Goal: Information Seeking & Learning: Find specific fact

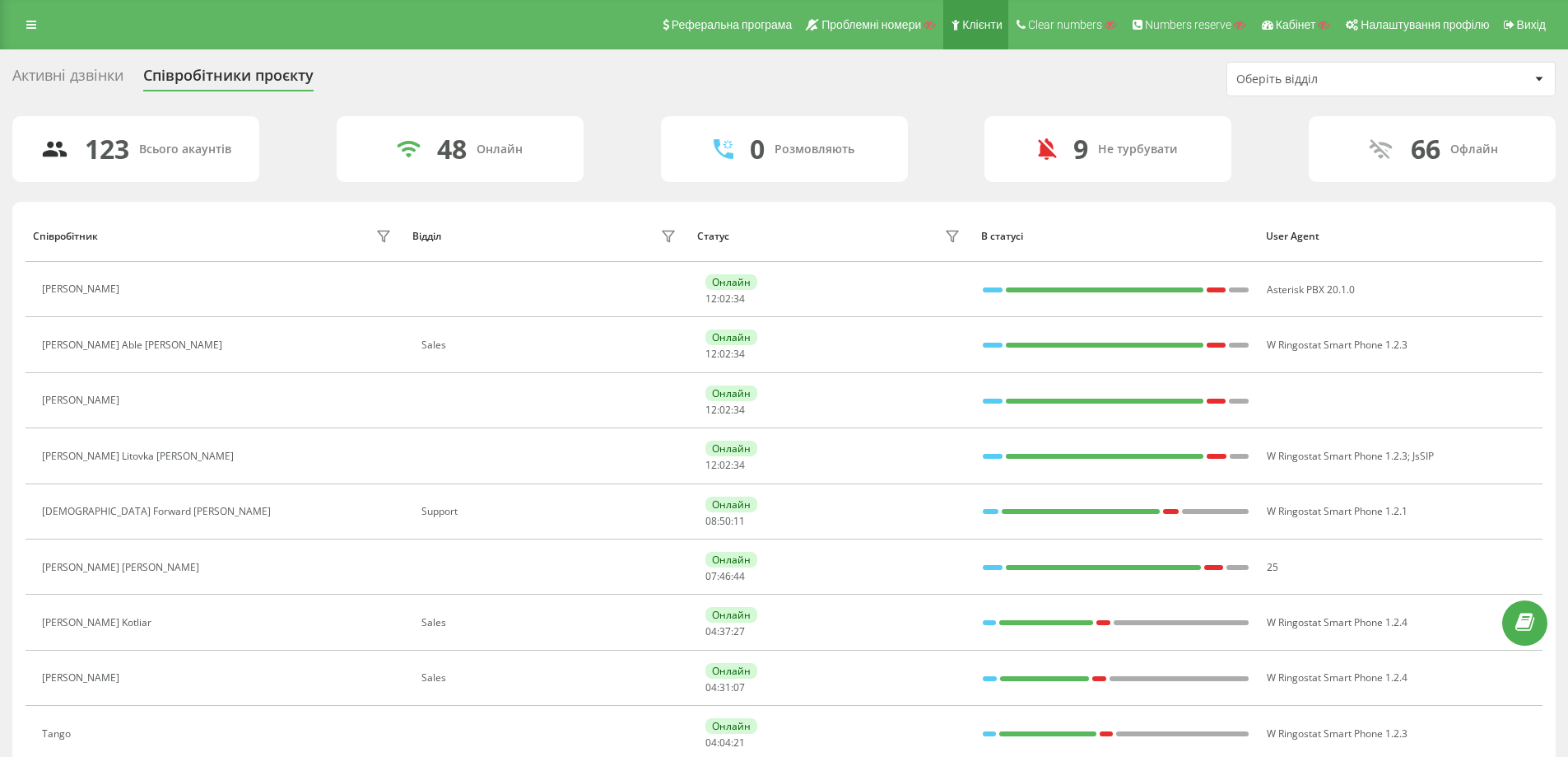
click at [960, 14] on link "Клієнти" at bounding box center [976, 25] width 65 height 49
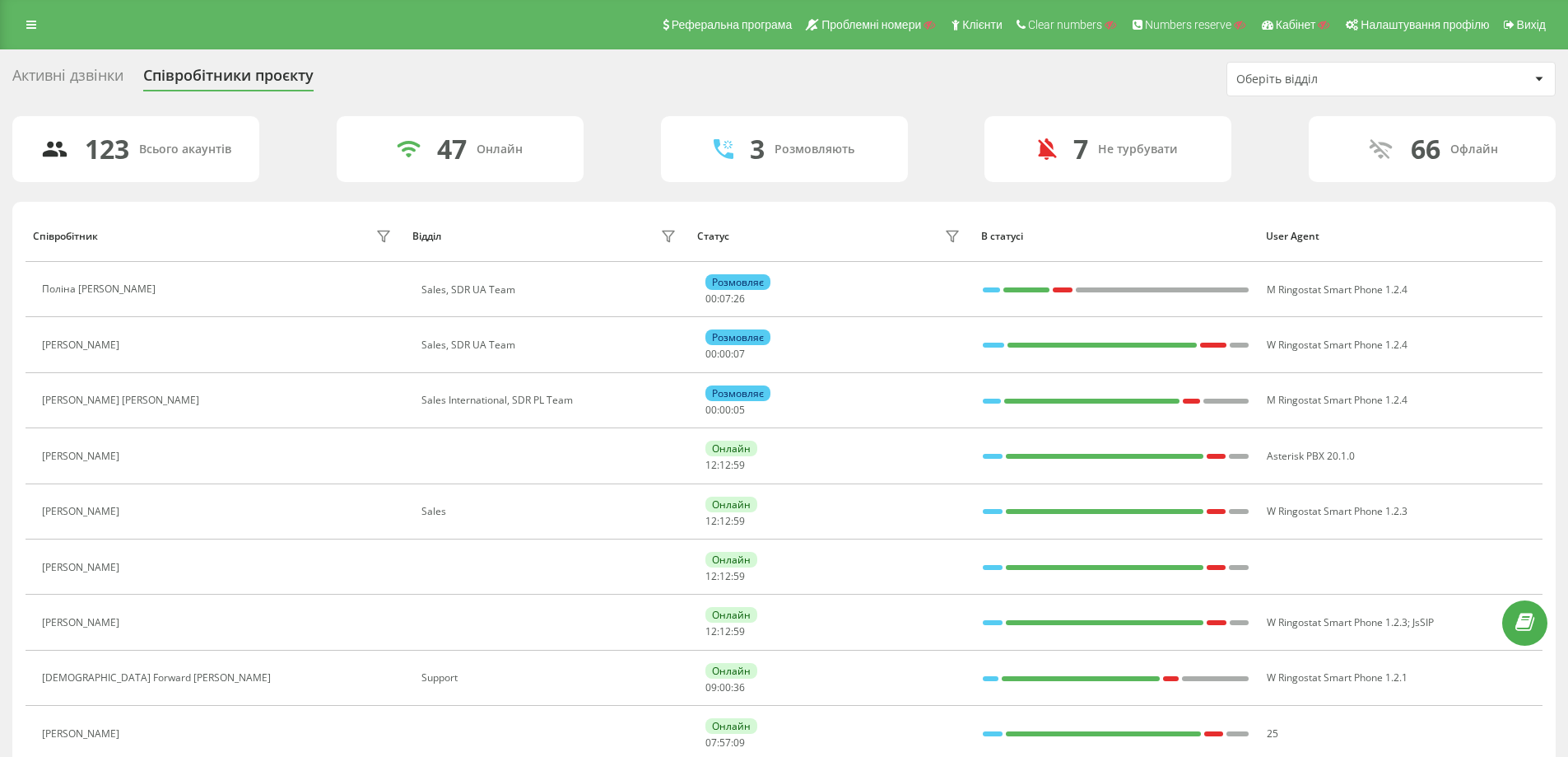
click at [1290, 82] on div "Оберіть відділ" at bounding box center [1335, 79] width 197 height 14
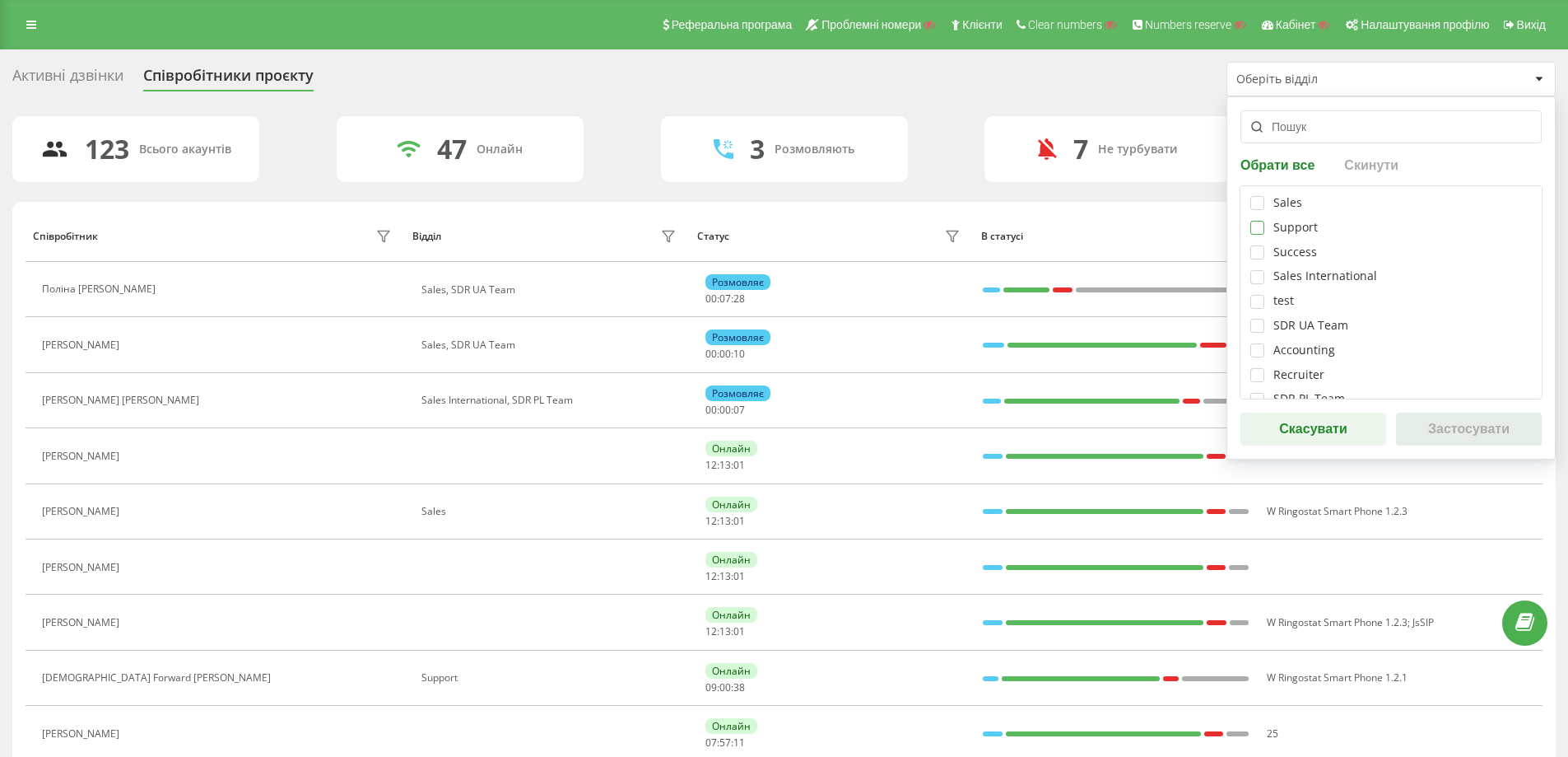
click at [1255, 221] on label at bounding box center [1257, 221] width 14 height 0
checkbox input "true"
click at [1449, 430] on button "Застосувати" at bounding box center [1468, 429] width 146 height 33
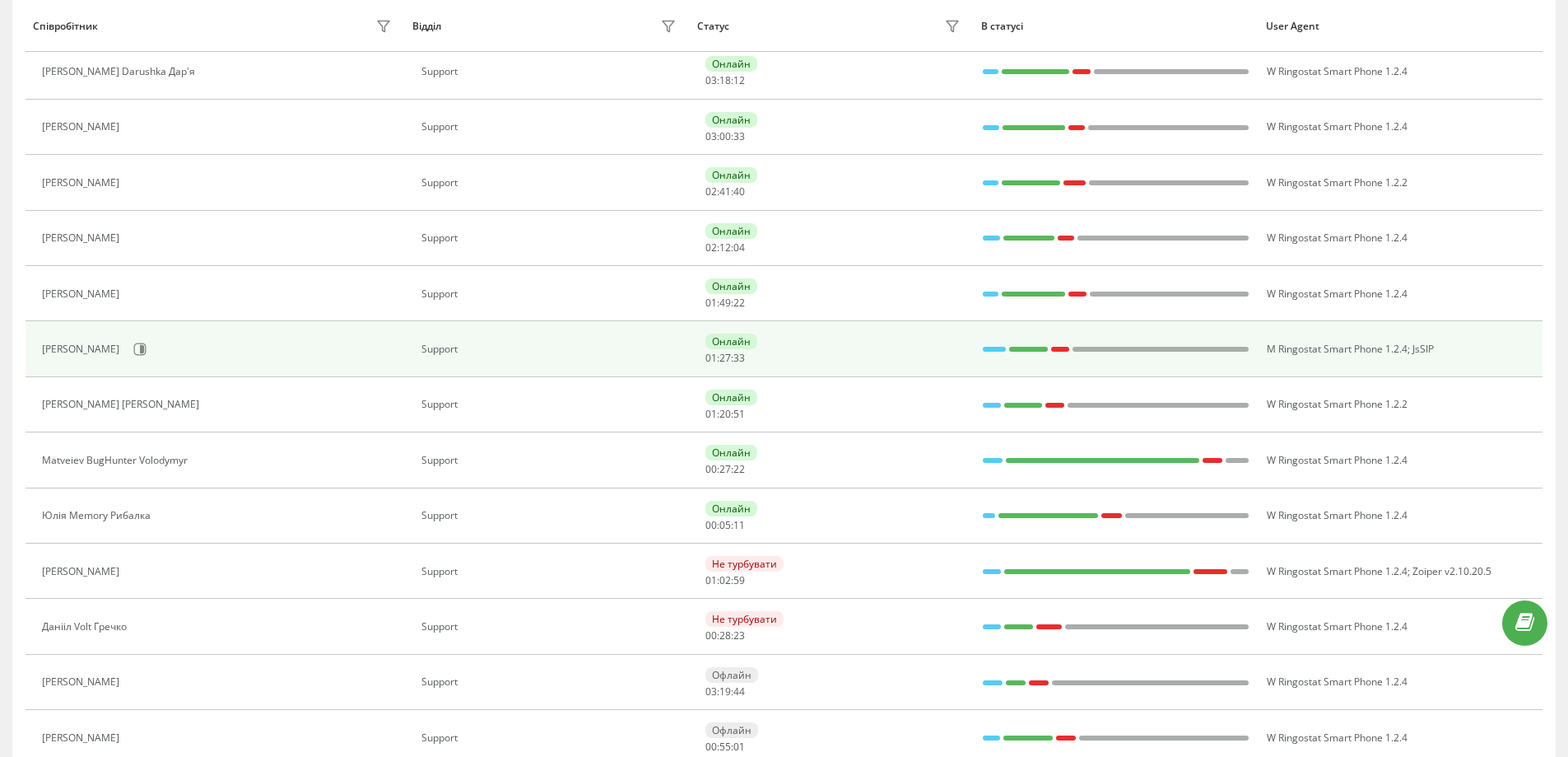
scroll to position [236, 0]
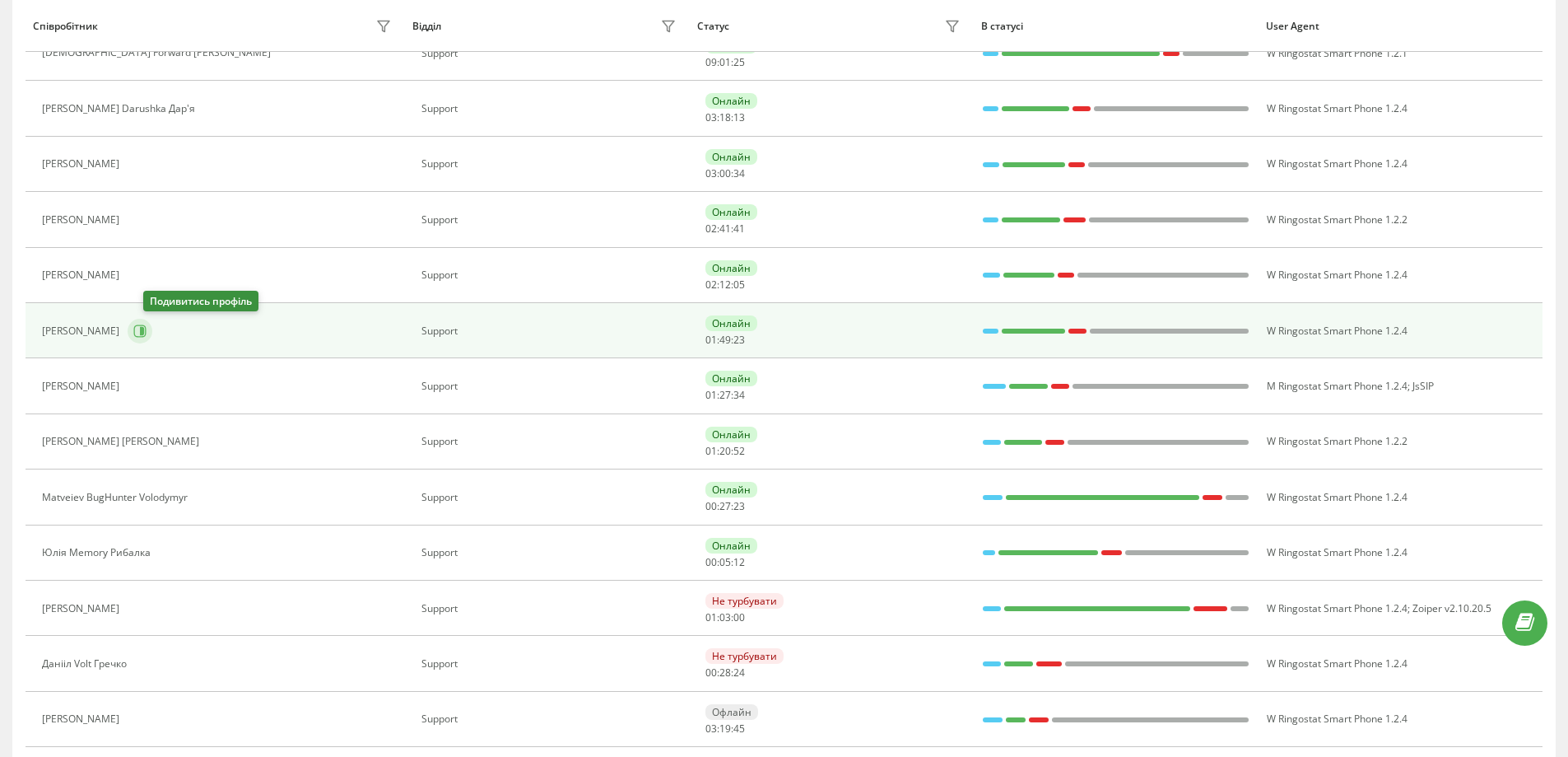
click at [144, 332] on icon at bounding box center [141, 332] width 4 height 9
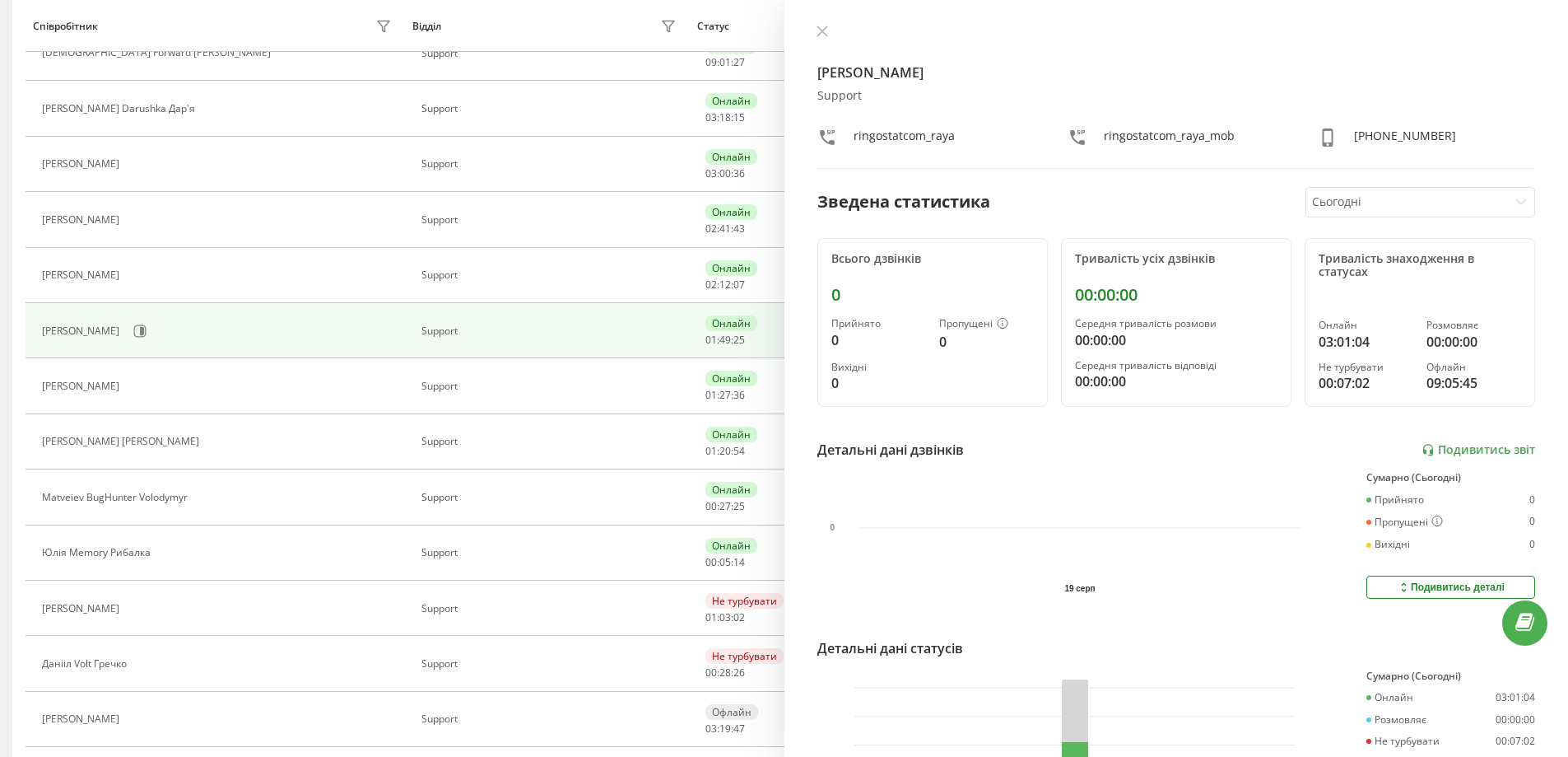
click at [1405, 184] on div "Дарія Raya Олійник Support ringostatcom_raya ringostatcom_raya_mob +38099356879…" at bounding box center [1177, 378] width 785 height 757
click at [1389, 204] on div at bounding box center [1407, 202] width 189 height 19
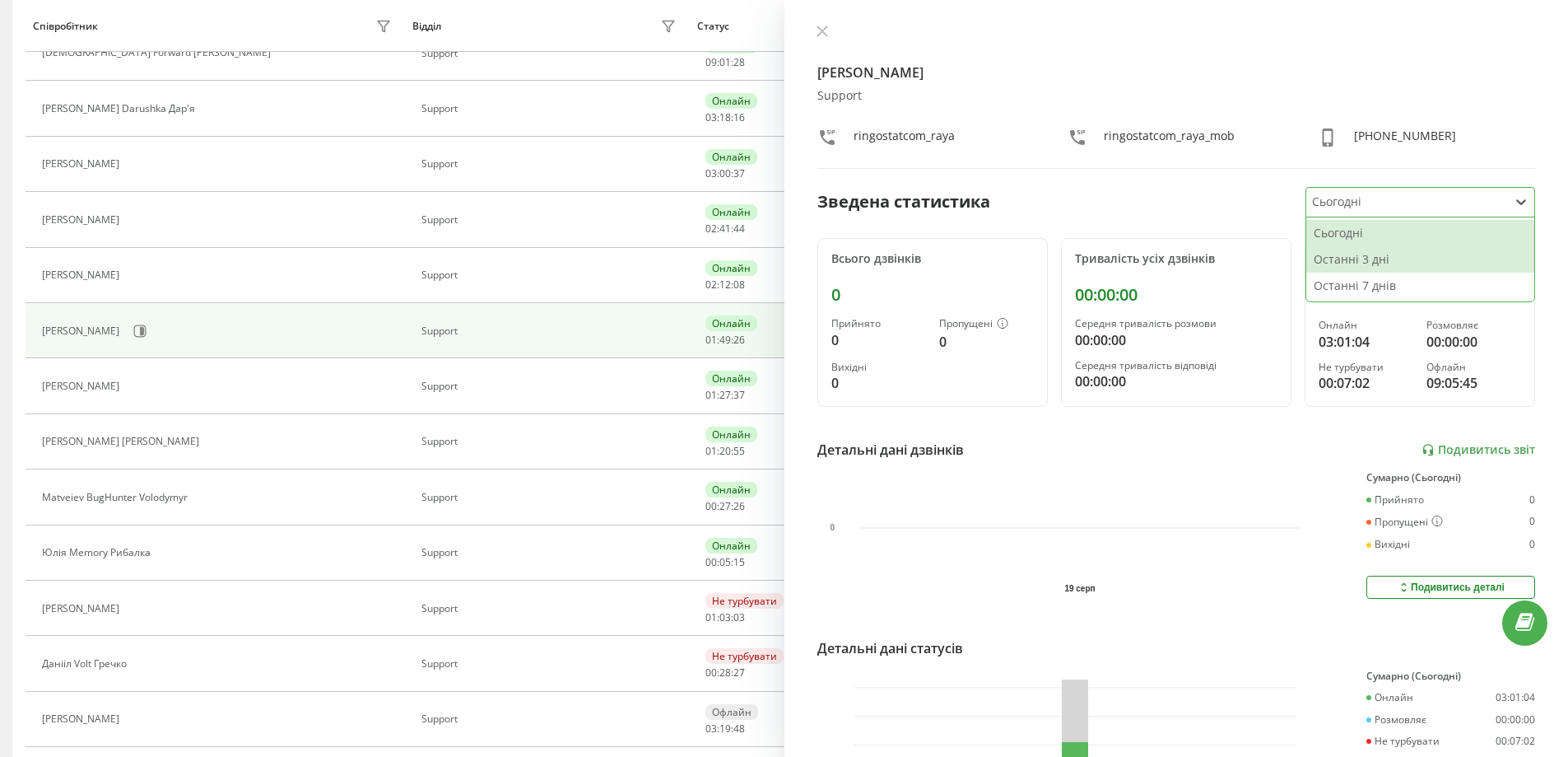
click at [1377, 257] on div "Останні 3 дні" at bounding box center [1421, 259] width 228 height 26
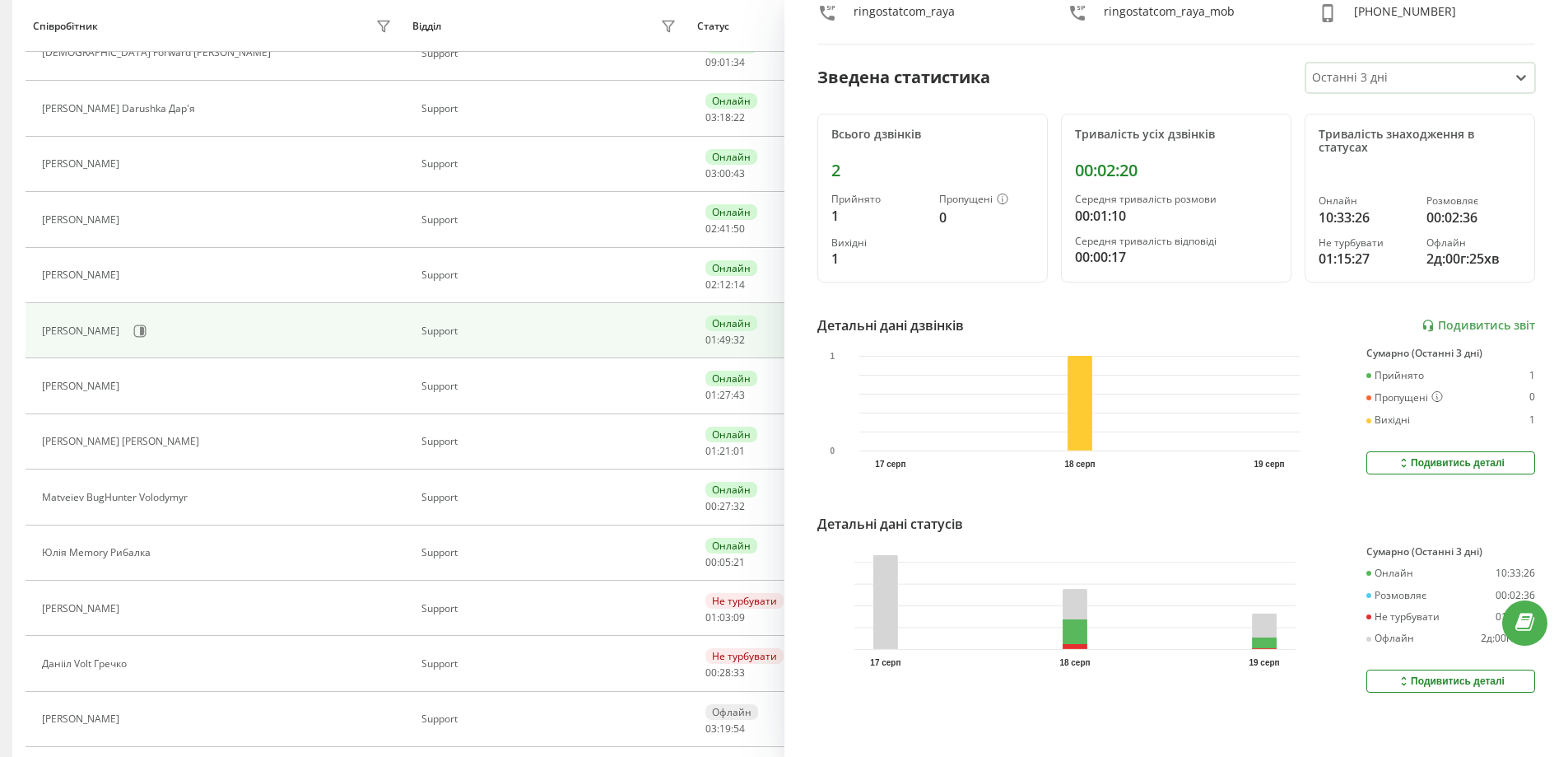
scroll to position [136, 0]
click at [1397, 674] on icon at bounding box center [1404, 680] width 14 height 13
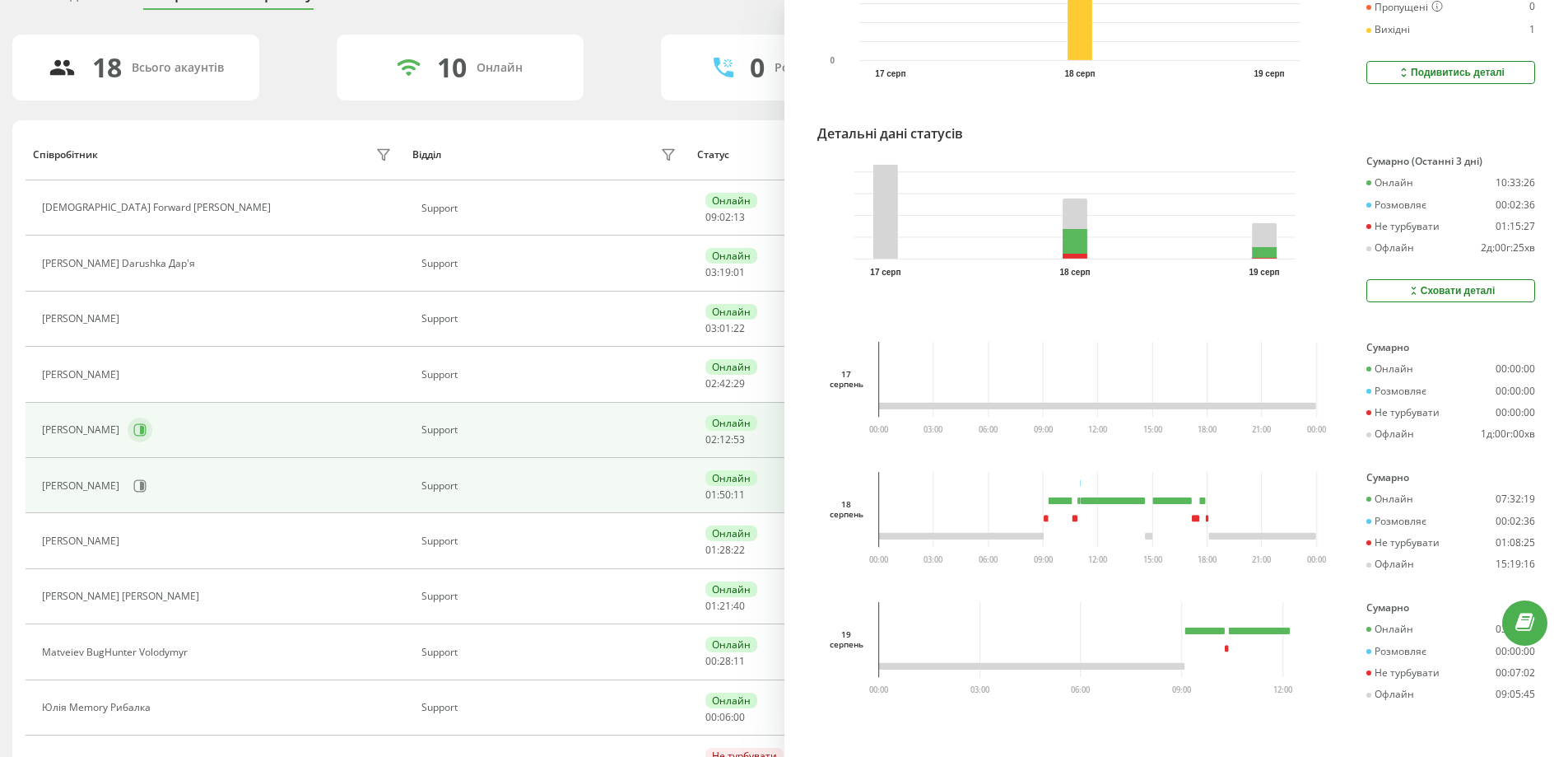
scroll to position [83, 0]
click at [147, 429] on icon at bounding box center [139, 429] width 13 height 13
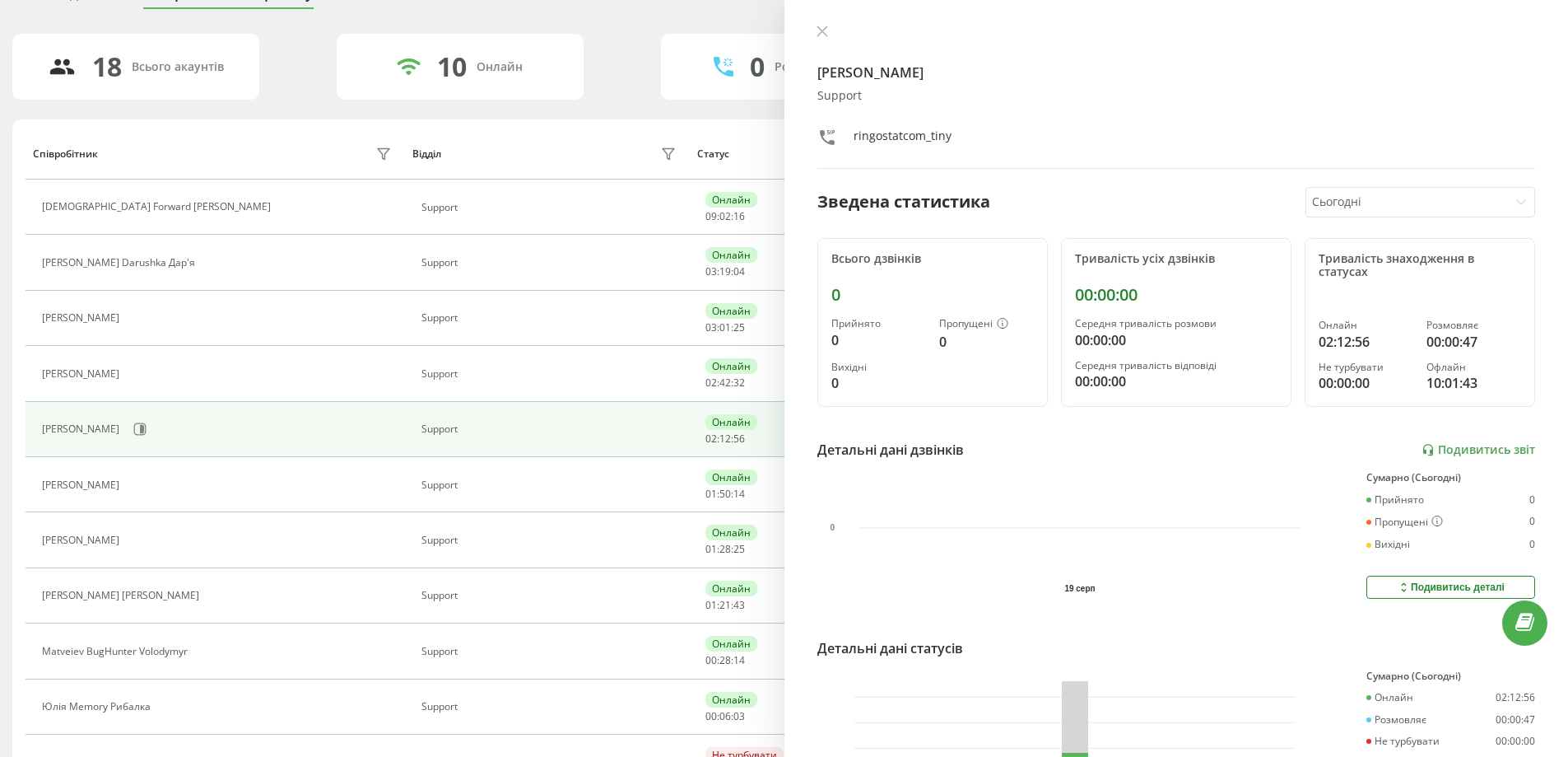
click at [1351, 203] on div at bounding box center [1407, 202] width 189 height 19
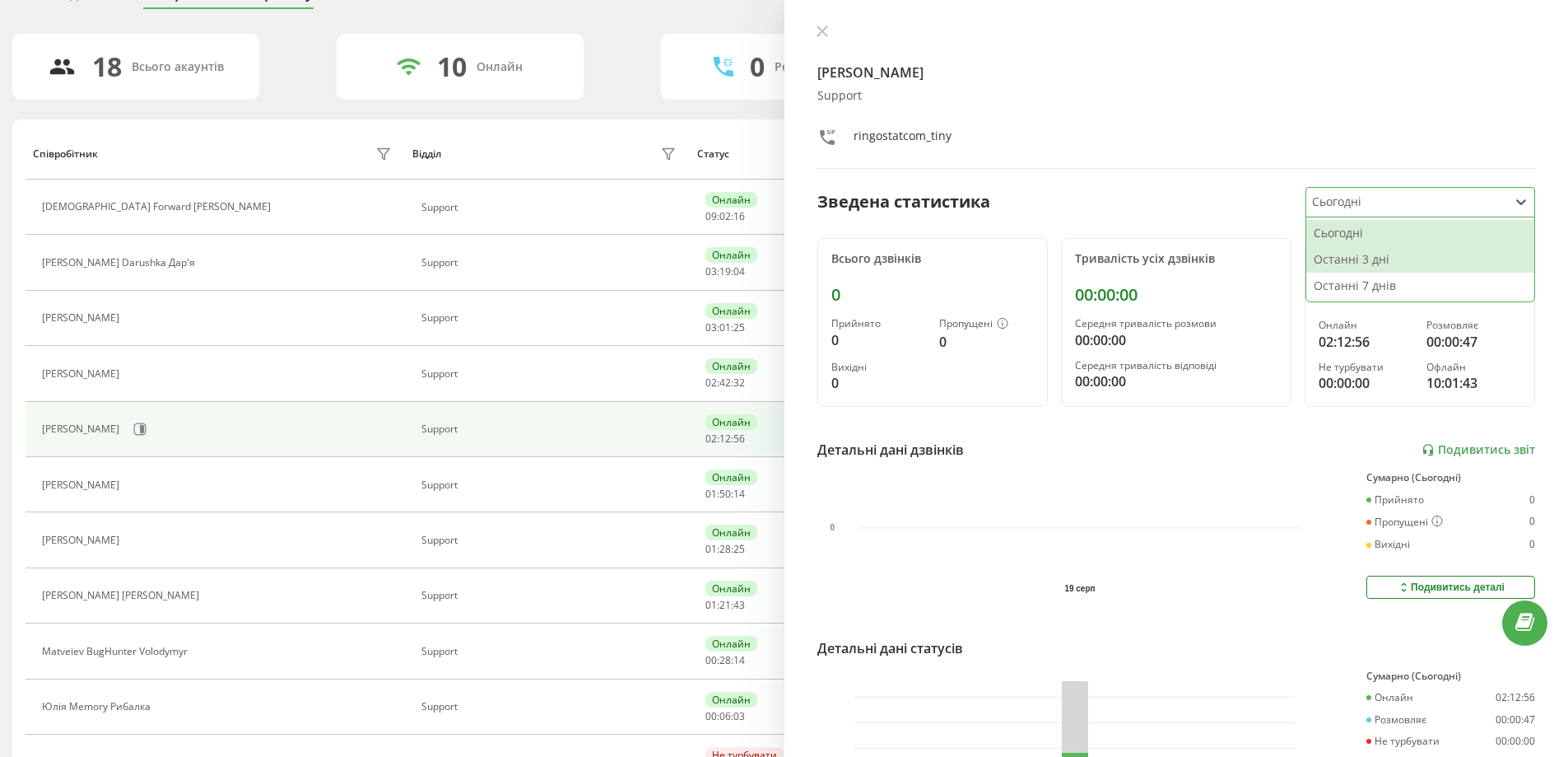
click at [1353, 257] on div "Останні 3 дні" at bounding box center [1421, 259] width 228 height 26
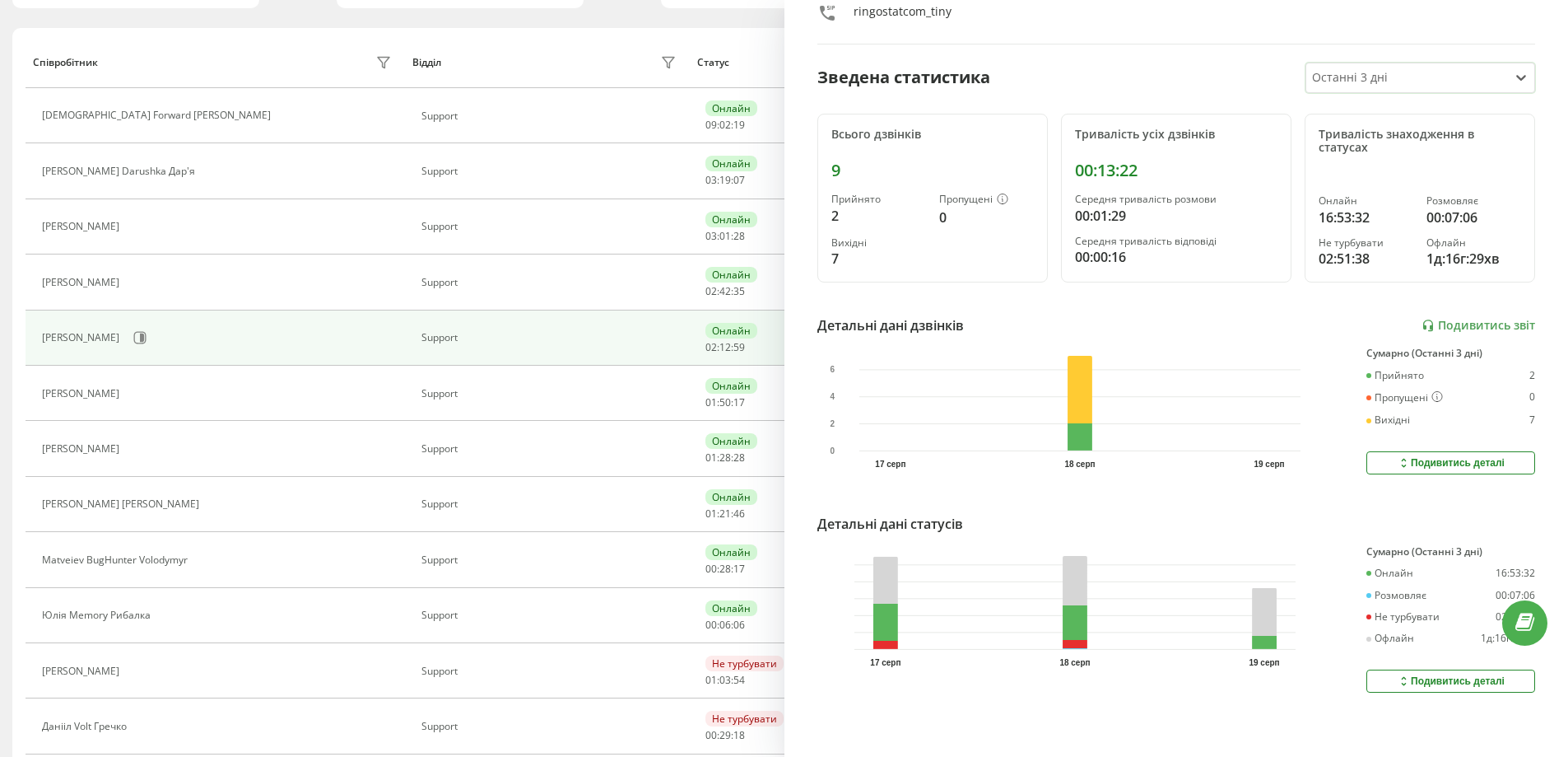
scroll to position [329, 0]
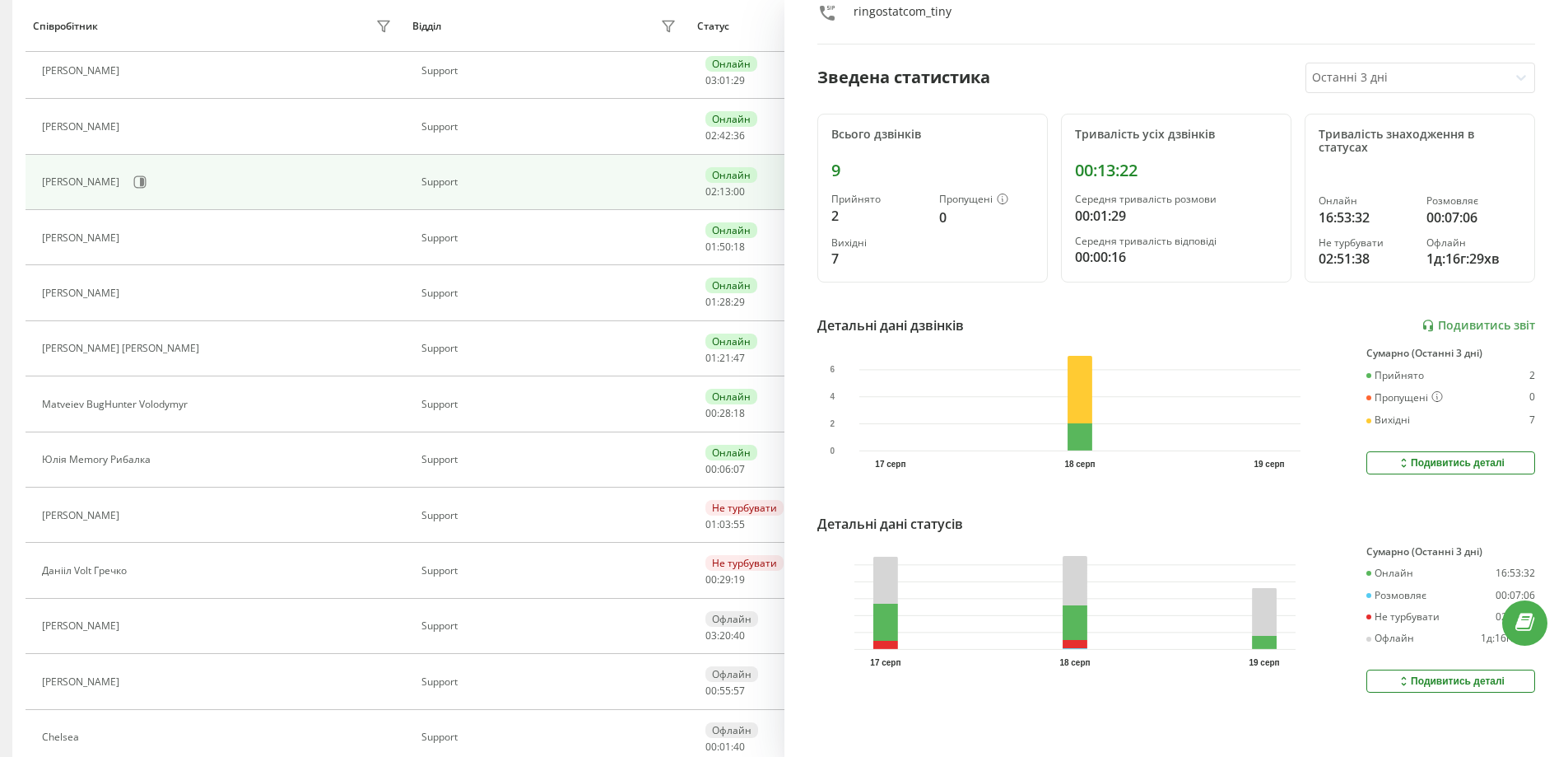
click at [1402, 674] on div "Подивитись деталі" at bounding box center [1450, 680] width 108 height 13
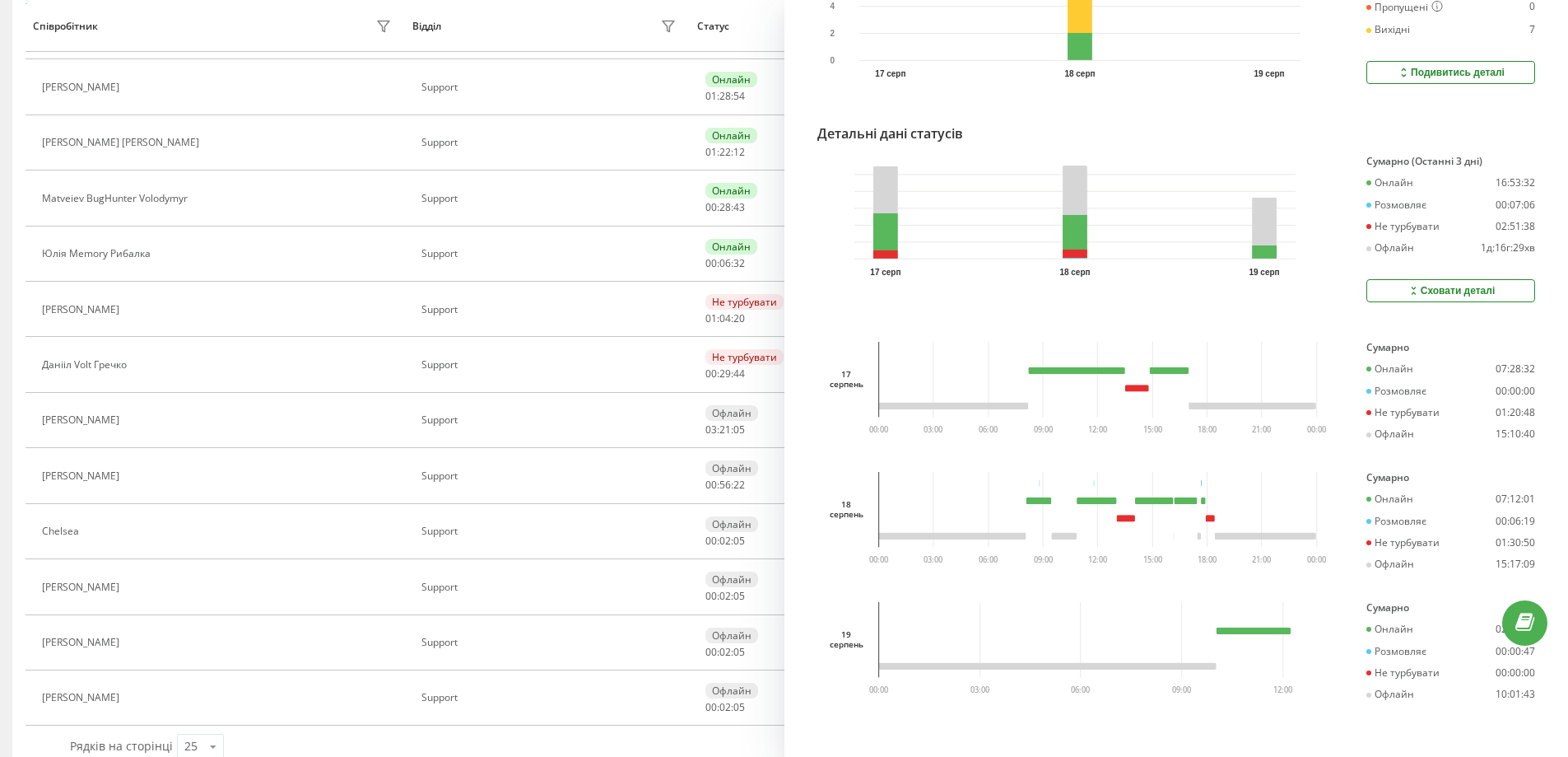
scroll to position [566, 0]
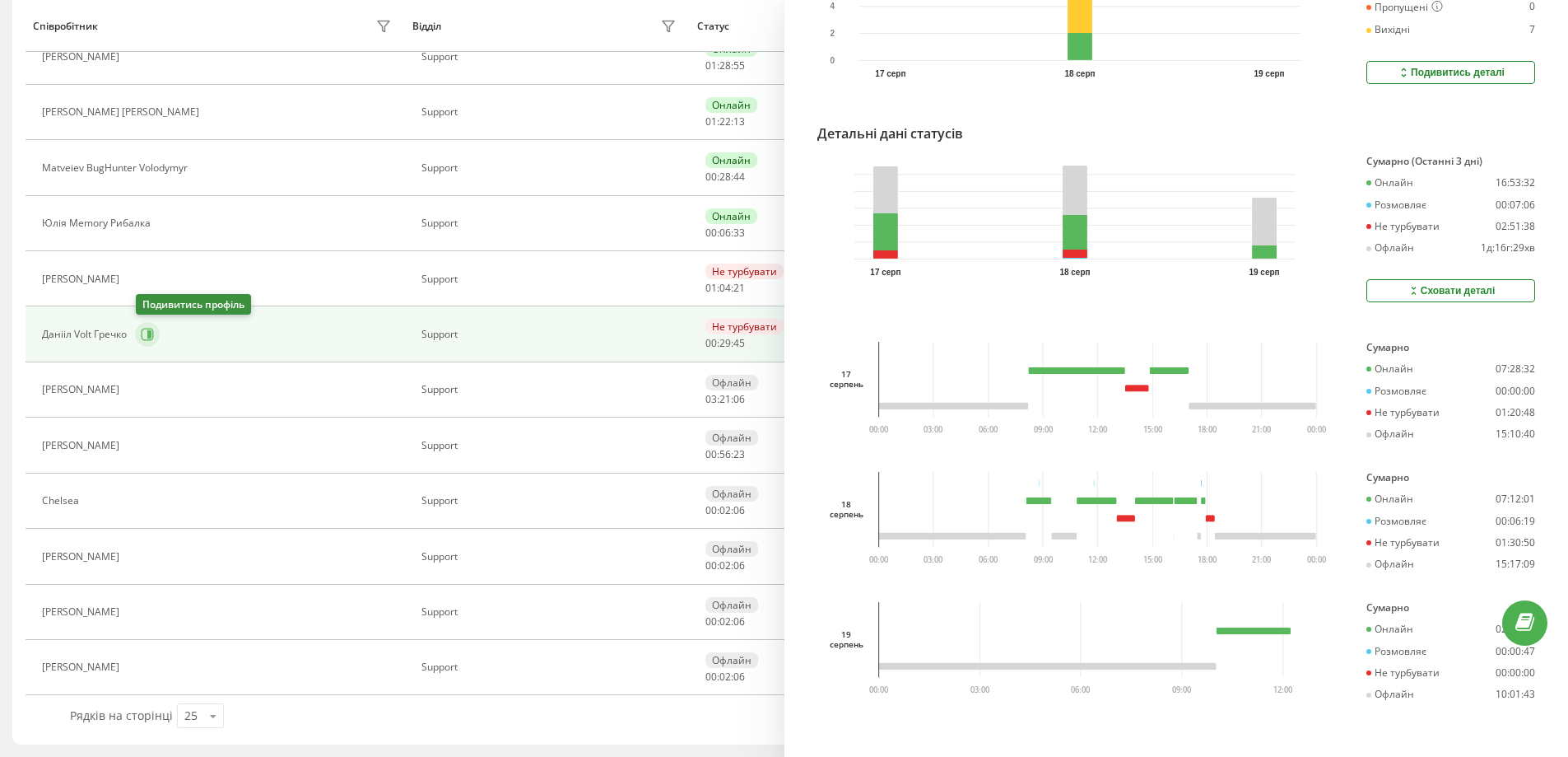
click at [146, 329] on icon at bounding box center [147, 334] width 12 height 12
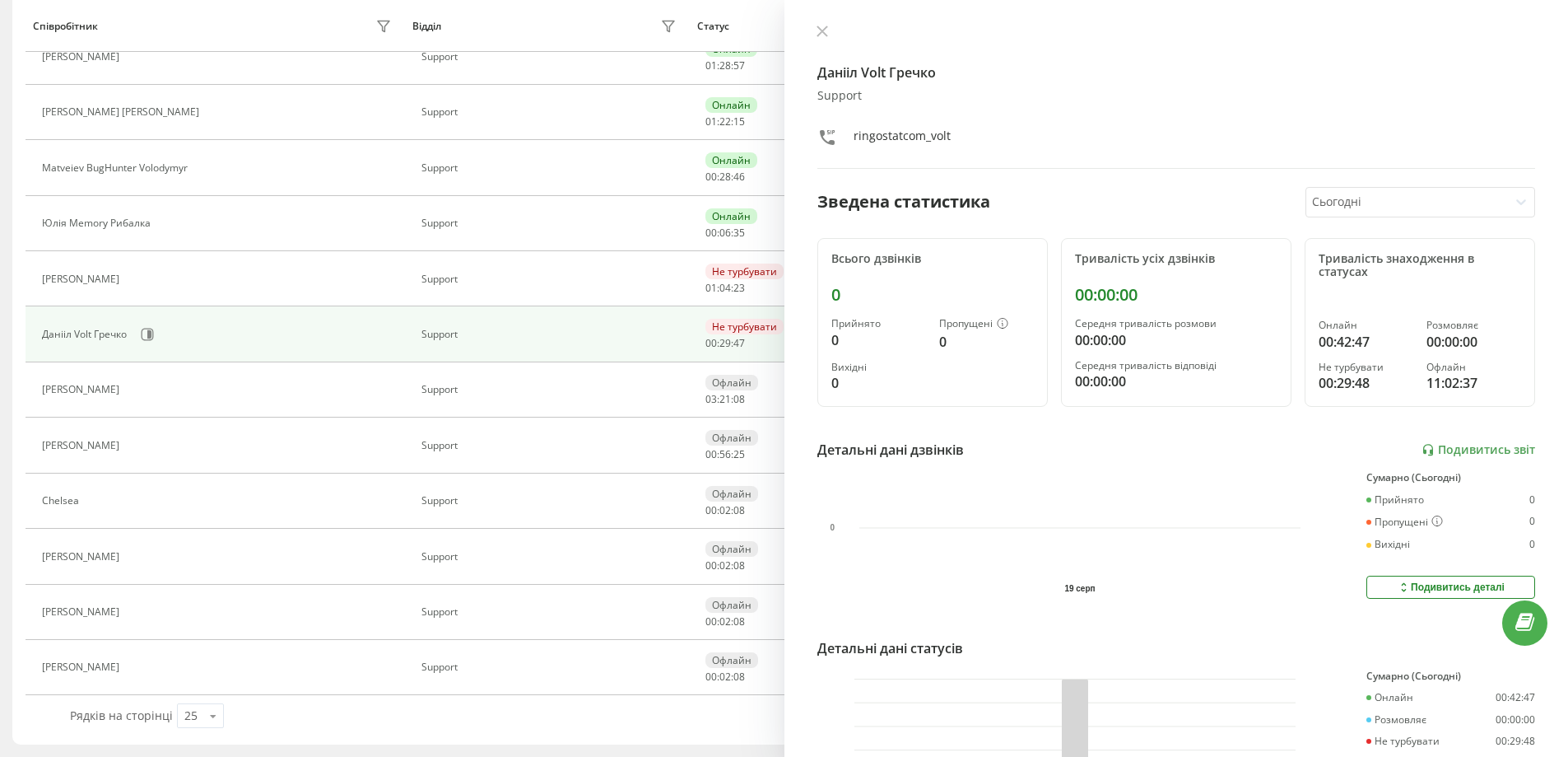
click at [1358, 190] on div "Сьогодні" at bounding box center [1407, 202] width 202 height 29
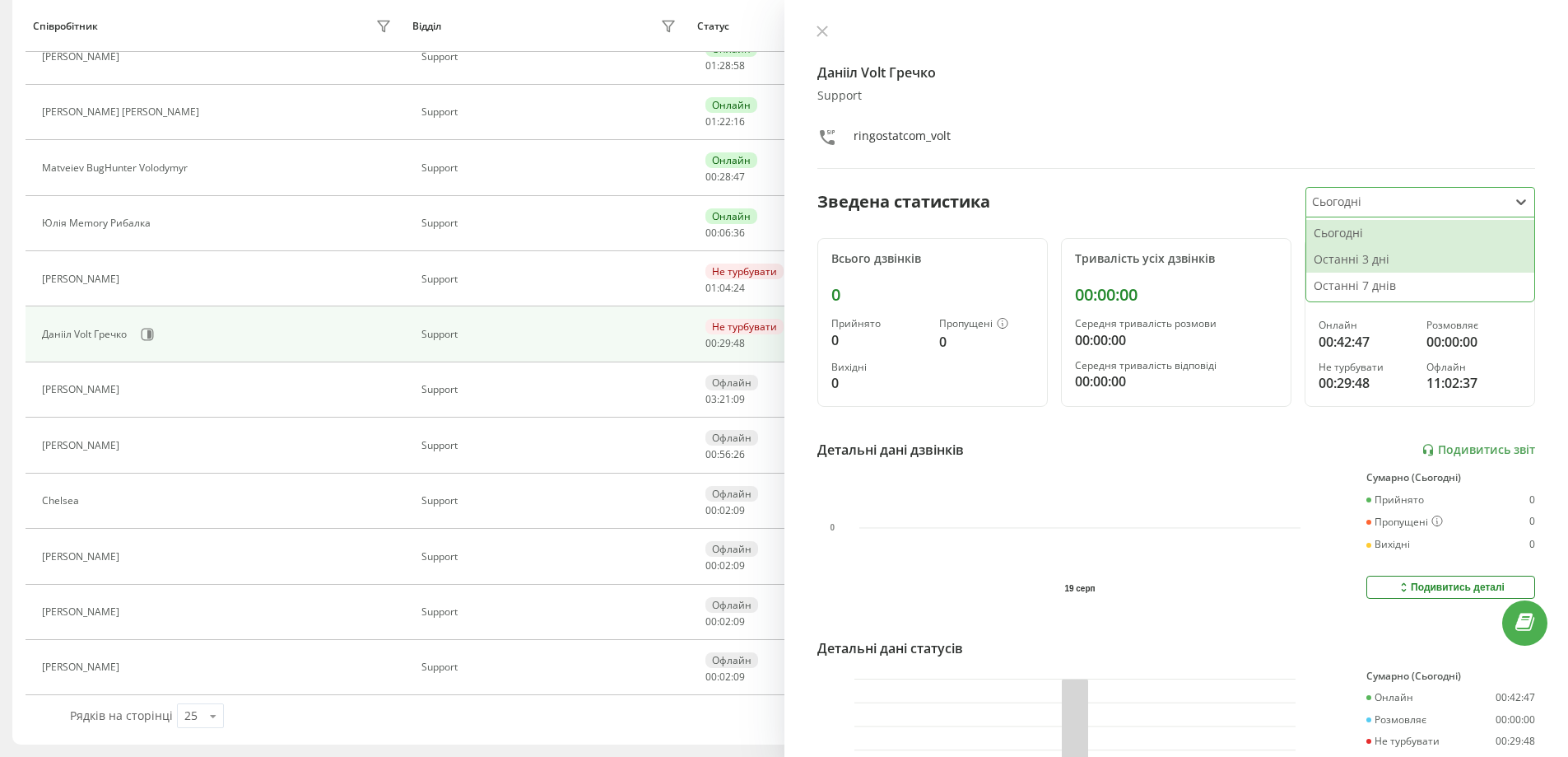
click at [1369, 259] on div "Останні 3 дні" at bounding box center [1421, 259] width 228 height 26
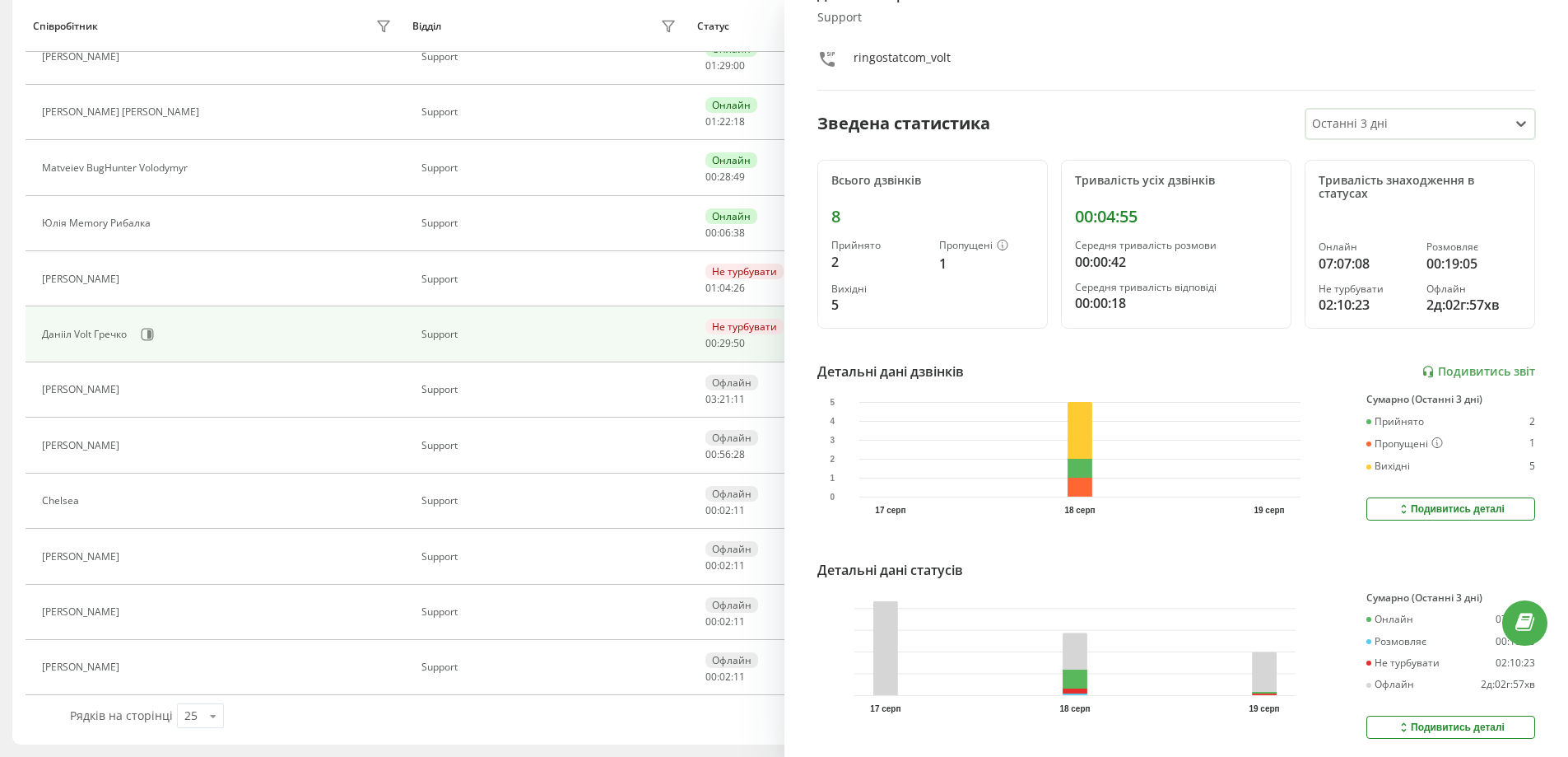
scroll to position [136, 0]
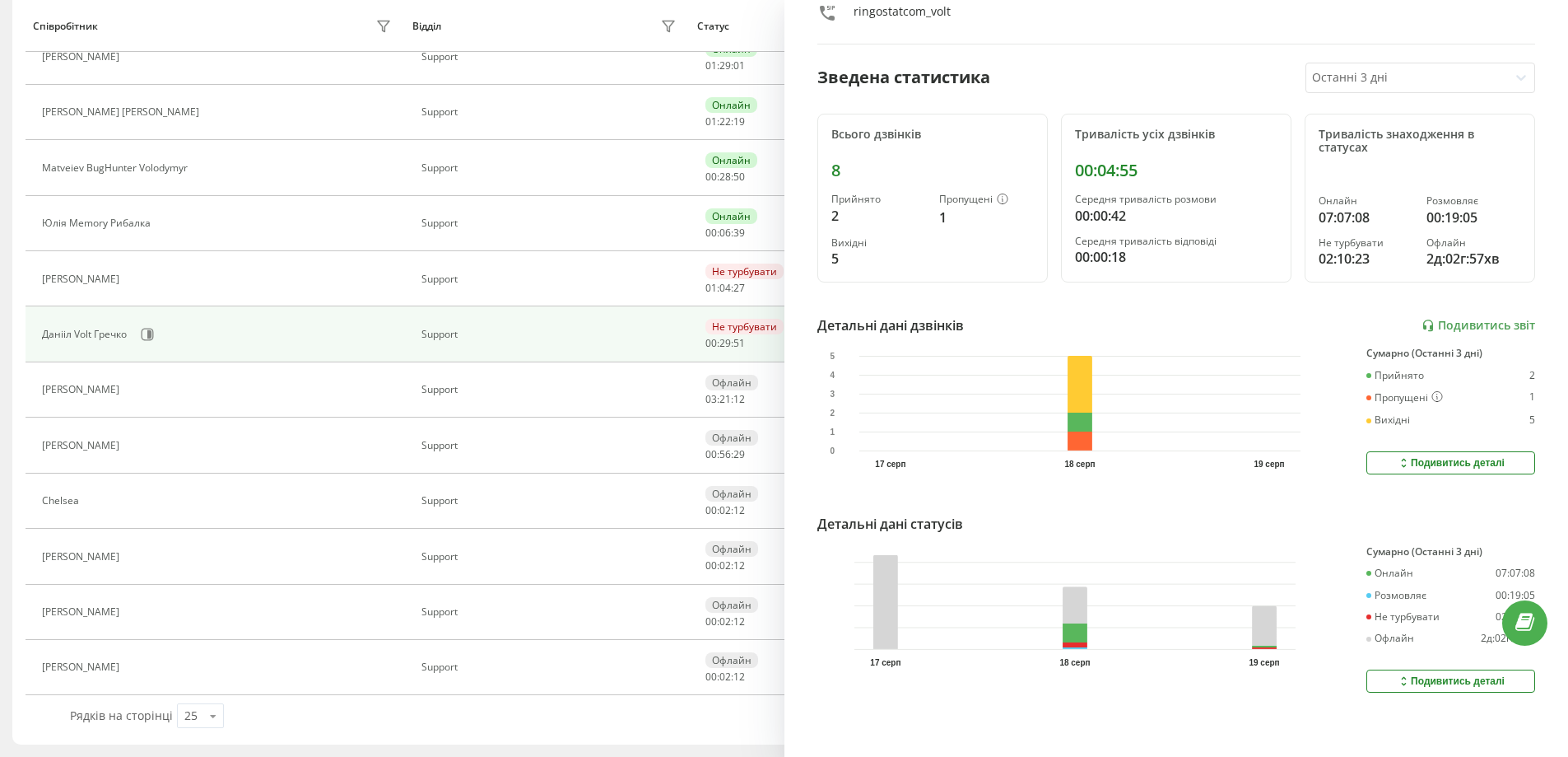
click at [1441, 674] on div "Подивитись деталі" at bounding box center [1450, 680] width 108 height 13
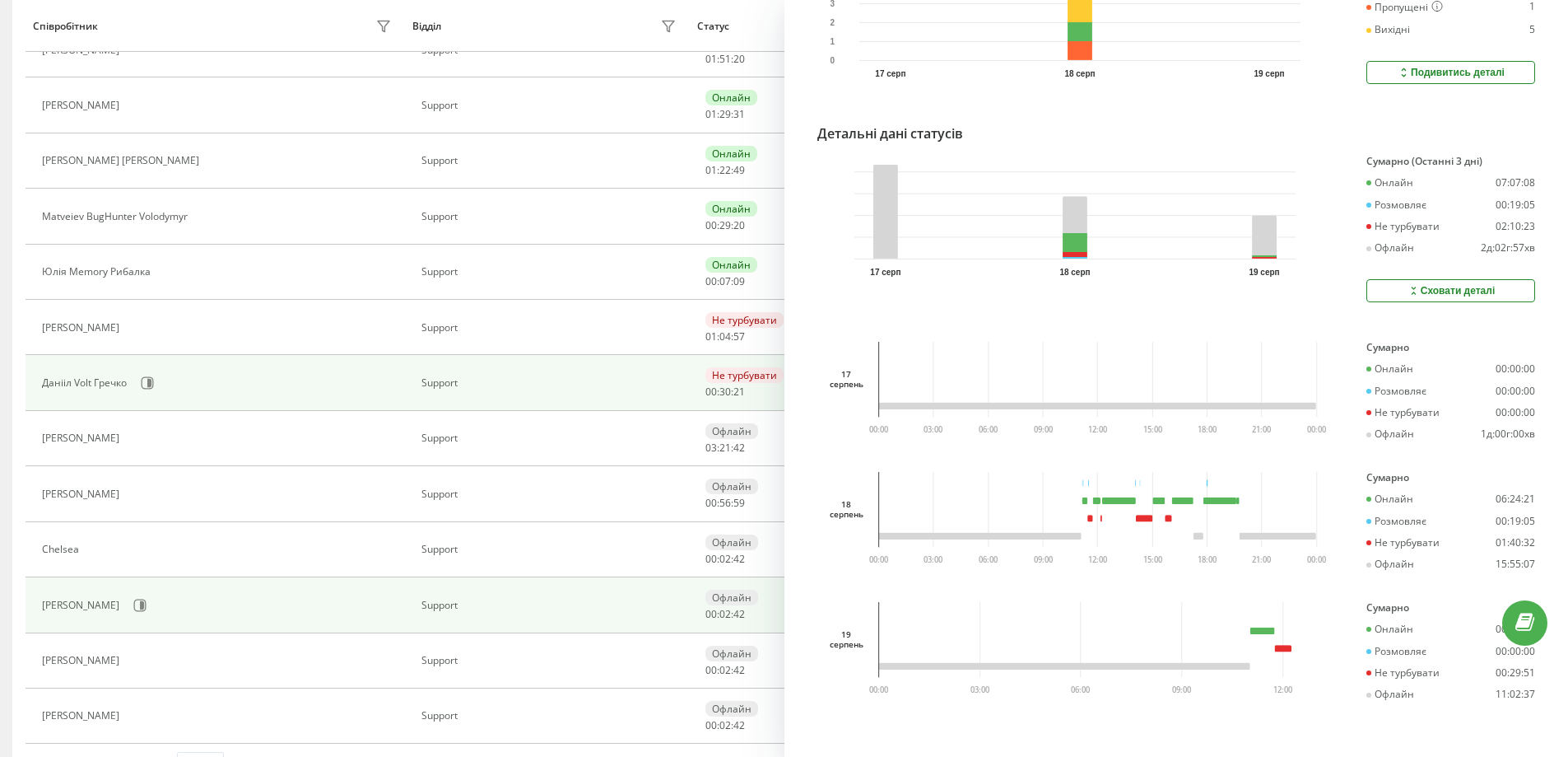
scroll to position [483, 0]
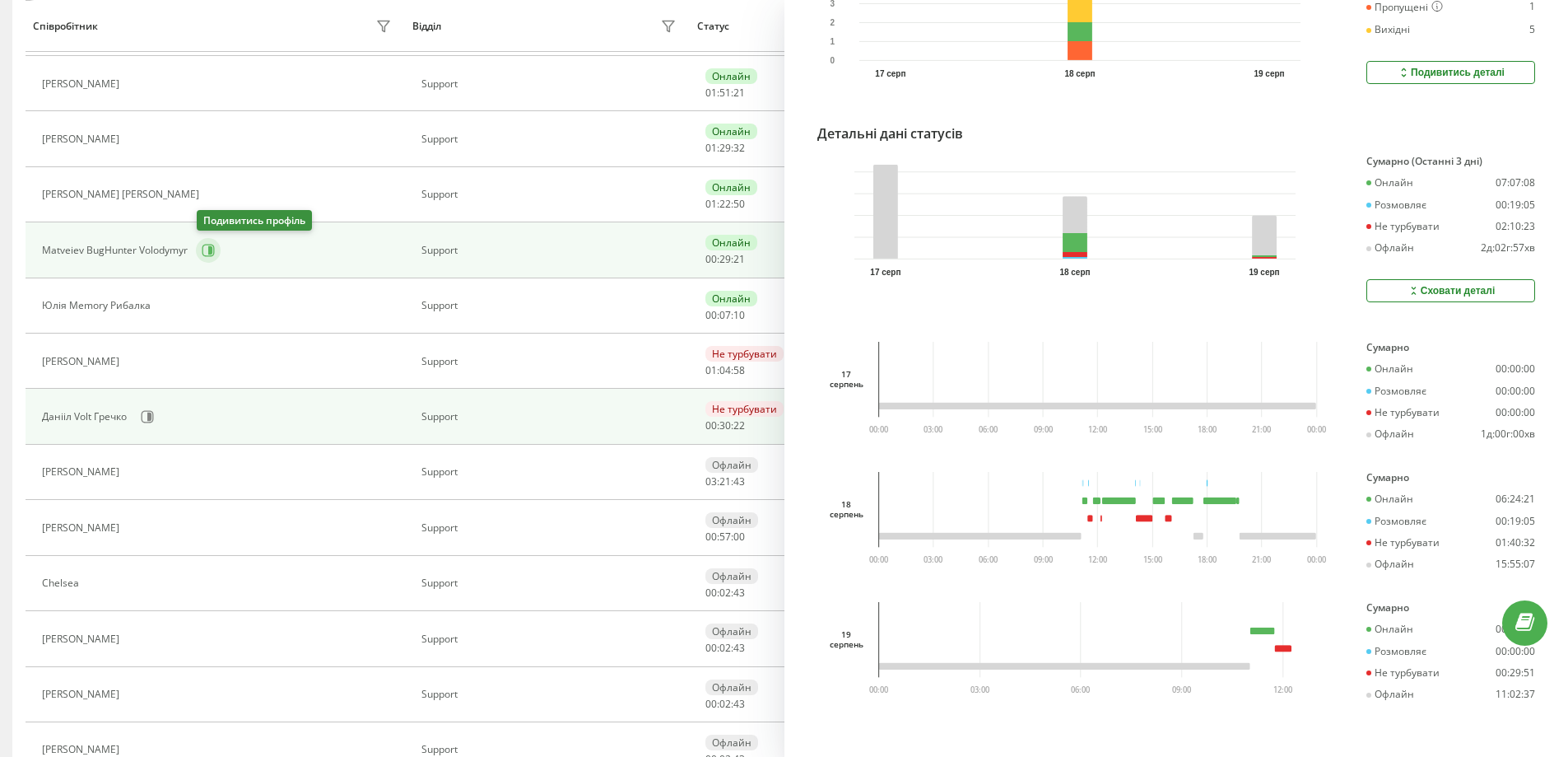
click at [206, 256] on icon at bounding box center [209, 250] width 12 height 12
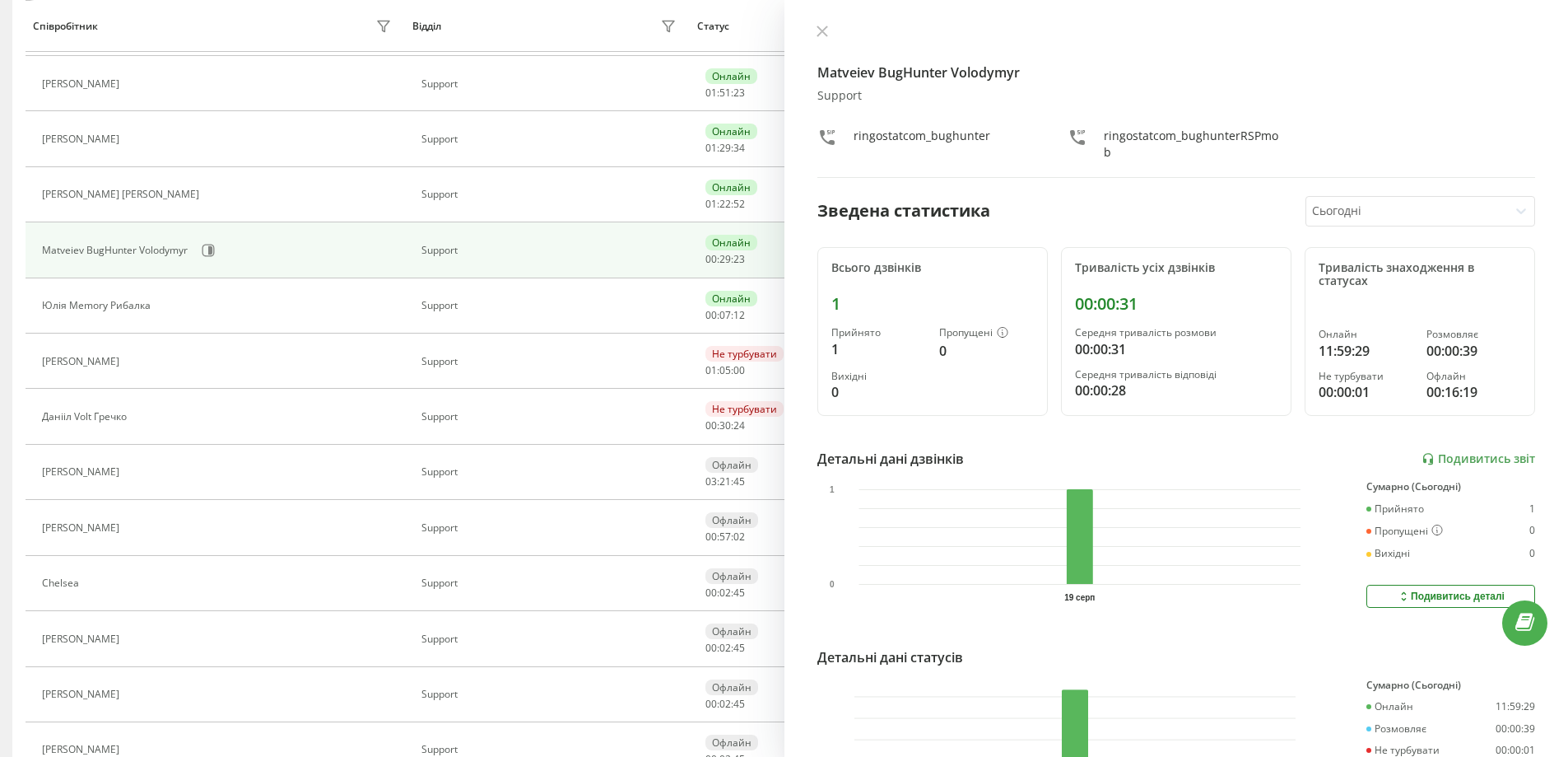
click at [1358, 212] on div "Сьогодні" at bounding box center [1407, 211] width 202 height 29
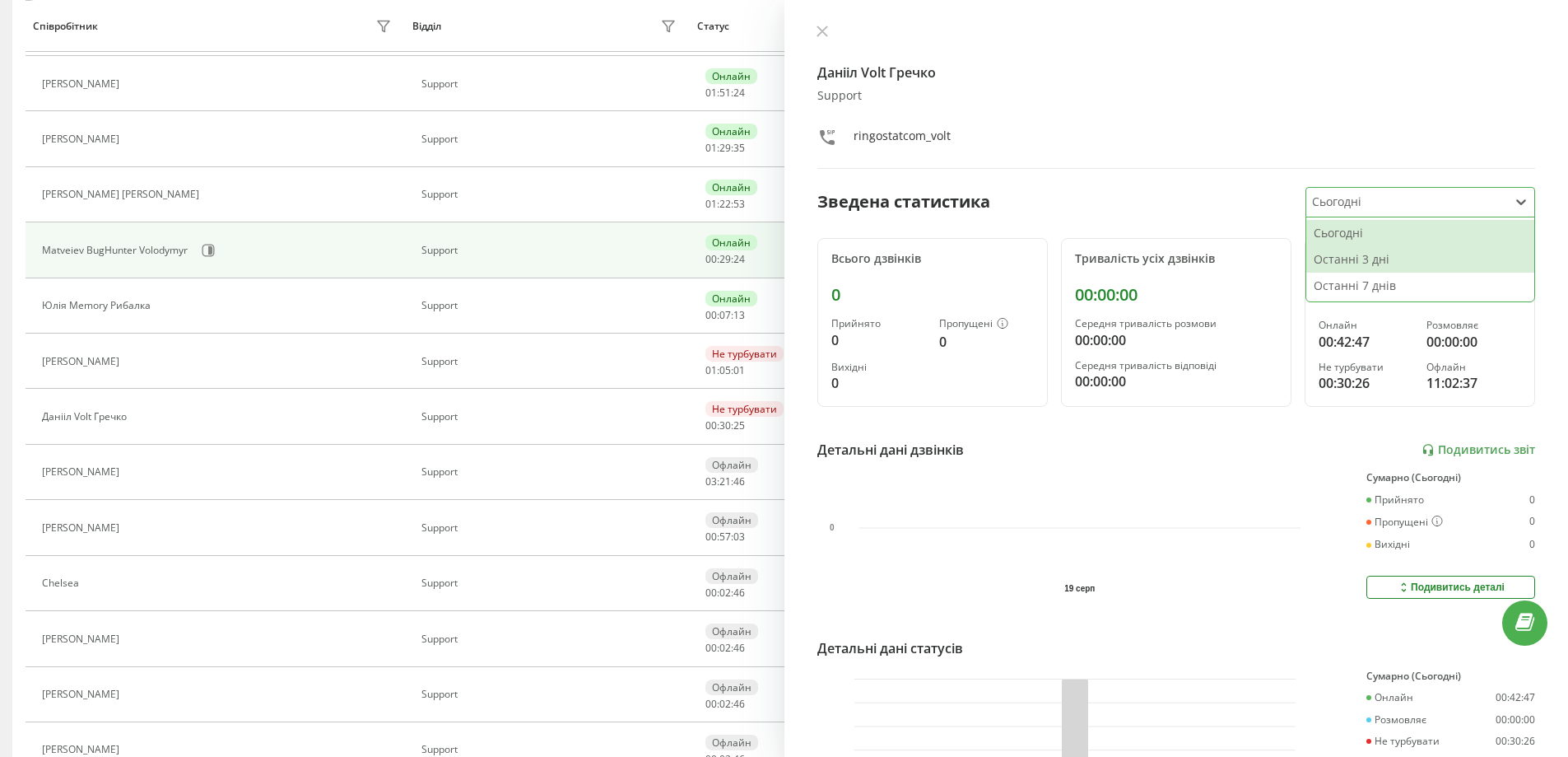
click at [1340, 257] on div "Останні 3 дні" at bounding box center [1421, 259] width 228 height 26
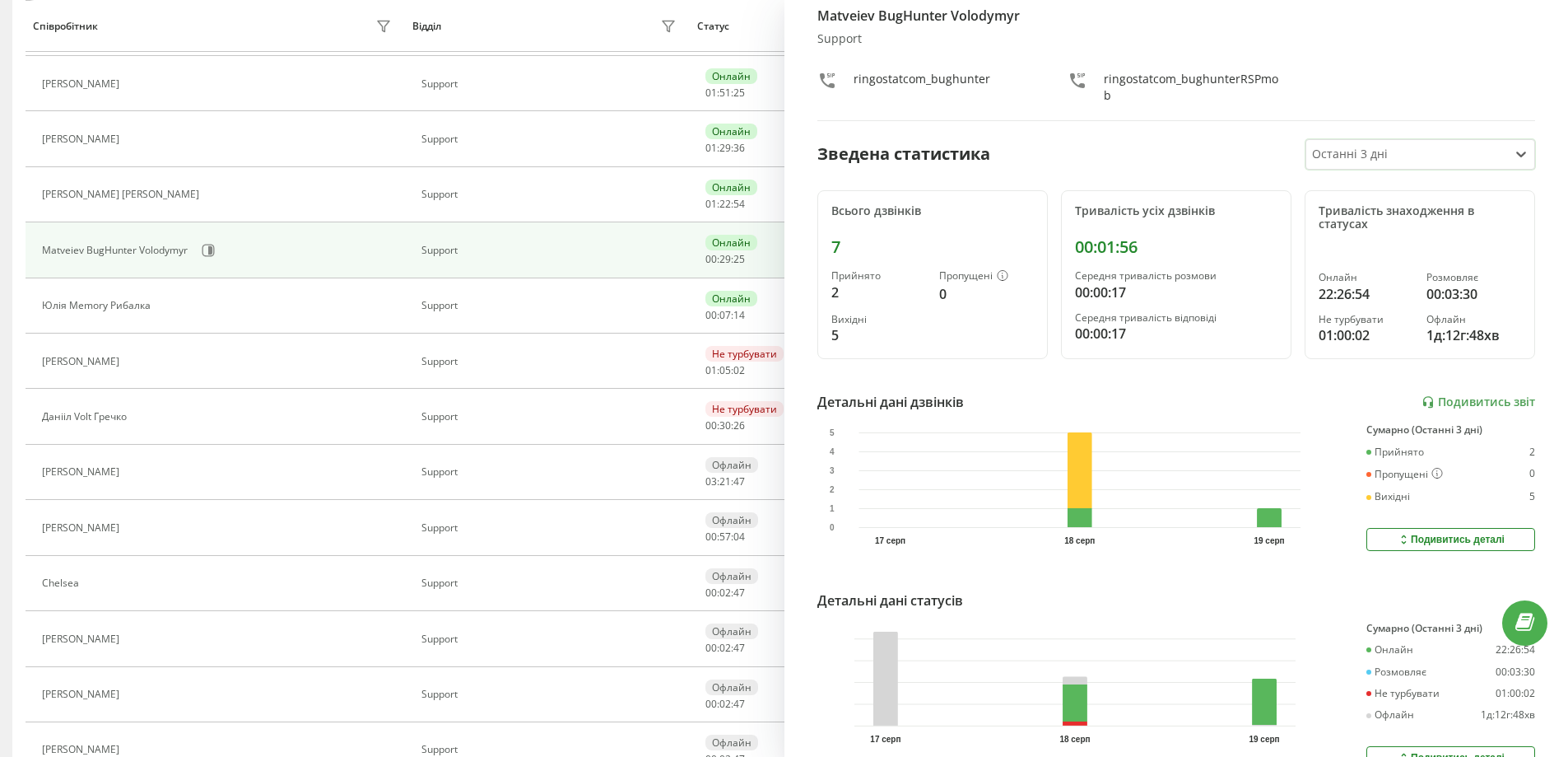
scroll to position [146, 0]
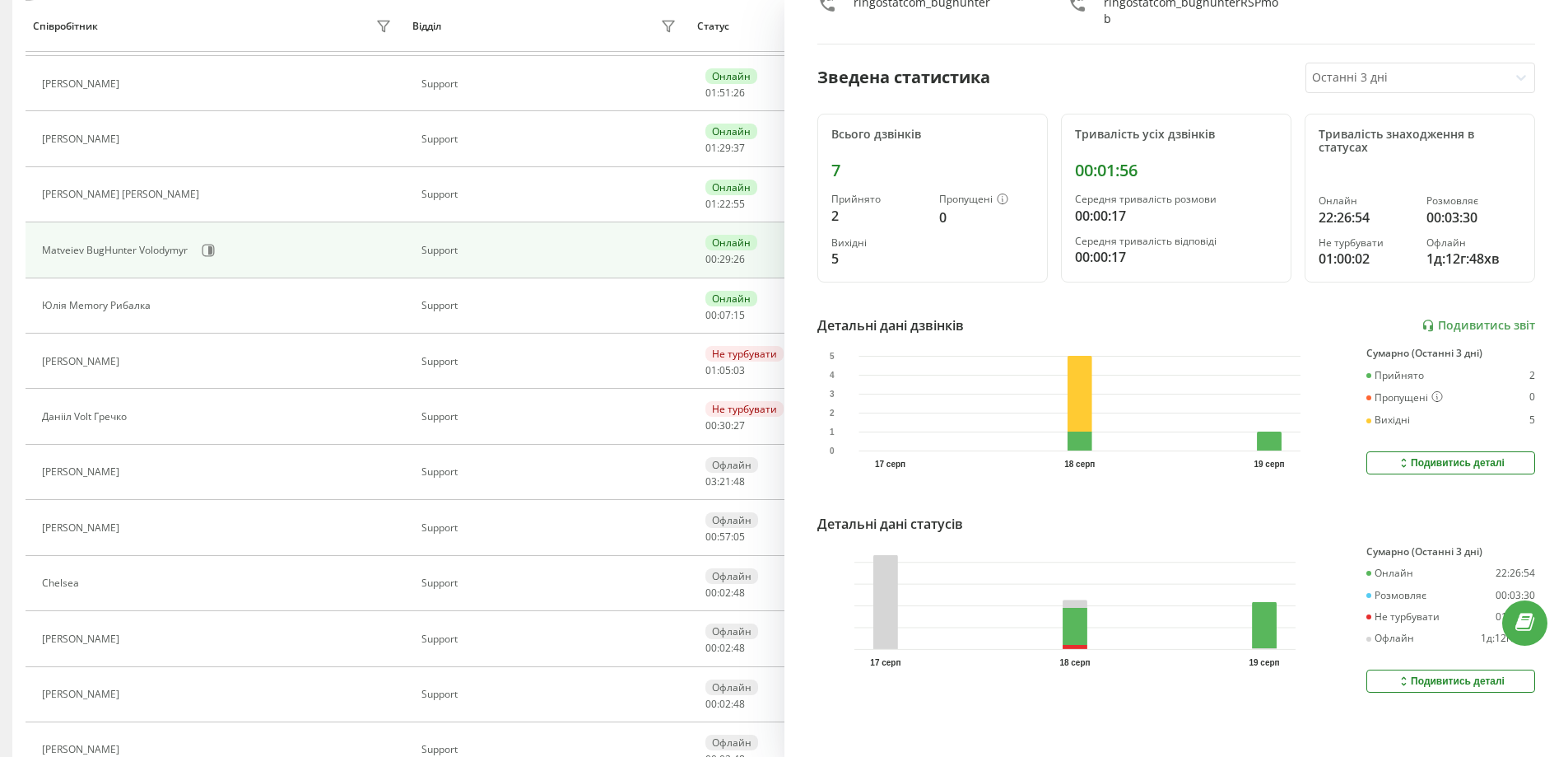
click at [1401, 674] on div "Подивитись деталі" at bounding box center [1450, 680] width 108 height 13
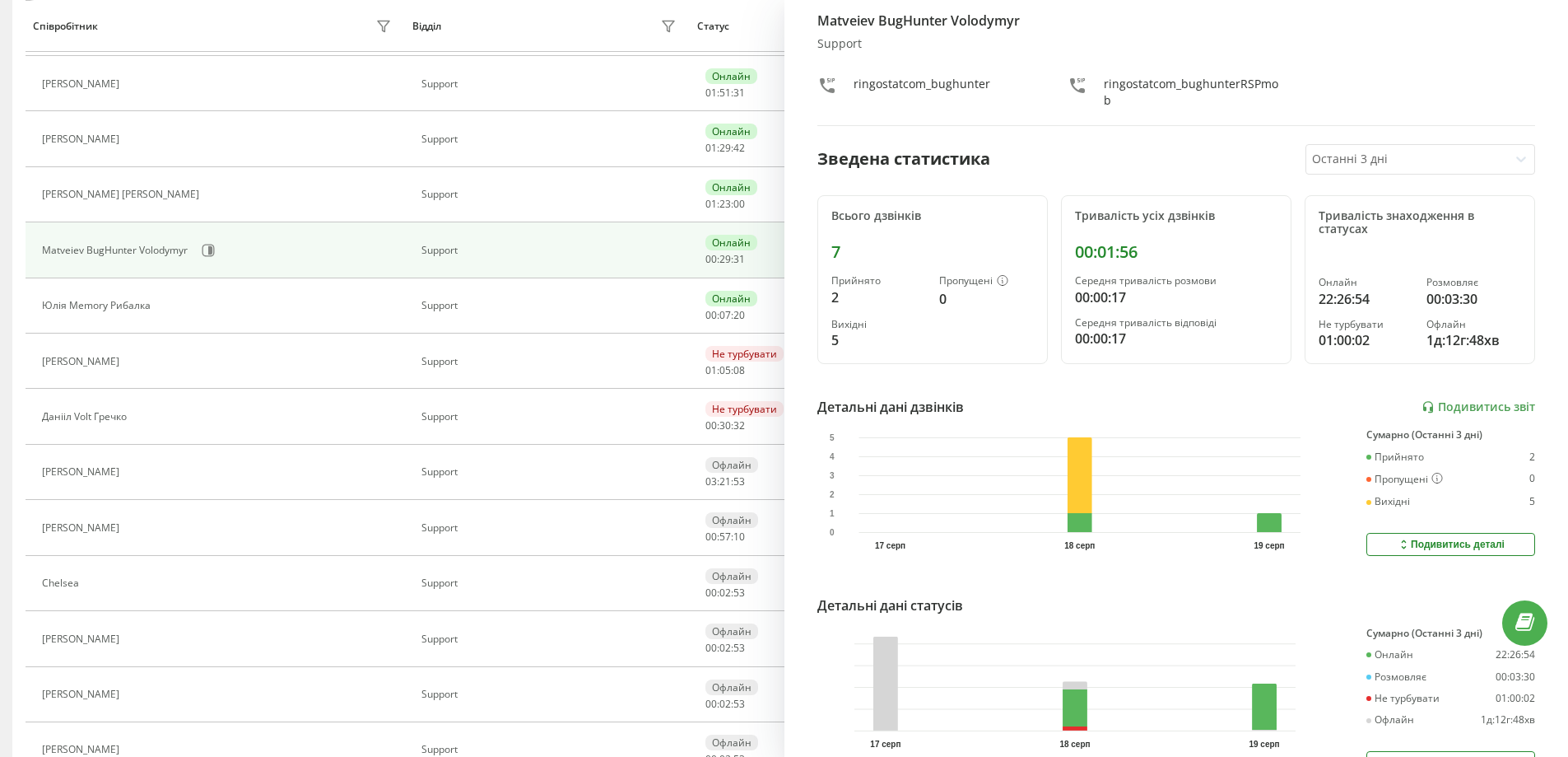
scroll to position [0, 0]
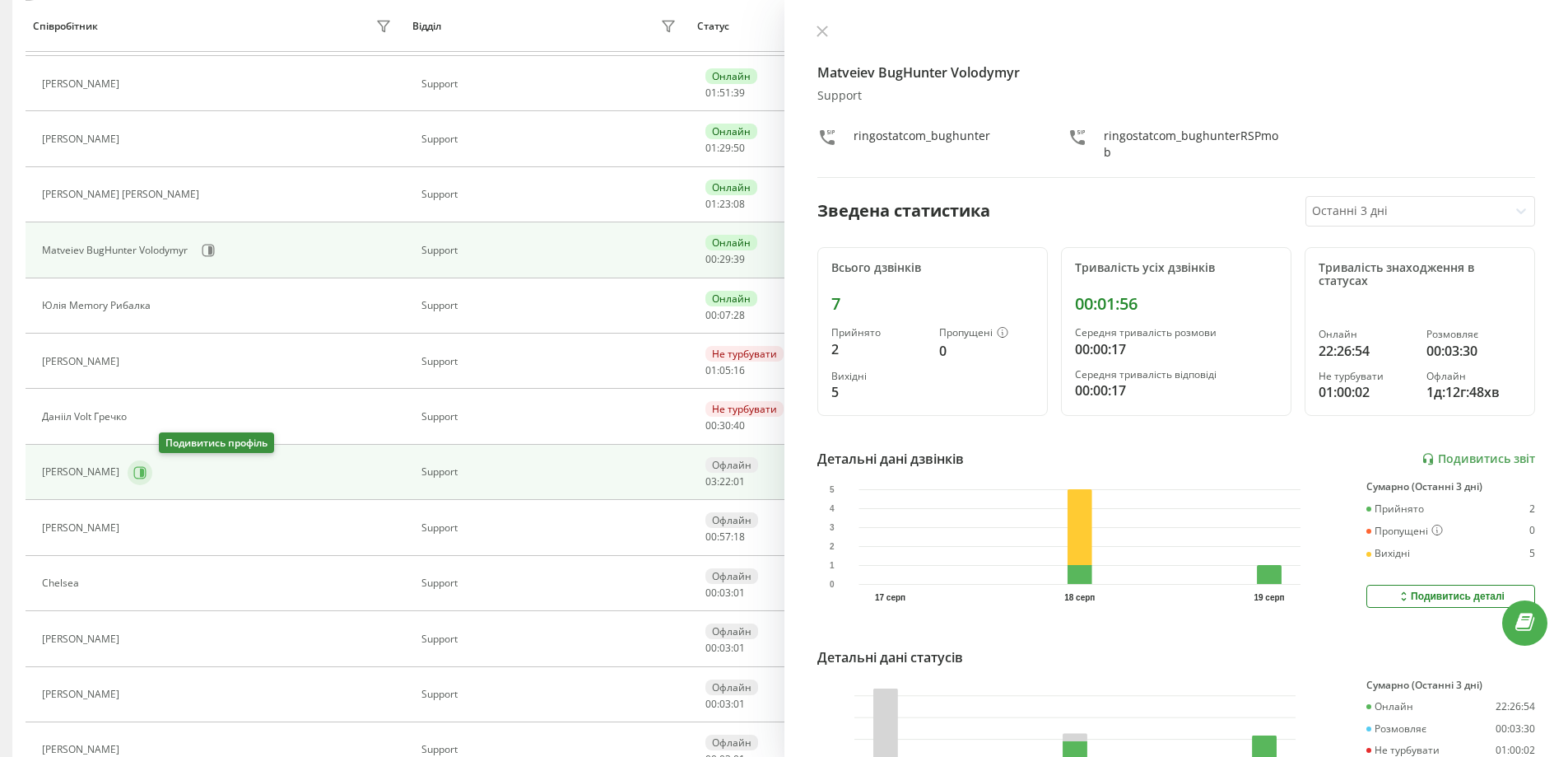
click at [147, 472] on icon at bounding box center [139, 472] width 13 height 13
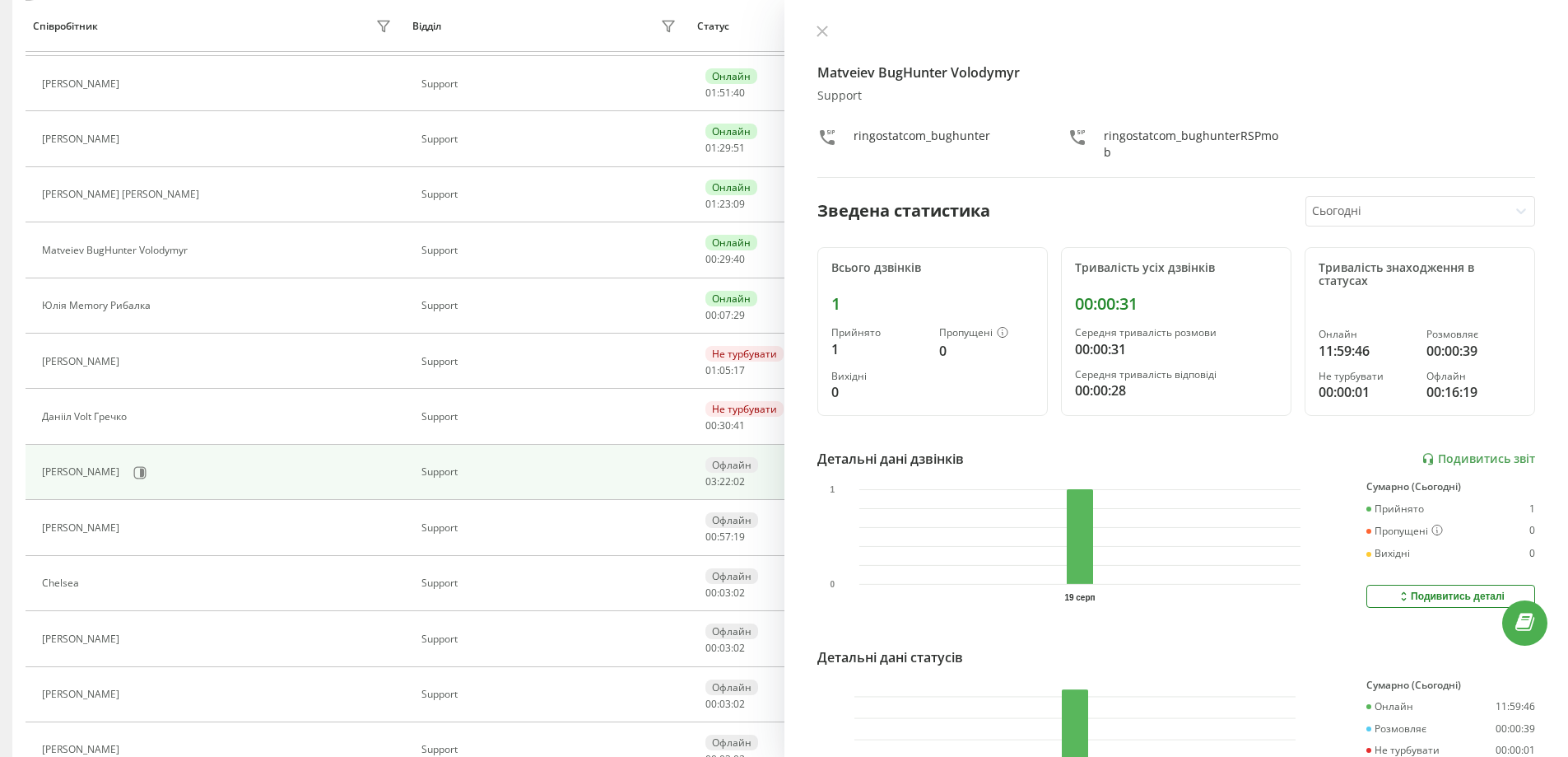
click at [1387, 211] on div at bounding box center [1407, 211] width 189 height 19
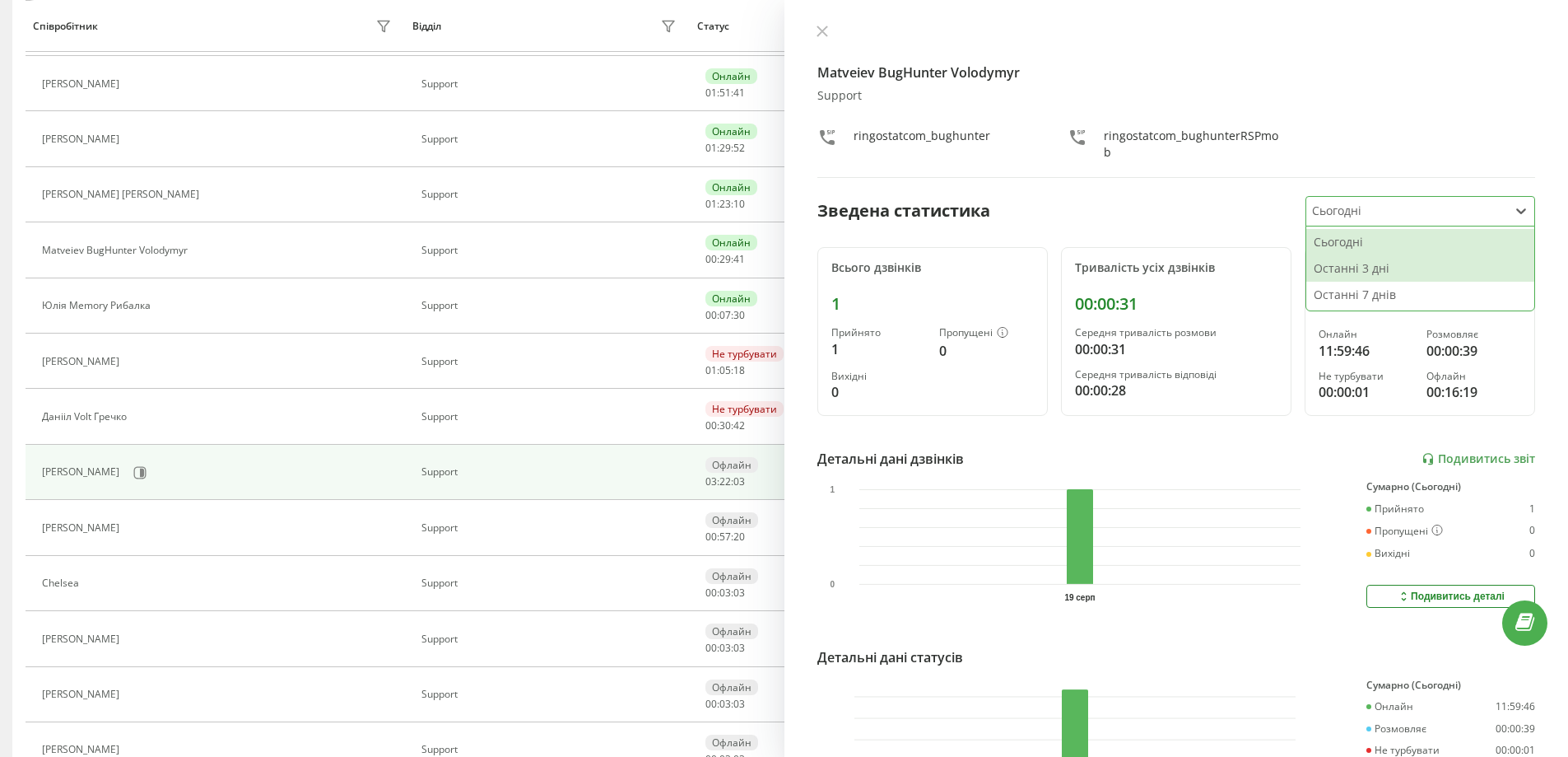
click at [1379, 271] on div "Останні 3 дні" at bounding box center [1421, 268] width 228 height 26
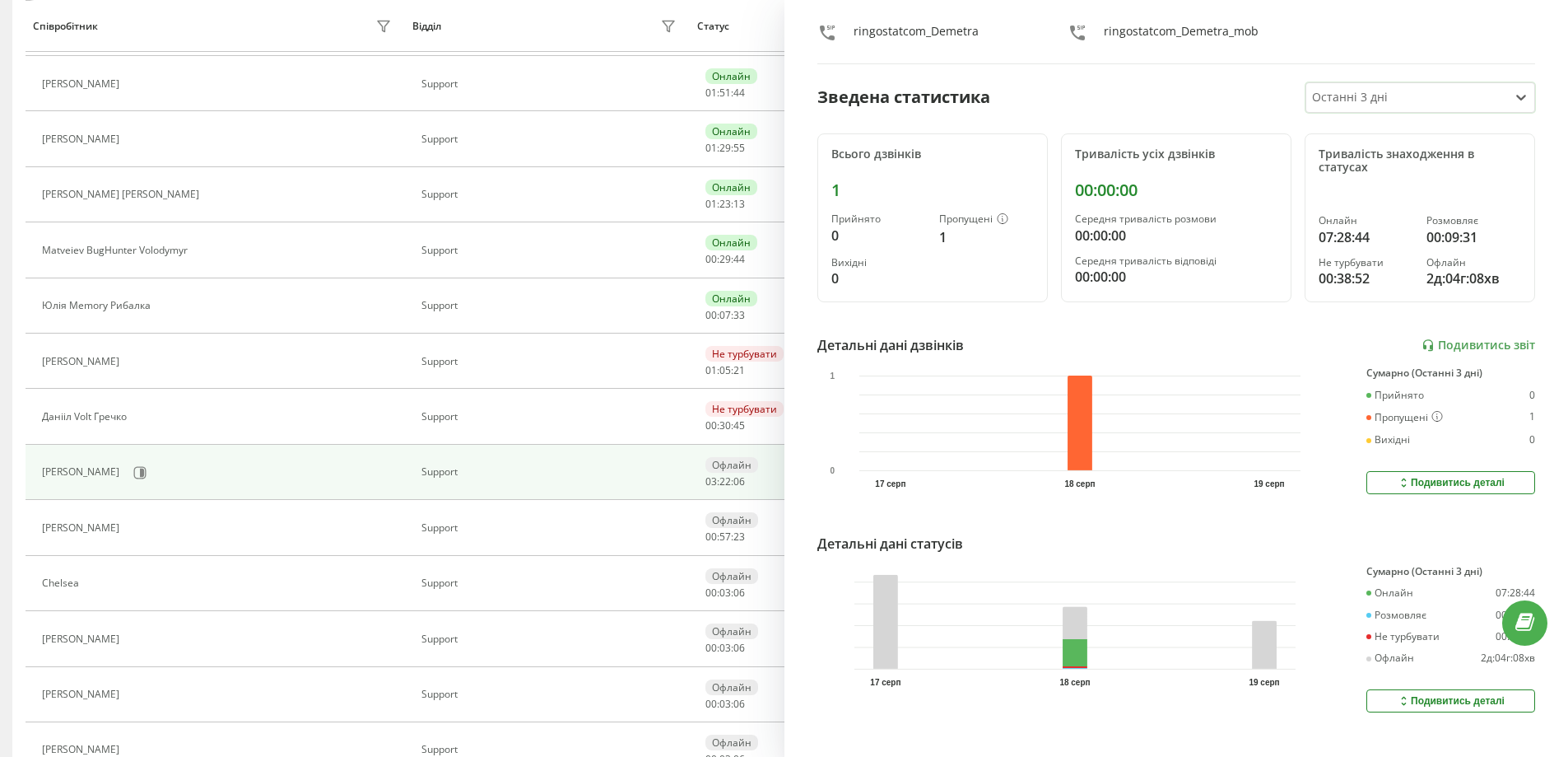
scroll to position [136, 0]
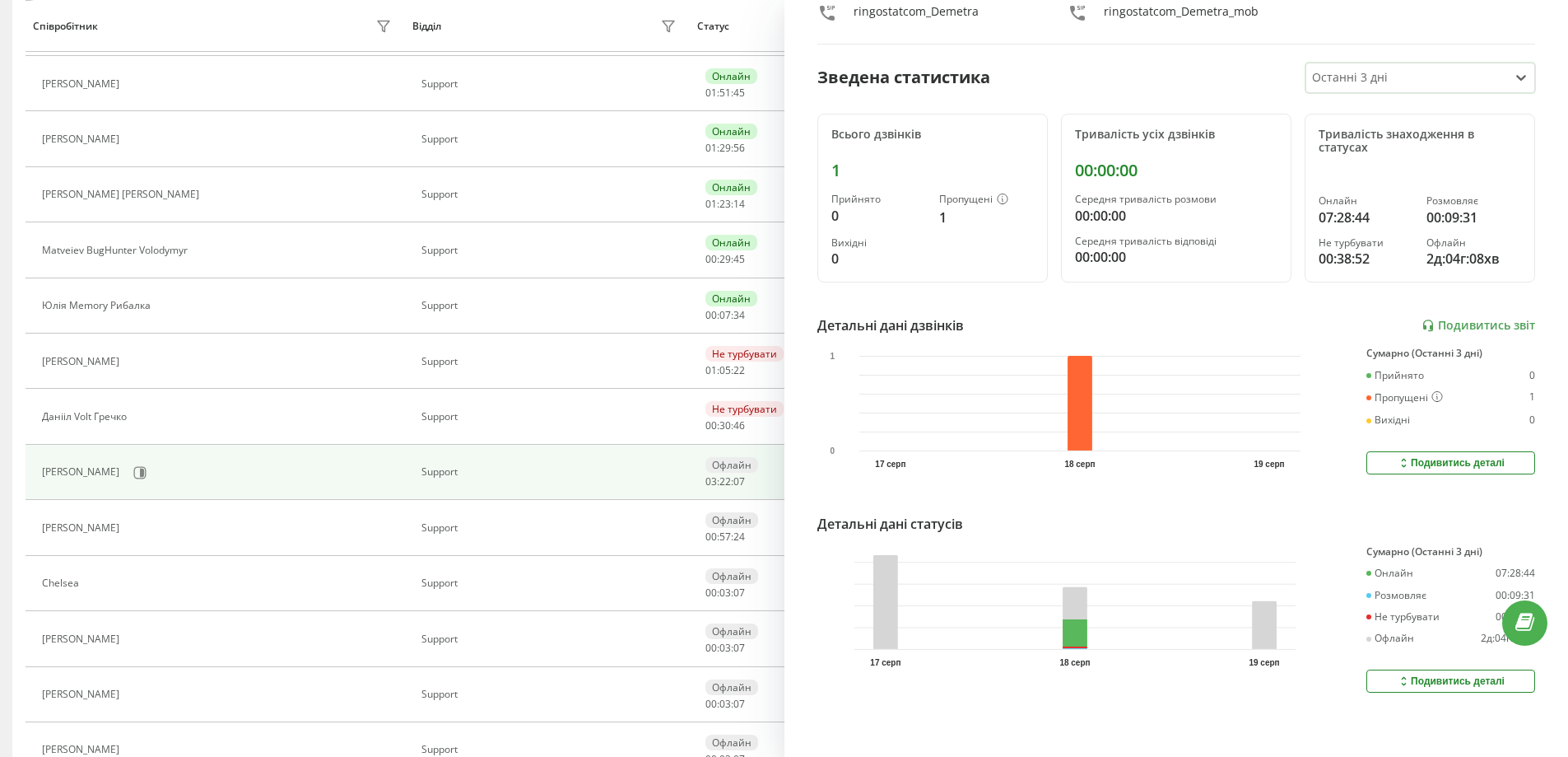
click at [1428, 676] on button "Подивитись деталі" at bounding box center [1451, 680] width 169 height 23
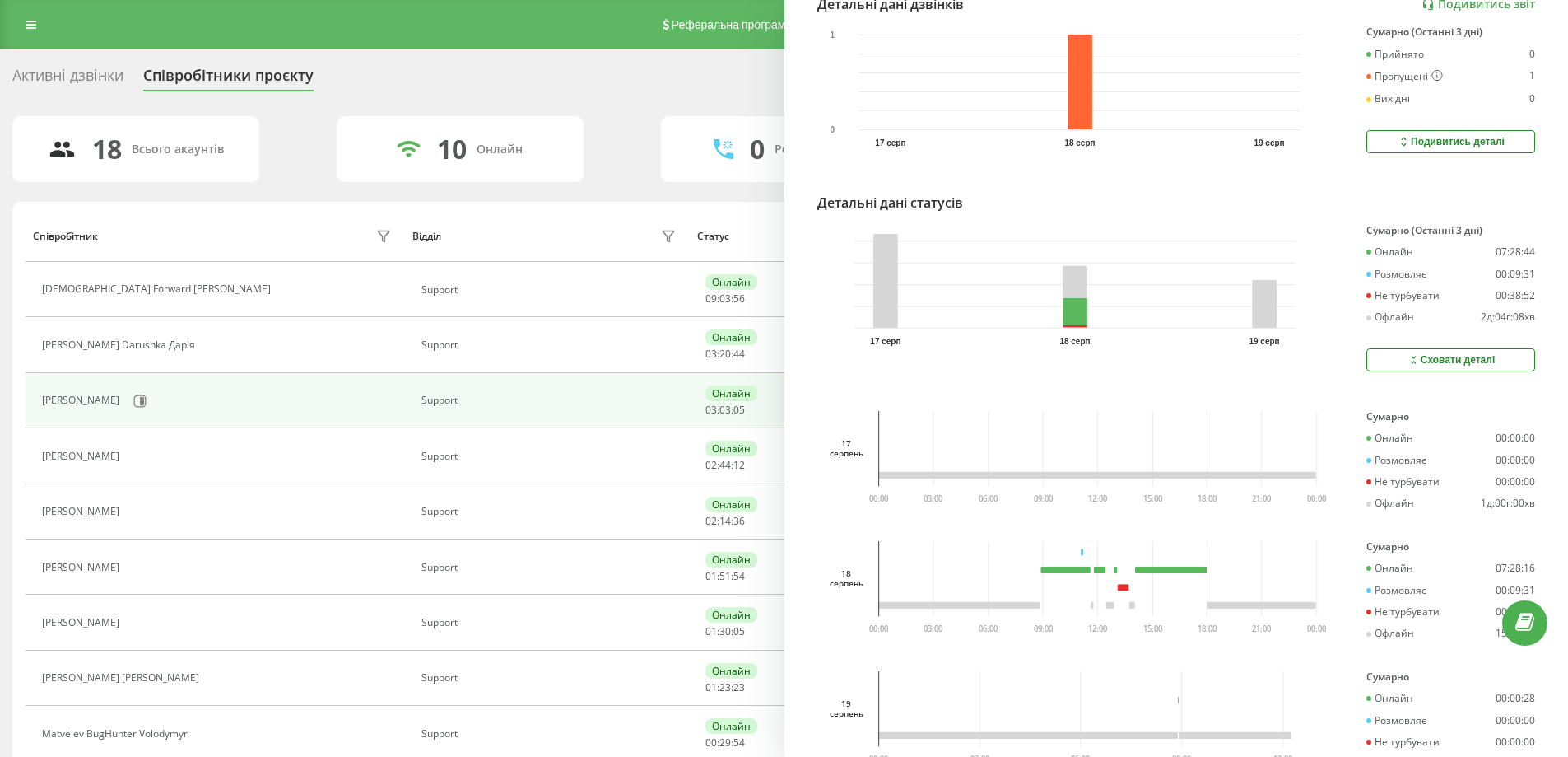
scroll to position [445, 0]
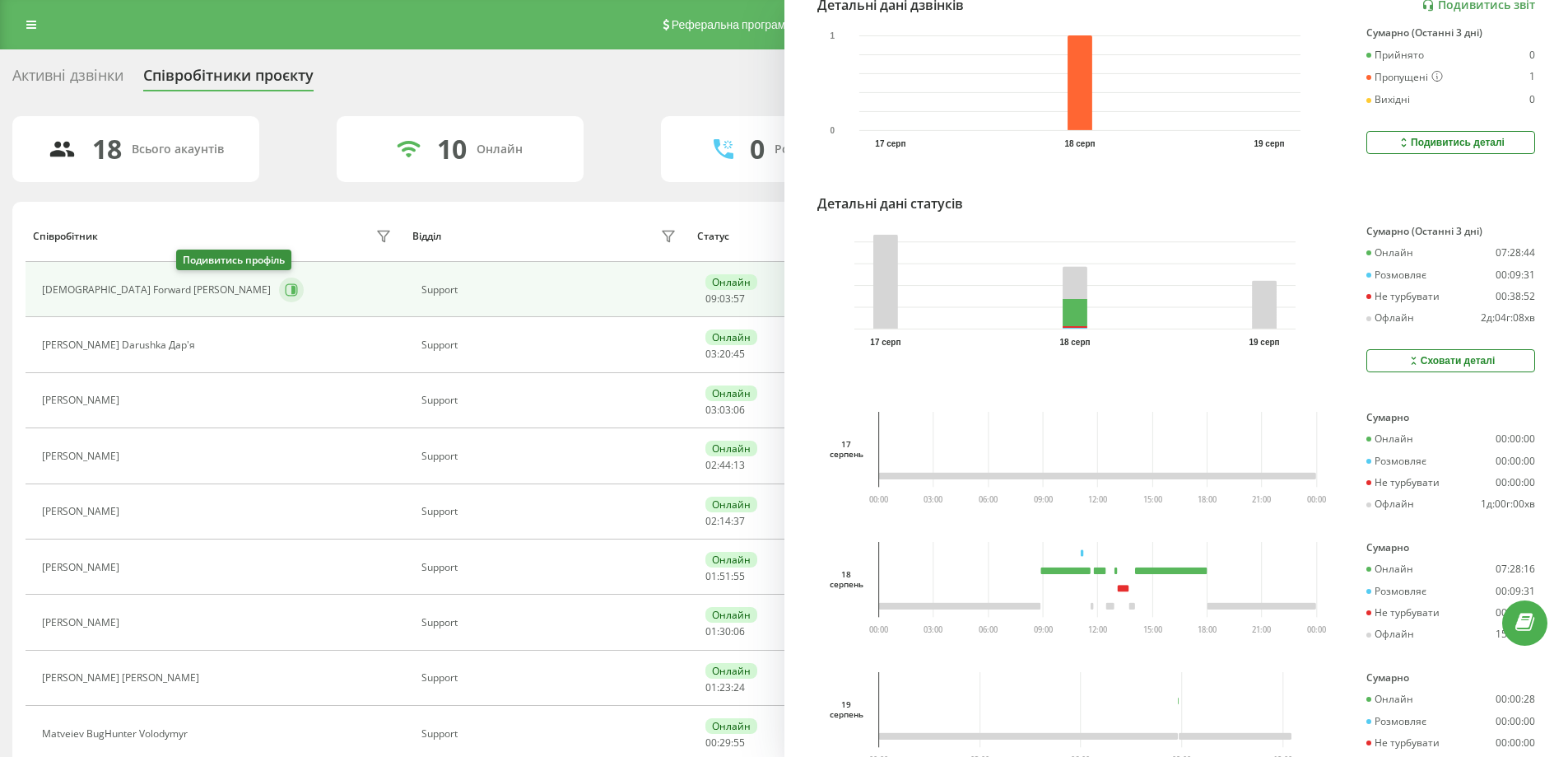
click at [285, 289] on icon at bounding box center [291, 289] width 13 height 13
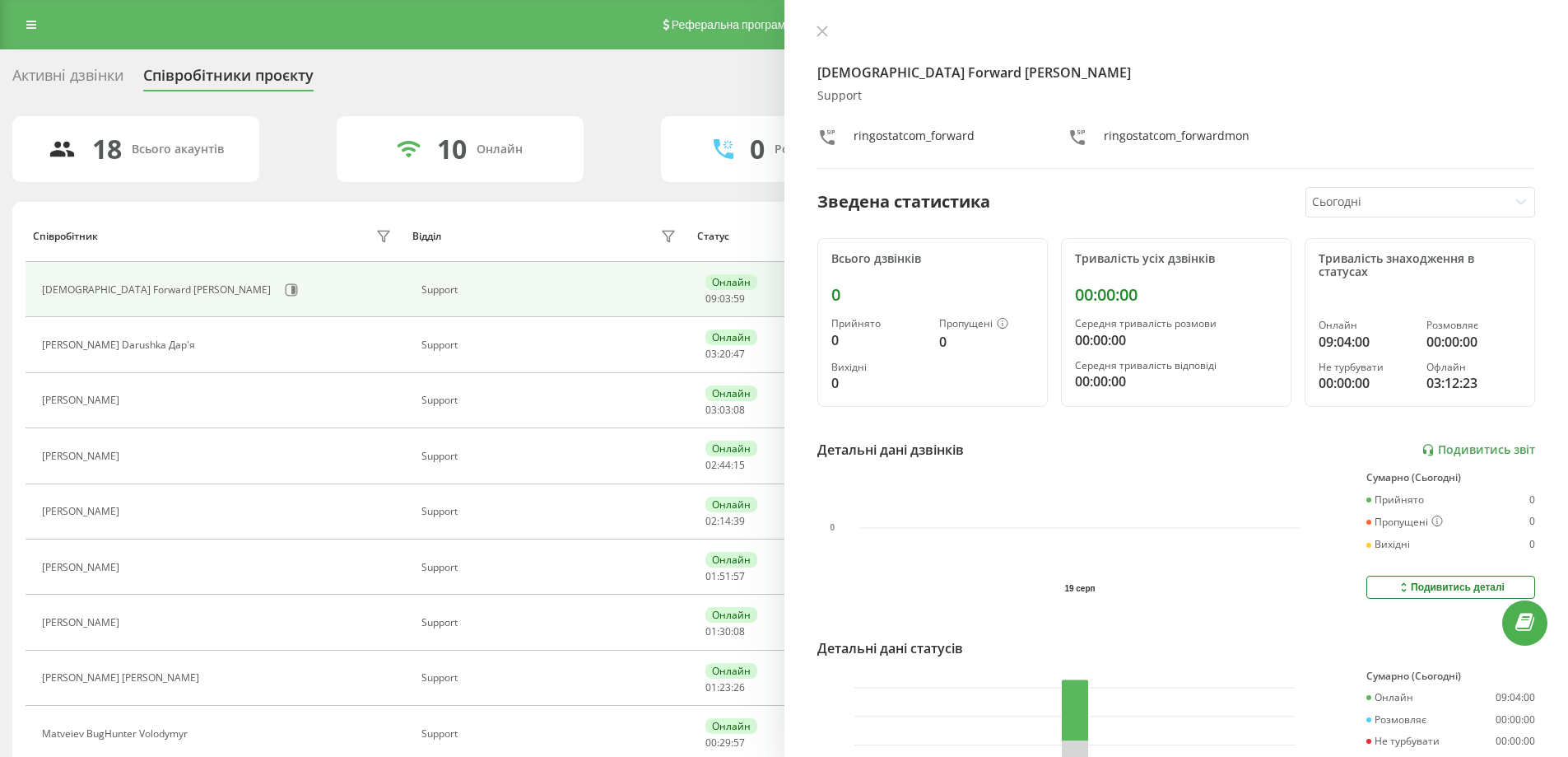
click at [1358, 197] on div at bounding box center [1407, 202] width 189 height 19
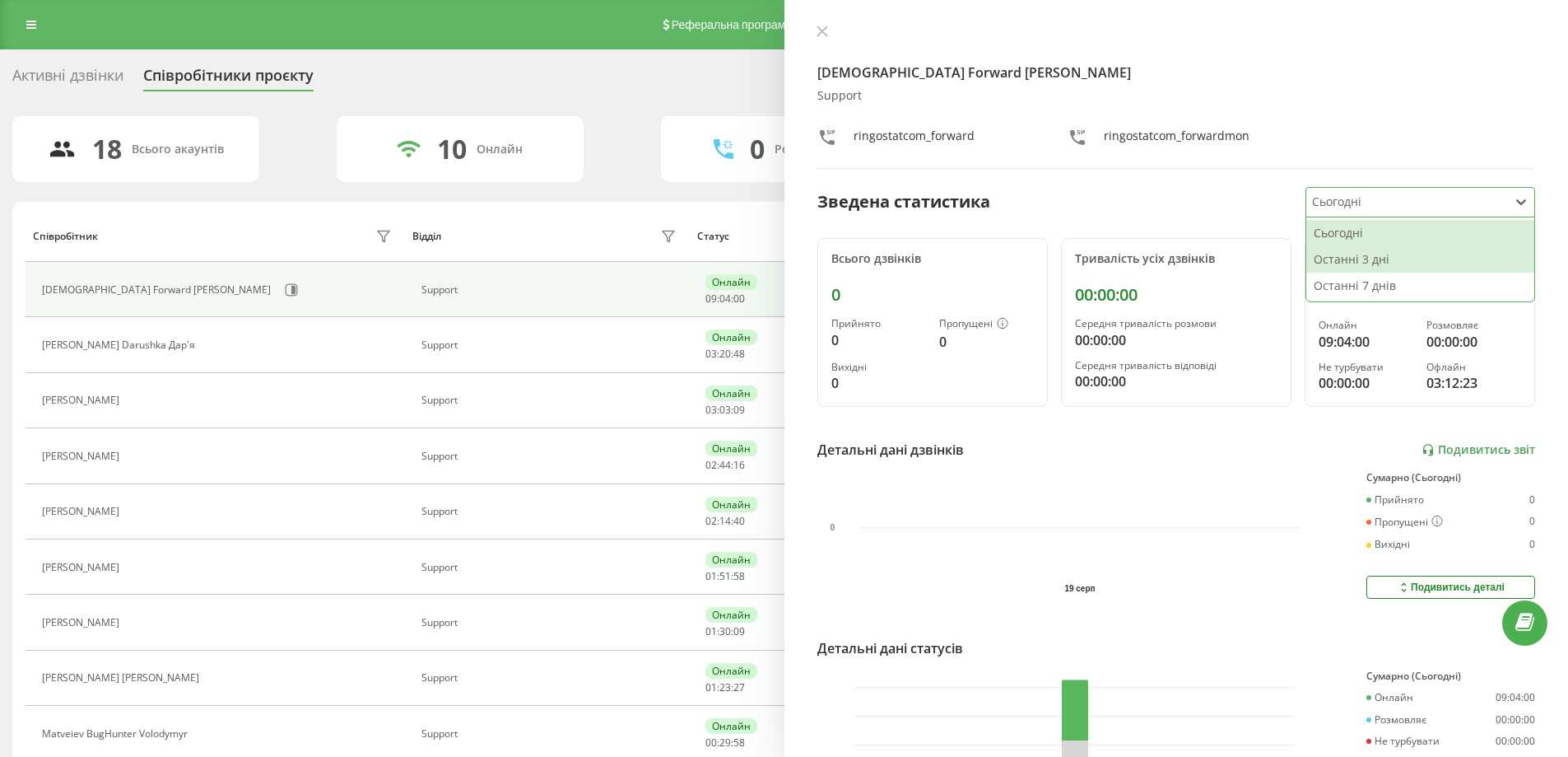
click at [1362, 260] on div "Останні 3 дні" at bounding box center [1421, 259] width 228 height 26
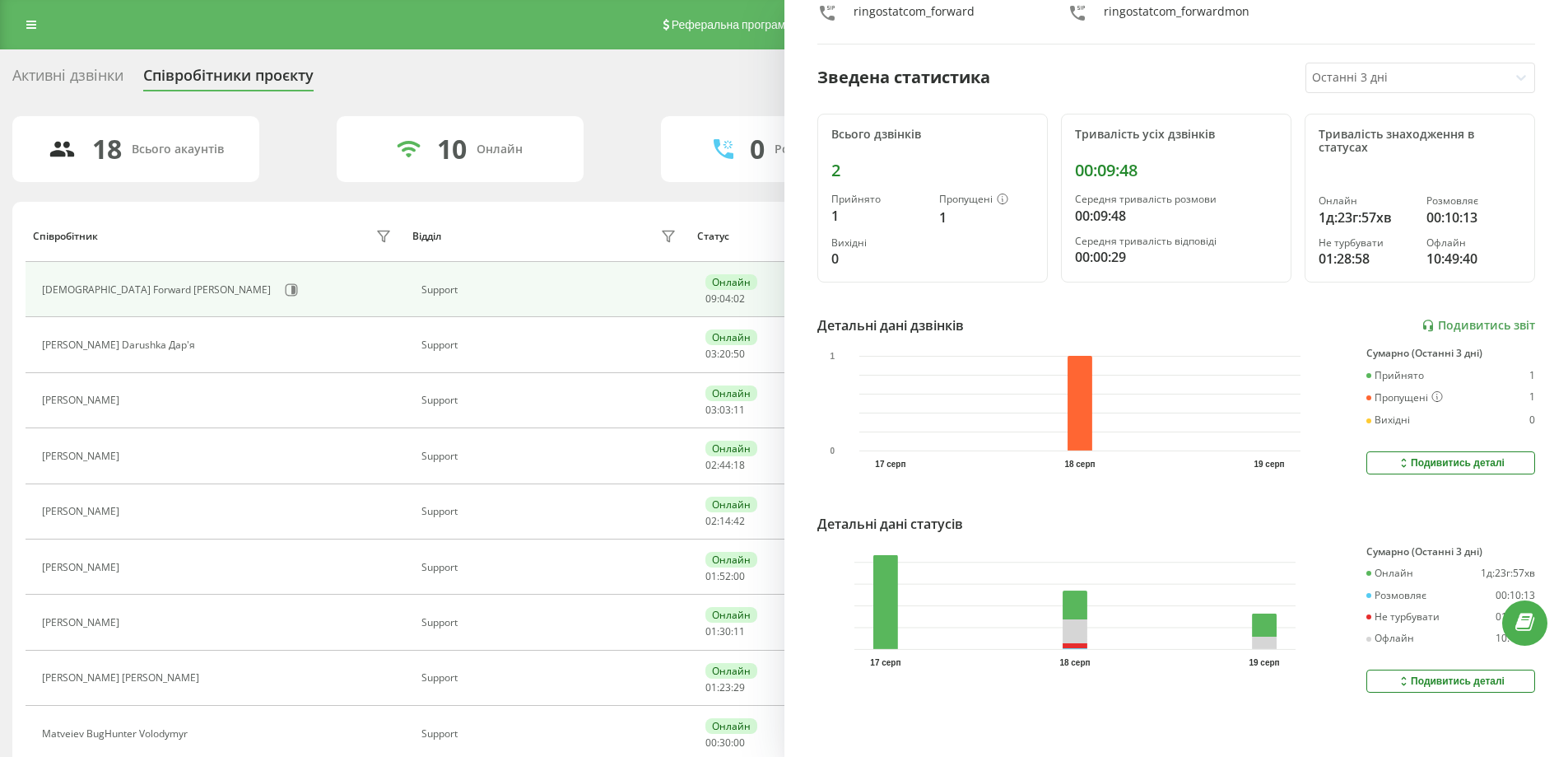
click at [1381, 669] on button "Подивитись деталі" at bounding box center [1451, 680] width 169 height 23
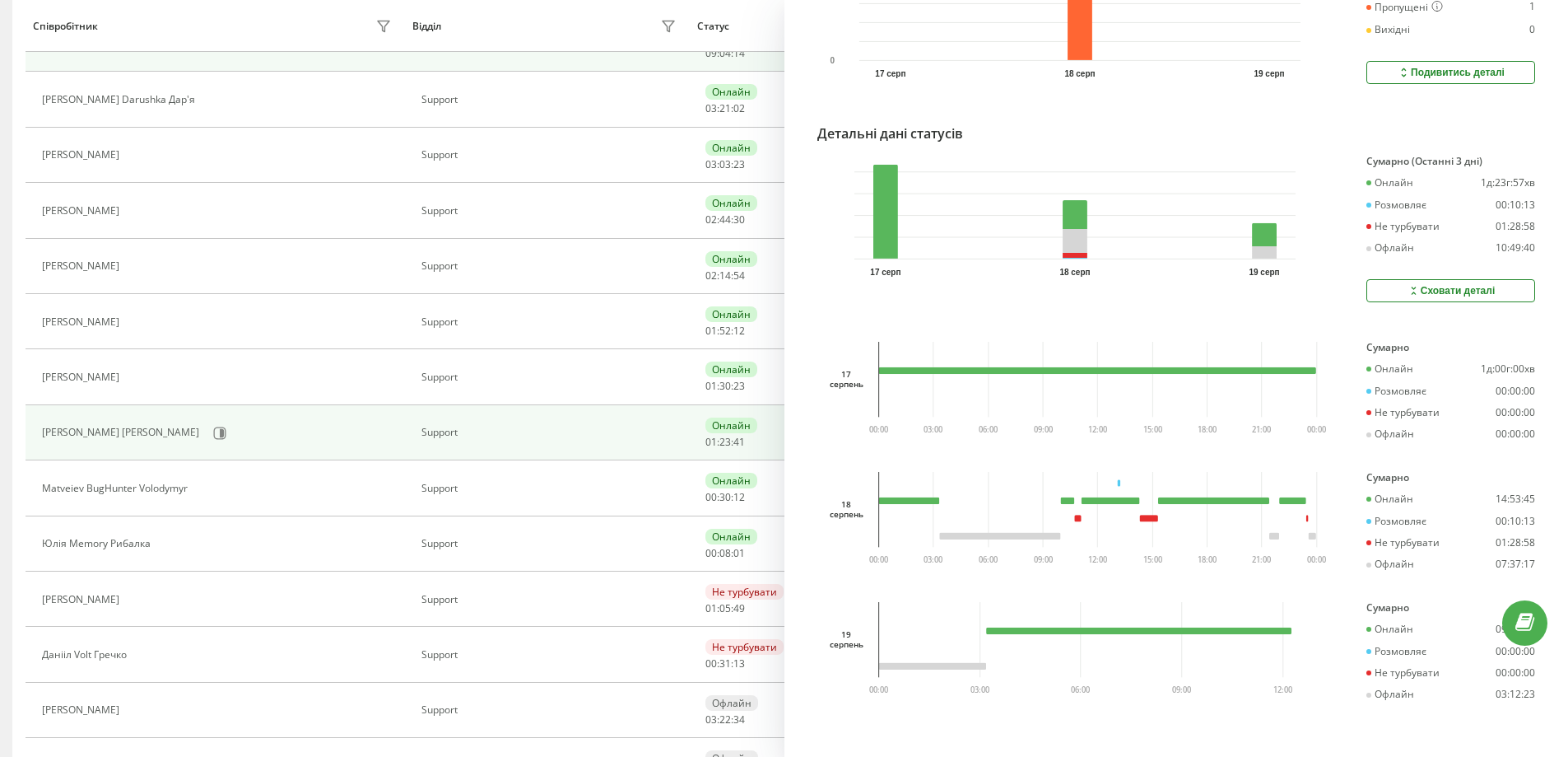
scroll to position [247, 0]
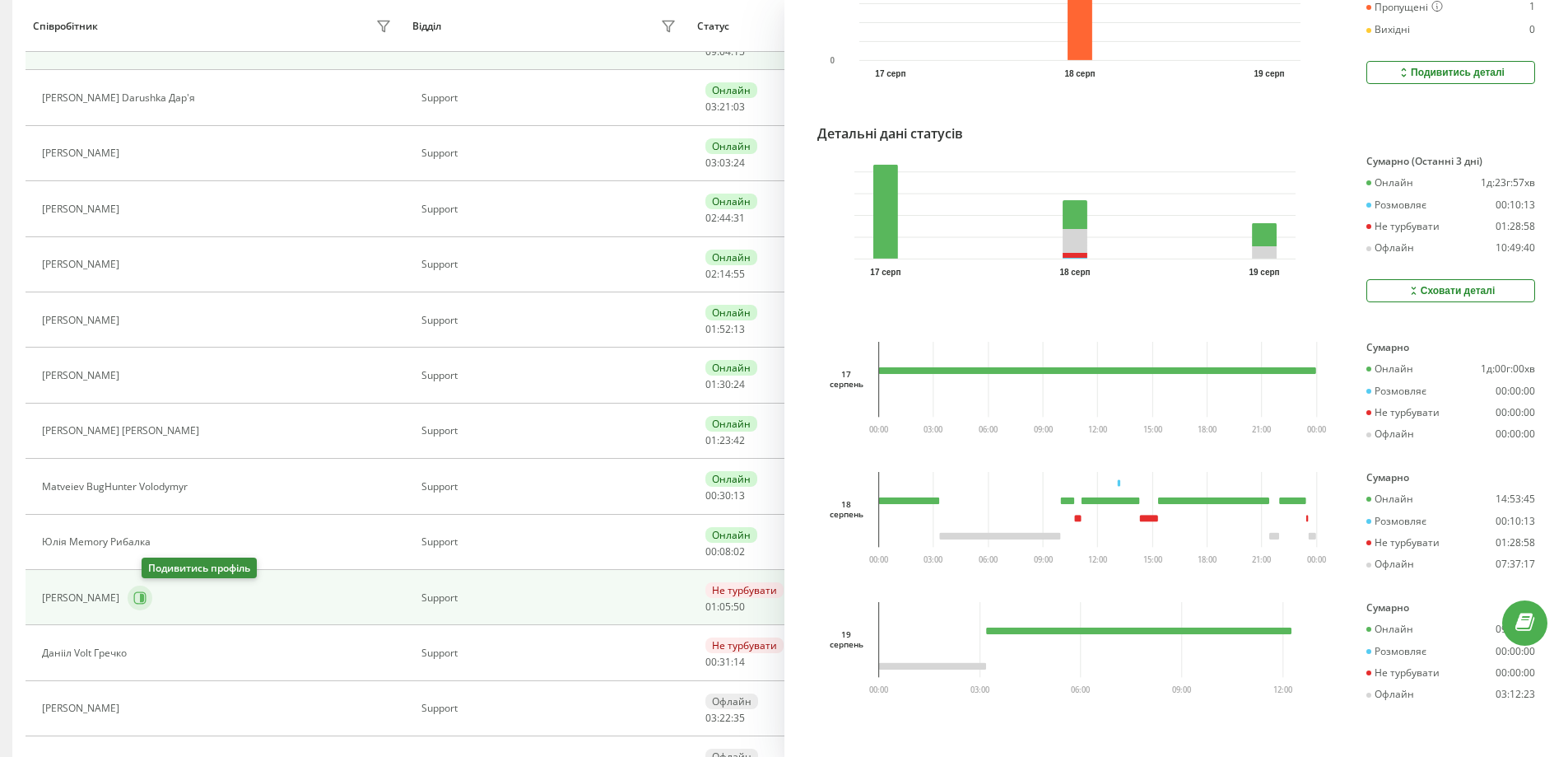
click at [147, 598] on icon at bounding box center [139, 598] width 13 height 13
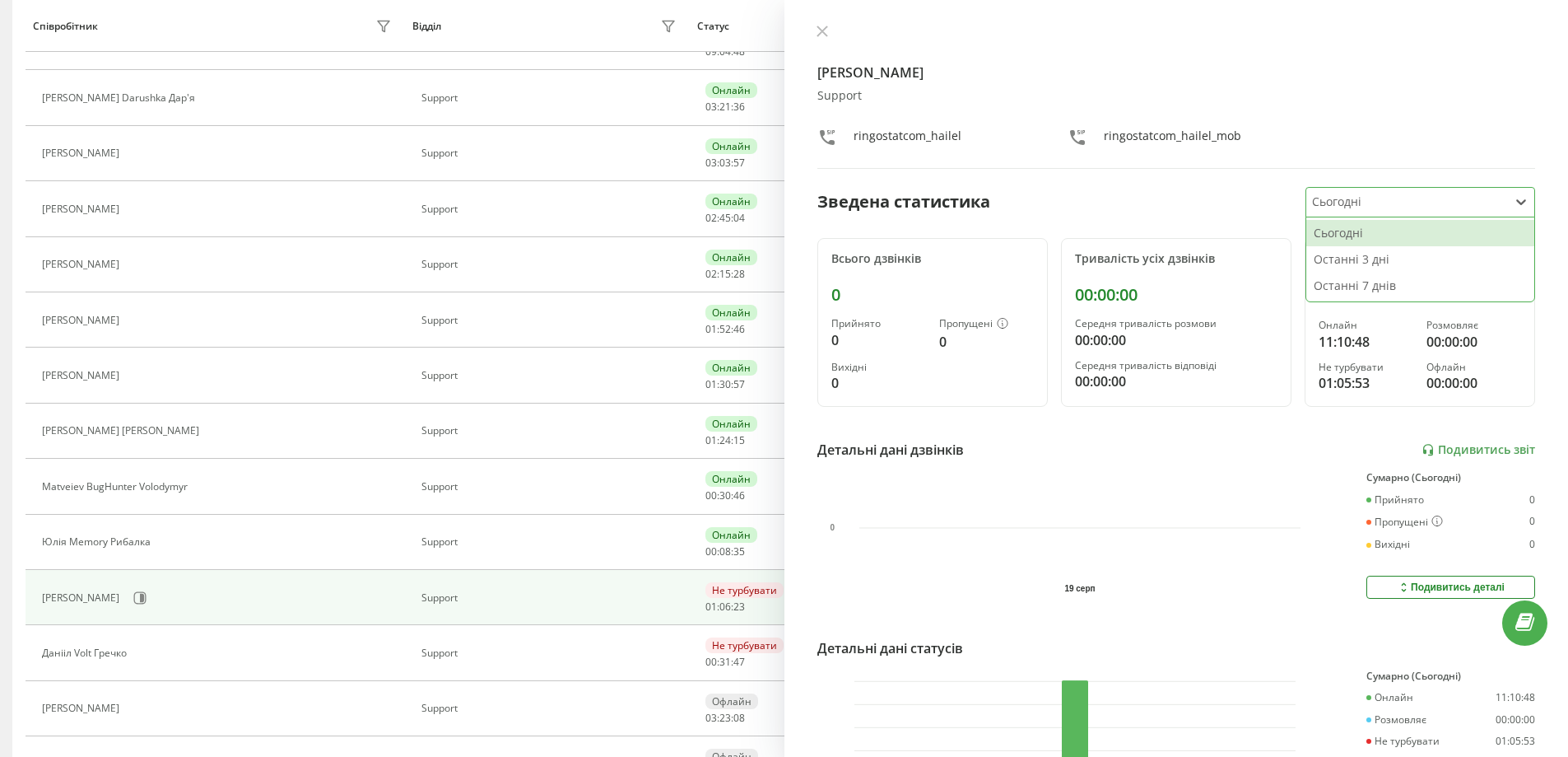
click at [1369, 193] on div at bounding box center [1407, 202] width 189 height 19
click at [1385, 268] on div "Останні 3 дні" at bounding box center [1421, 259] width 228 height 26
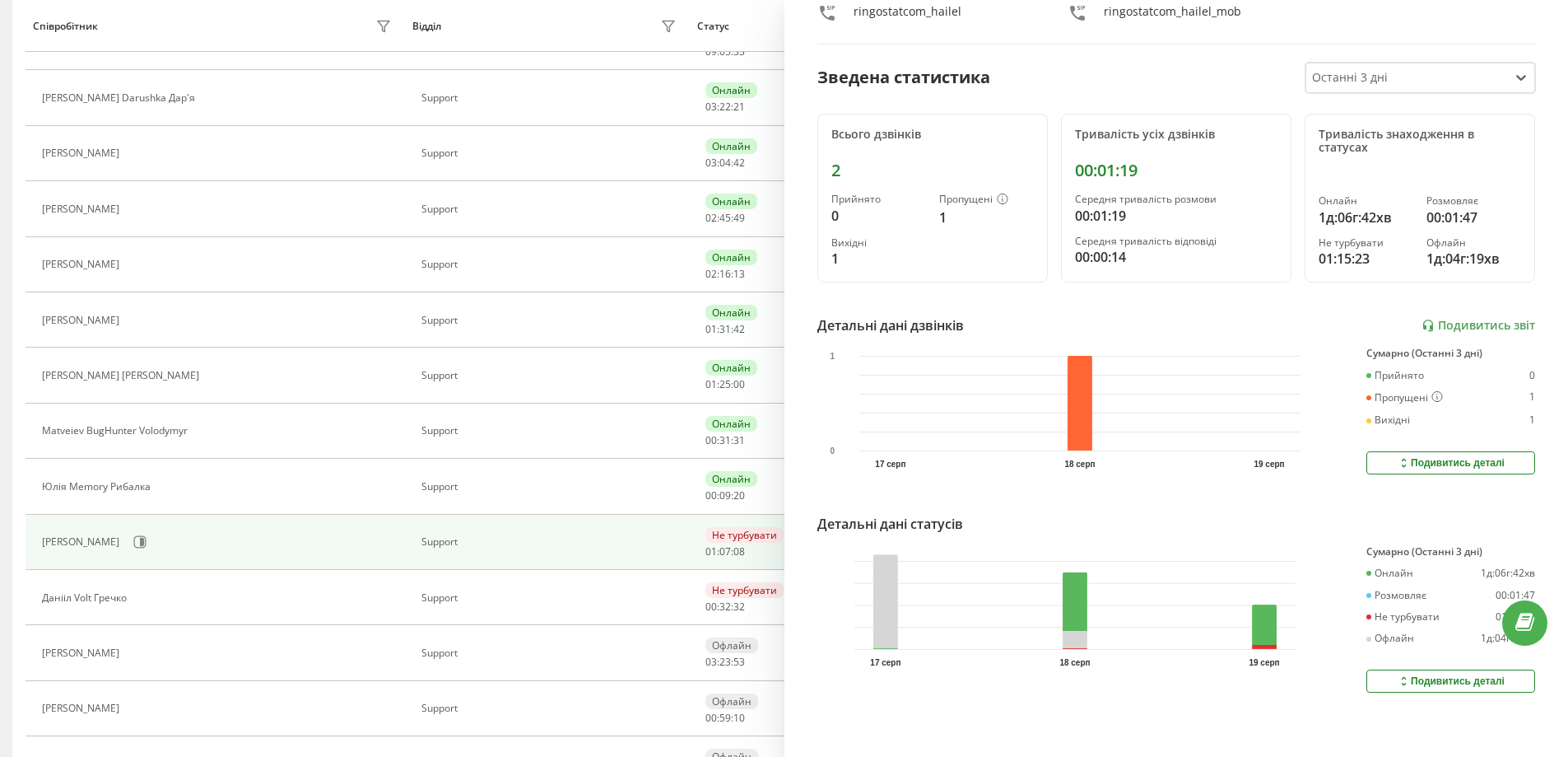
scroll to position [136, 0]
click at [1411, 674] on div "Подивитись деталі" at bounding box center [1450, 680] width 108 height 13
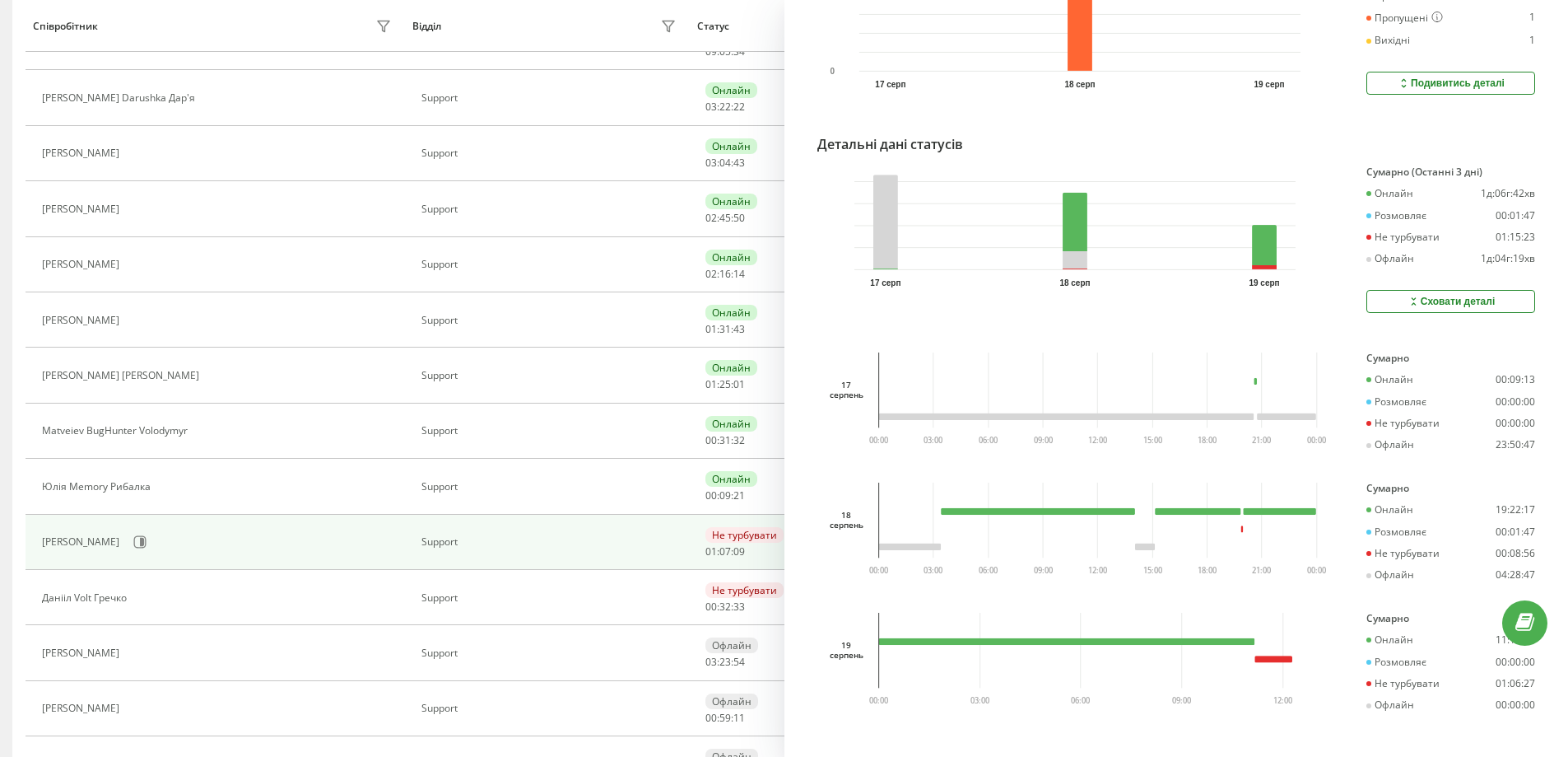
scroll to position [527, 0]
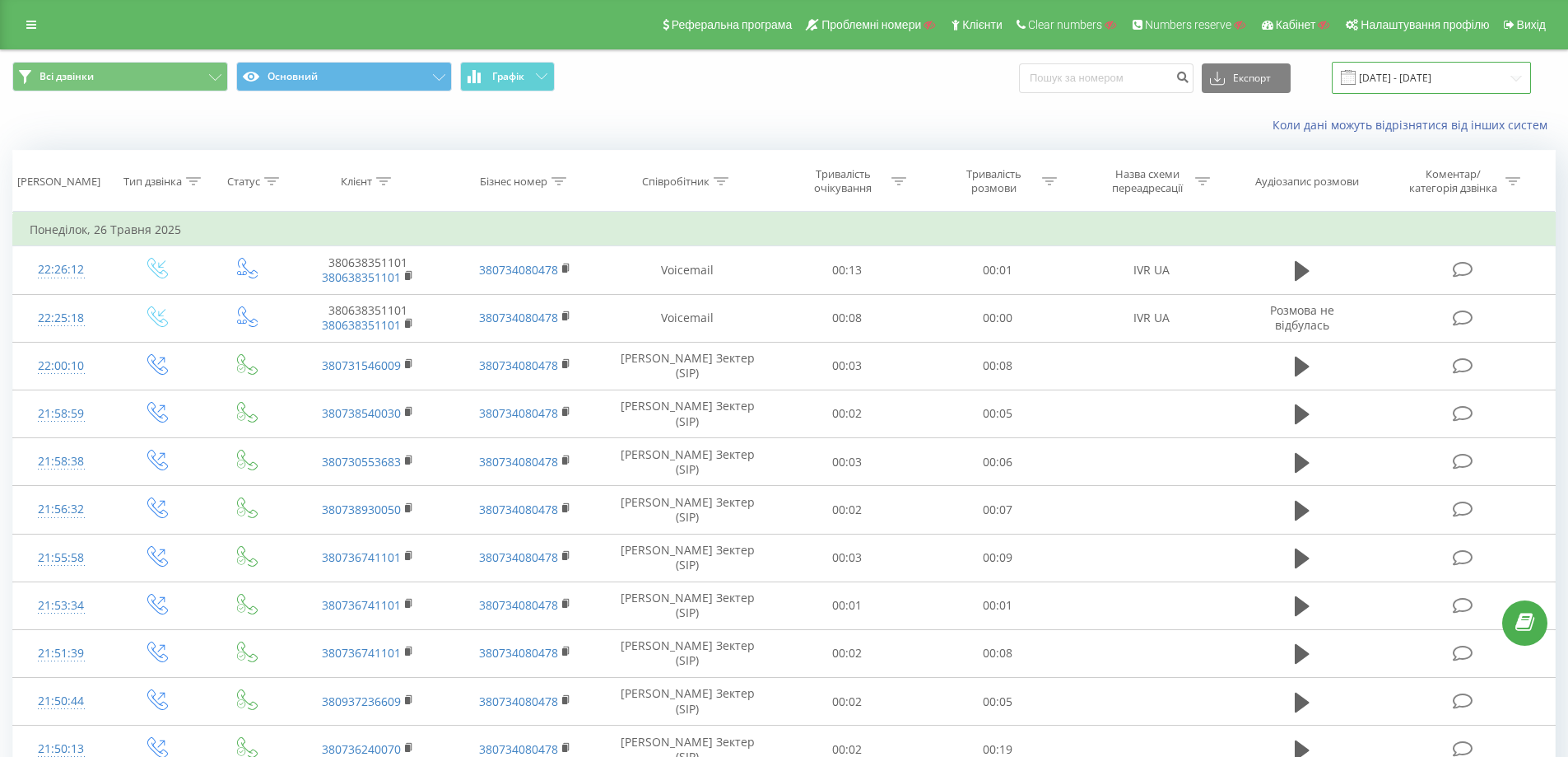
click at [1435, 85] on input "26.04.2025 - 26.05.2025" at bounding box center [1432, 78] width 199 height 32
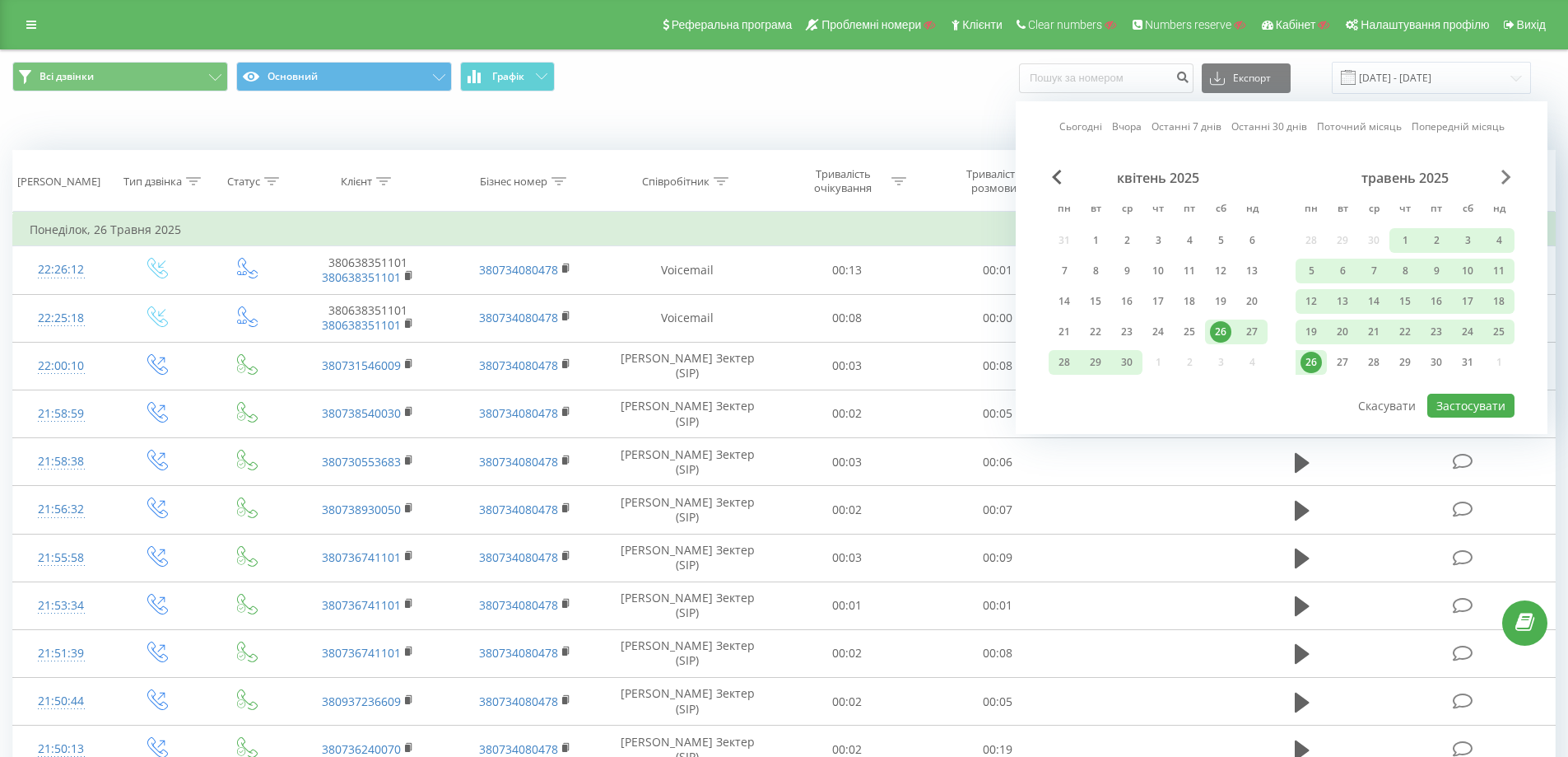
click at [1507, 178] on span "Next Month" at bounding box center [1507, 176] width 10 height 14
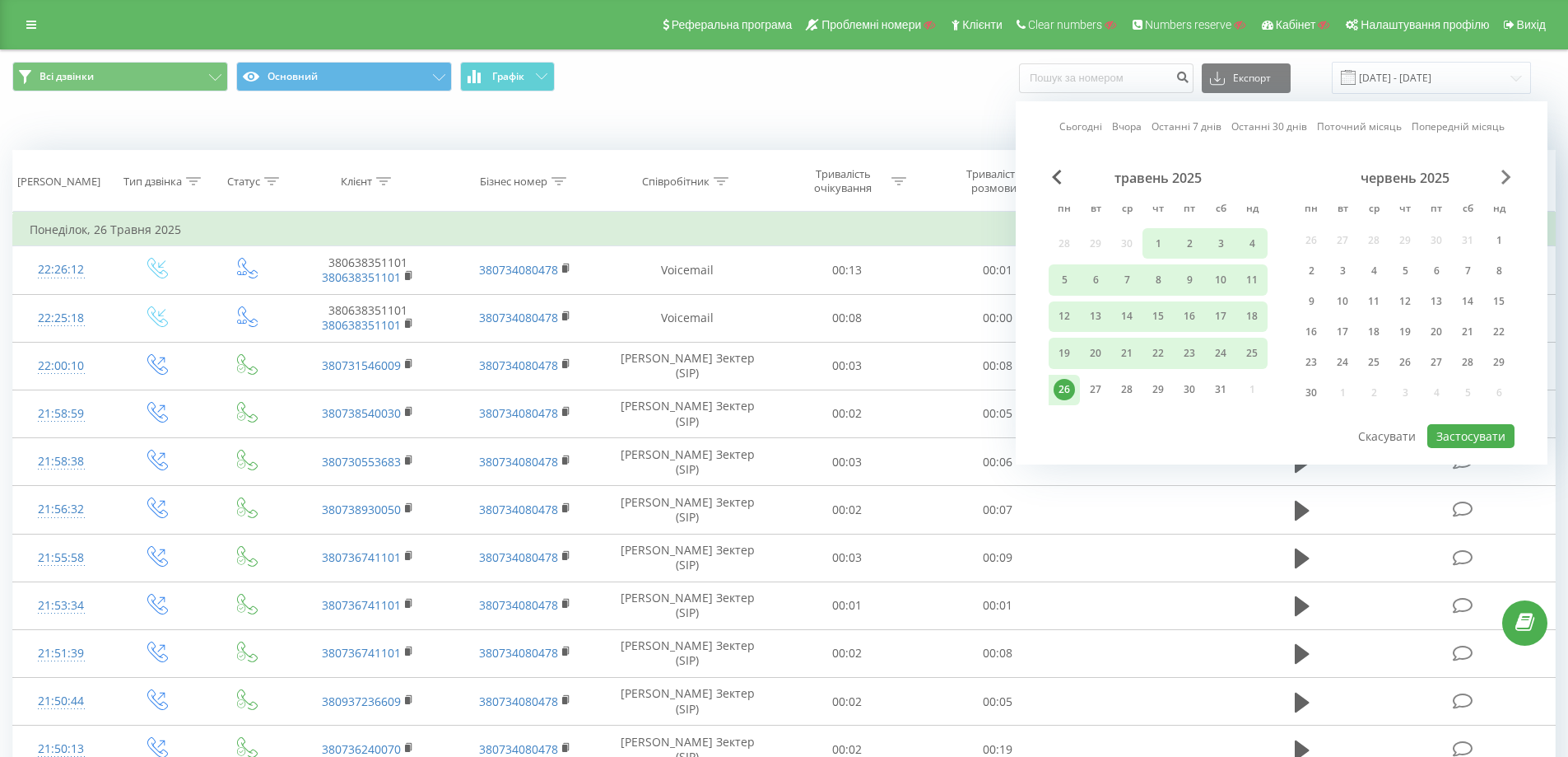
click at [1507, 178] on span "Next Month" at bounding box center [1507, 176] width 10 height 14
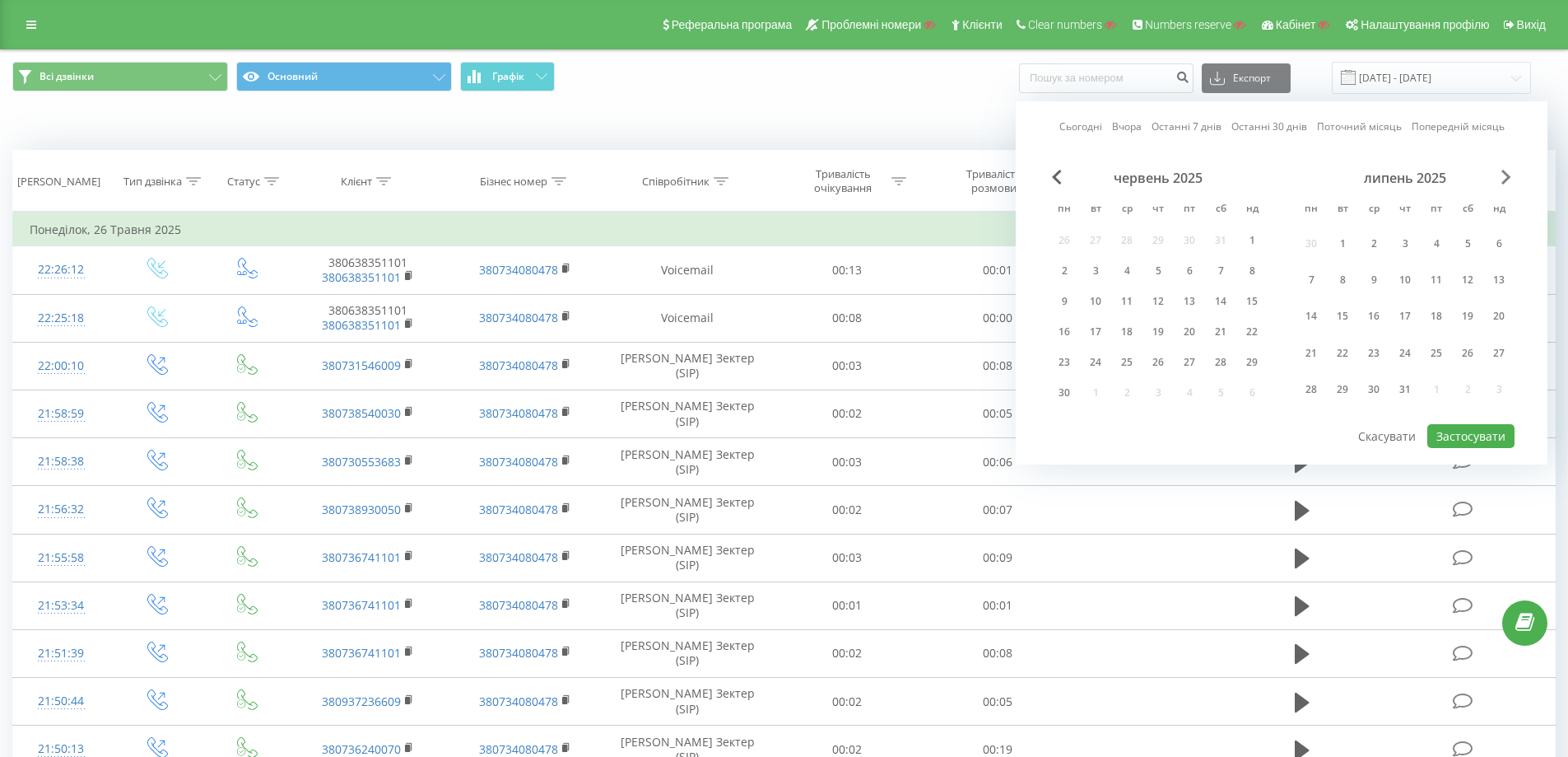
click at [1507, 178] on span "Next Month" at bounding box center [1507, 176] width 10 height 14
click at [1337, 332] on div "19" at bounding box center [1342, 332] width 21 height 21
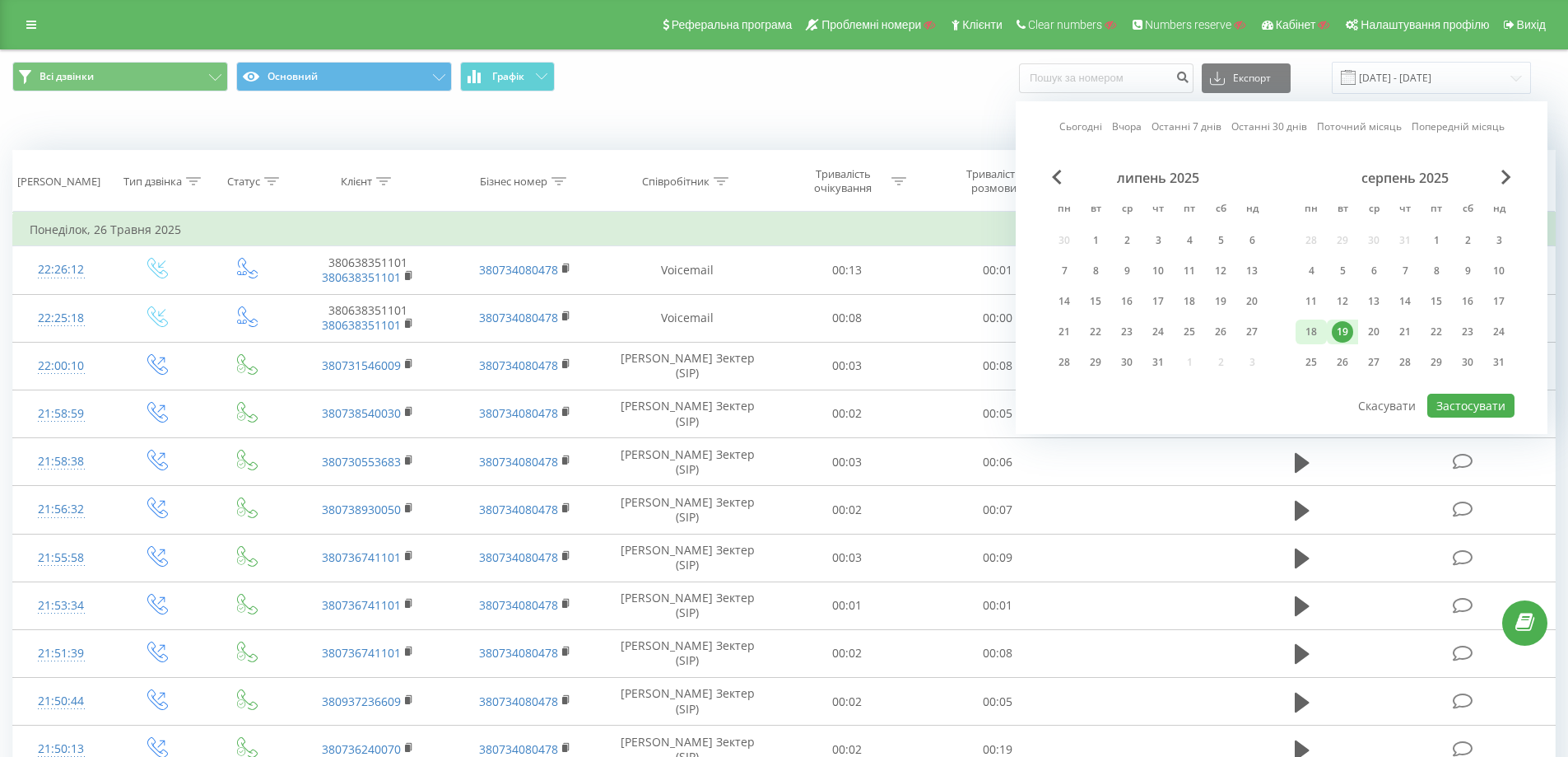
click at [1303, 325] on div "18" at bounding box center [1311, 332] width 21 height 21
click at [1460, 401] on button "Застосувати" at bounding box center [1471, 406] width 87 height 24
type input "18.08.2025 - 19.08.2025"
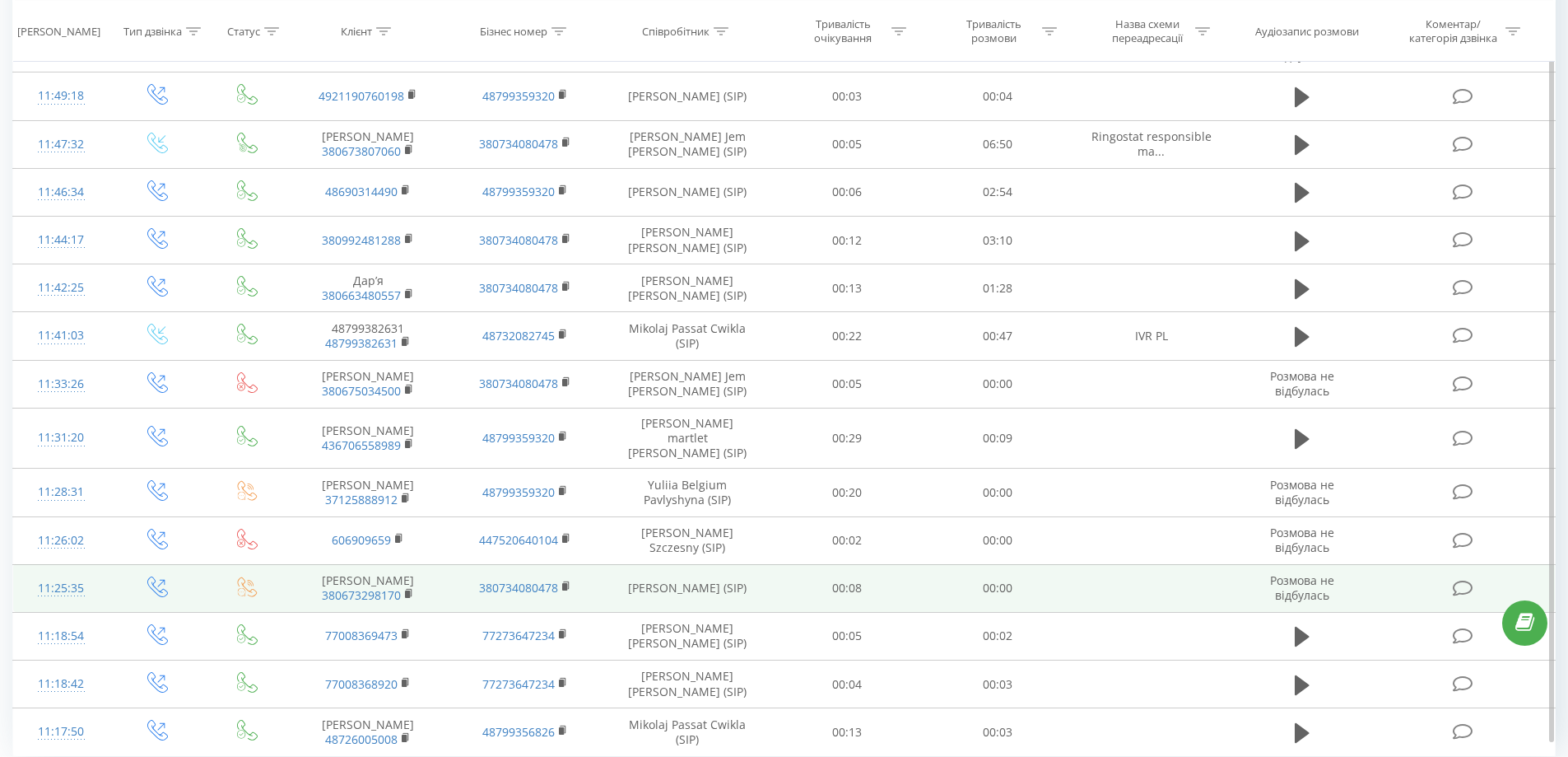
scroll to position [749, 0]
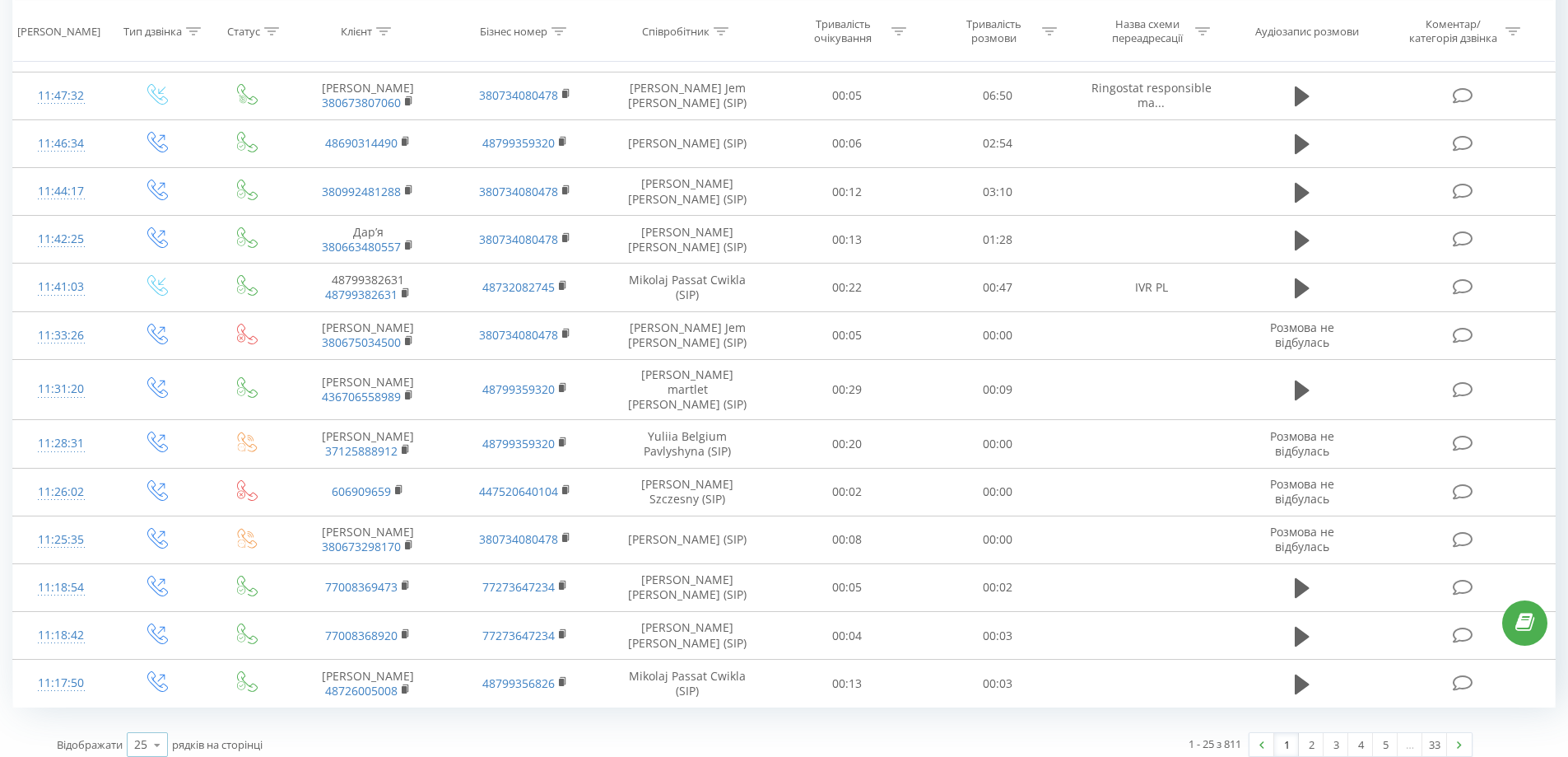
click at [133, 737] on div "25 10 25 50 100" at bounding box center [147, 744] width 41 height 25
click at [161, 709] on div "100" at bounding box center [147, 721] width 39 height 24
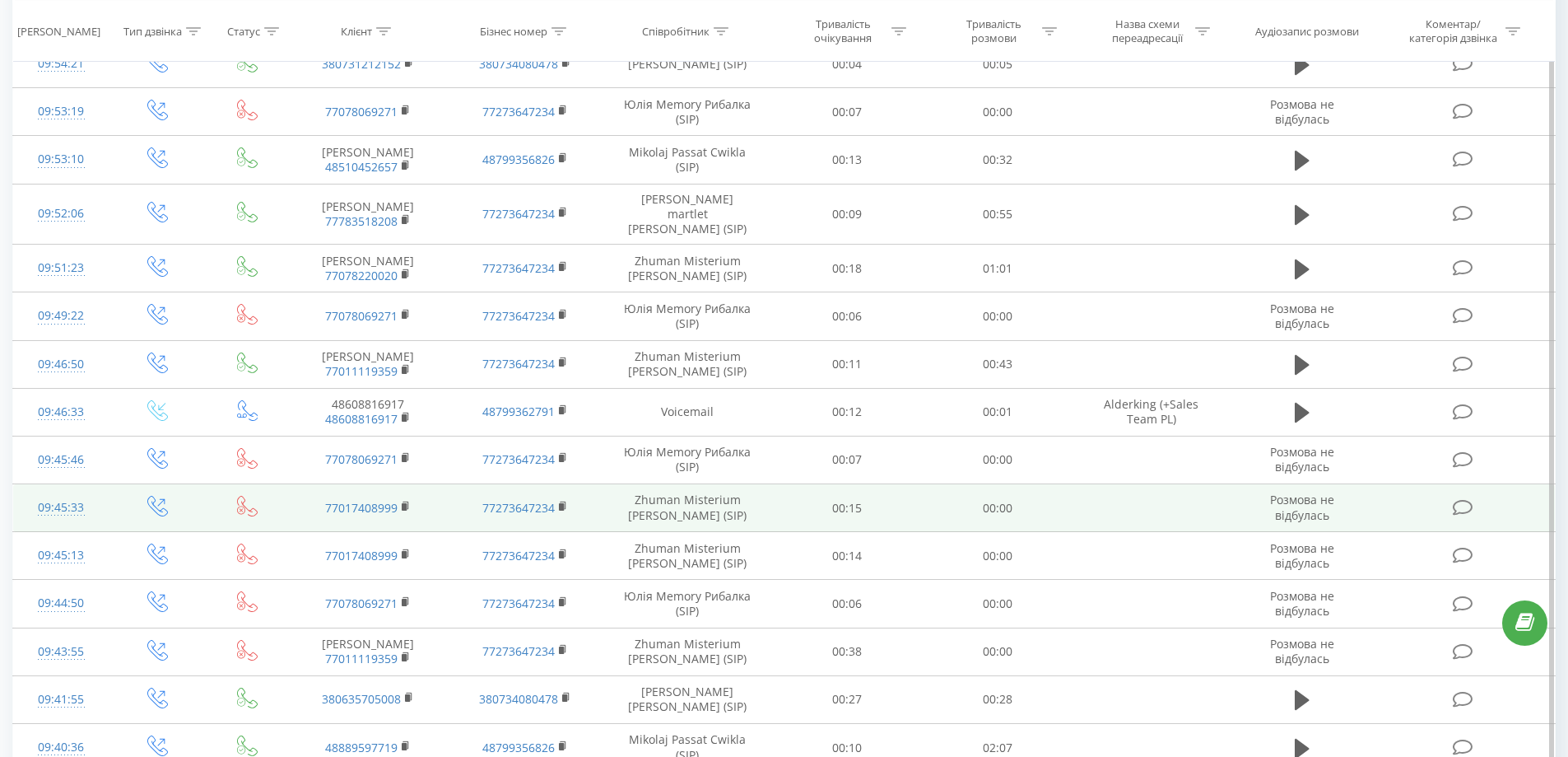
scroll to position [4386, 0]
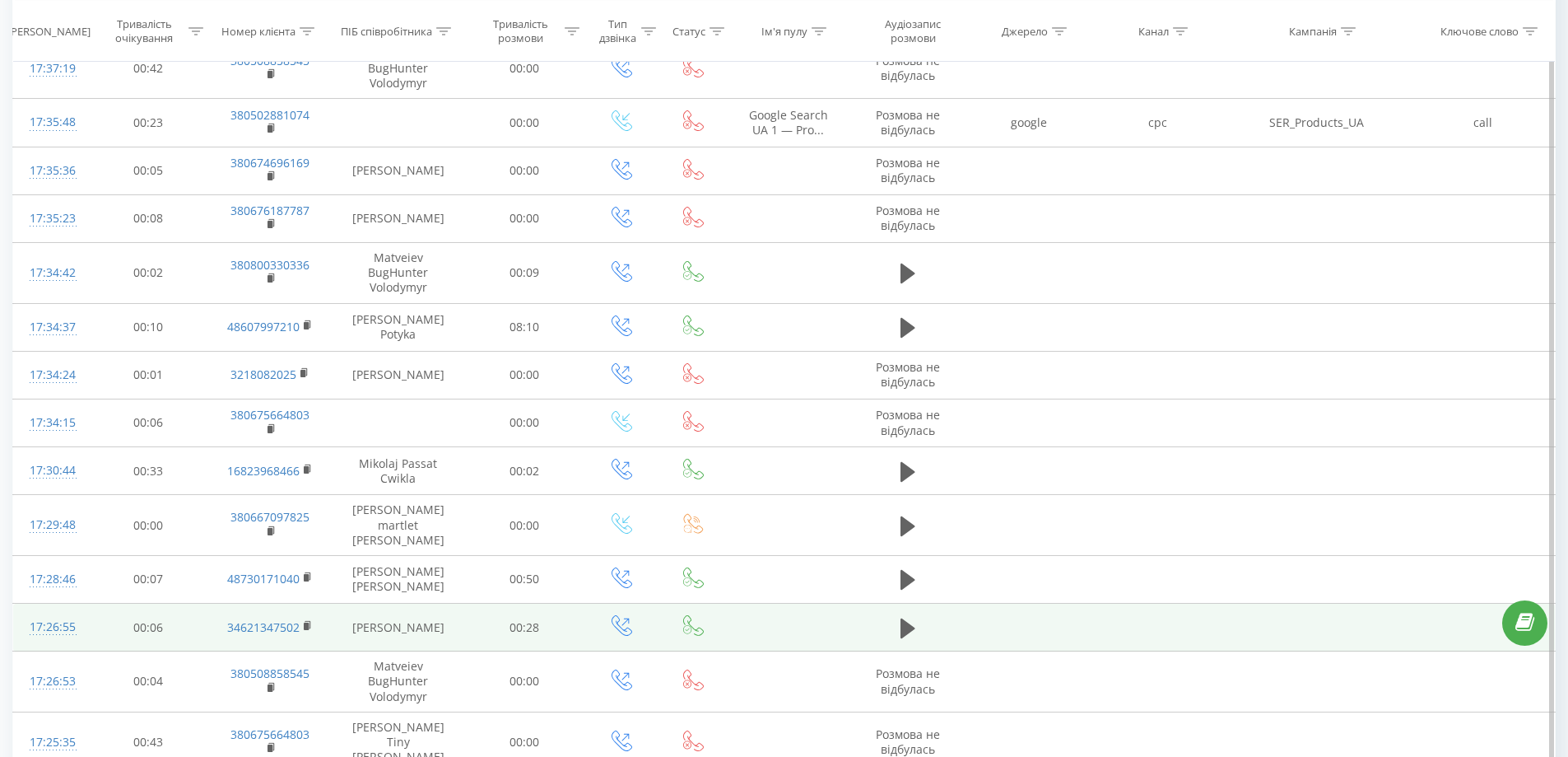
scroll to position [4427, 0]
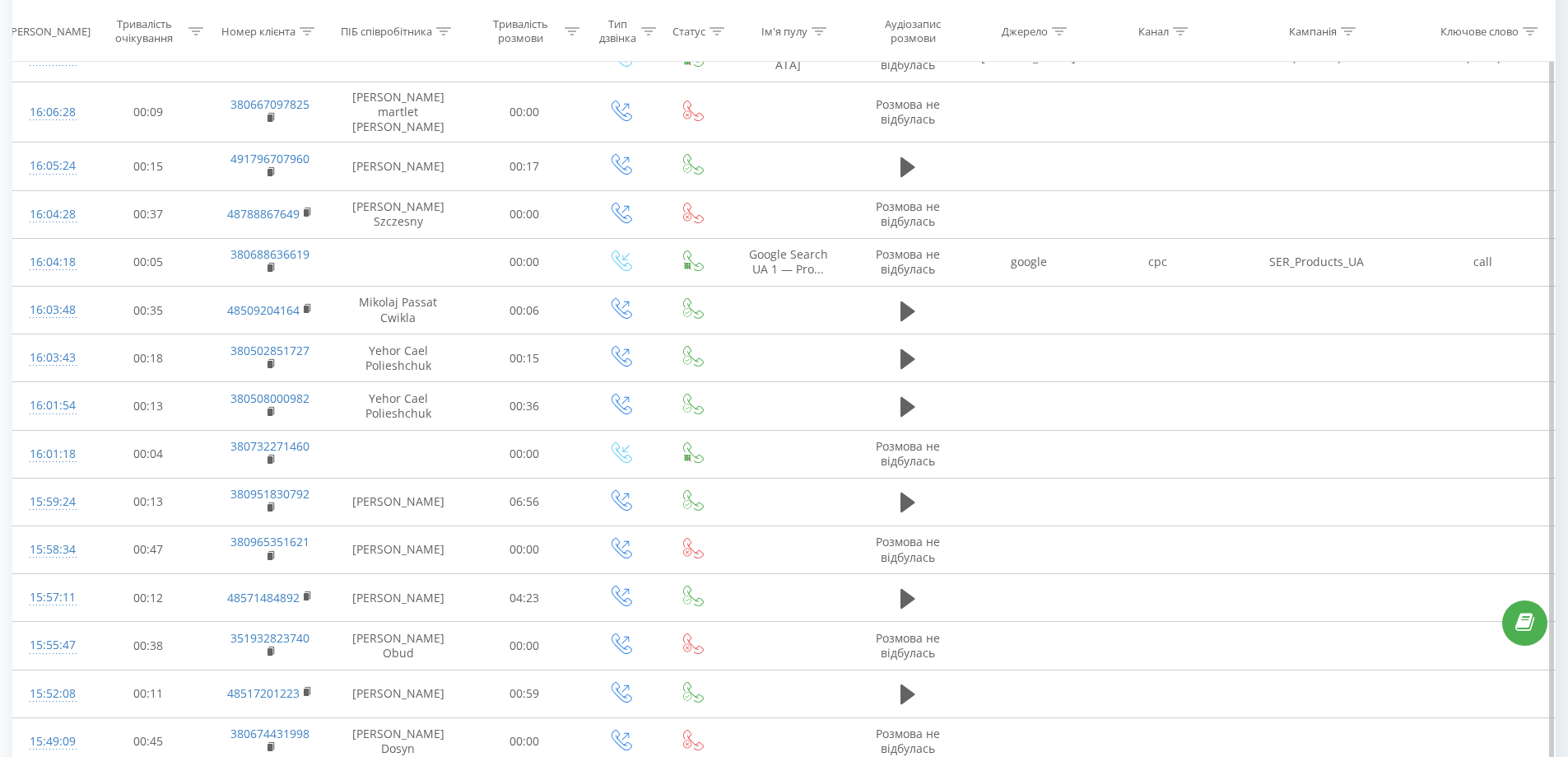
scroll to position [4432, 0]
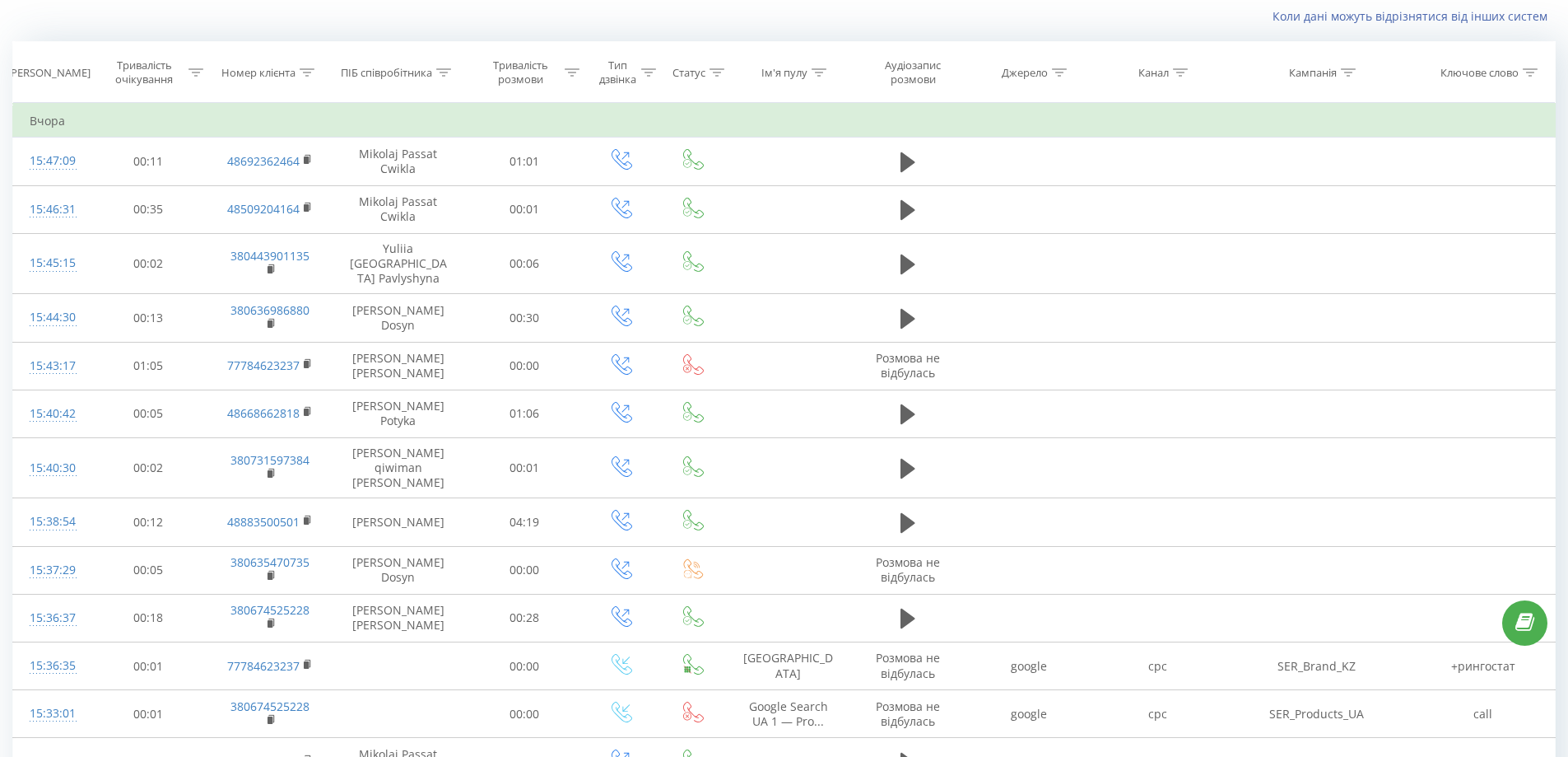
scroll to position [4395, 0]
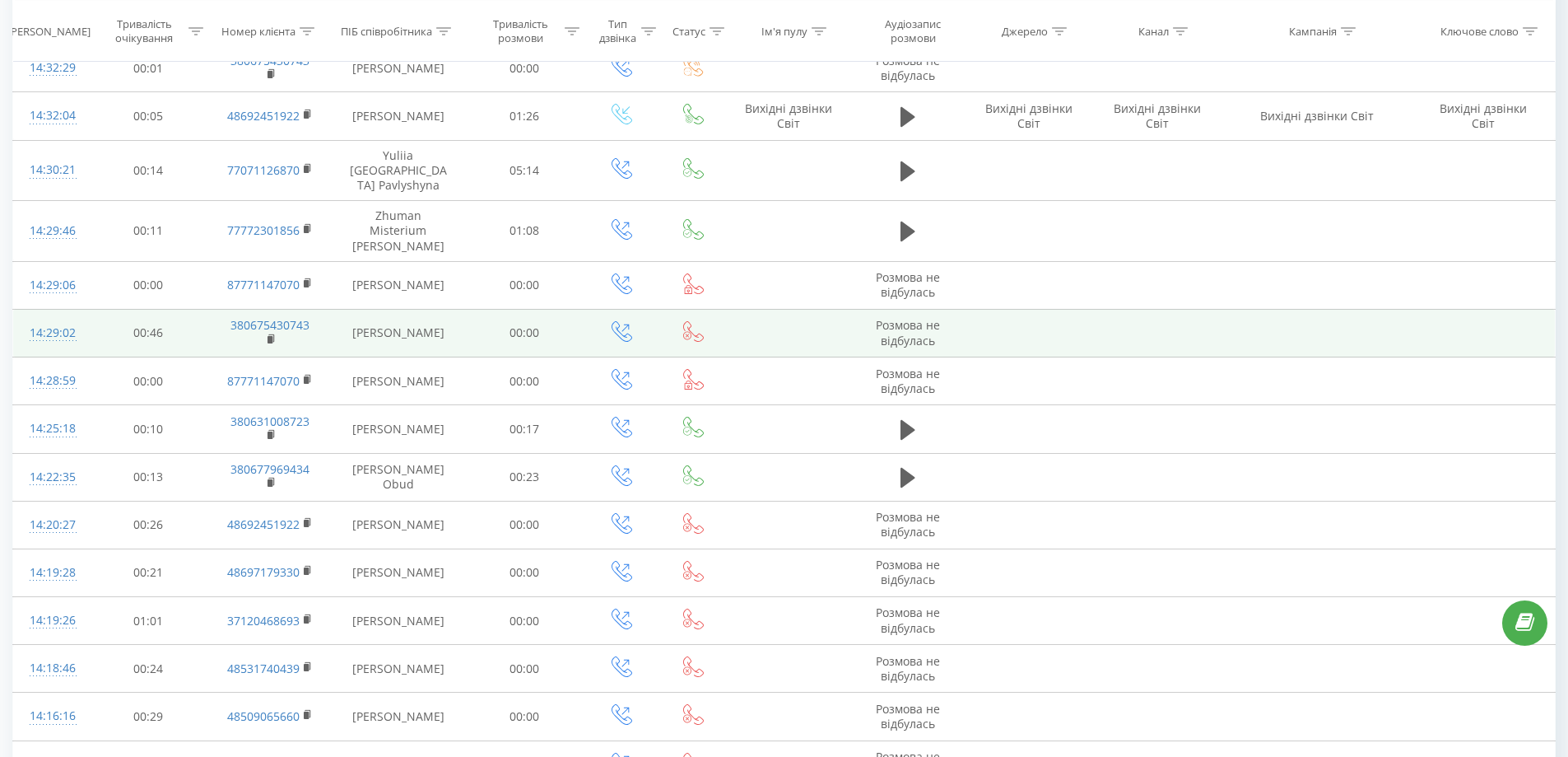
scroll to position [685, 0]
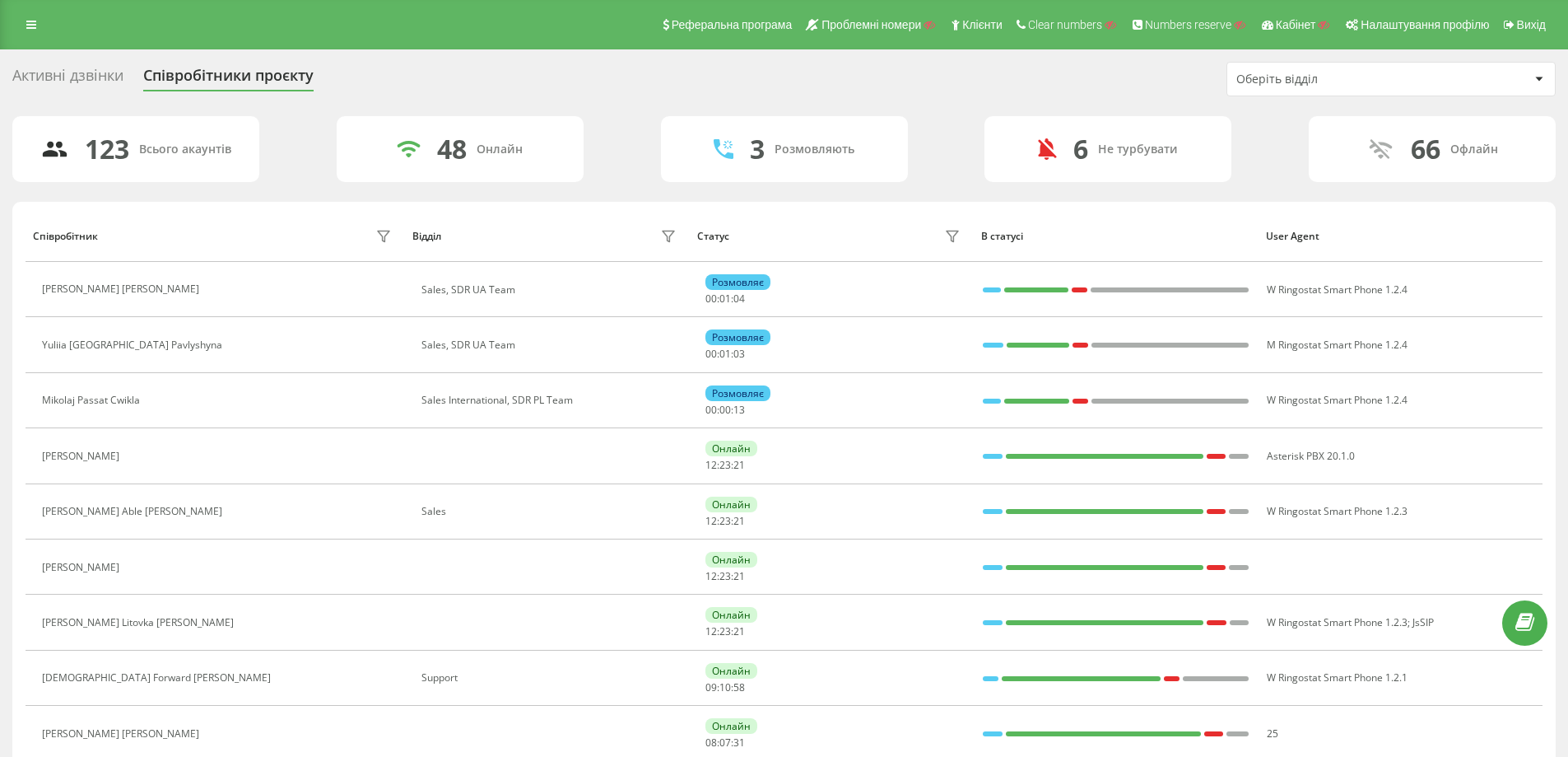
click at [1305, 72] on div "Оберіть відділ" at bounding box center [1335, 79] width 197 height 14
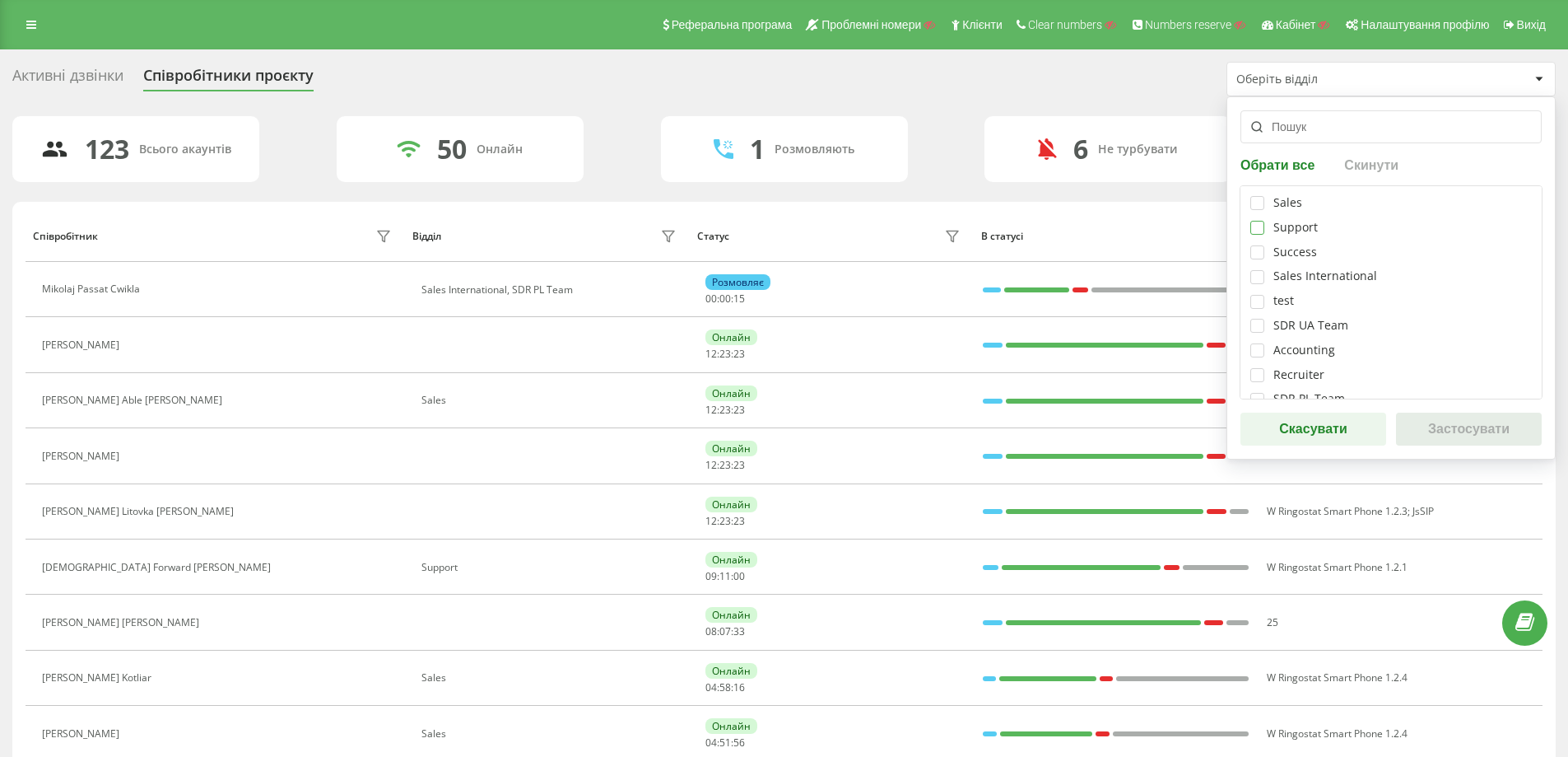
click at [1254, 221] on label at bounding box center [1257, 221] width 14 height 0
checkbox input "true"
click at [1428, 435] on button "Застосувати" at bounding box center [1468, 429] width 146 height 33
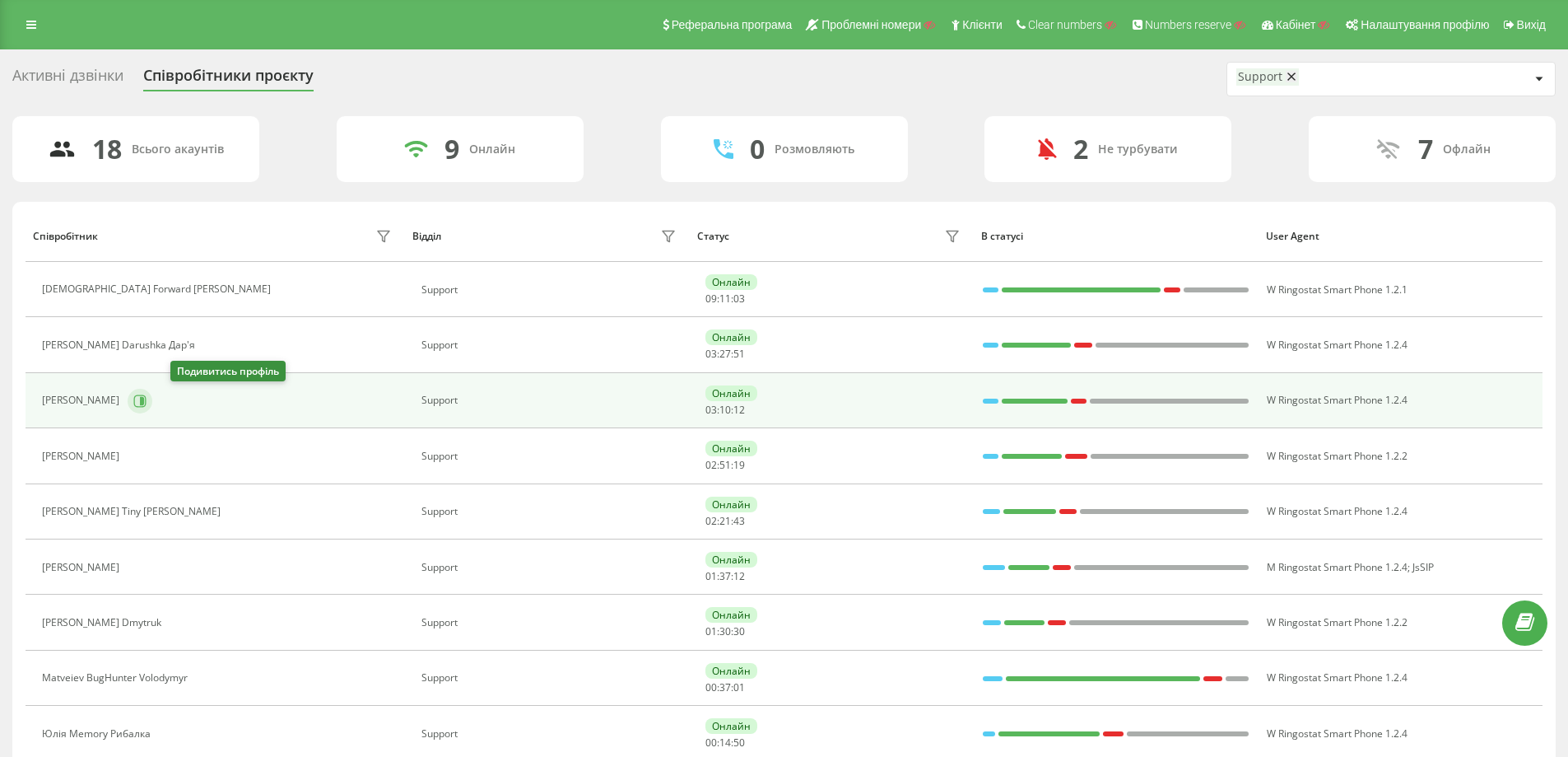
click at [144, 401] on icon at bounding box center [141, 401] width 4 height 9
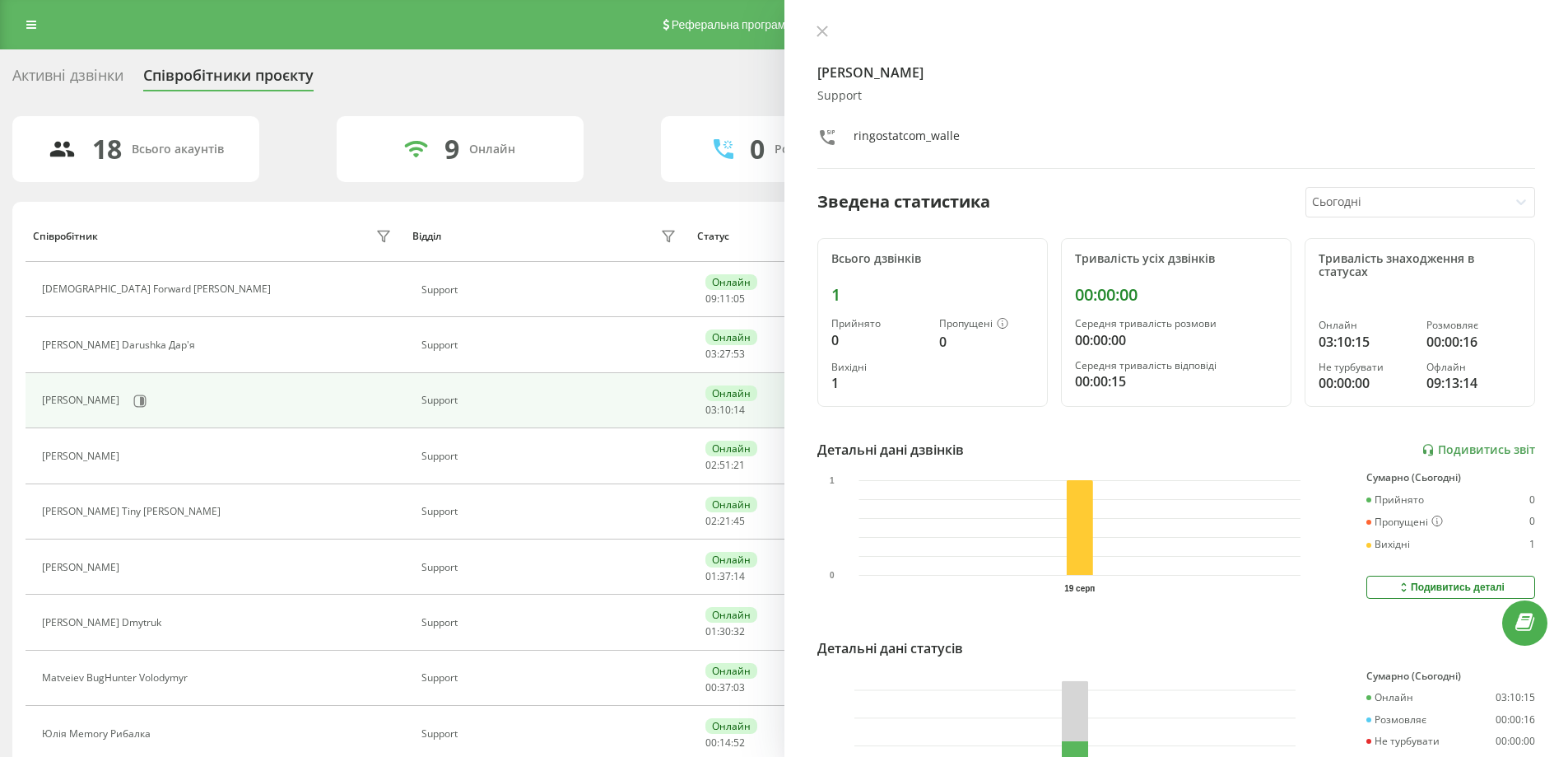
click at [1377, 197] on div at bounding box center [1407, 202] width 189 height 19
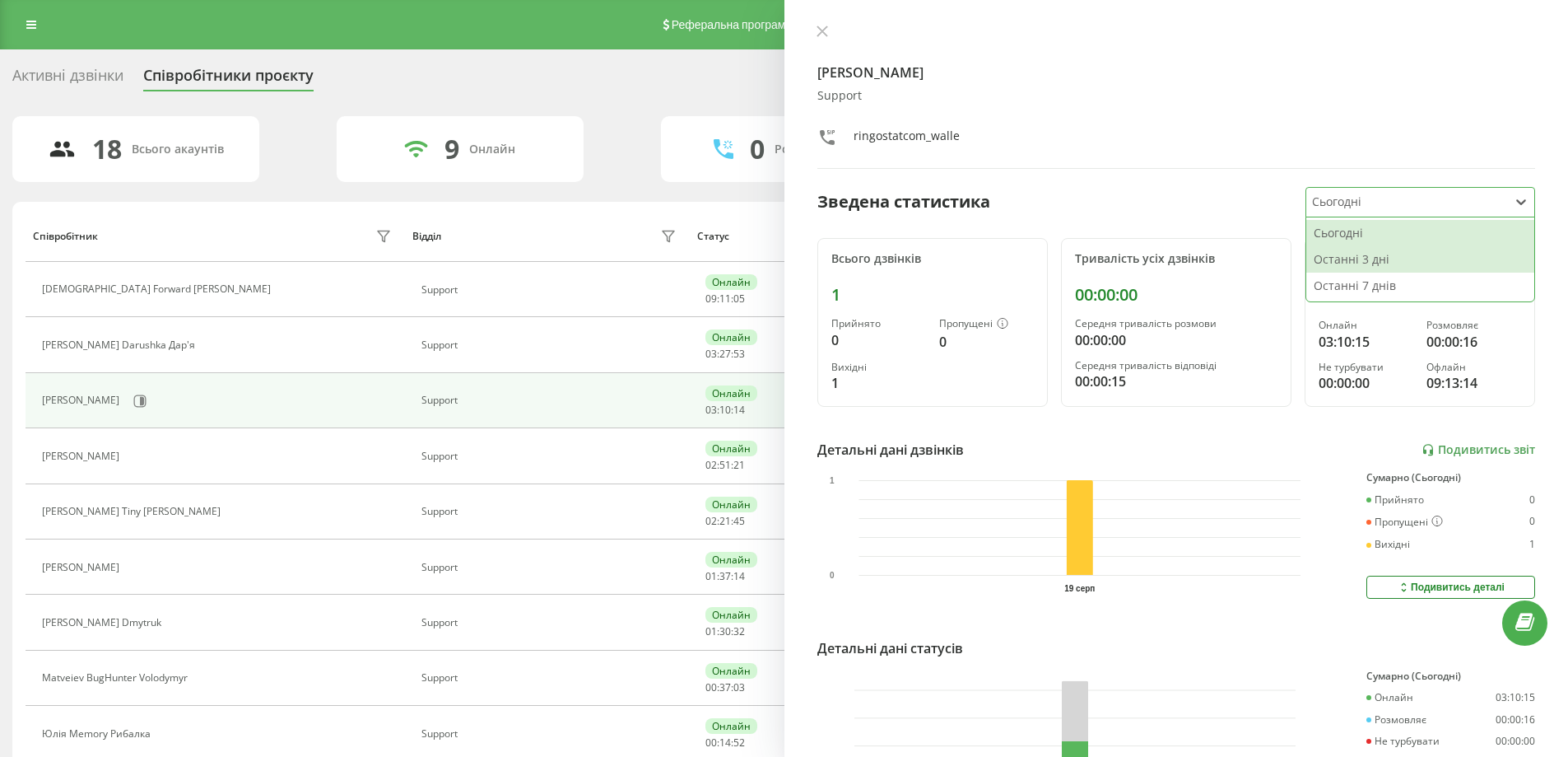
click at [1367, 263] on div "Останні 3 дні" at bounding box center [1421, 259] width 228 height 26
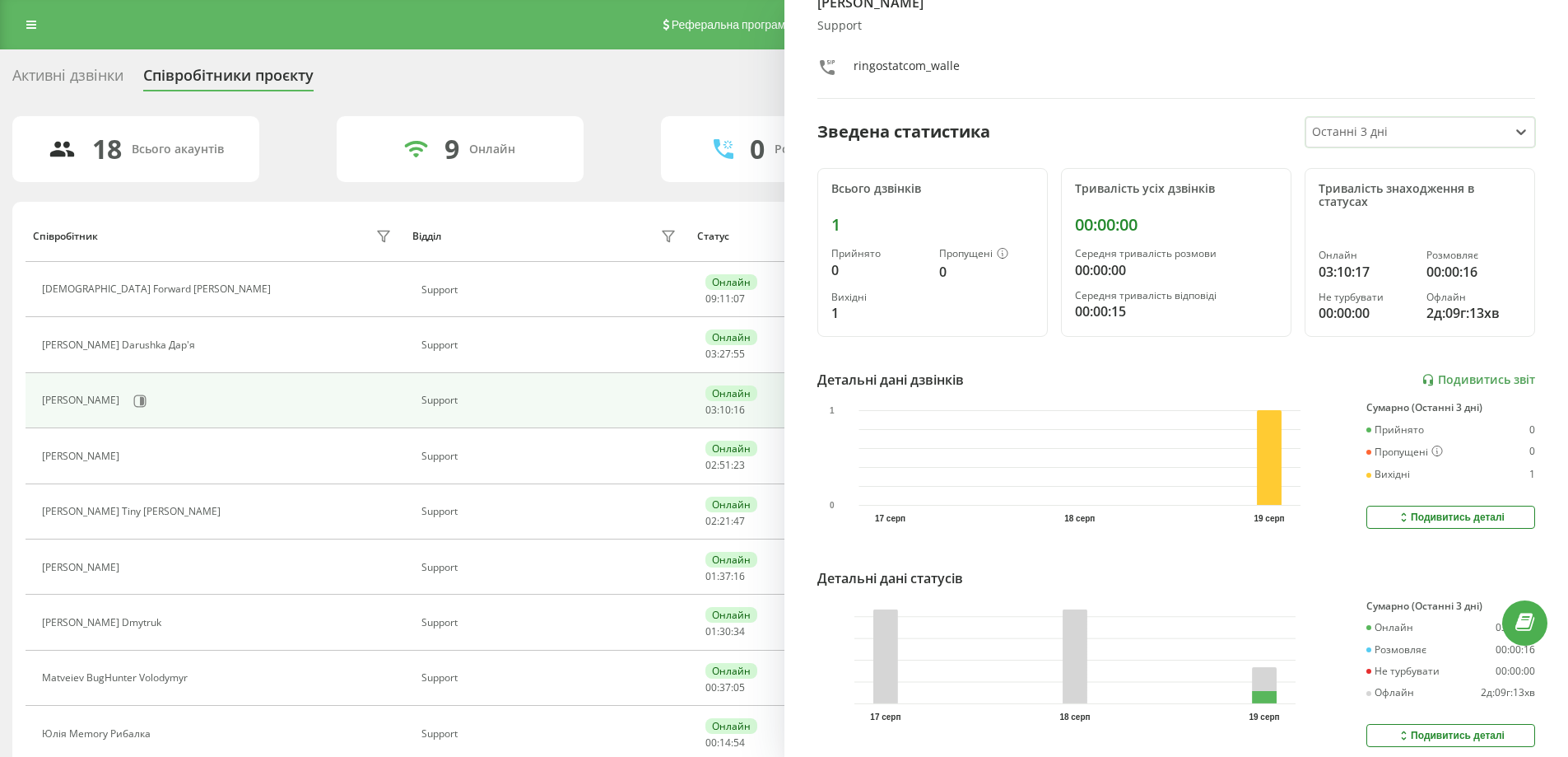
scroll to position [136, 0]
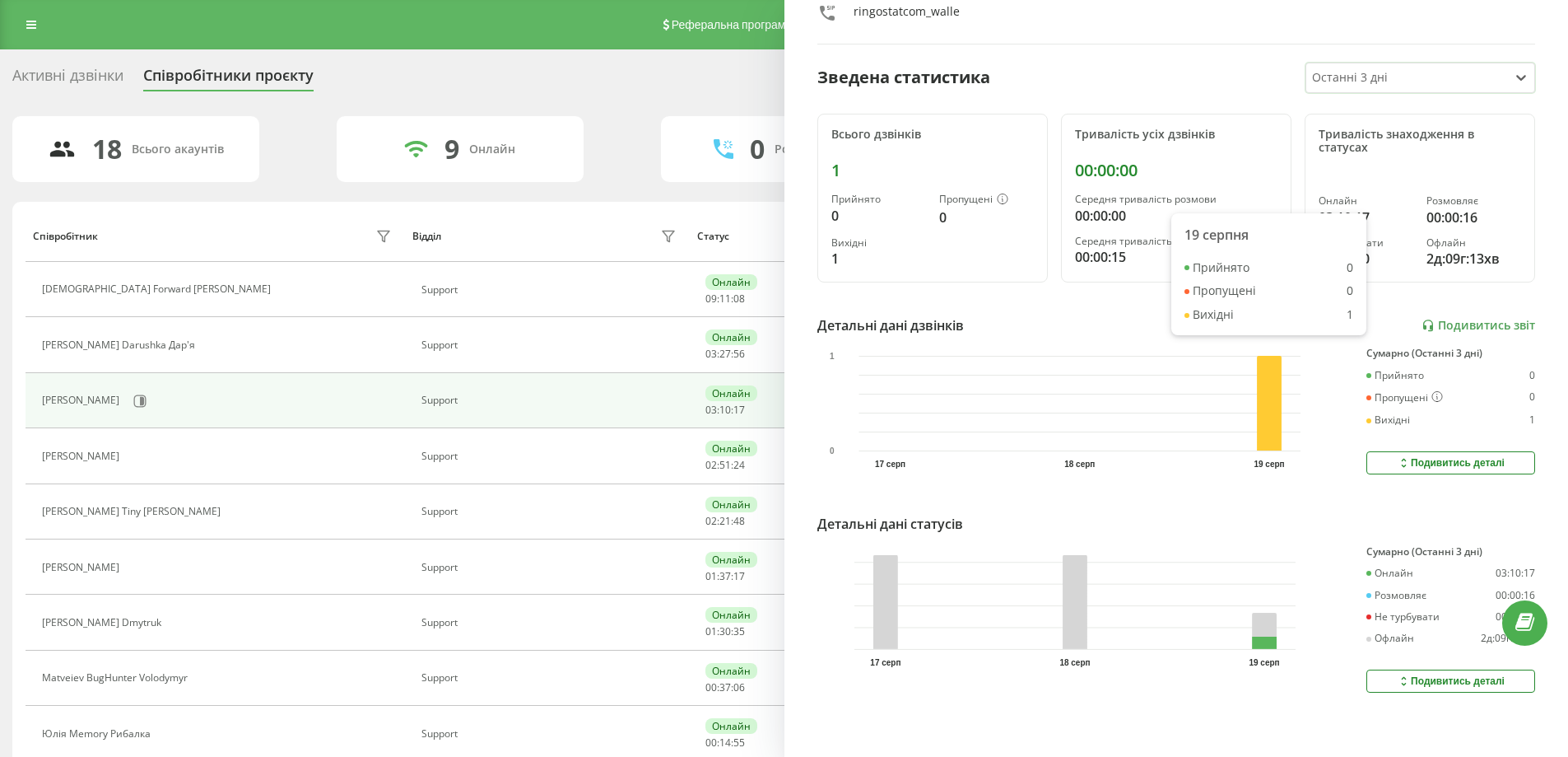
click at [1397, 674] on icon at bounding box center [1404, 680] width 14 height 13
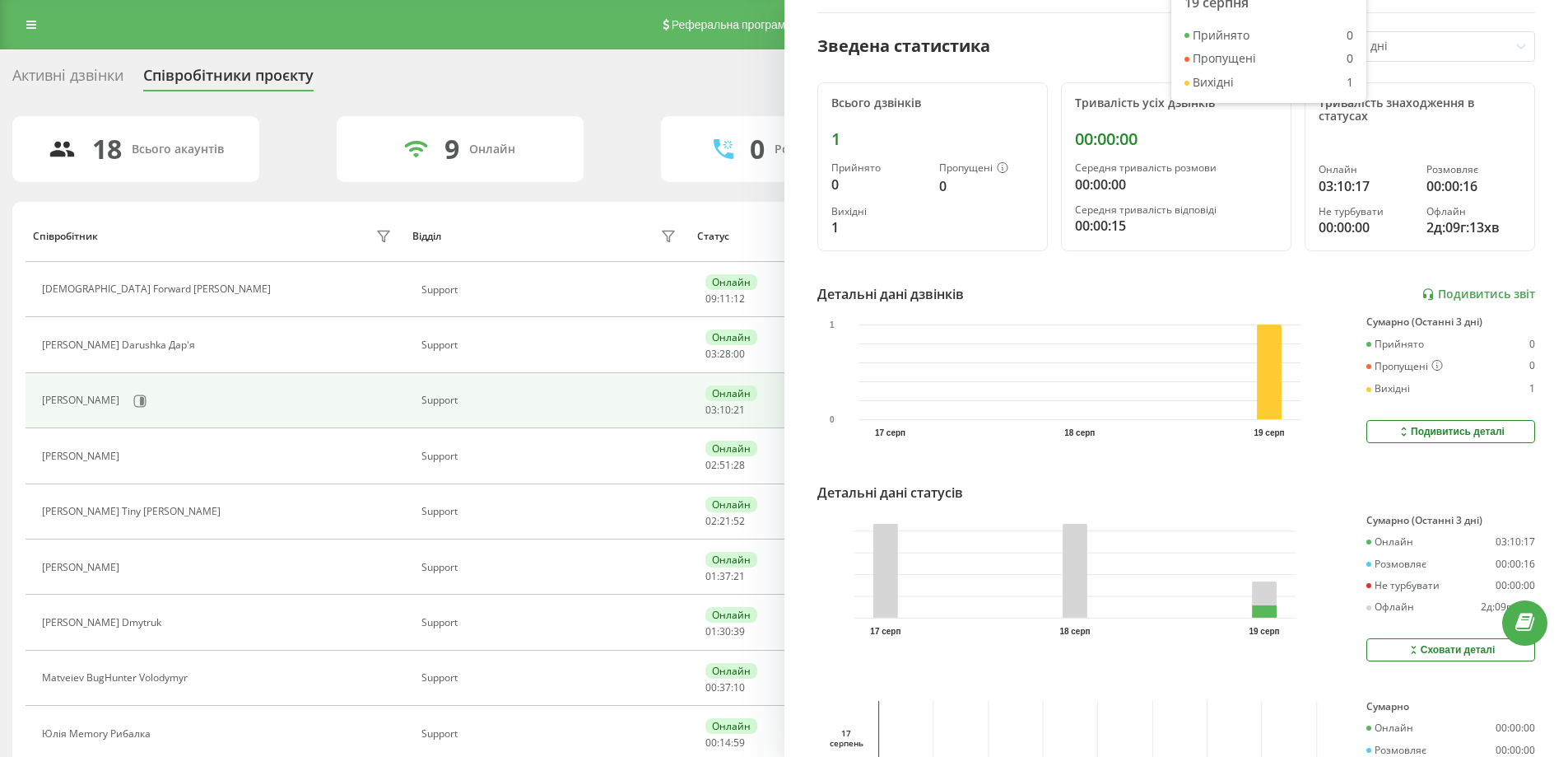
scroll to position [33, 0]
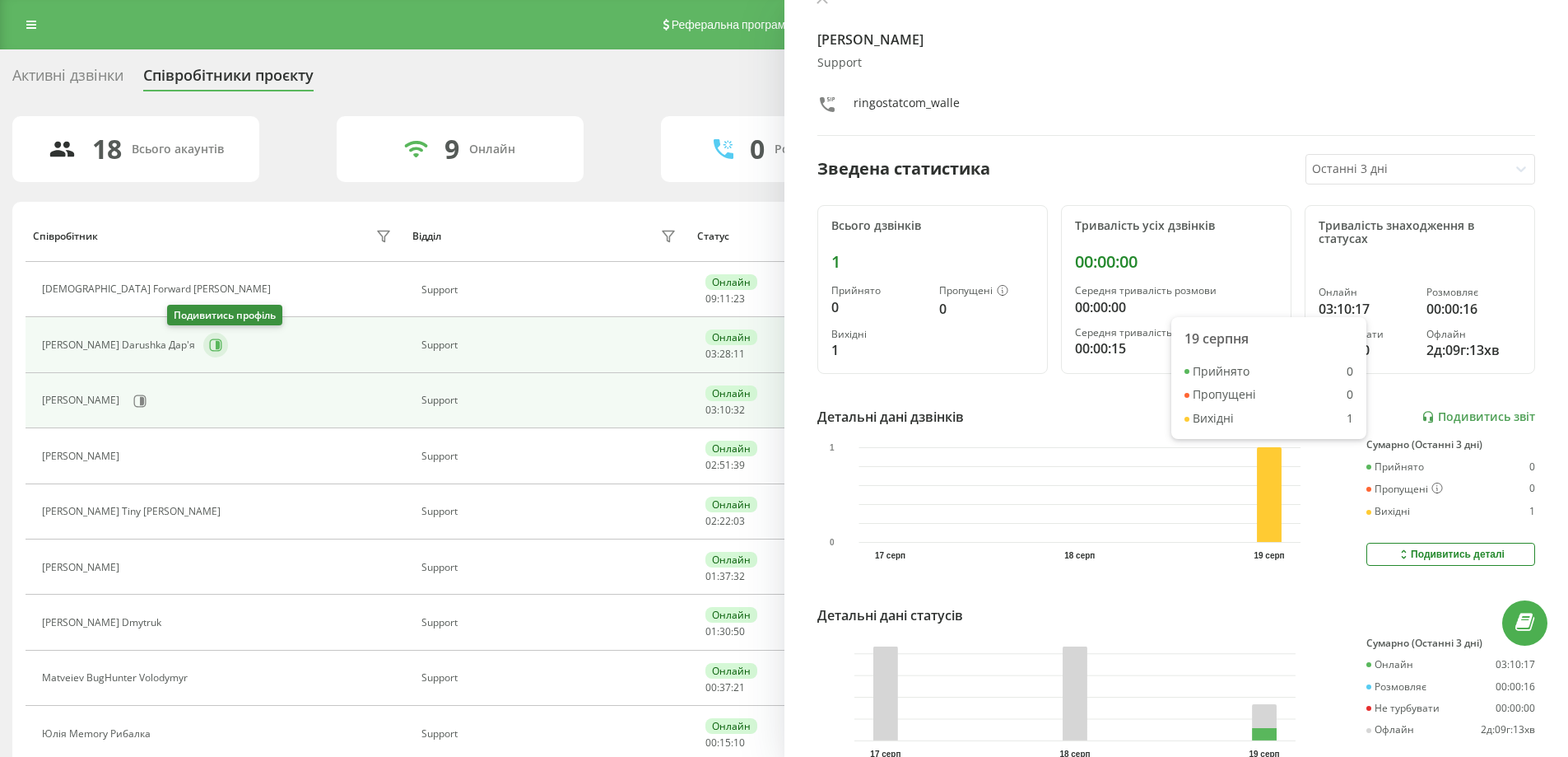
click at [204, 346] on button at bounding box center [216, 344] width 25 height 25
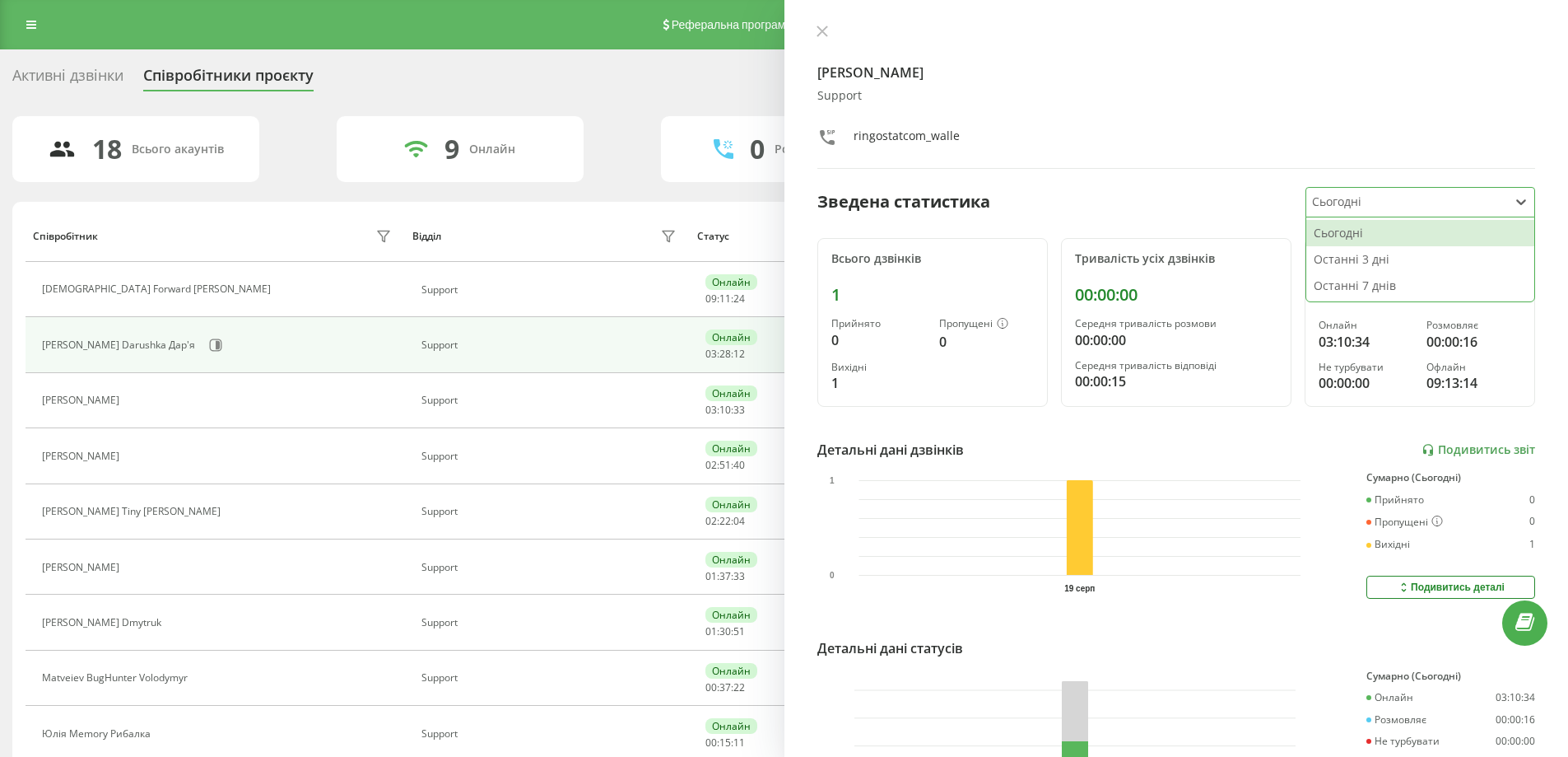
click at [1338, 201] on div at bounding box center [1407, 202] width 189 height 19
click at [1357, 263] on div "Останні 3 дні" at bounding box center [1421, 259] width 228 height 26
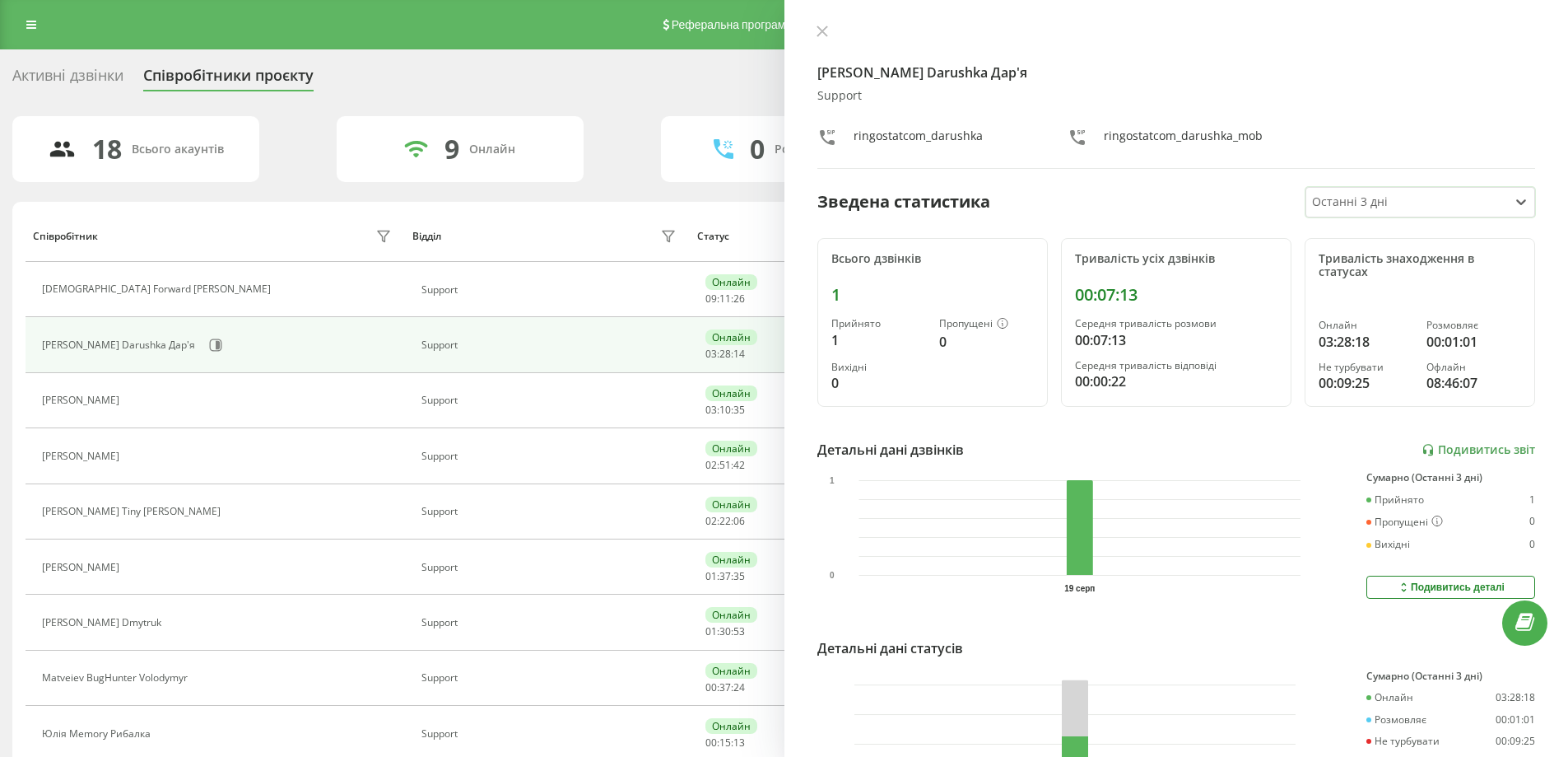
scroll to position [136, 0]
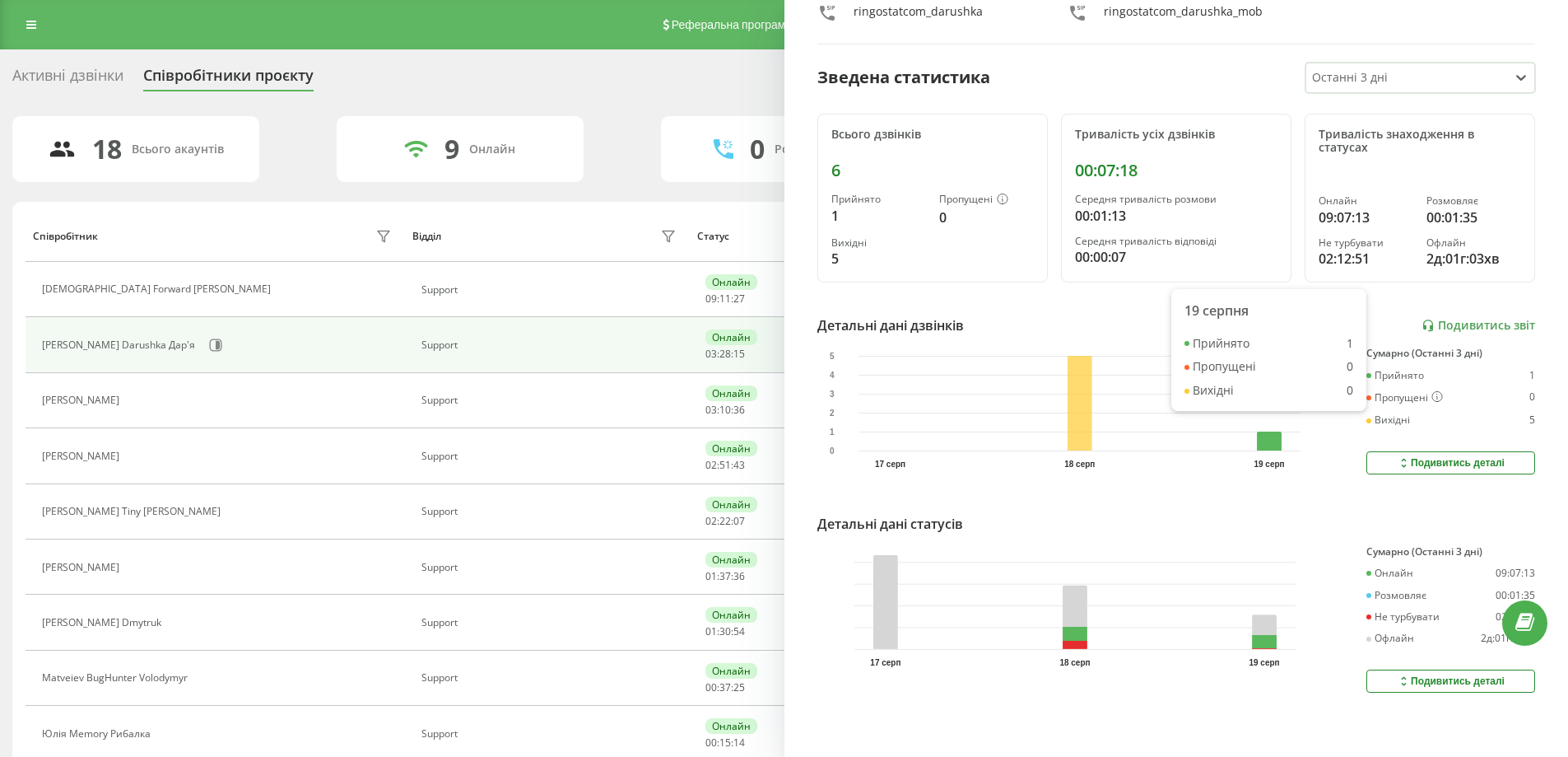
click at [1397, 674] on icon at bounding box center [1404, 680] width 14 height 13
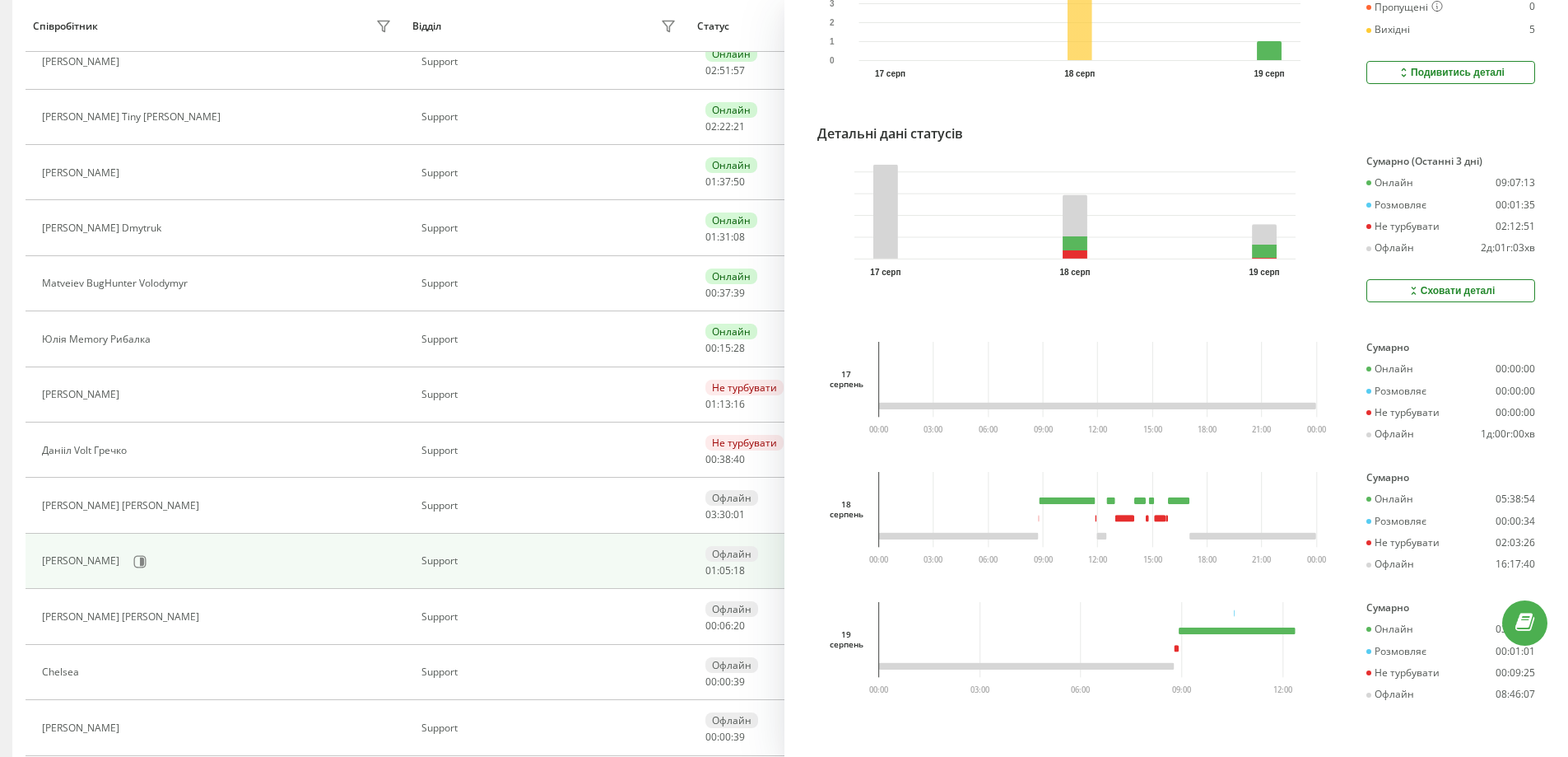
scroll to position [494, 0]
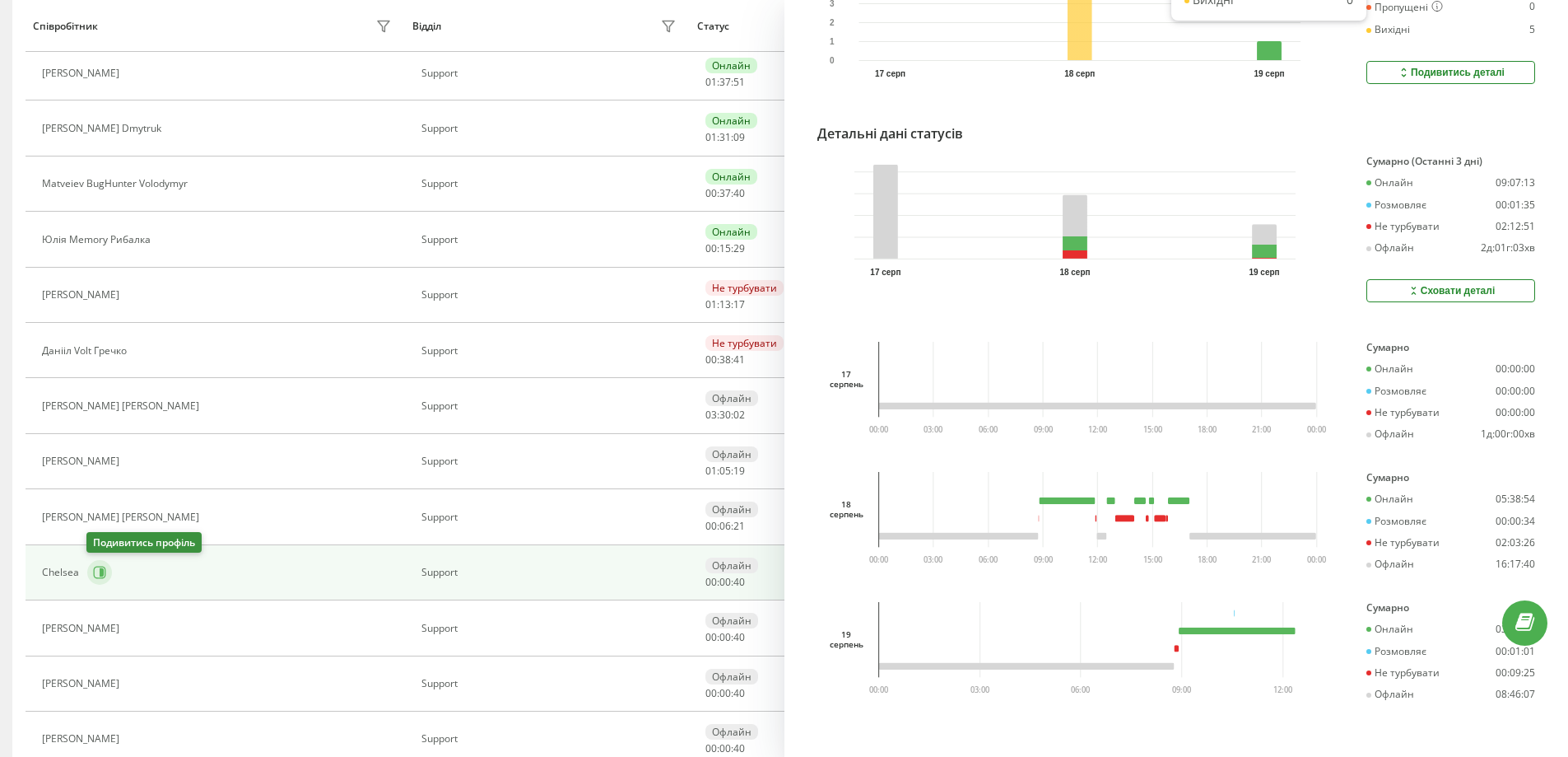
click at [101, 572] on icon at bounding box center [101, 573] width 4 height 9
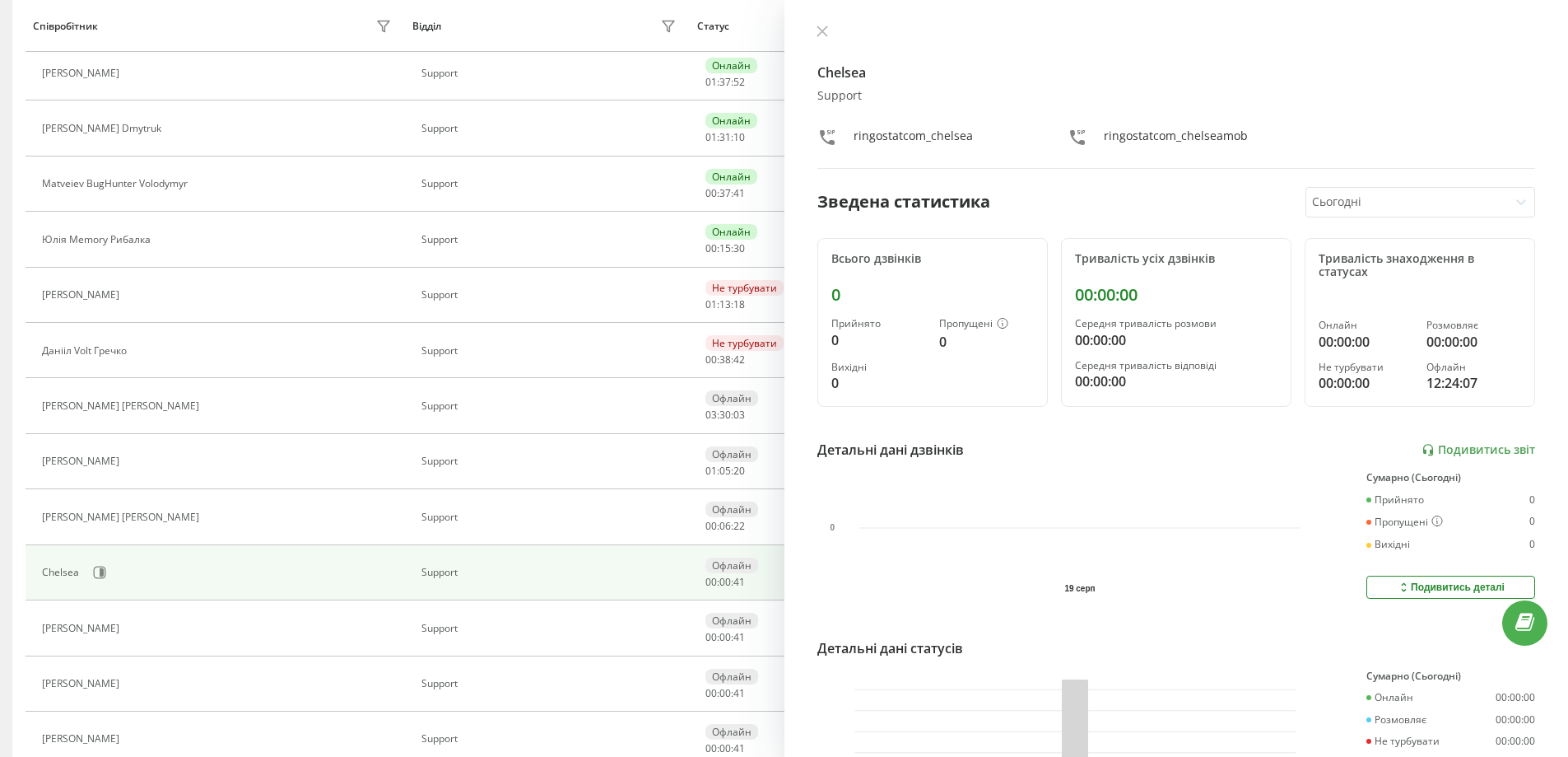
click at [1381, 188] on div "Сьогодні" at bounding box center [1407, 202] width 202 height 29
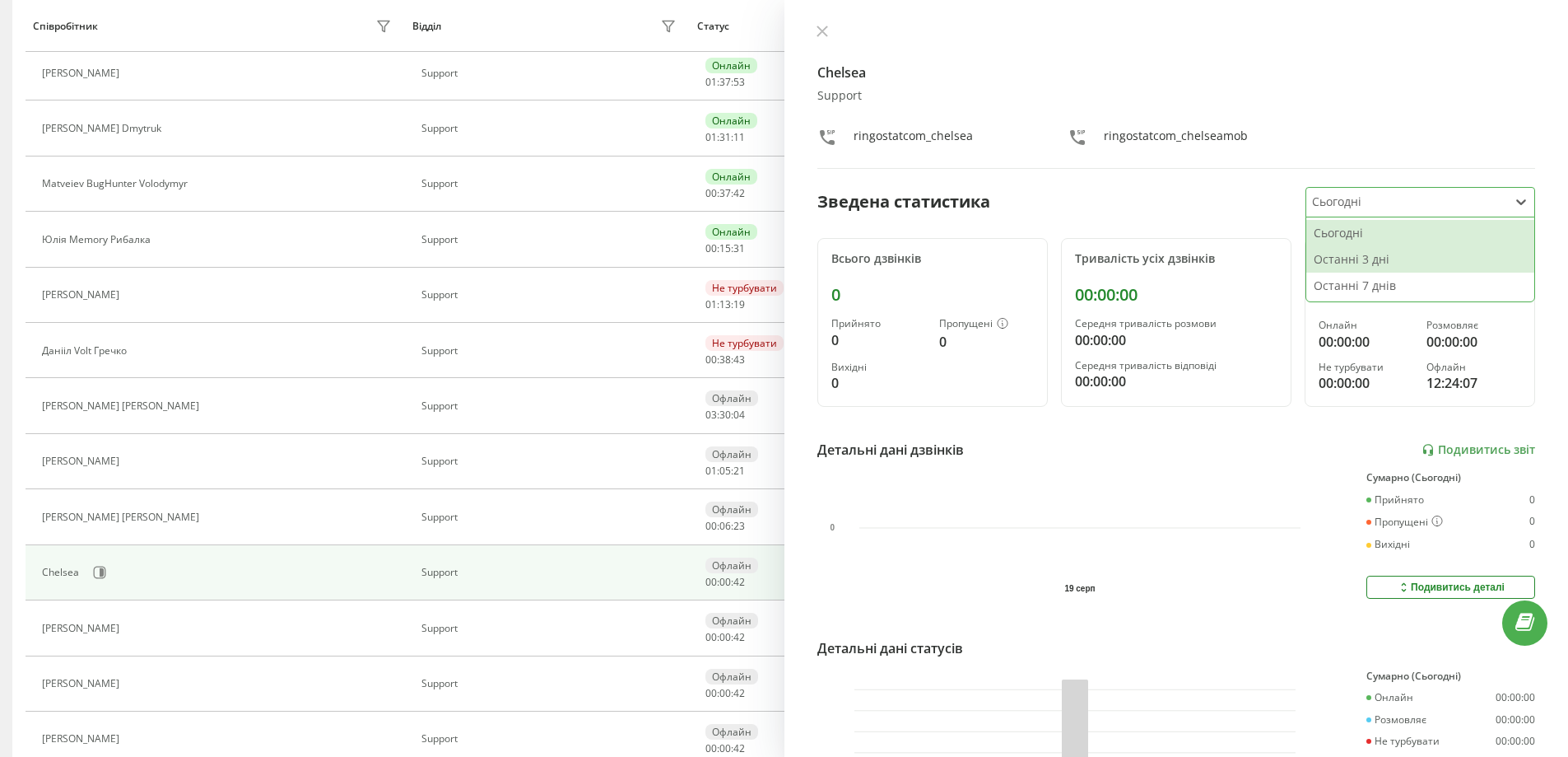
click at [1380, 257] on div "Останні 3 дні" at bounding box center [1421, 259] width 228 height 26
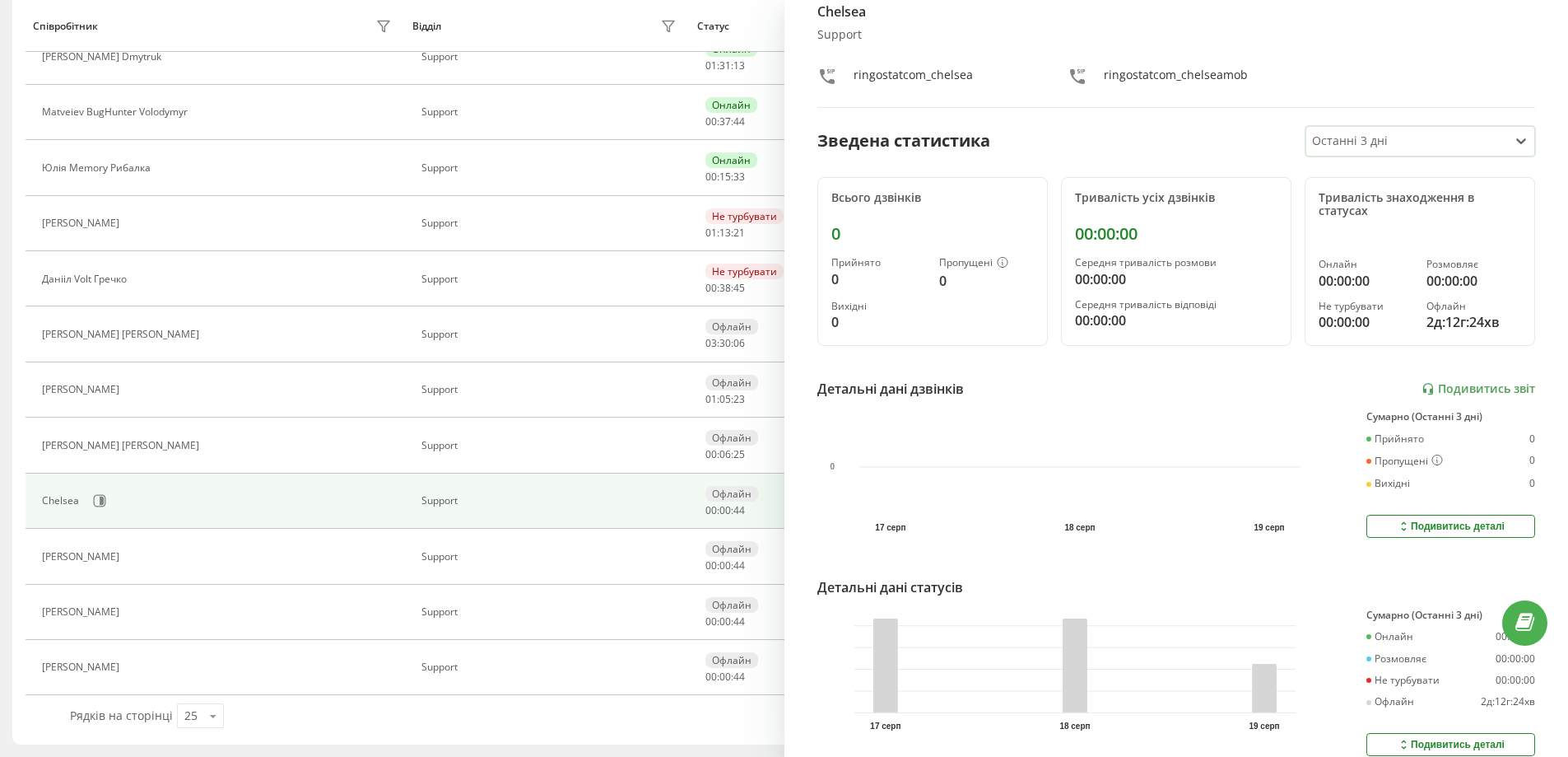
scroll to position [136, 0]
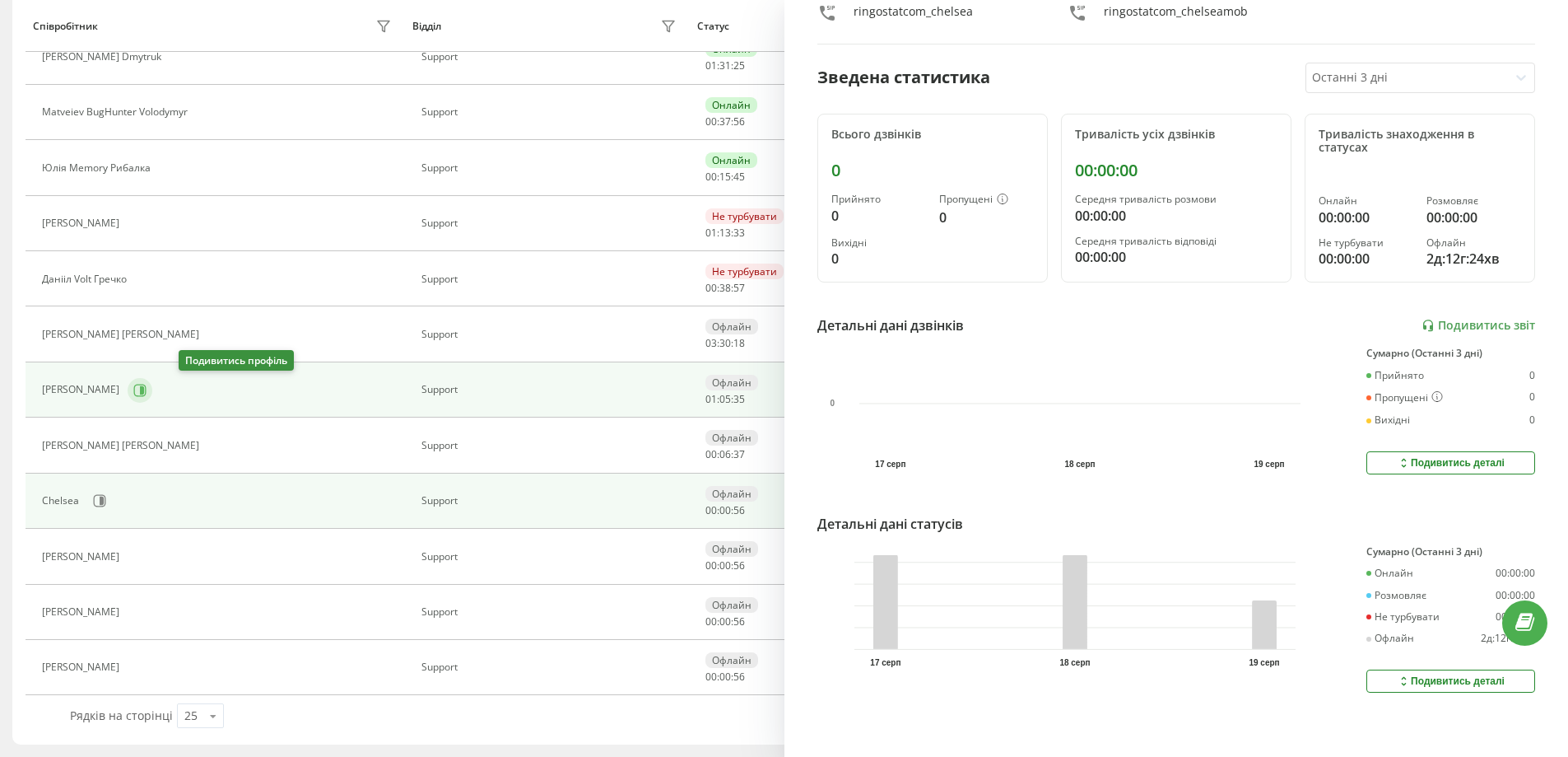
click at [147, 388] on icon at bounding box center [139, 390] width 13 height 13
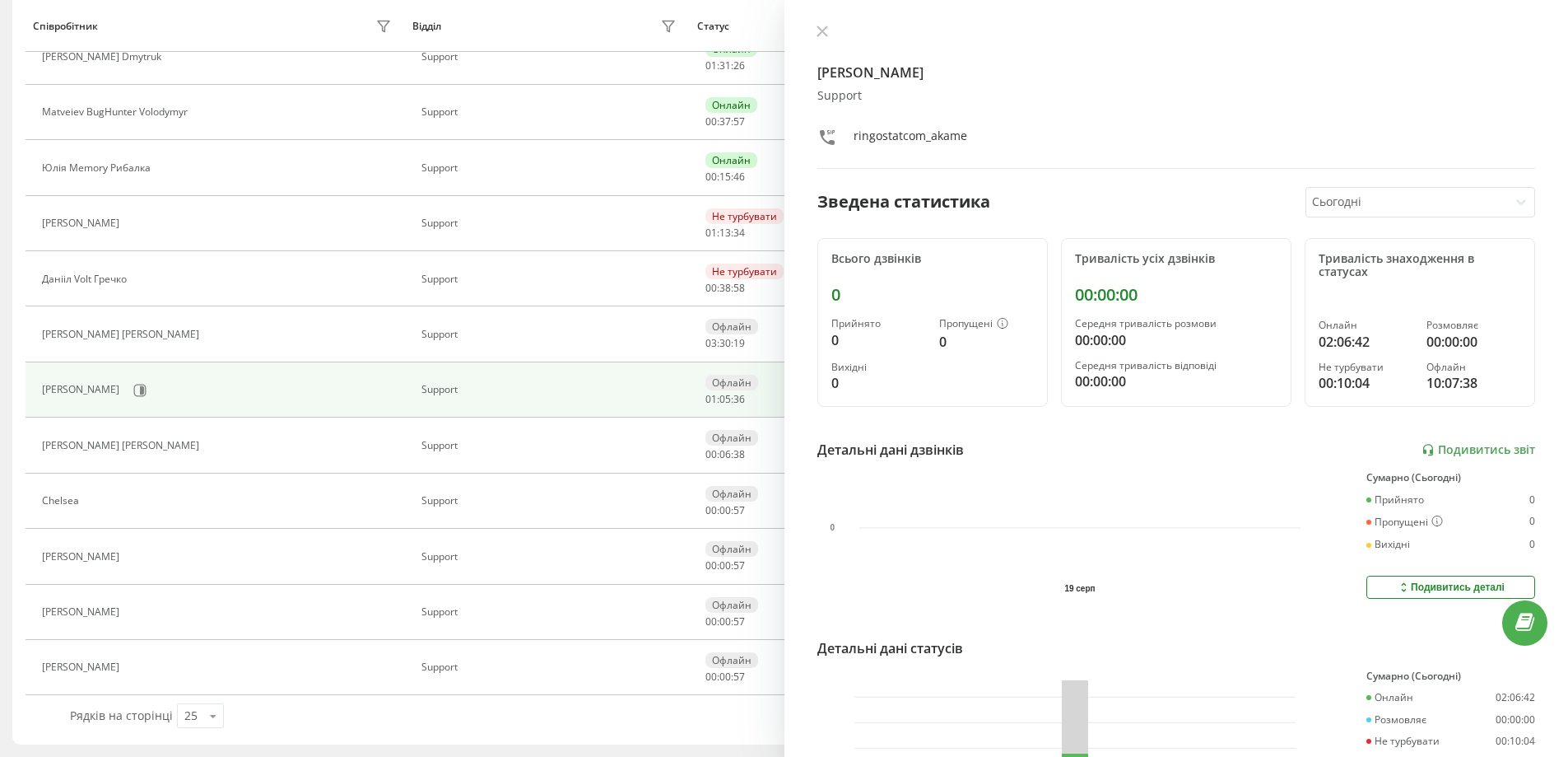
click at [1333, 205] on div at bounding box center [1407, 202] width 189 height 19
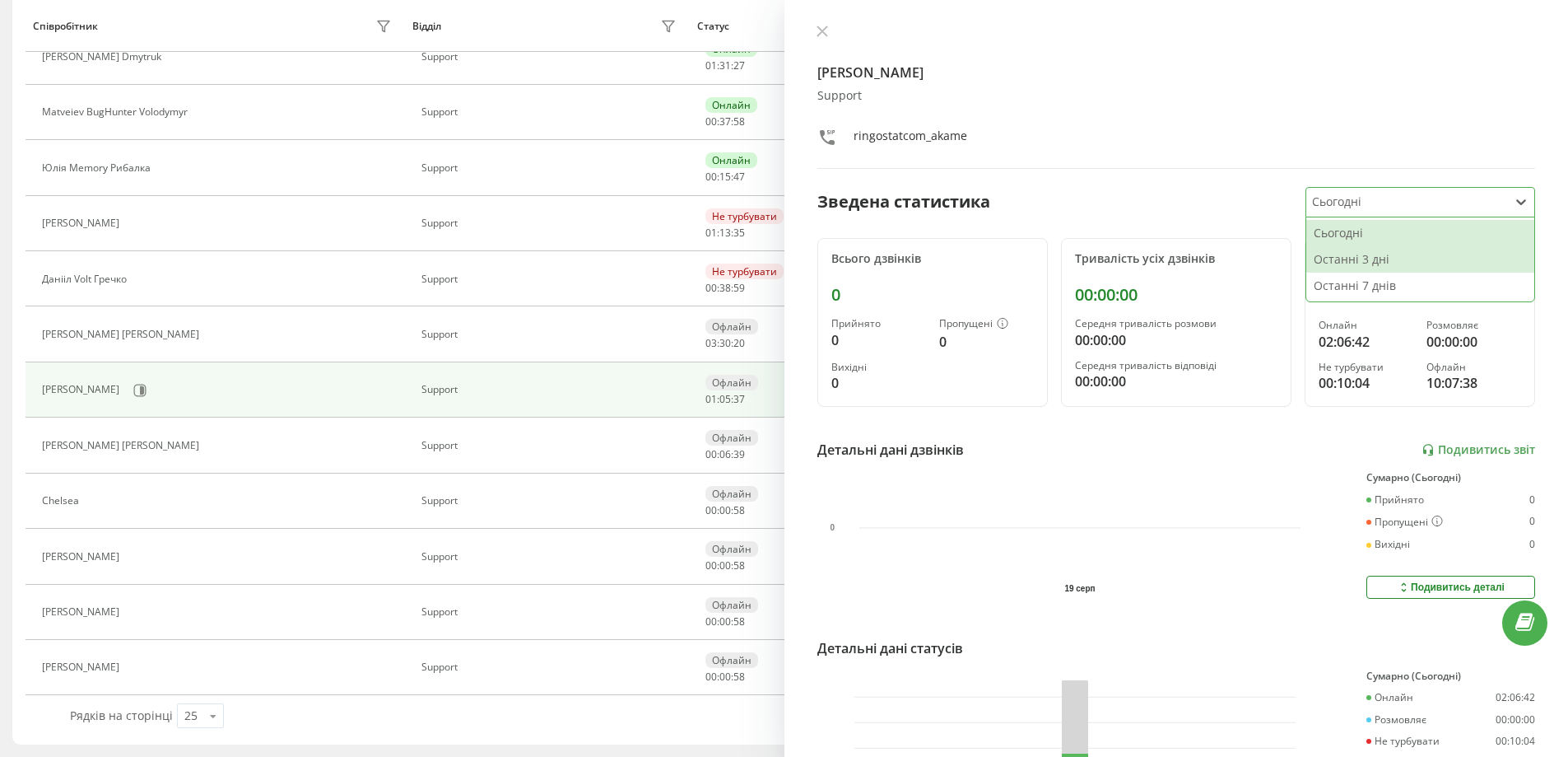
click at [1370, 265] on div "Останні 3 дні" at bounding box center [1421, 259] width 228 height 26
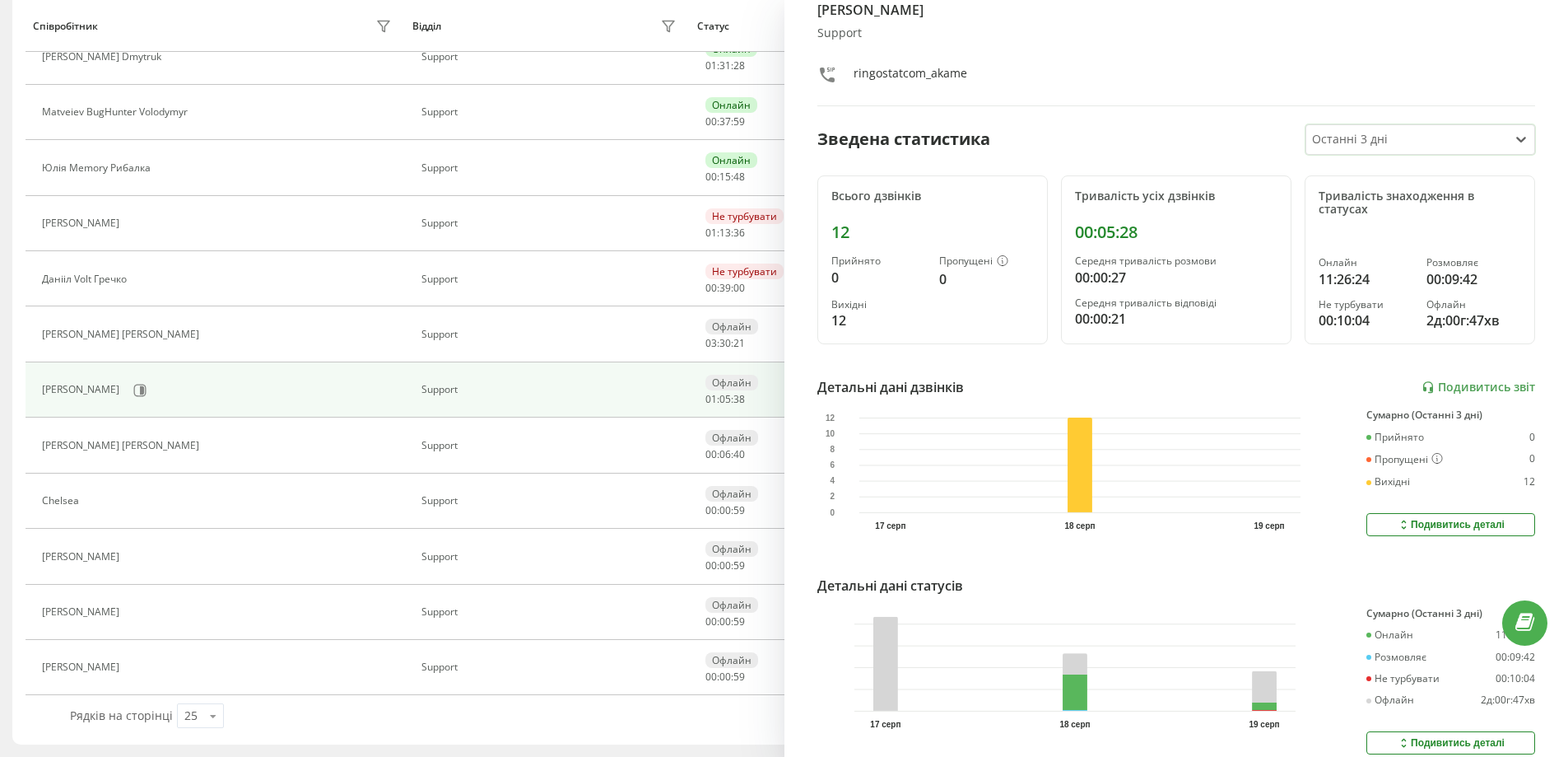
scroll to position [136, 0]
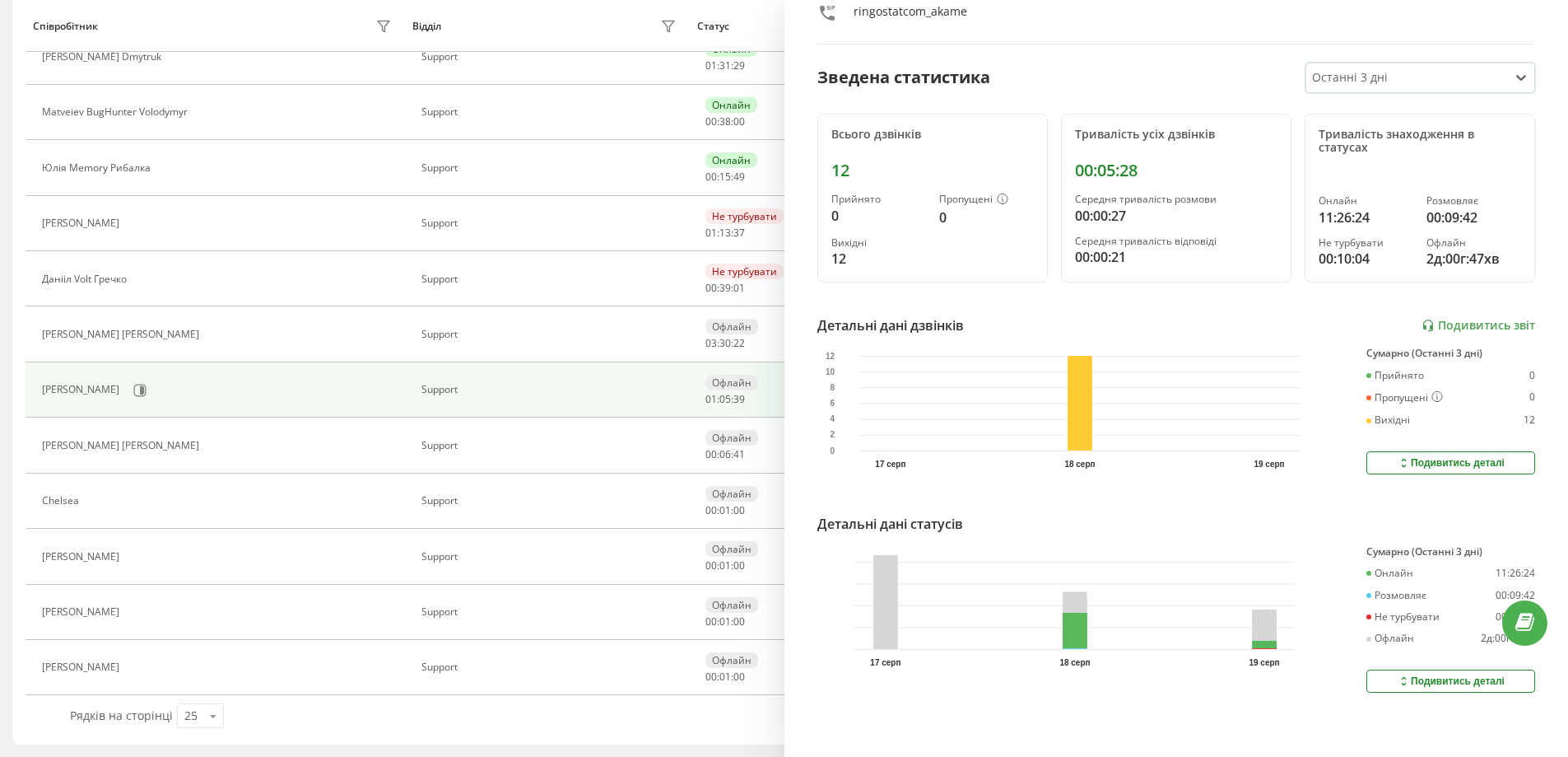
click at [1426, 674] on div "Подивитись деталі" at bounding box center [1450, 680] width 108 height 13
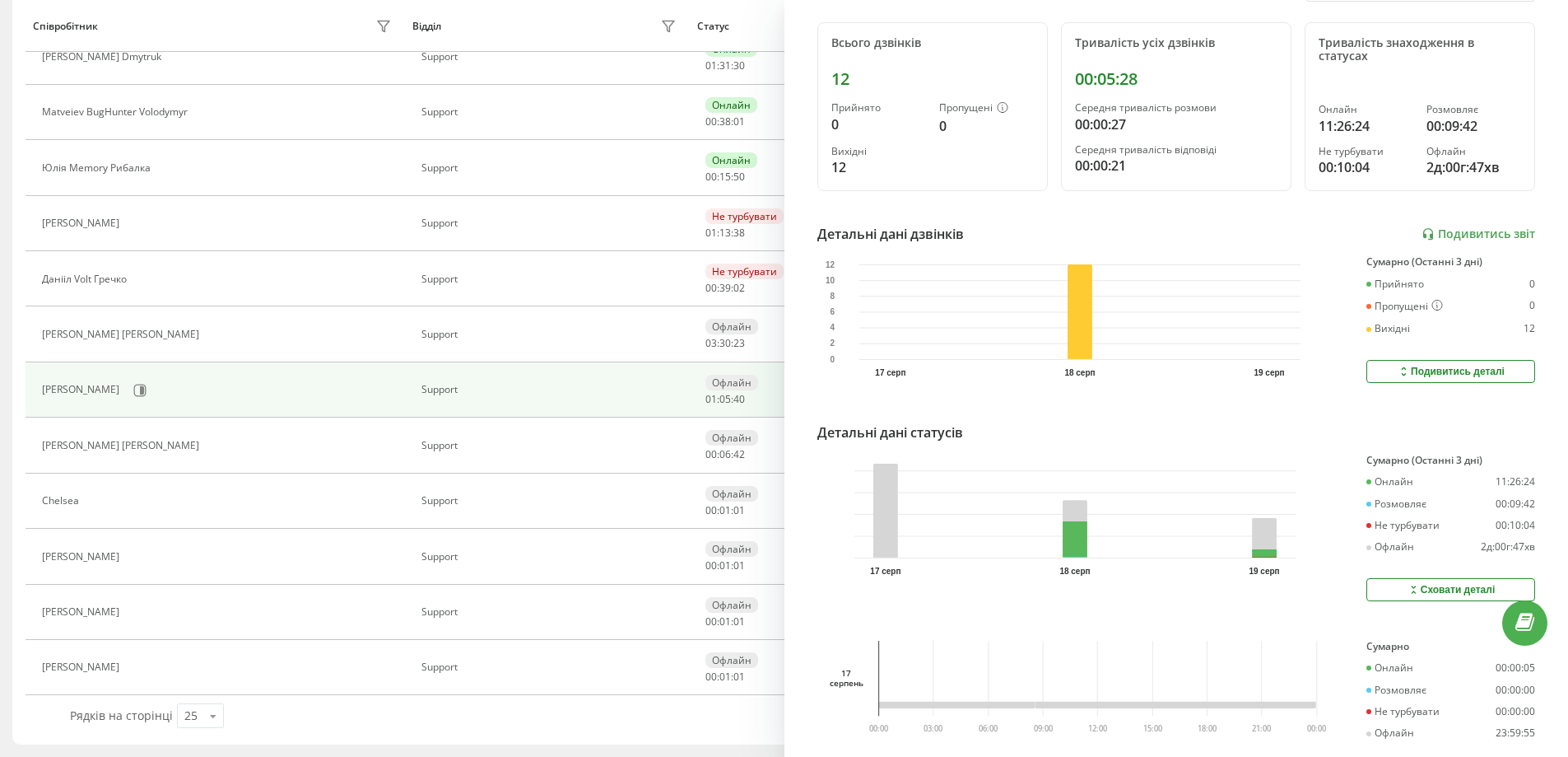
scroll to position [527, 0]
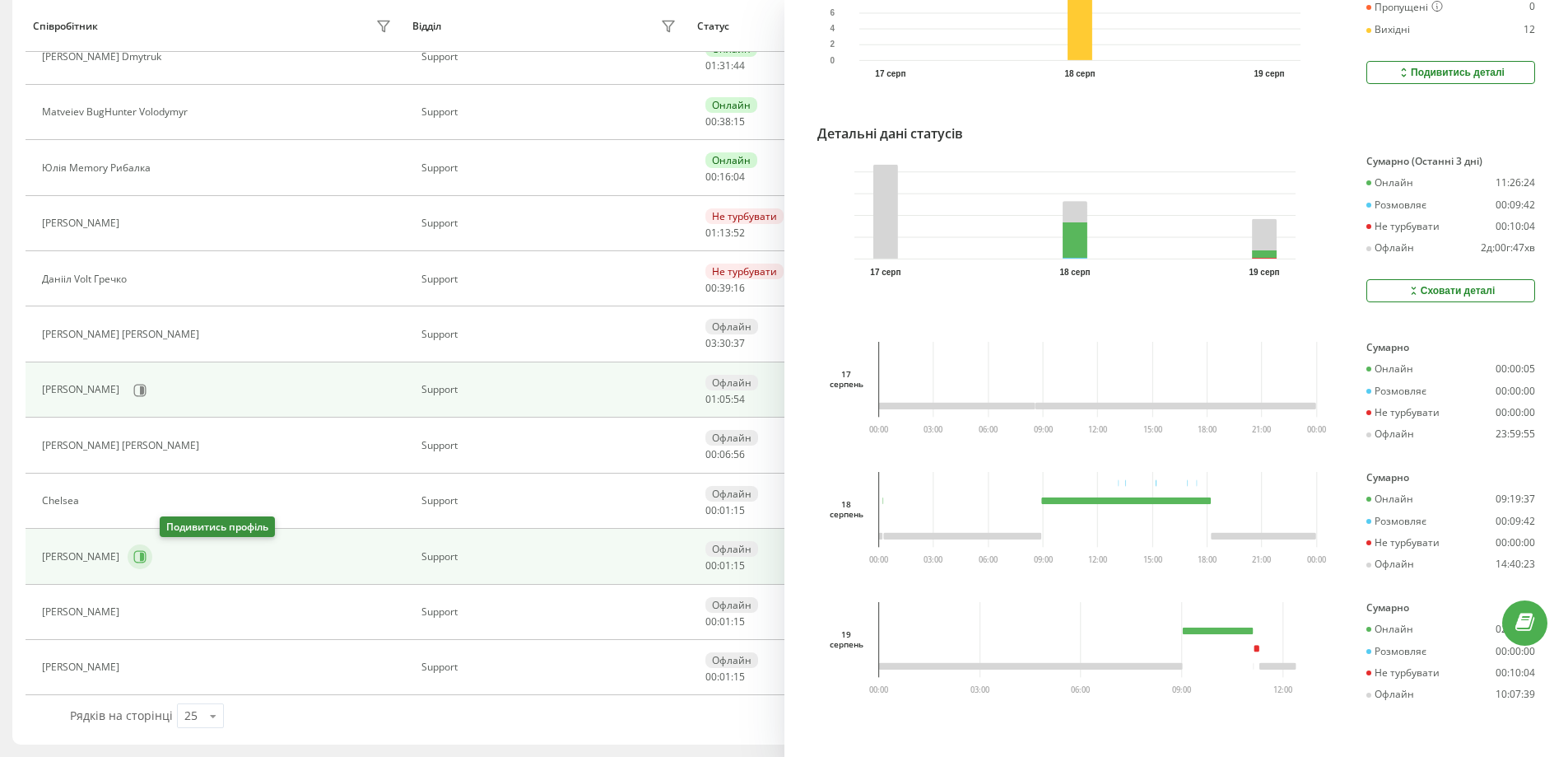
click at [153, 555] on button at bounding box center [140, 557] width 25 height 25
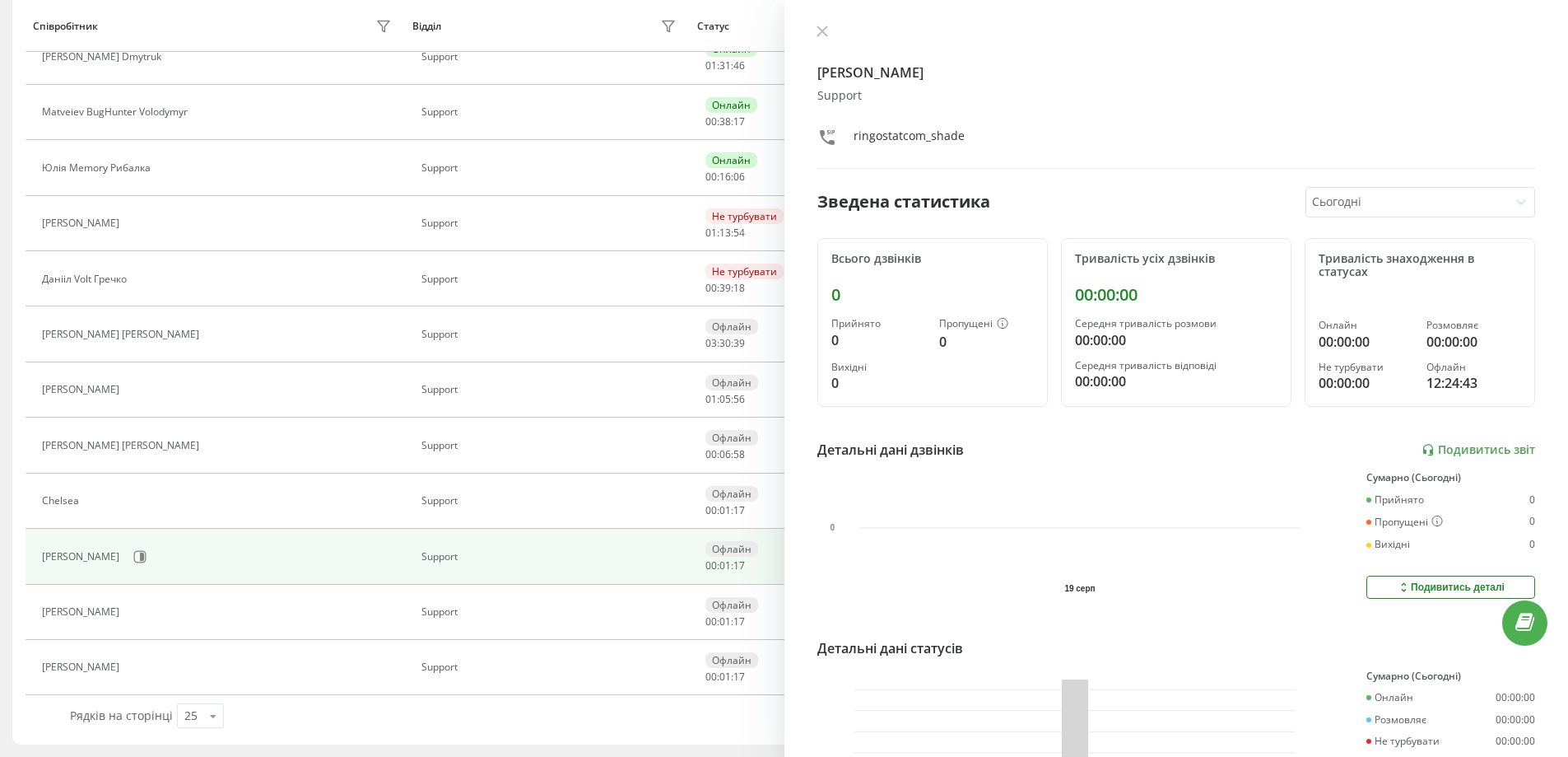
click at [1344, 198] on div at bounding box center [1407, 202] width 189 height 19
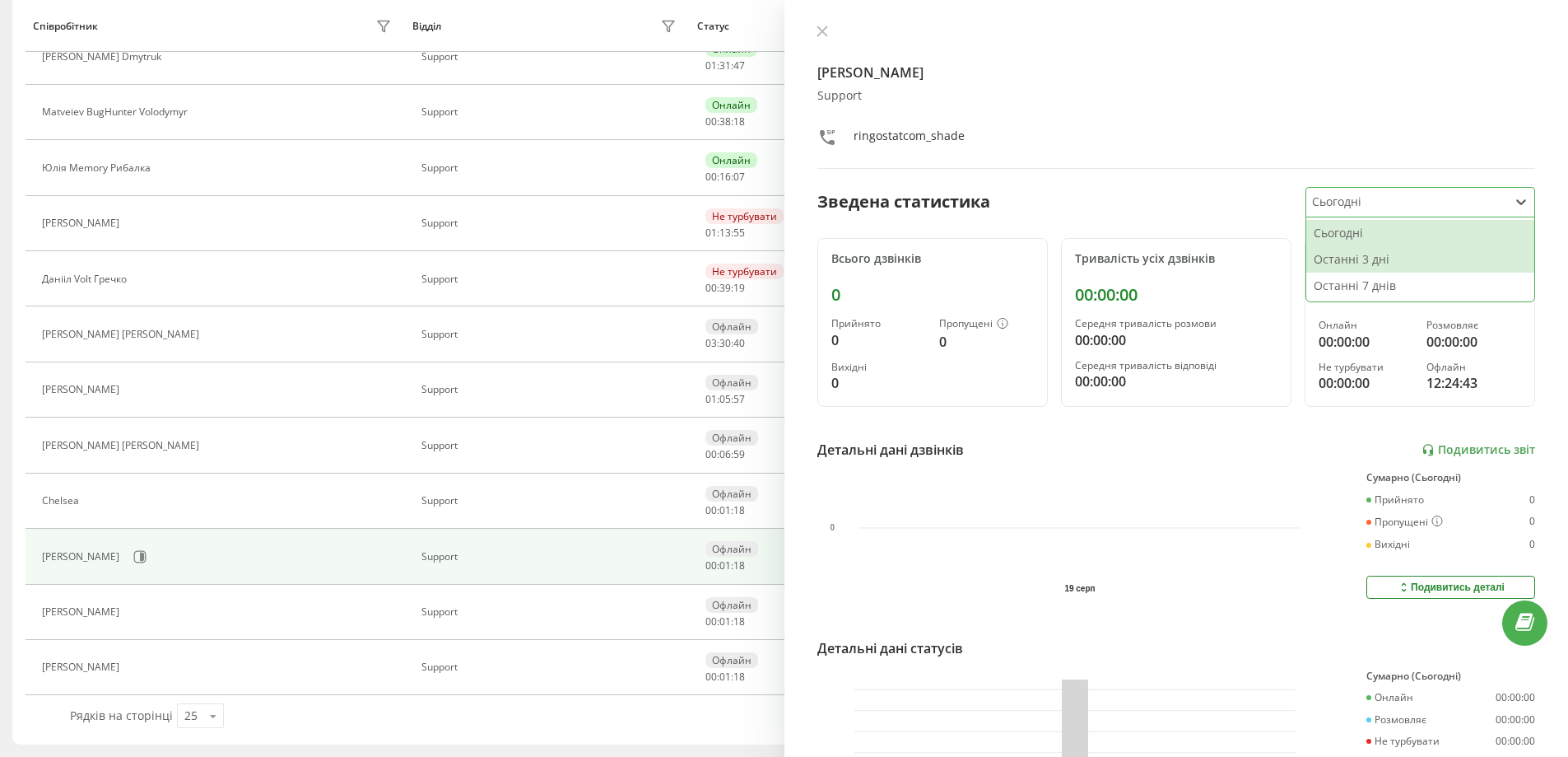
click at [1357, 256] on div "Останні 3 дні" at bounding box center [1421, 259] width 228 height 26
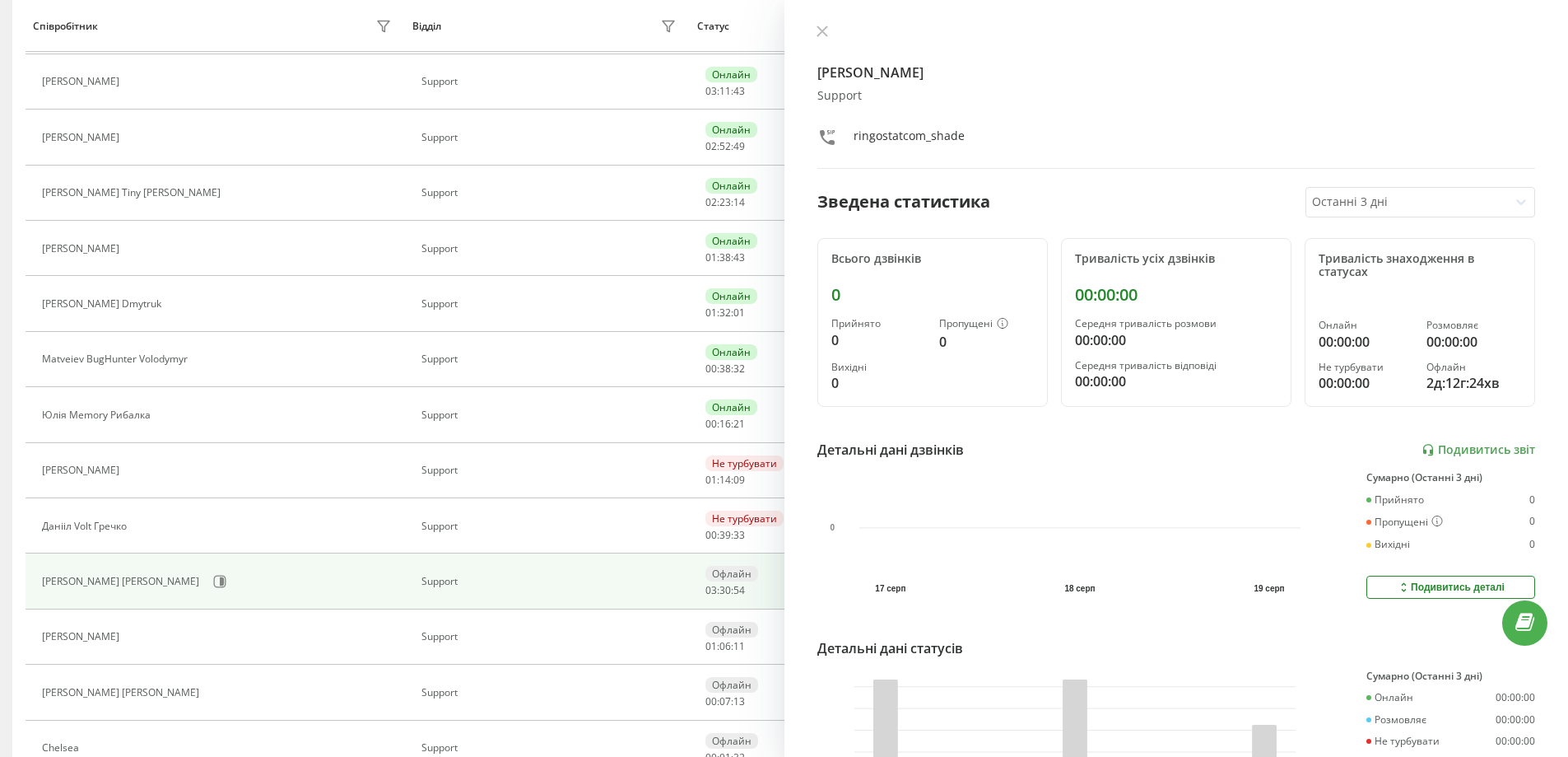
scroll to position [236, 0]
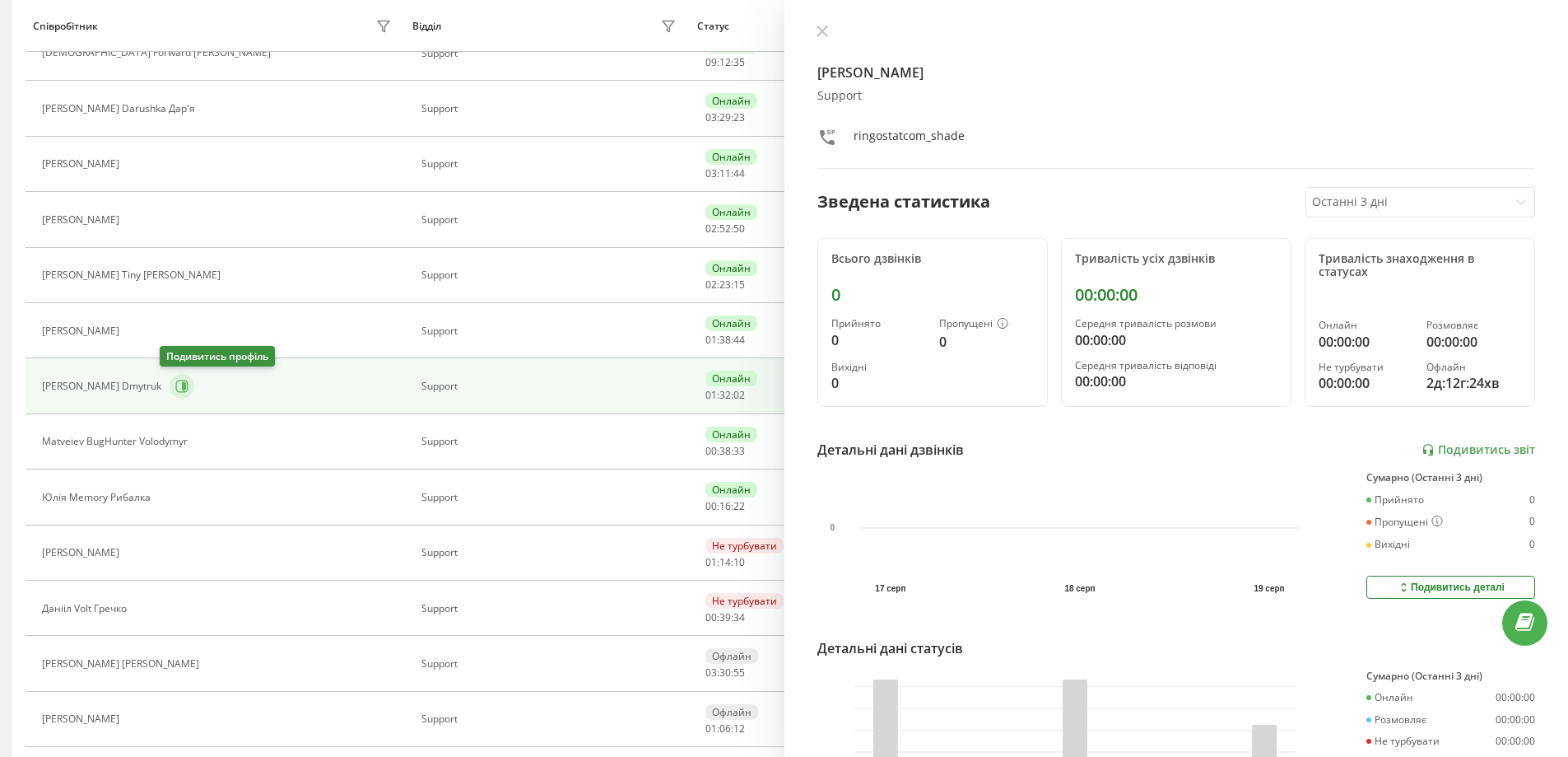
click at [179, 382] on button at bounding box center [182, 386] width 25 height 25
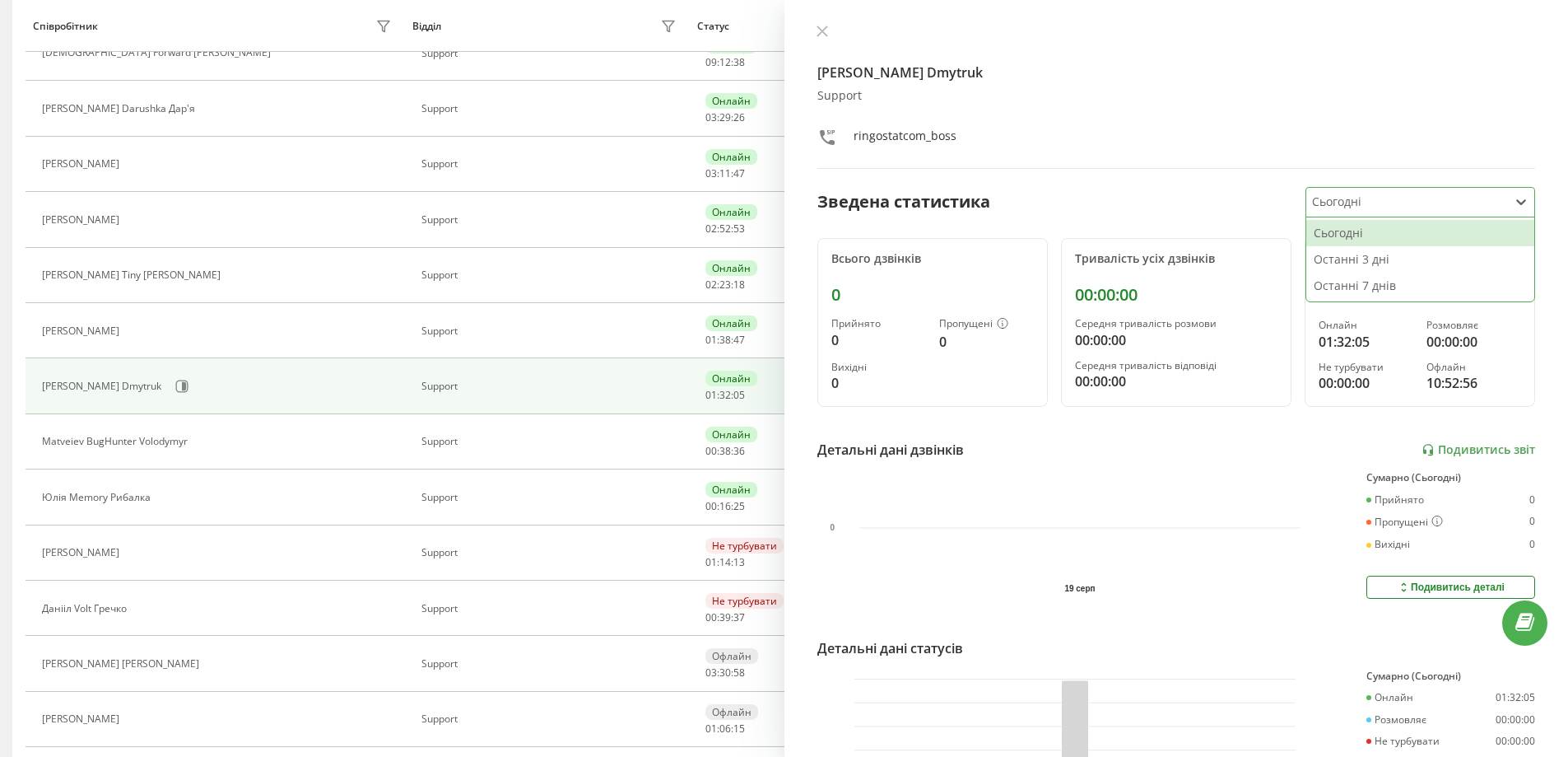
click at [1352, 204] on div at bounding box center [1407, 202] width 189 height 19
click at [1363, 258] on div "Останні 3 дні" at bounding box center [1421, 259] width 228 height 26
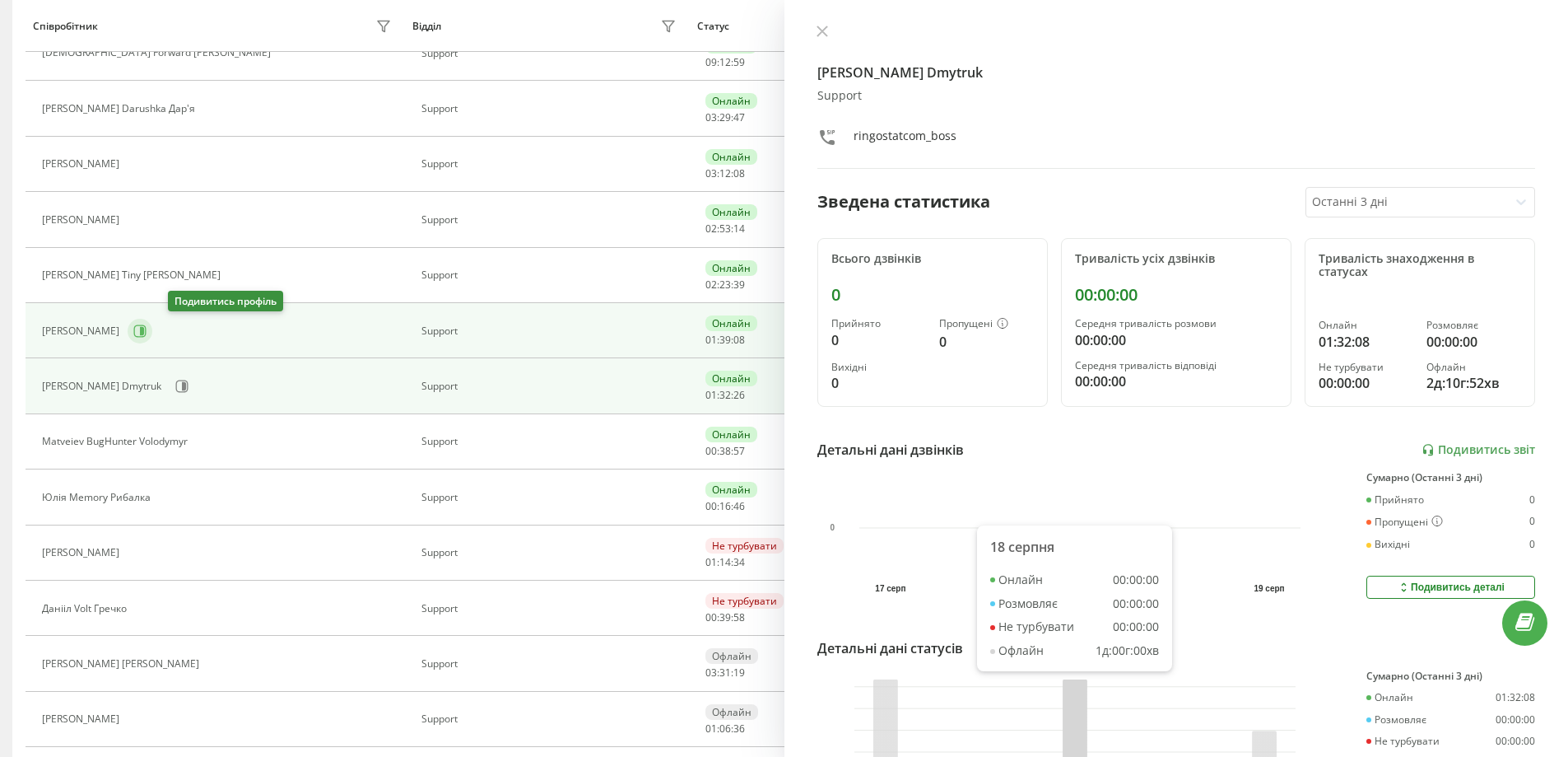
click at [147, 337] on icon at bounding box center [140, 331] width 12 height 12
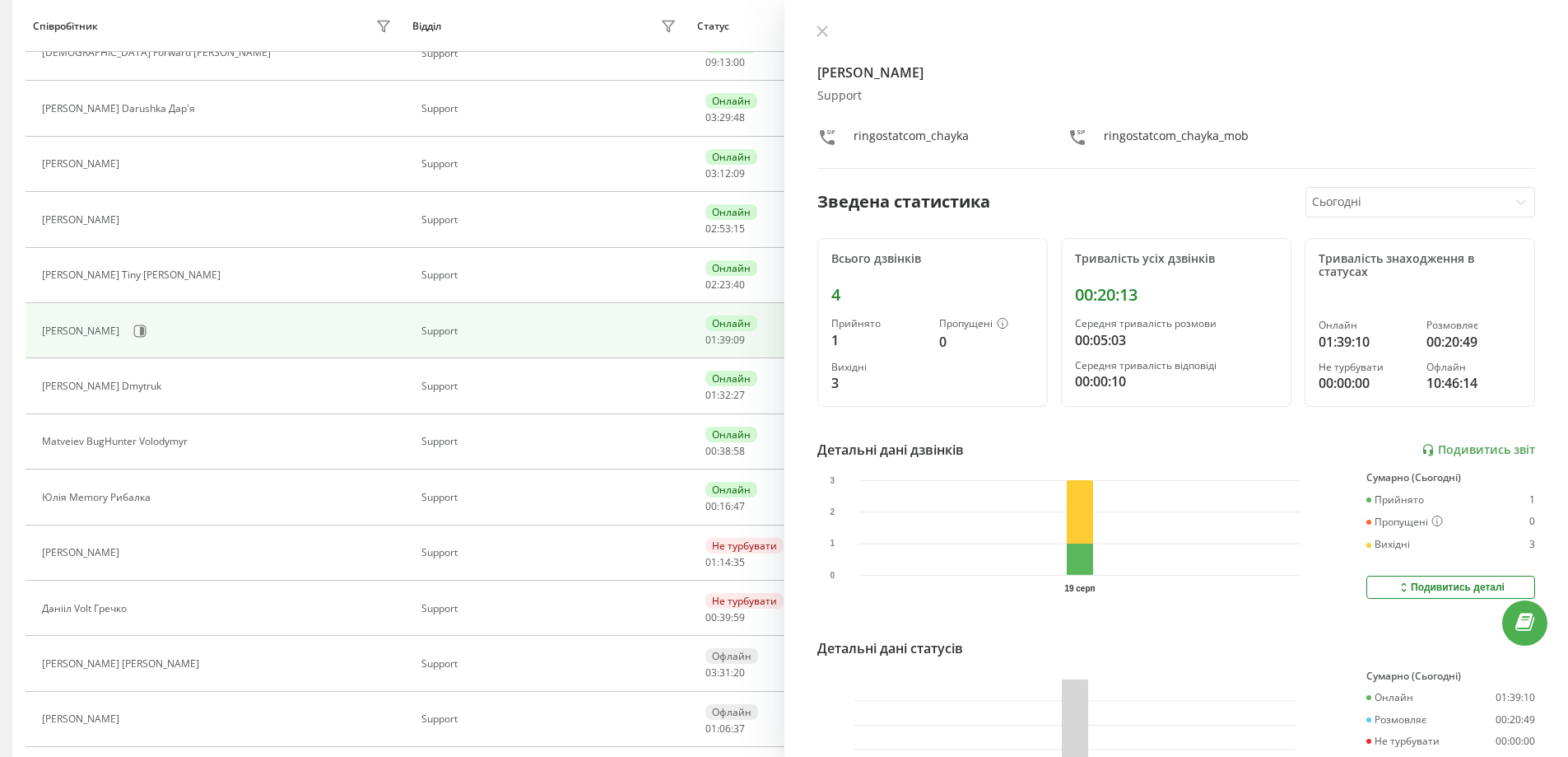
click at [1408, 195] on div at bounding box center [1407, 202] width 189 height 19
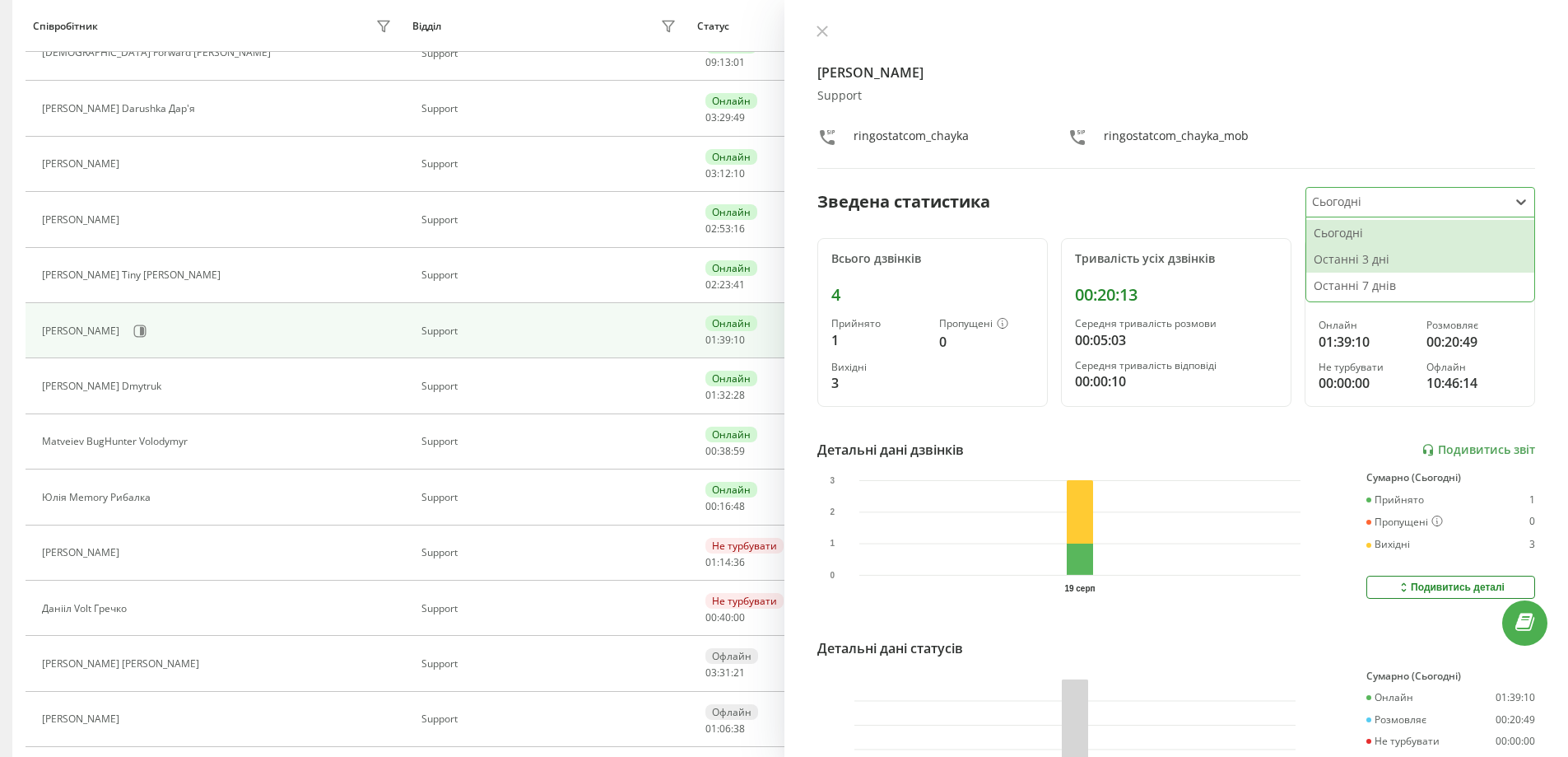
click at [1363, 257] on div "Останні 3 дні" at bounding box center [1421, 259] width 228 height 26
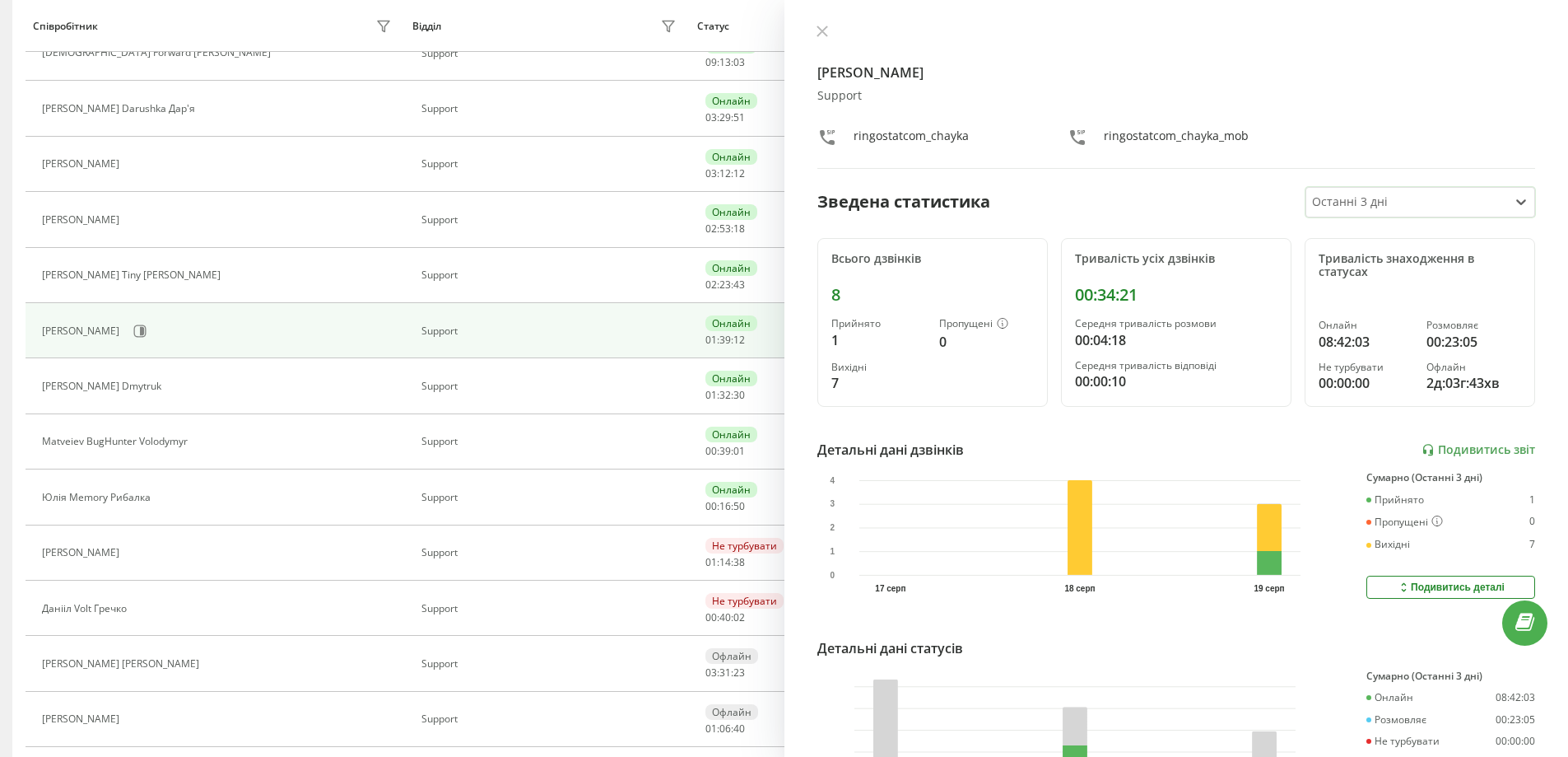
scroll to position [136, 0]
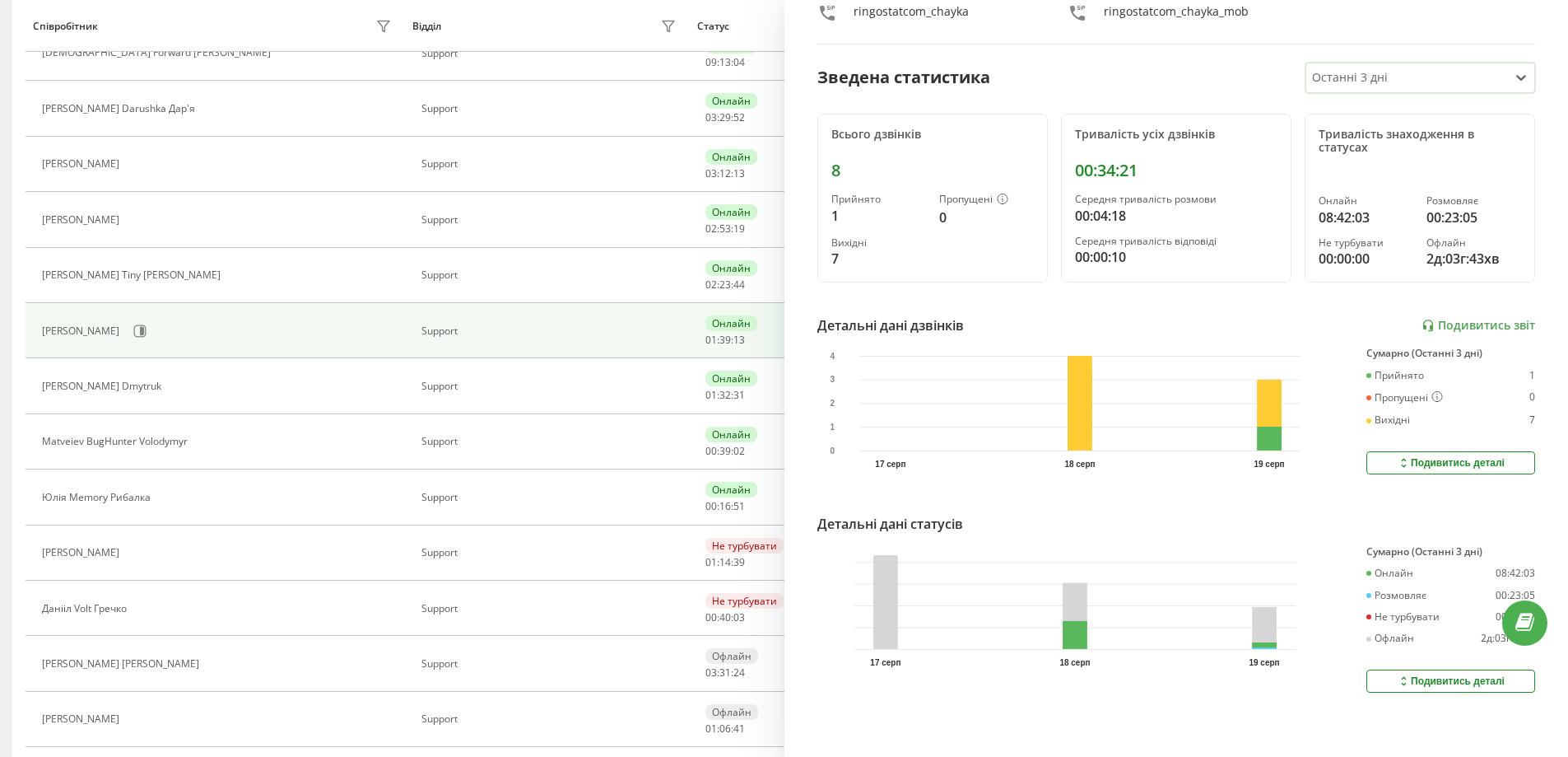
click at [1397, 674] on icon at bounding box center [1404, 680] width 14 height 13
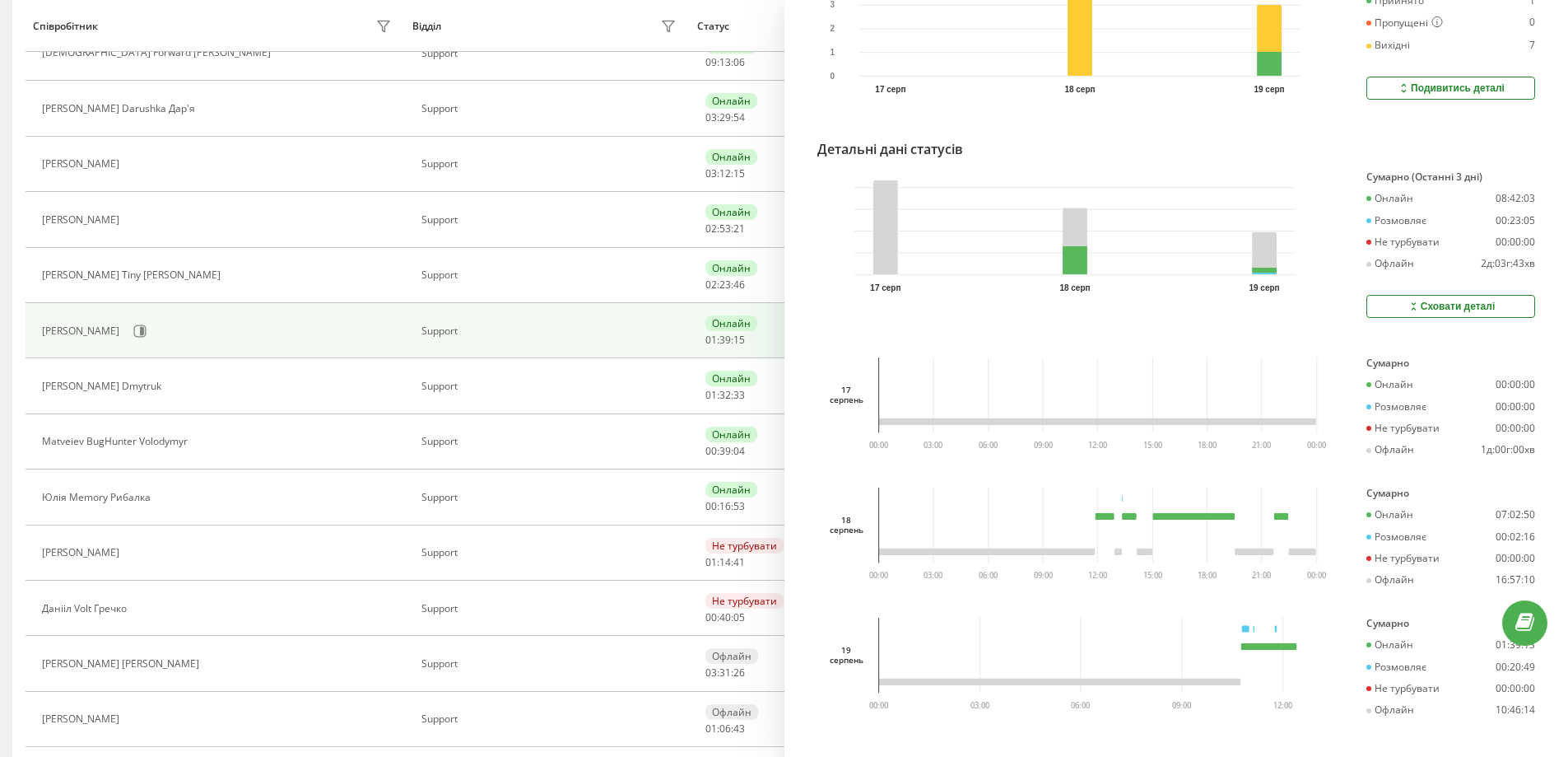
scroll to position [527, 0]
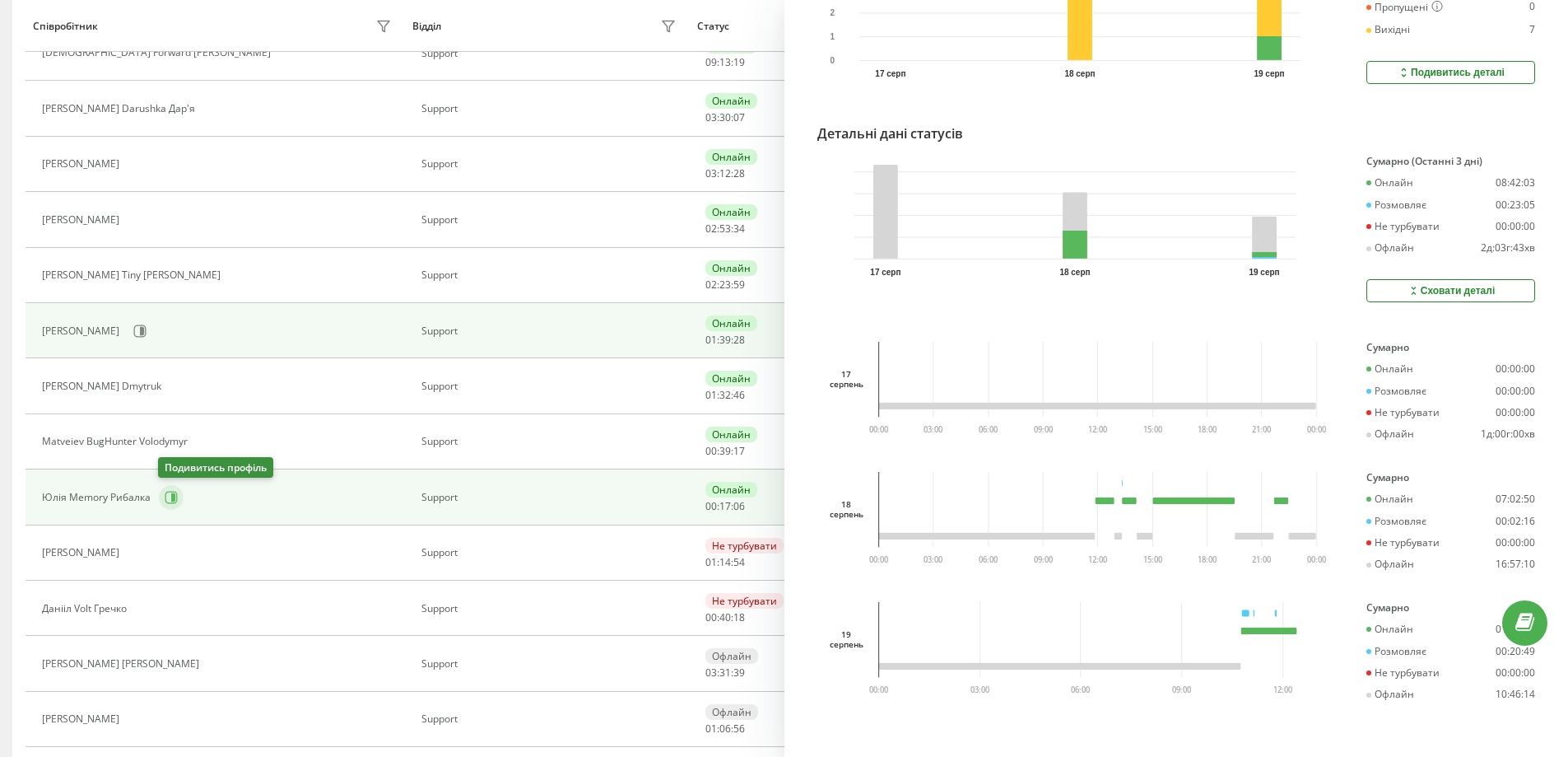
click at [164, 493] on icon at bounding box center [170, 497] width 13 height 13
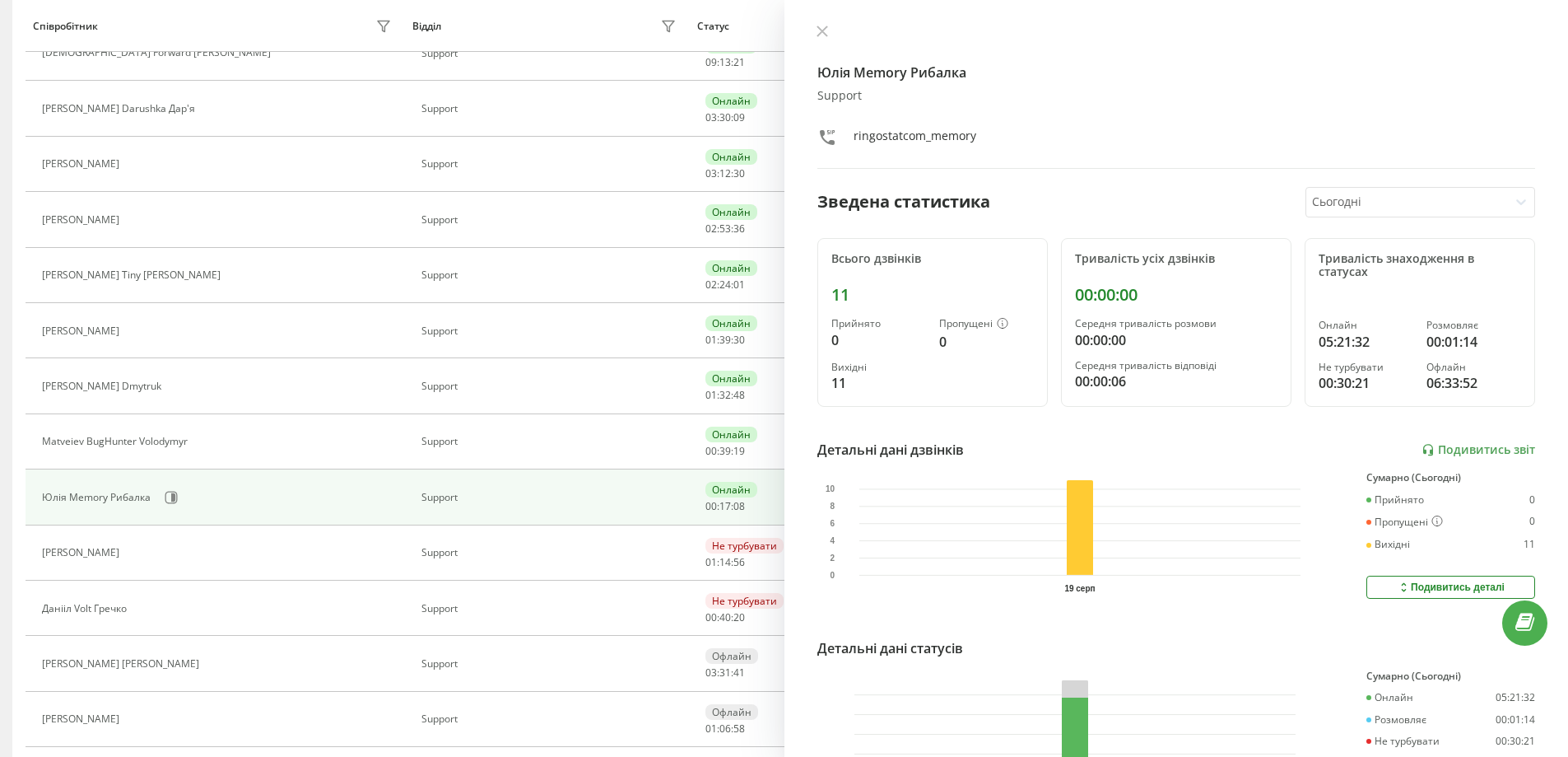
click at [1379, 205] on div at bounding box center [1407, 202] width 189 height 19
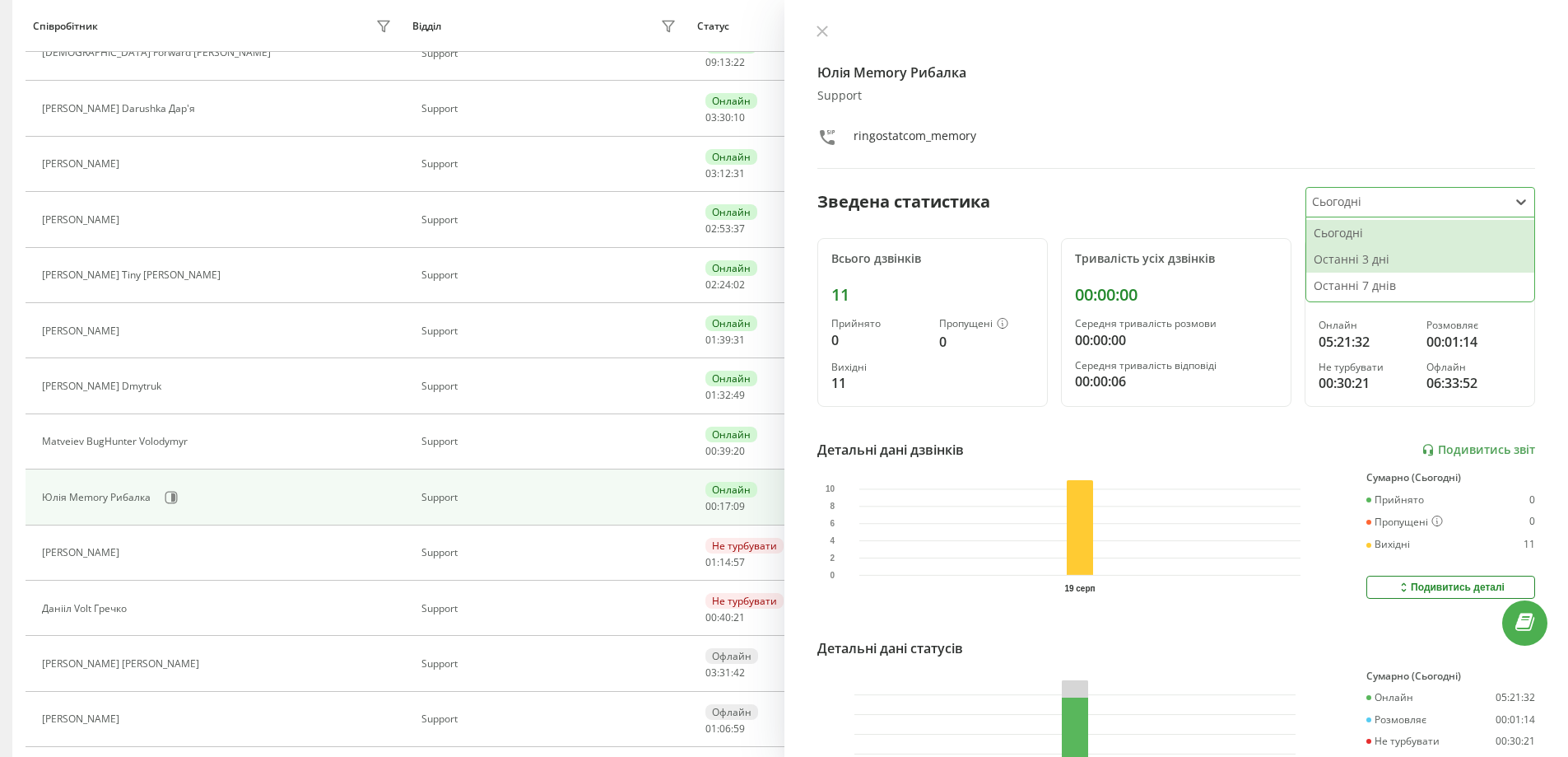
click at [1383, 248] on div "Останні 3 дні" at bounding box center [1421, 259] width 228 height 26
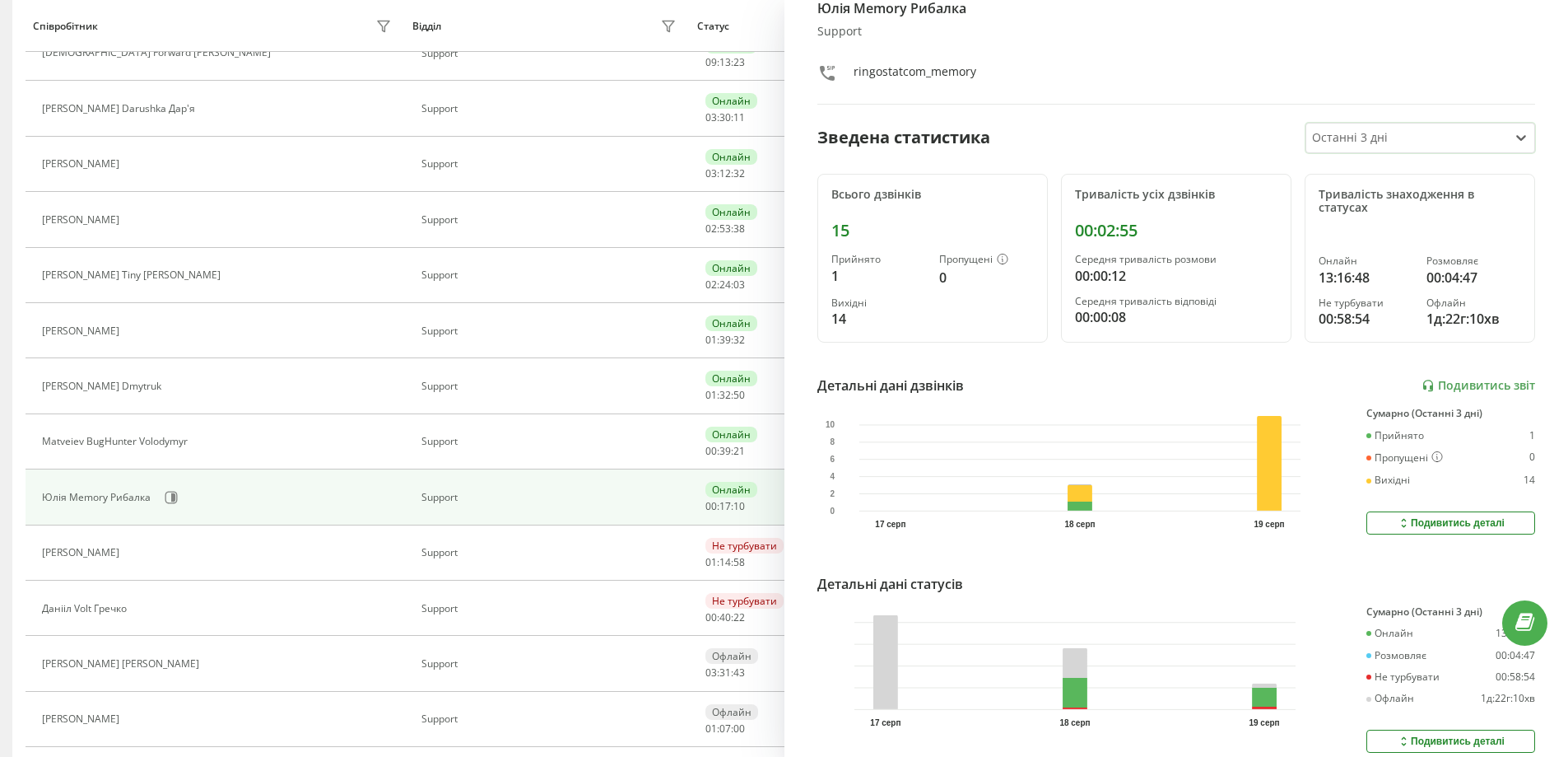
scroll to position [136, 0]
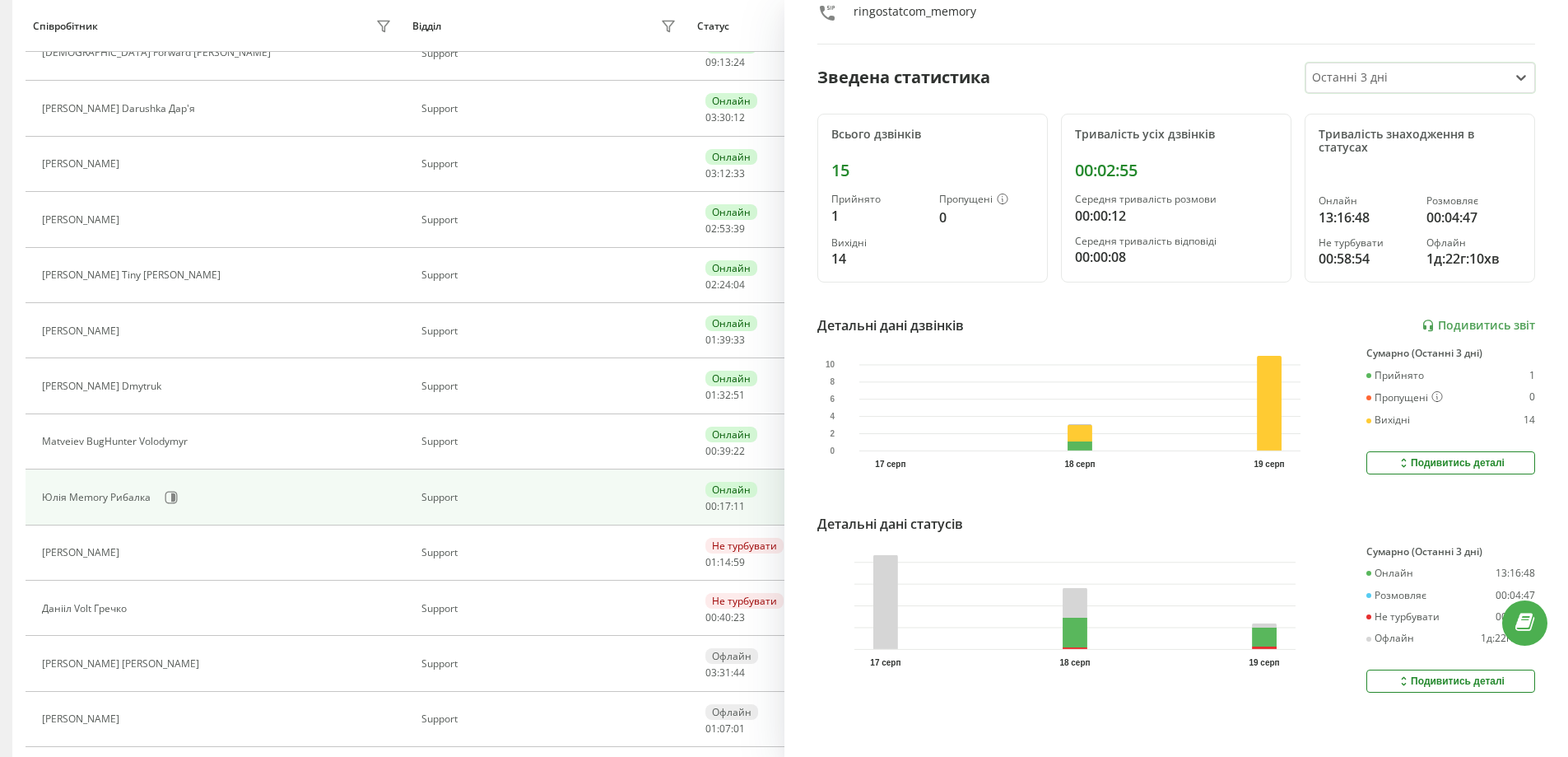
click at [1453, 669] on button "Подивитись деталі" at bounding box center [1451, 680] width 169 height 23
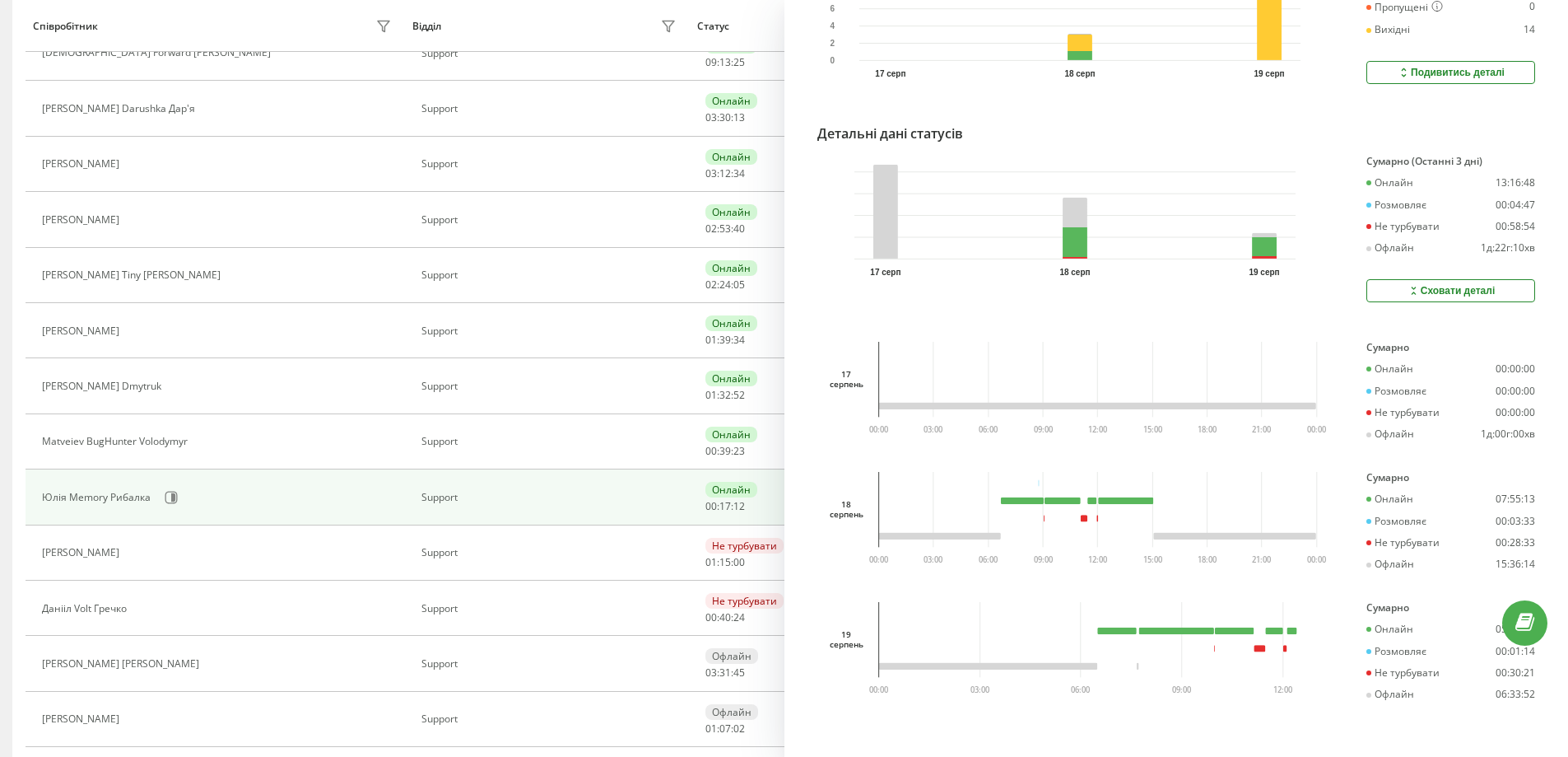
scroll to position [527, 0]
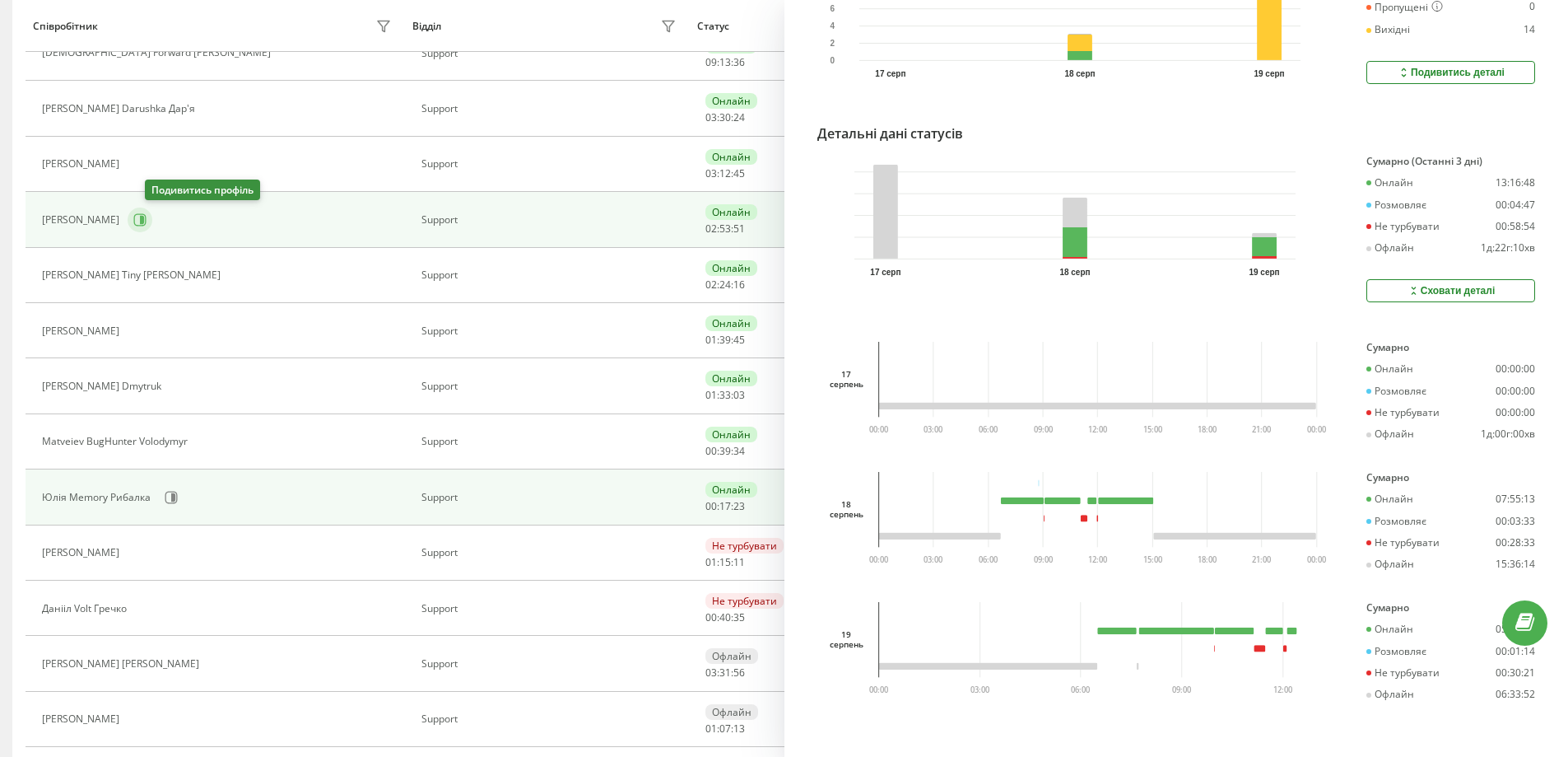
click at [147, 218] on icon at bounding box center [139, 219] width 13 height 13
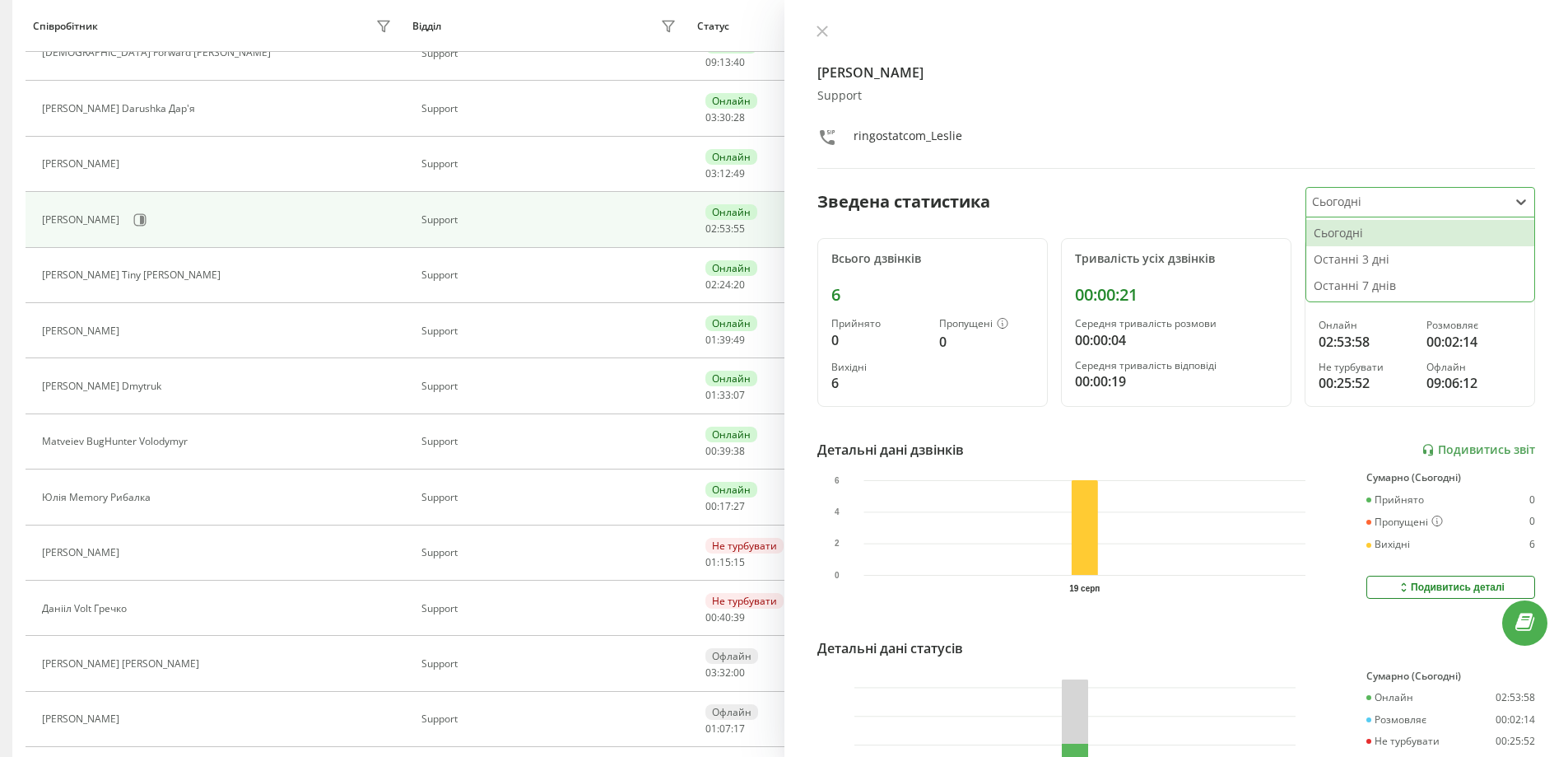
click at [1360, 205] on div at bounding box center [1407, 202] width 189 height 19
click at [1395, 270] on div "Останні 3 дні" at bounding box center [1421, 259] width 228 height 26
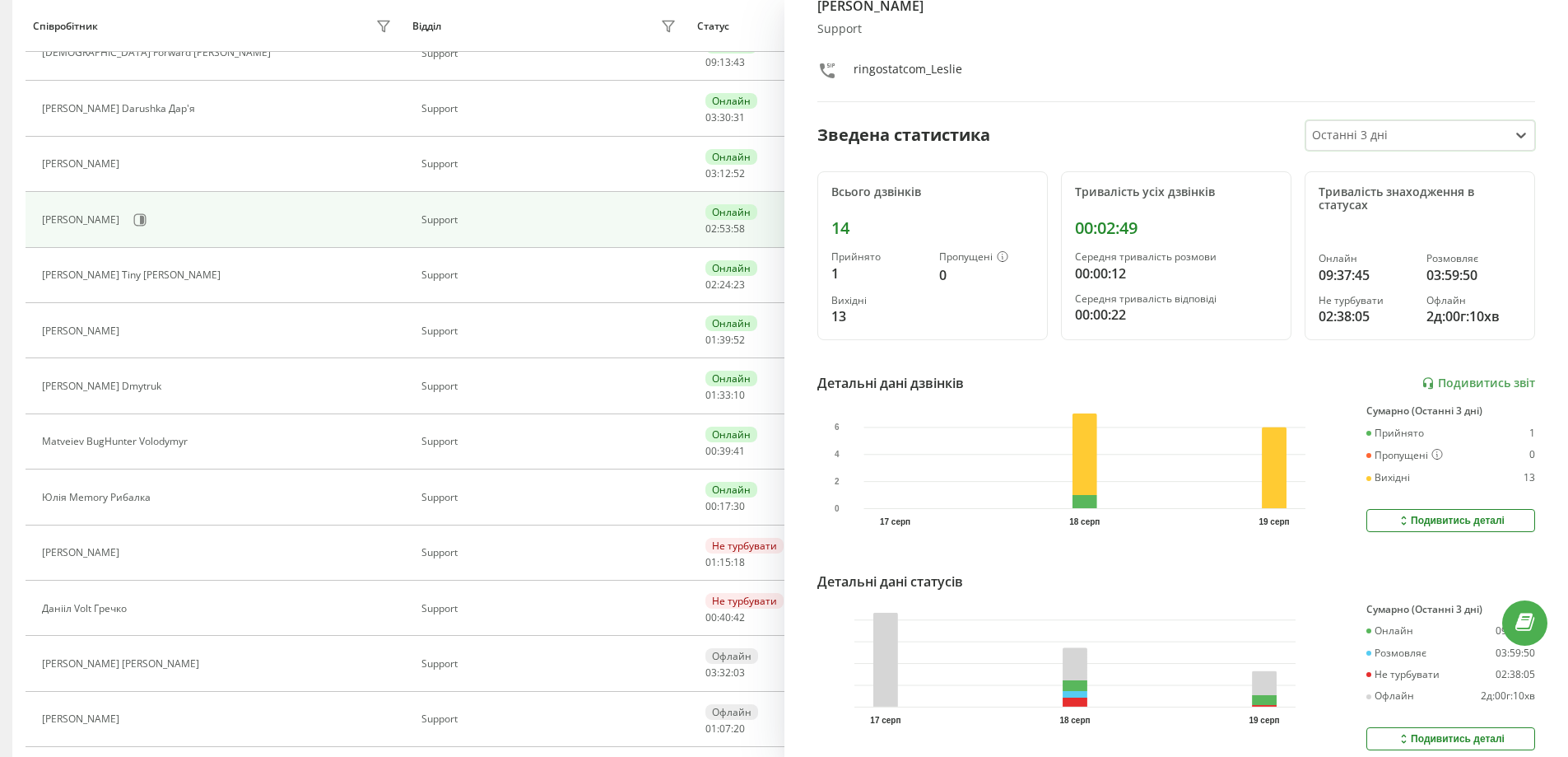
scroll to position [136, 0]
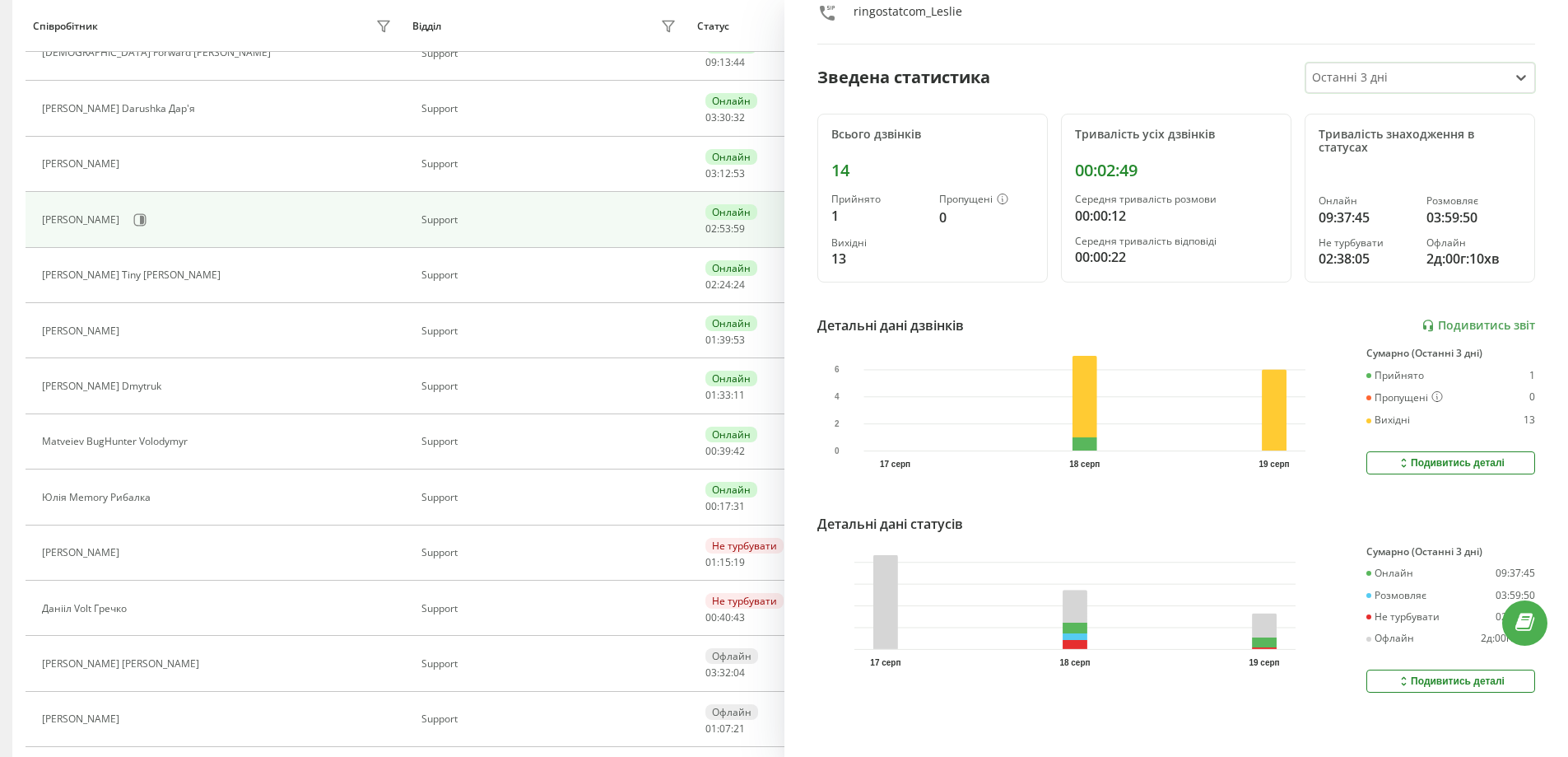
click at [1393, 679] on button "Подивитись деталі" at bounding box center [1451, 680] width 169 height 23
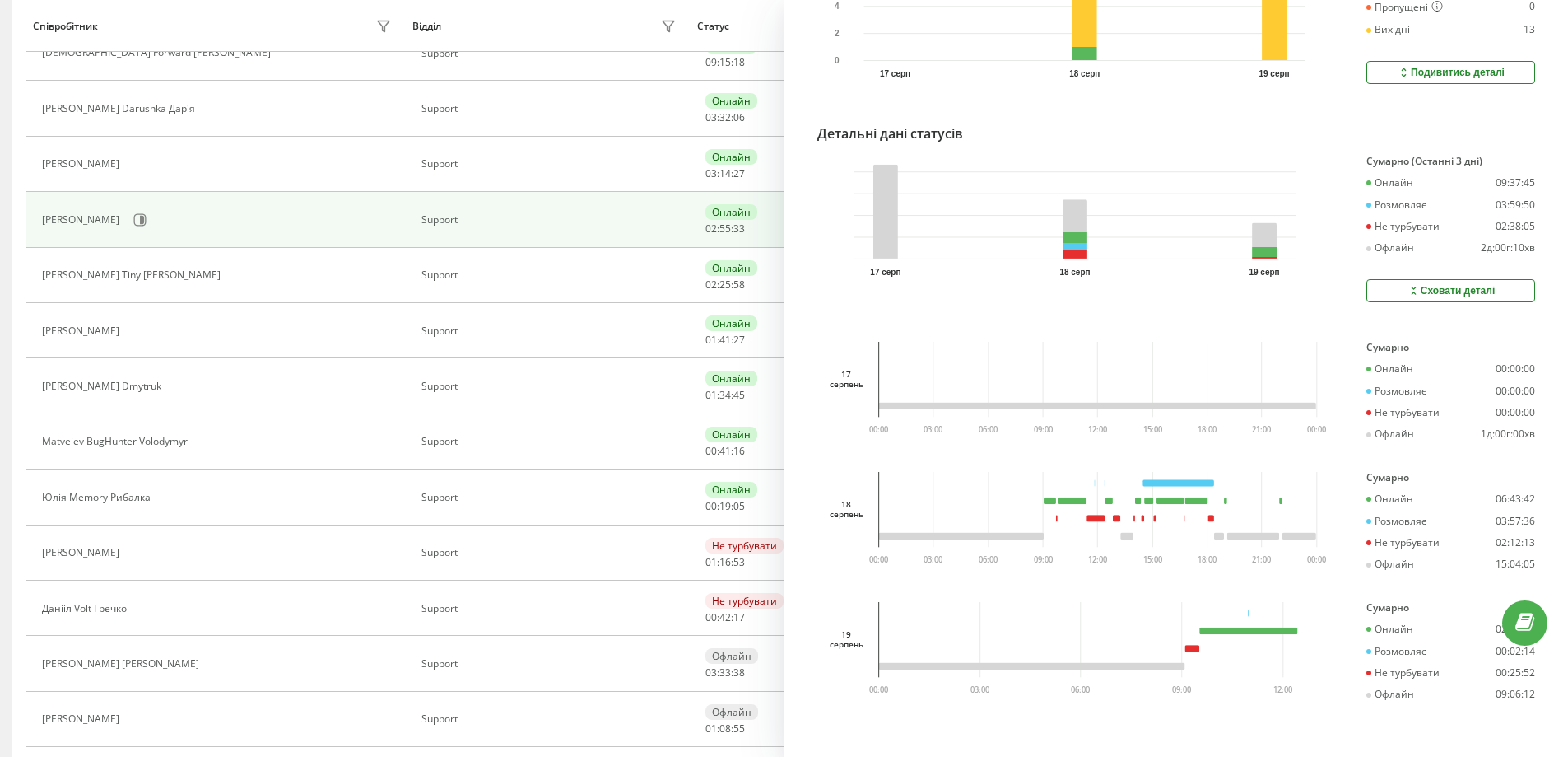
scroll to position [0, 0]
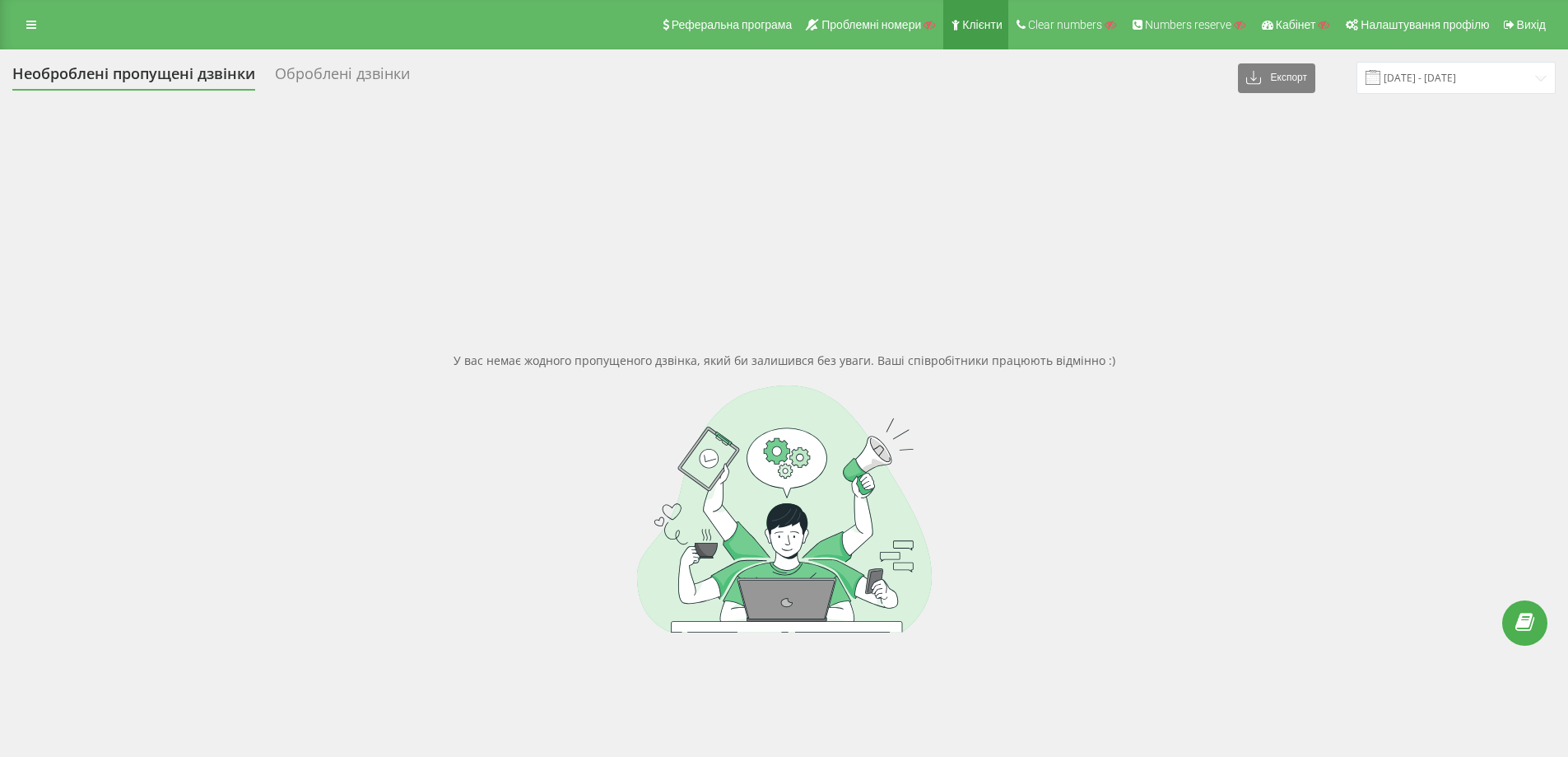
click at [971, 25] on span "Клієнти" at bounding box center [982, 24] width 40 height 13
click at [1465, 68] on input "[DATE] - [DATE]" at bounding box center [1456, 78] width 199 height 32
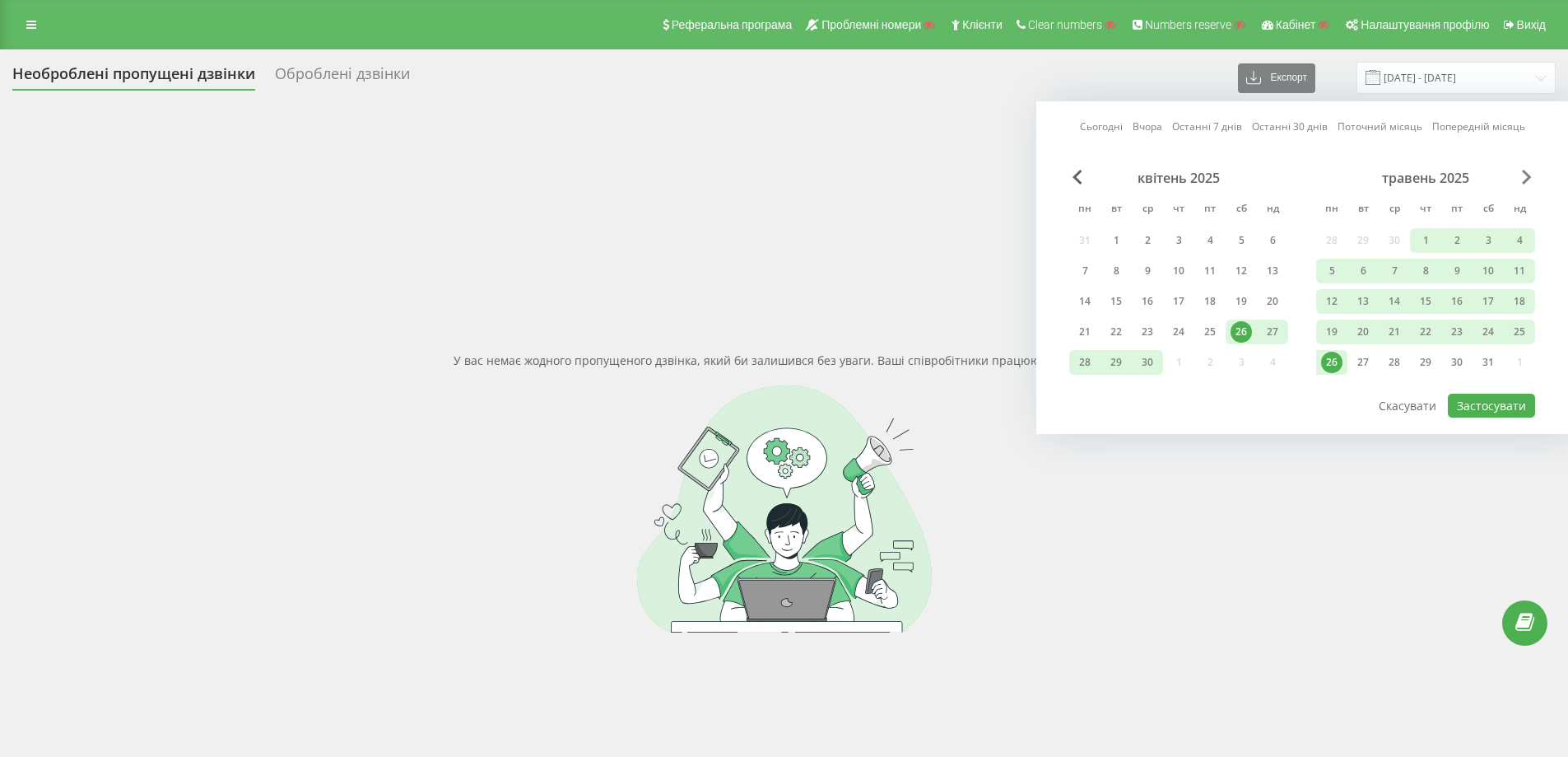
click at [1524, 177] on span "Next Month" at bounding box center [1527, 176] width 10 height 14
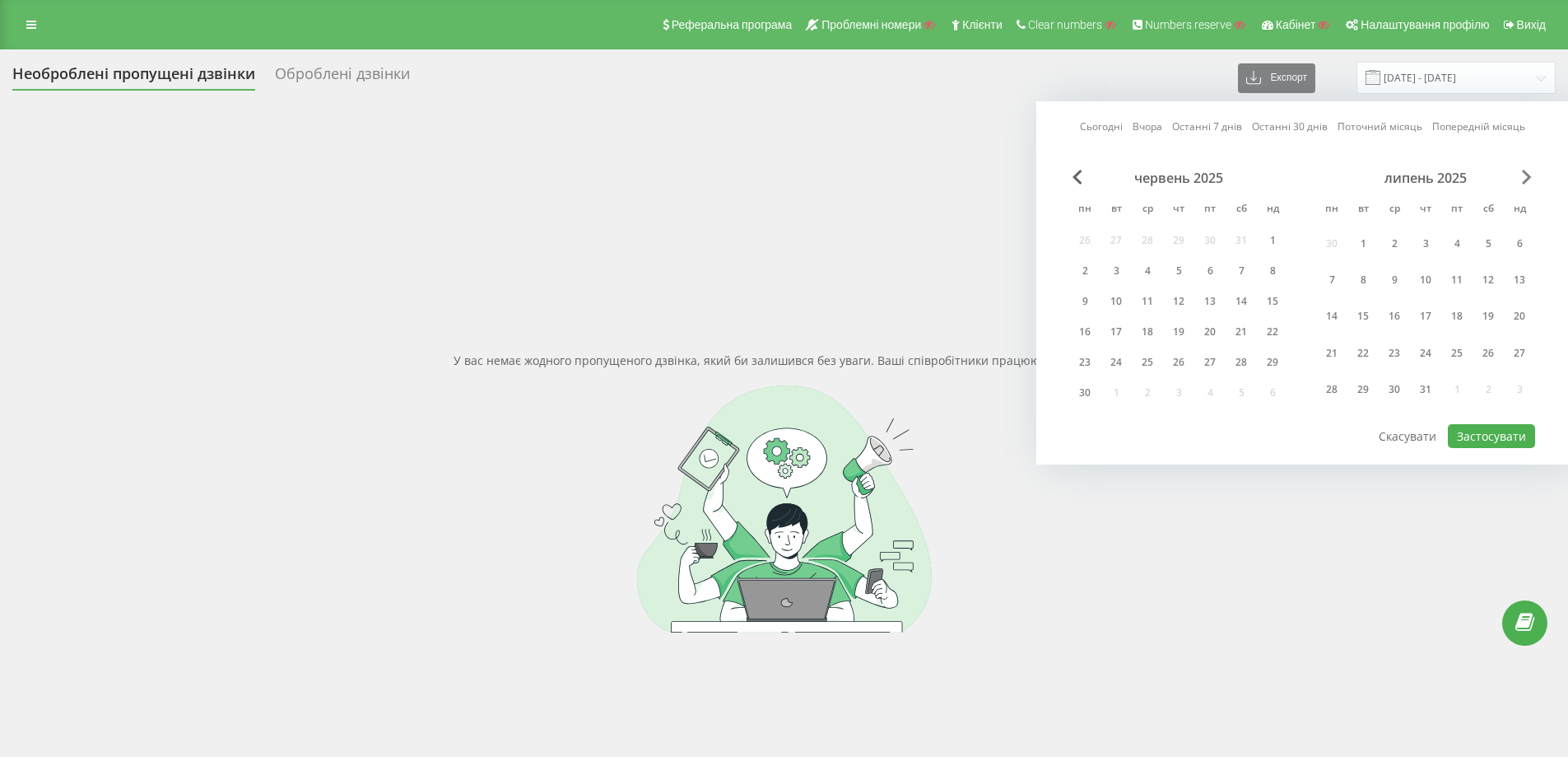
click at [1523, 177] on span "Next Month" at bounding box center [1527, 176] width 10 height 14
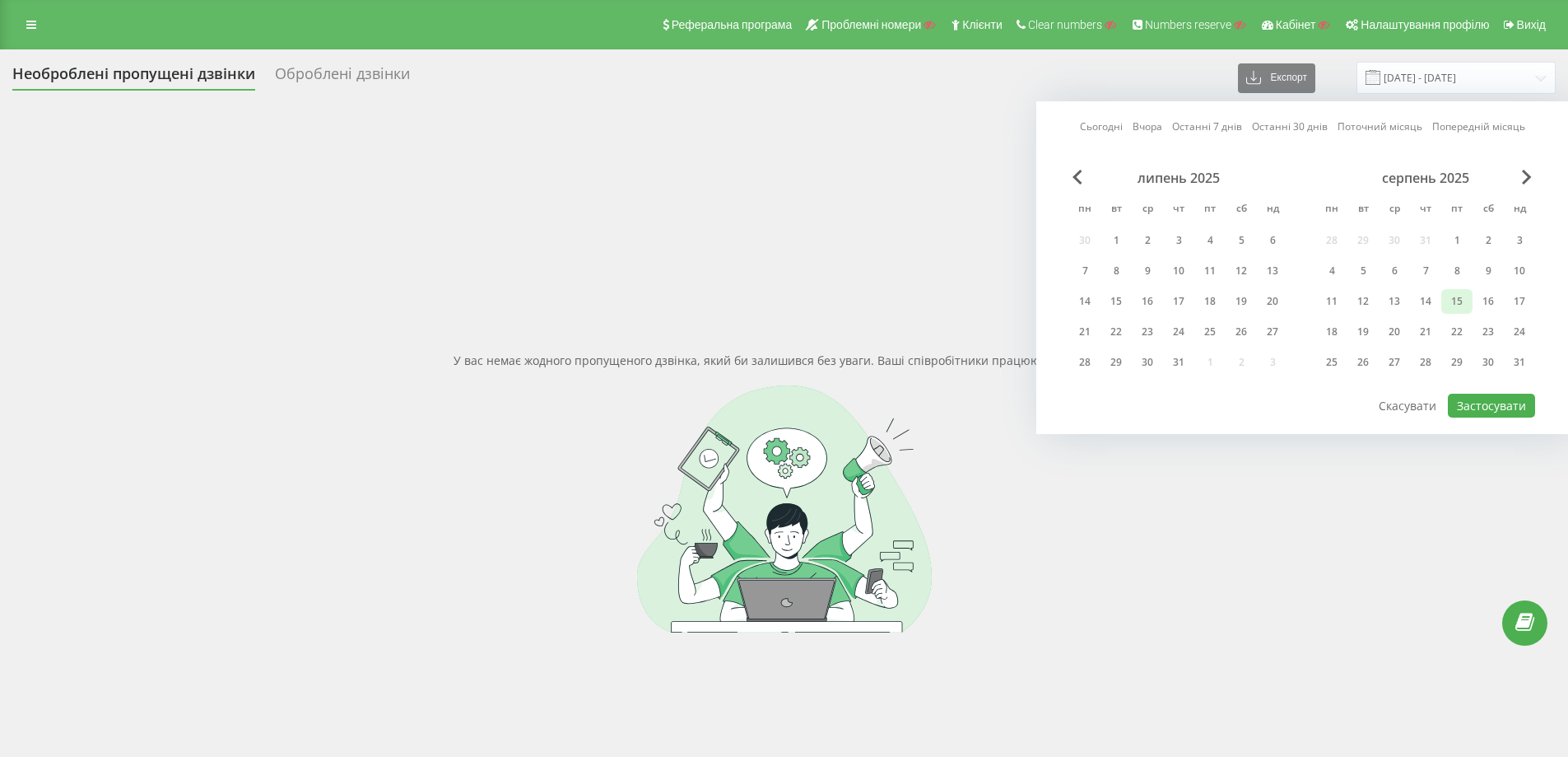
click at [1461, 303] on div "15" at bounding box center [1456, 301] width 21 height 21
click at [1362, 331] on div "19" at bounding box center [1363, 332] width 21 height 21
click at [1462, 407] on button "Застосувати" at bounding box center [1491, 406] width 87 height 24
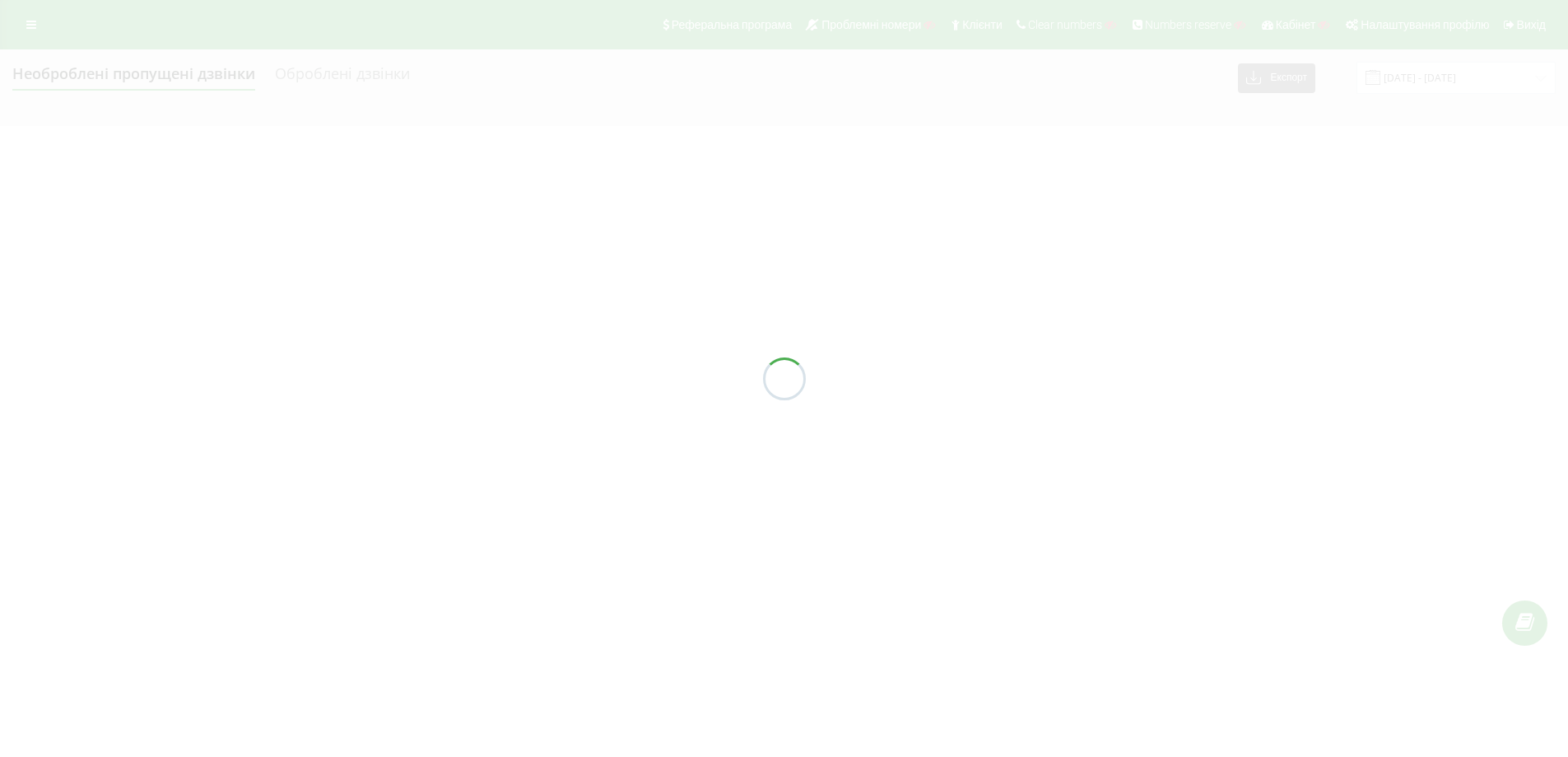
type input "15.08.2025 - 19.08.2025"
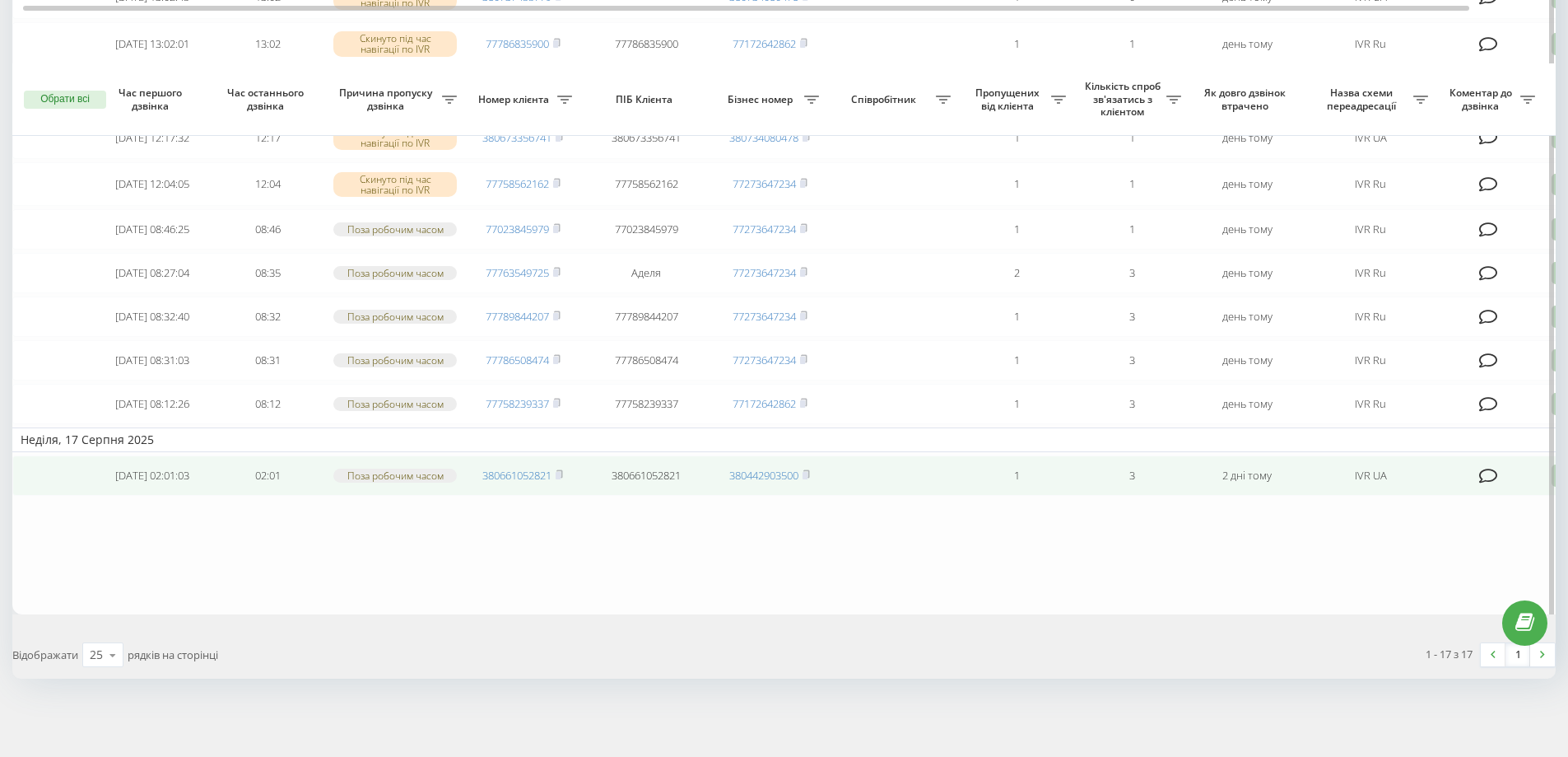
scroll to position [0, 103]
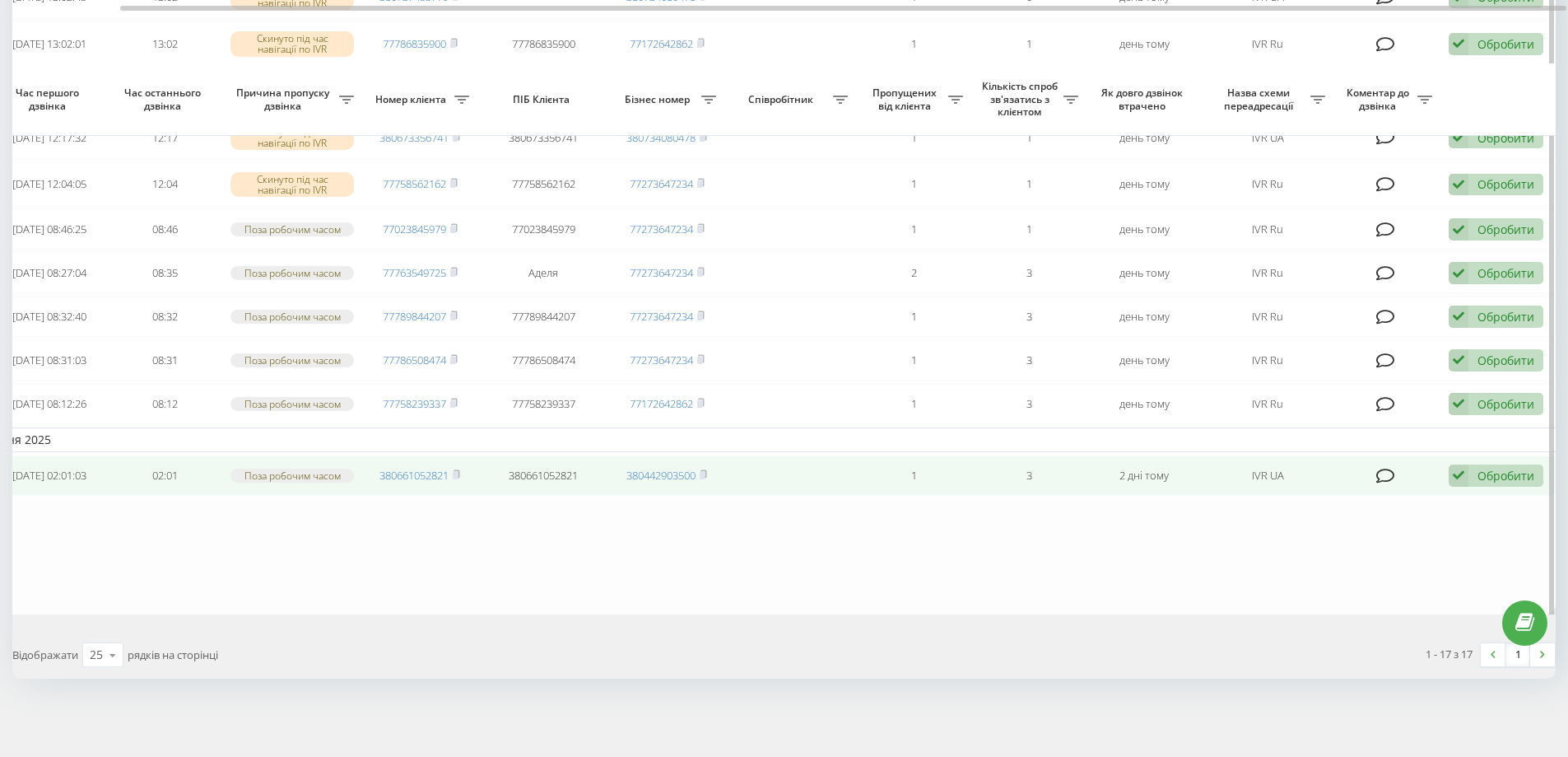
click at [1473, 477] on div "Обробити Не вдалося зв'язатися Зв'язався з клієнтом за допомогою іншого каналу …" at bounding box center [1496, 476] width 95 height 22
click at [1317, 500] on span "Не вдалося зв'язатися" at bounding box center [1311, 502] width 126 height 15
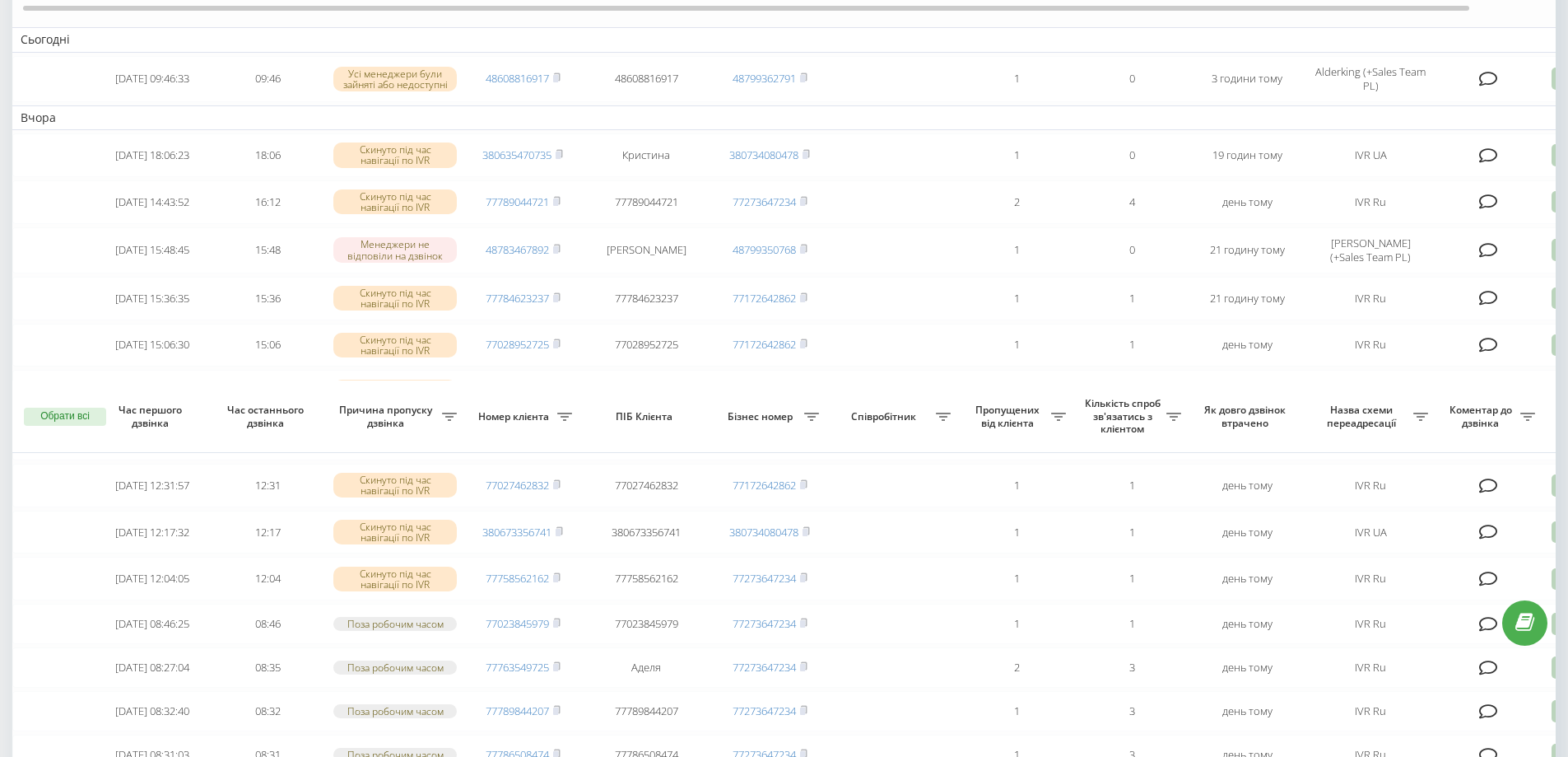
scroll to position [550, 0]
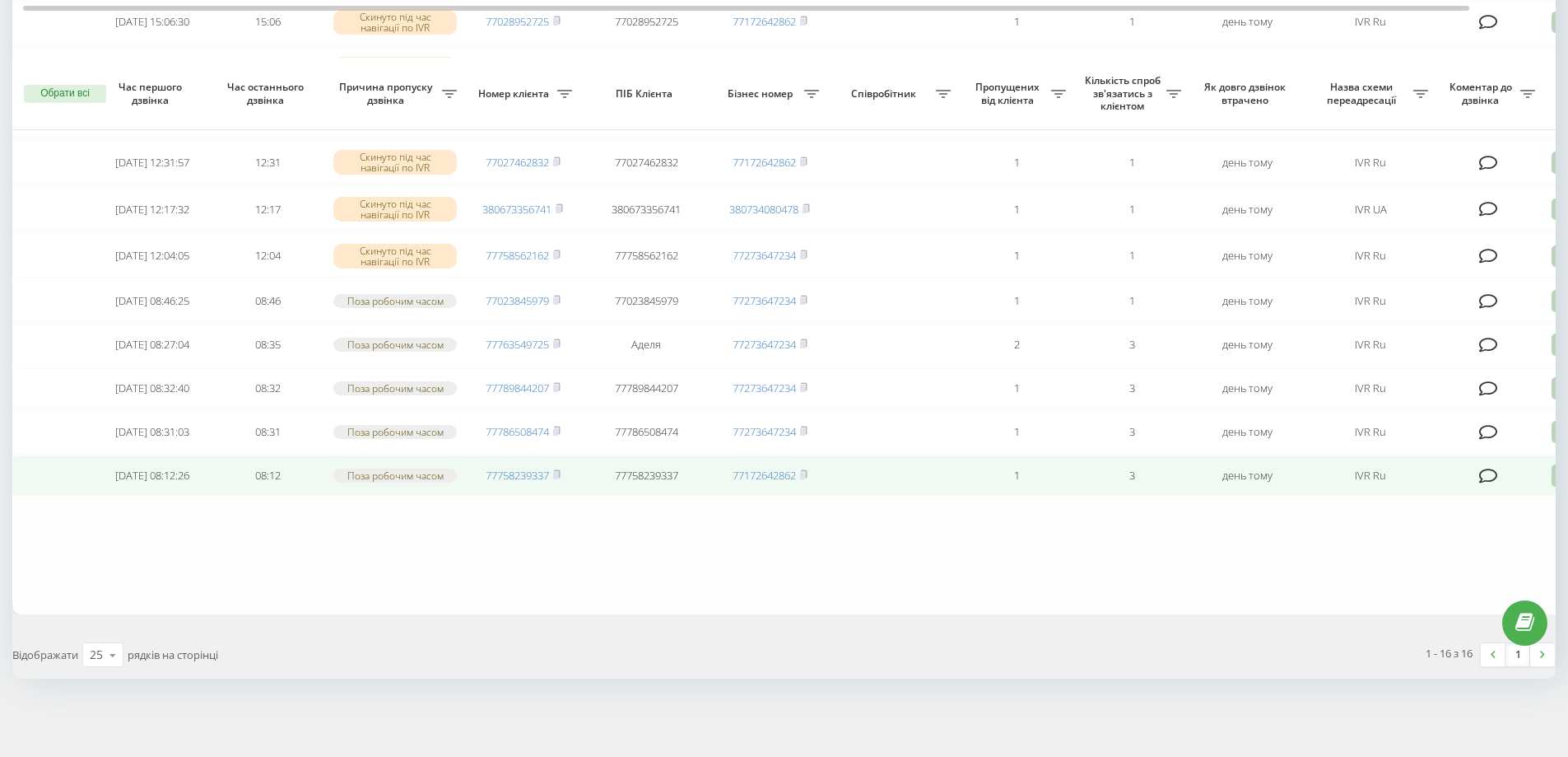
click at [1554, 472] on icon at bounding box center [1561, 476] width 20 height 22
click at [1433, 494] on span "Не вдалося зв'язатися" at bounding box center [1414, 502] width 126 height 15
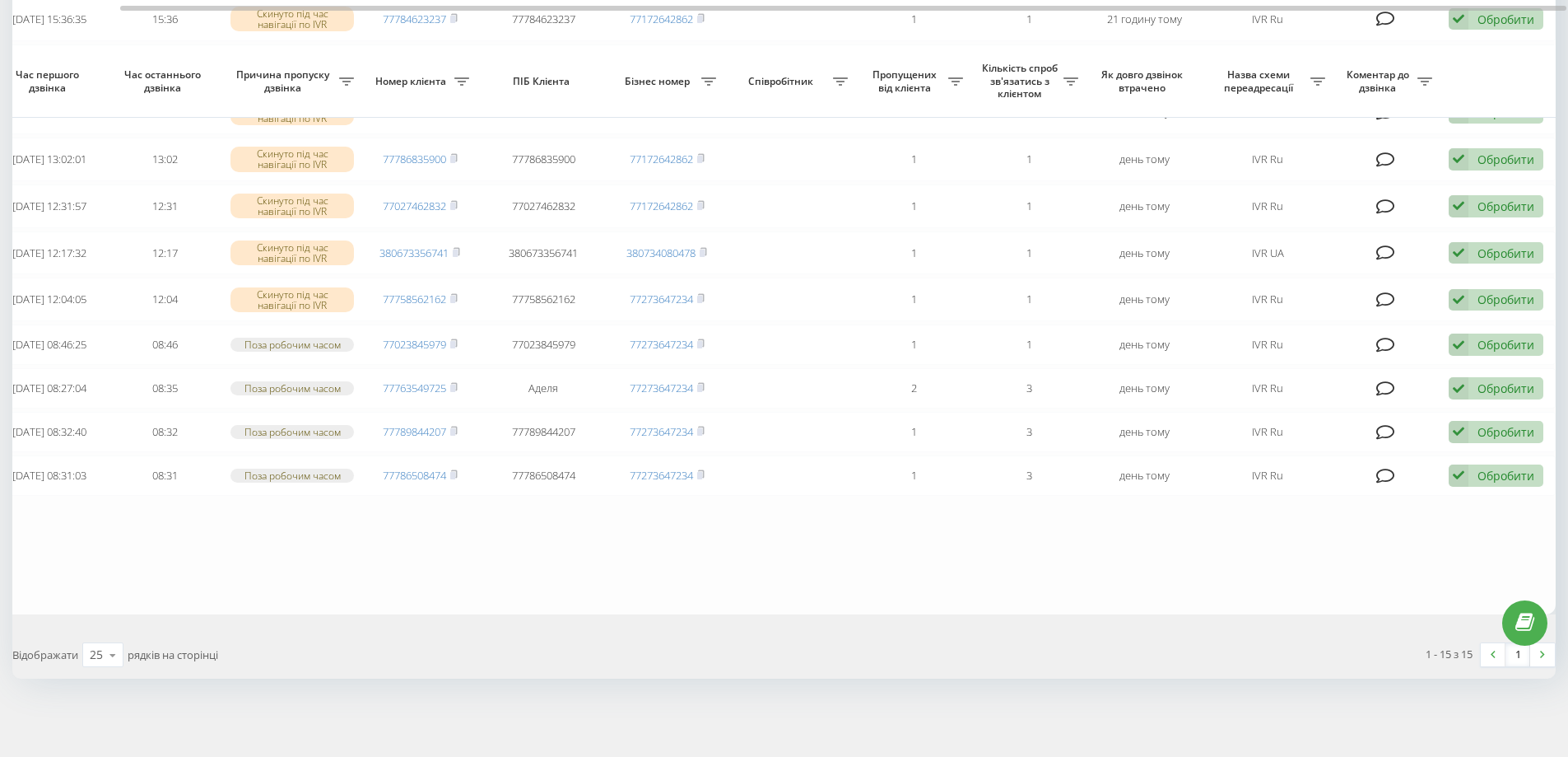
scroll to position [0, 103]
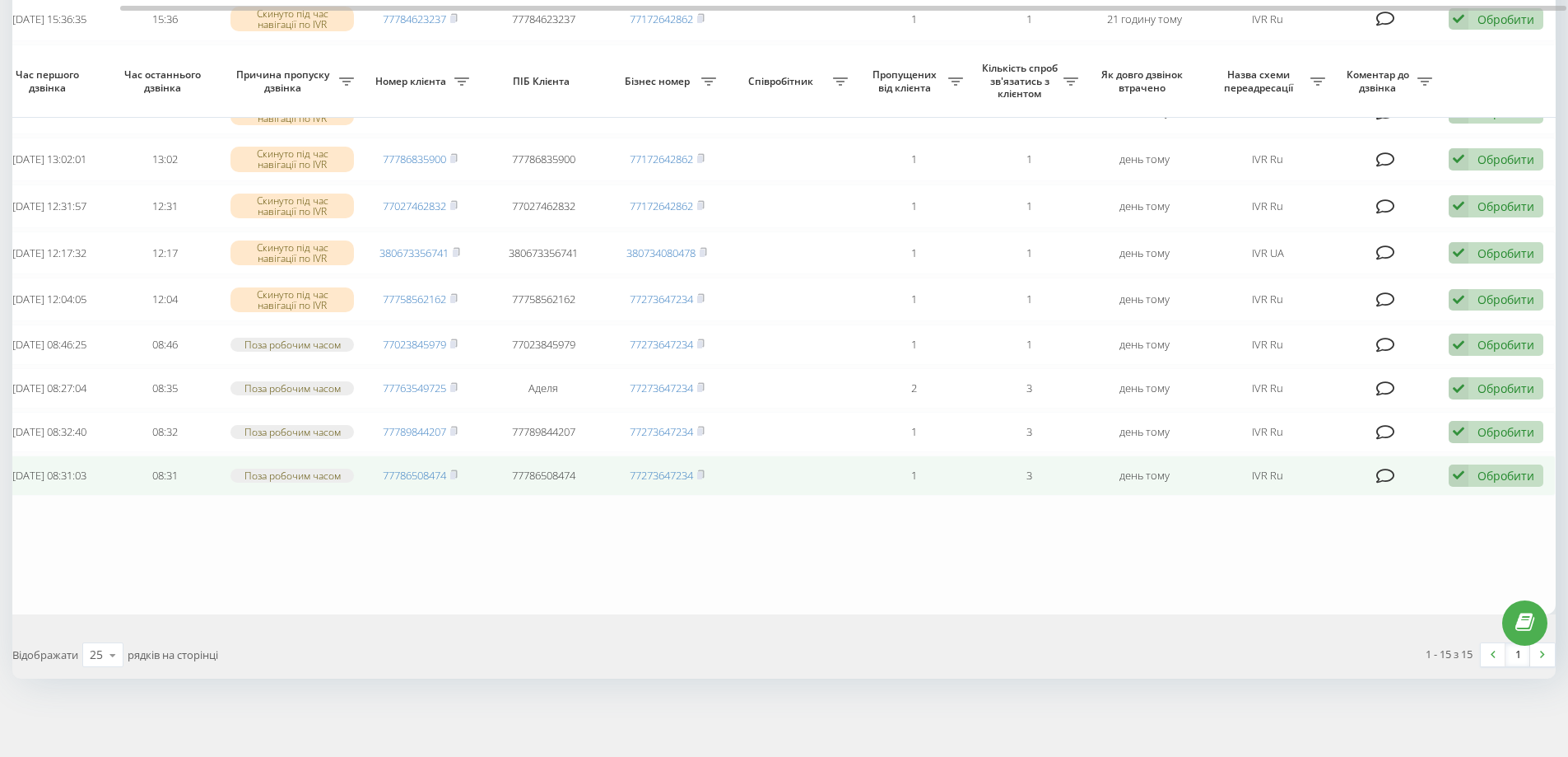
click at [1469, 479] on div "Обробити Не вдалося зв'язатися Зв'язався з клієнтом за допомогою іншого каналу …" at bounding box center [1496, 476] width 95 height 22
click at [1384, 501] on div "Не вдалося зв'язатися" at bounding box center [1388, 502] width 308 height 30
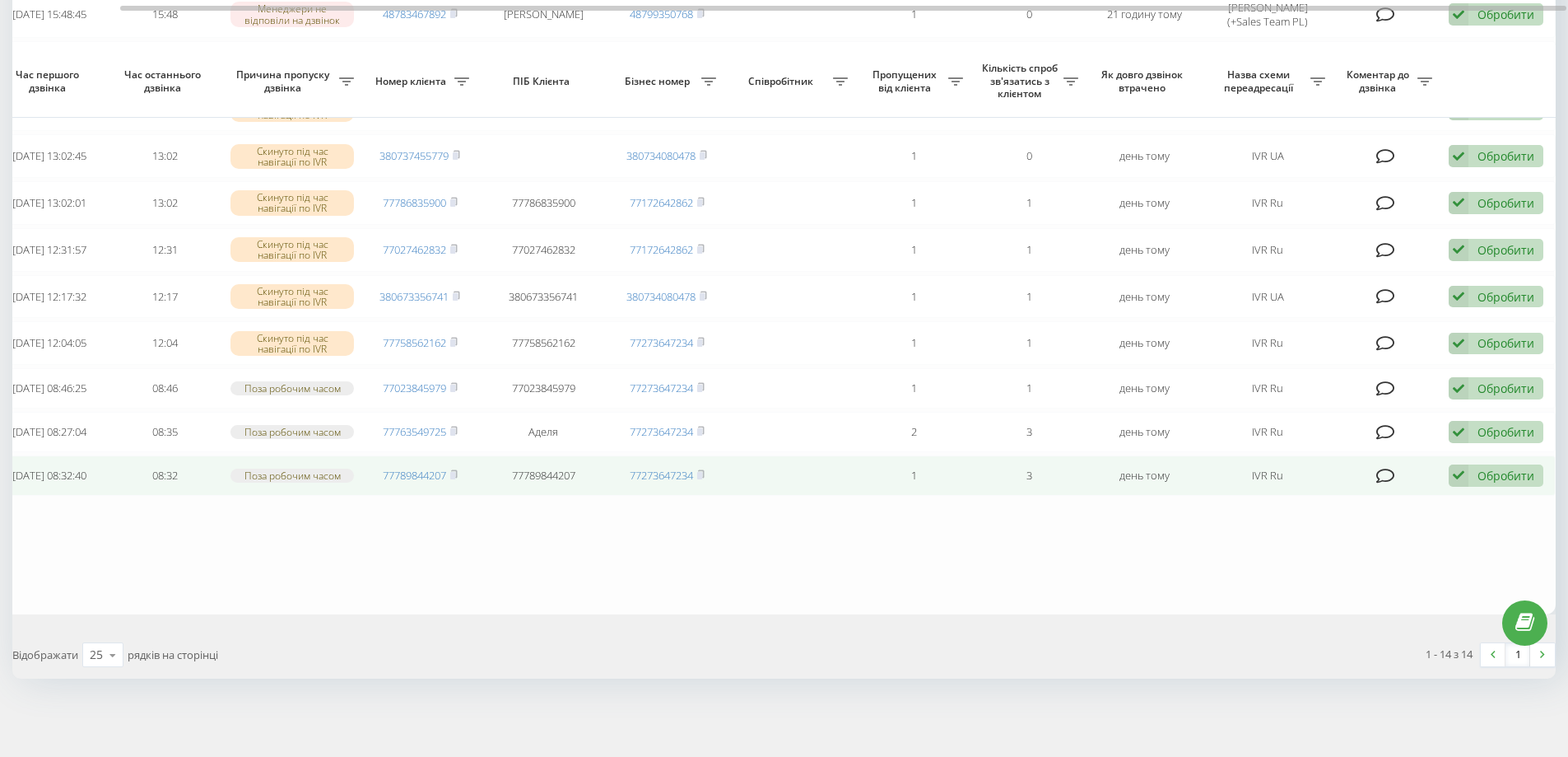
click at [1503, 477] on div "Обробити" at bounding box center [1506, 476] width 57 height 15
click at [1384, 507] on div "Не вдалося зв'язатися" at bounding box center [1388, 502] width 308 height 30
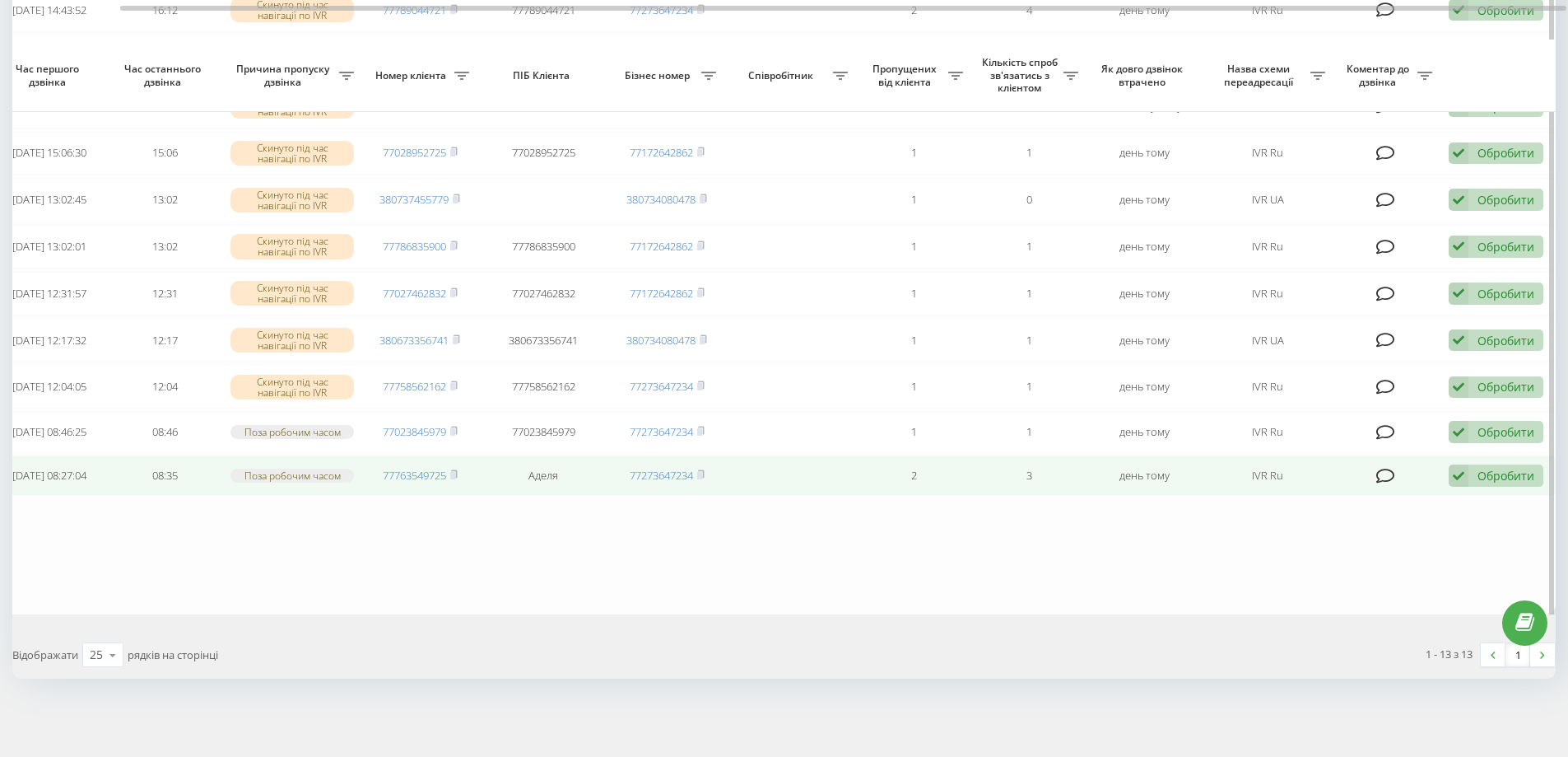
click at [1477, 472] on div "Обробити Не вдалося зв'язатися Зв'язався з клієнтом за допомогою іншого каналу …" at bounding box center [1496, 476] width 95 height 22
click at [1346, 500] on span "Не вдалося зв'язатися" at bounding box center [1311, 502] width 126 height 15
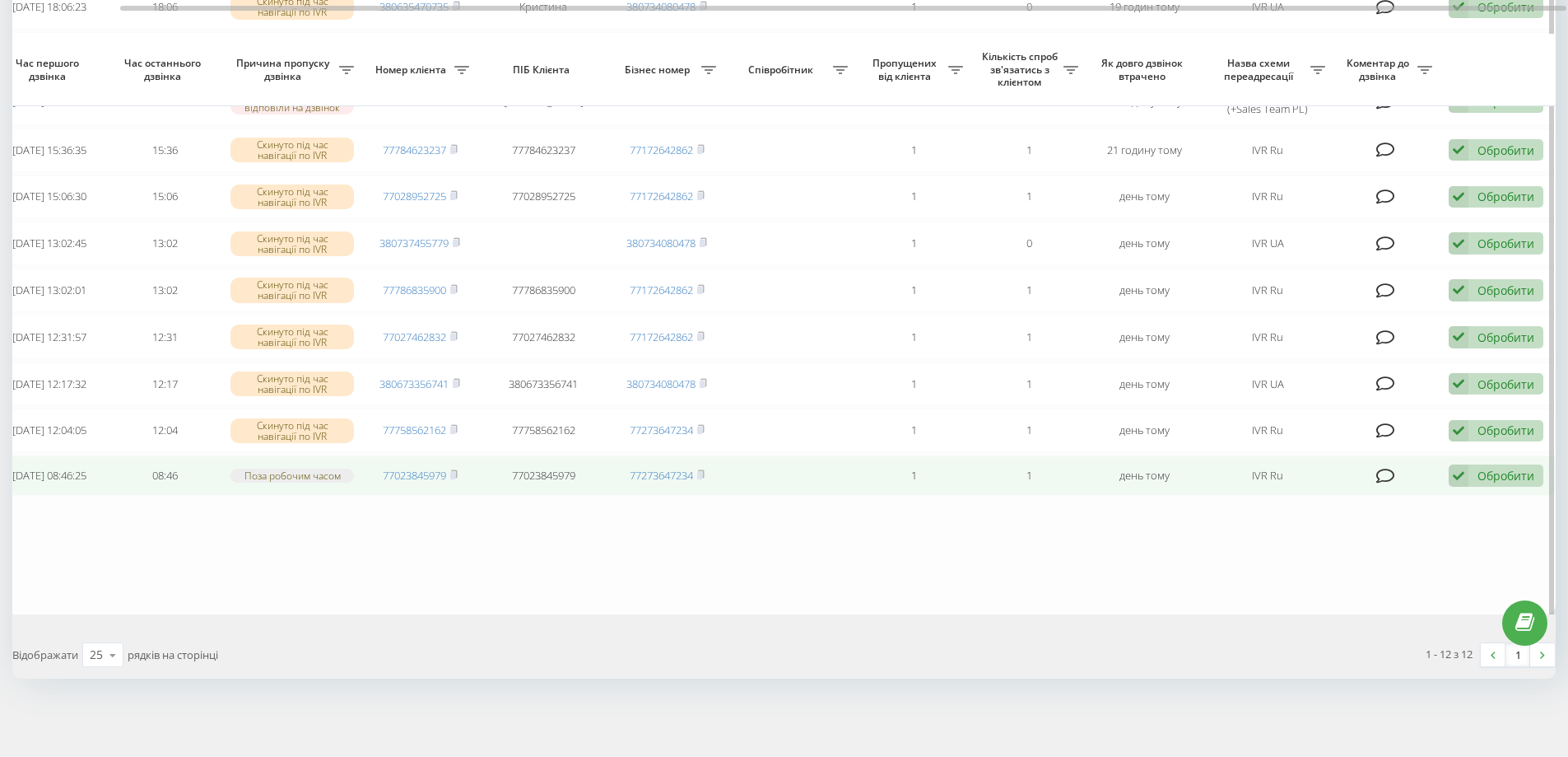
click at [1496, 468] on div "Обробити" at bounding box center [1506, 476] width 57 height 15
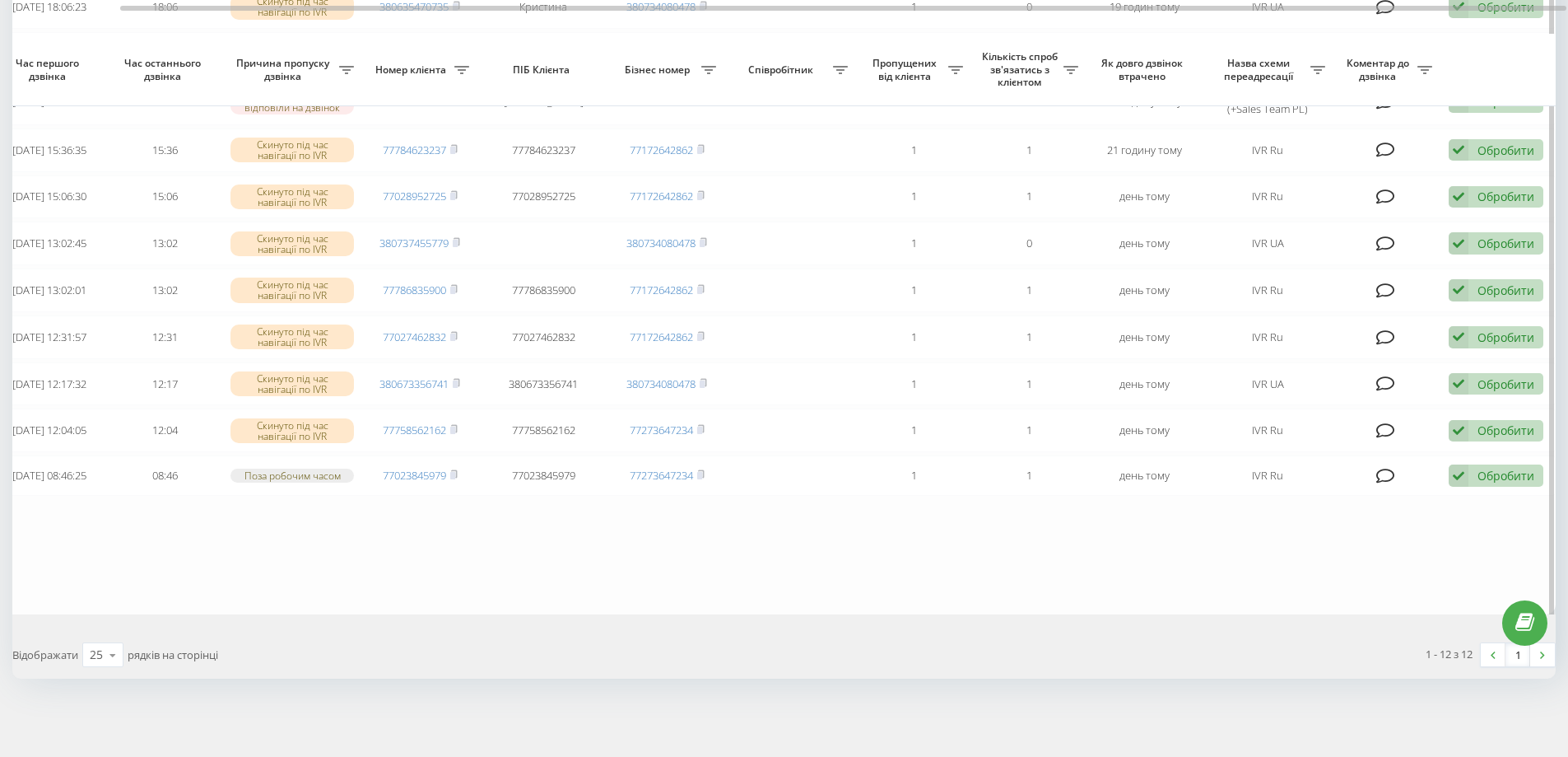
click at [865, 546] on table "Сьогодні 2025-08-19 09:46:33 09:46 Усі менеджери були зайняті або недоступні 48…" at bounding box center [733, 204] width 1646 height 821
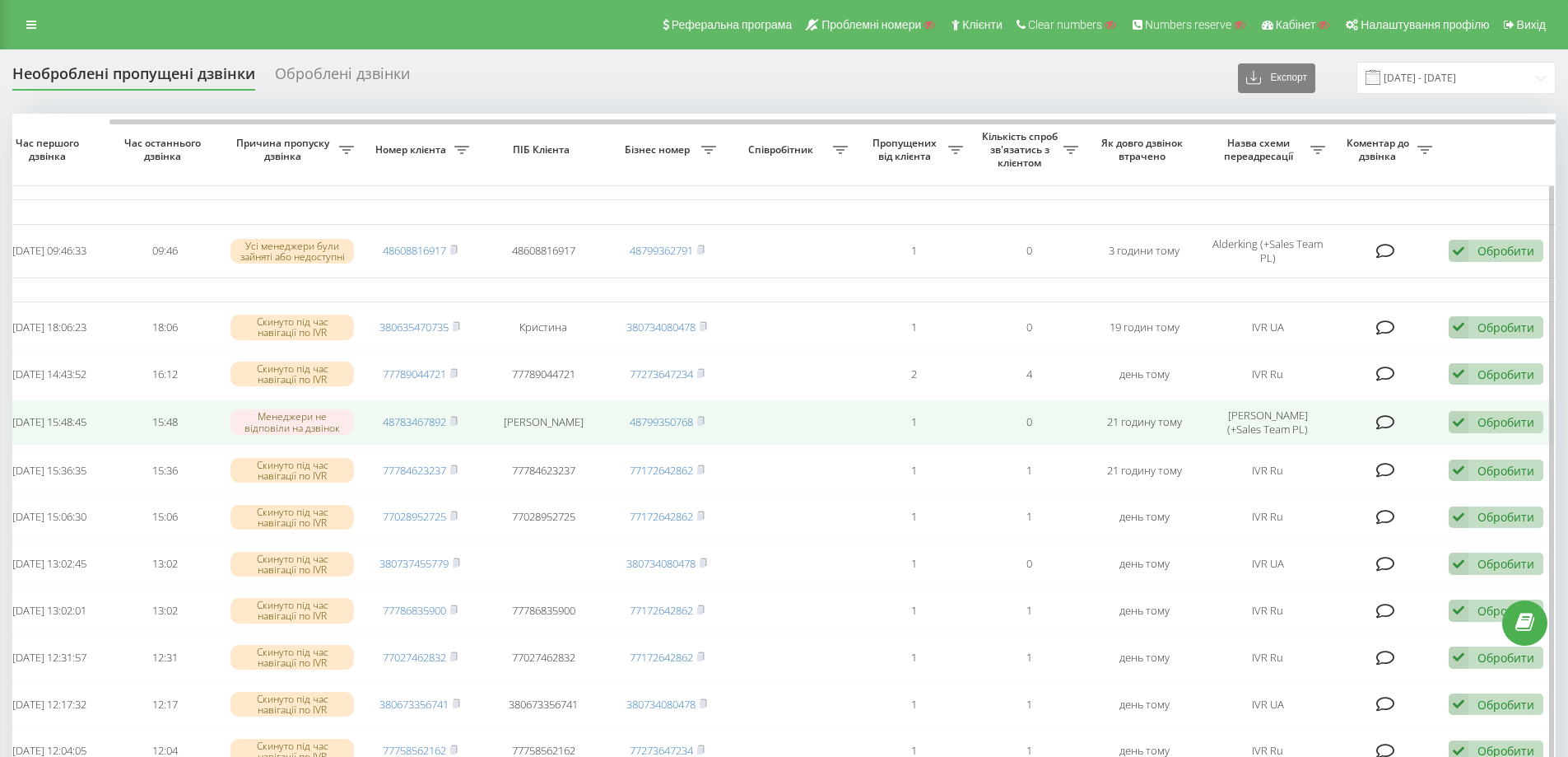
scroll to position [9, 0]
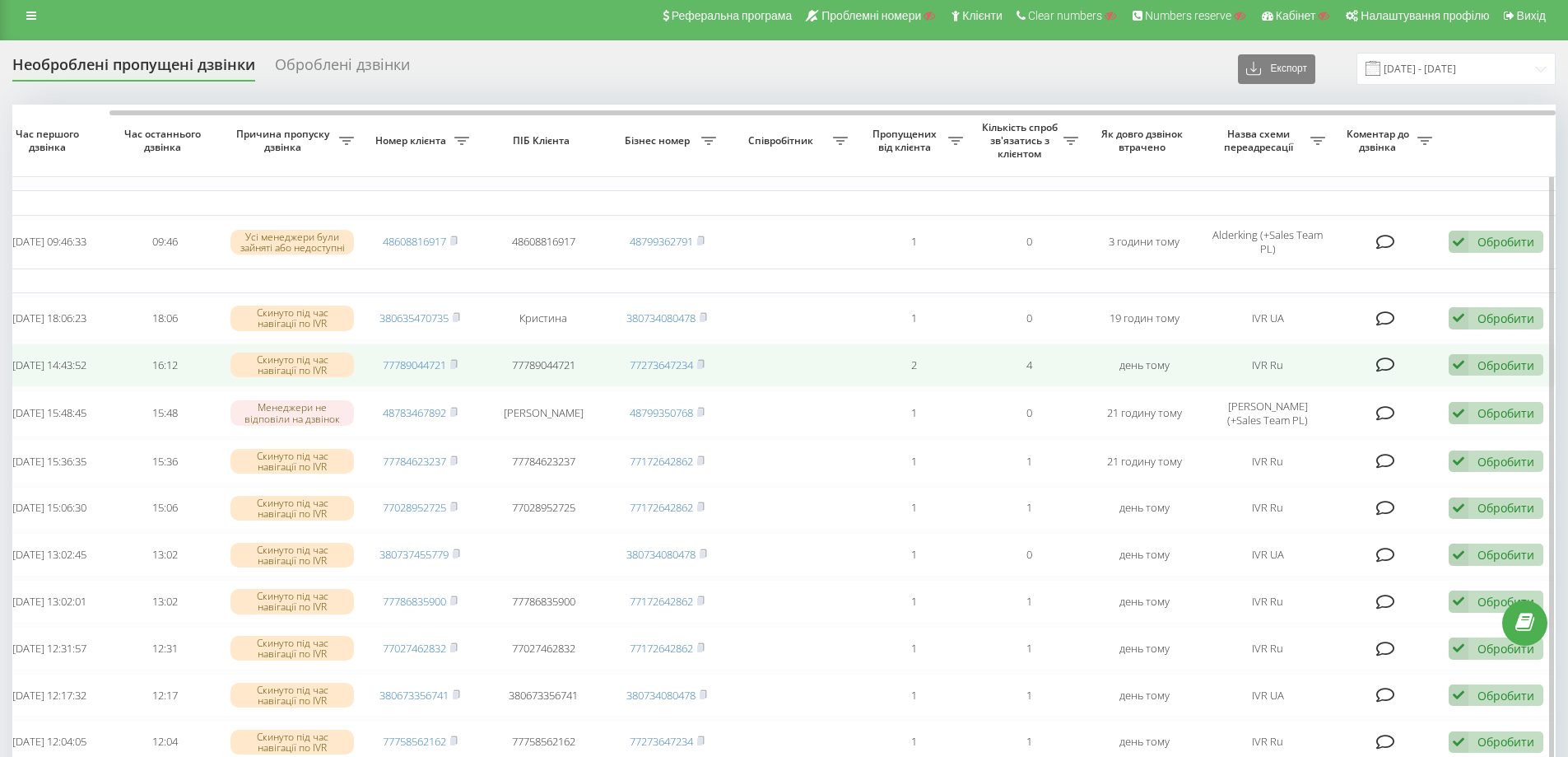
click at [1490, 367] on div "Обробити" at bounding box center [1506, 365] width 57 height 15
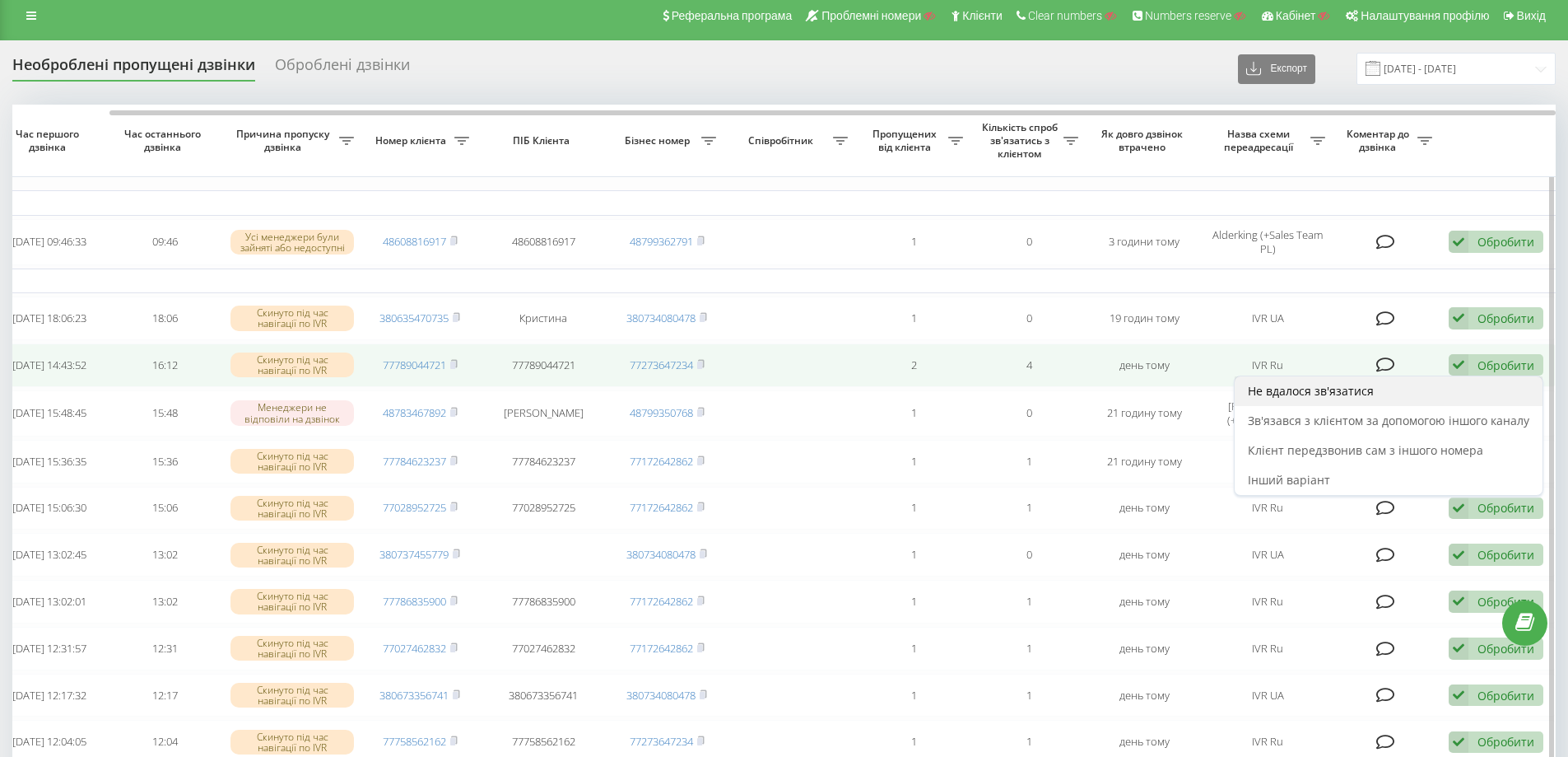
click at [1306, 391] on span "Не вдалося зв'язатися" at bounding box center [1311, 390] width 126 height 15
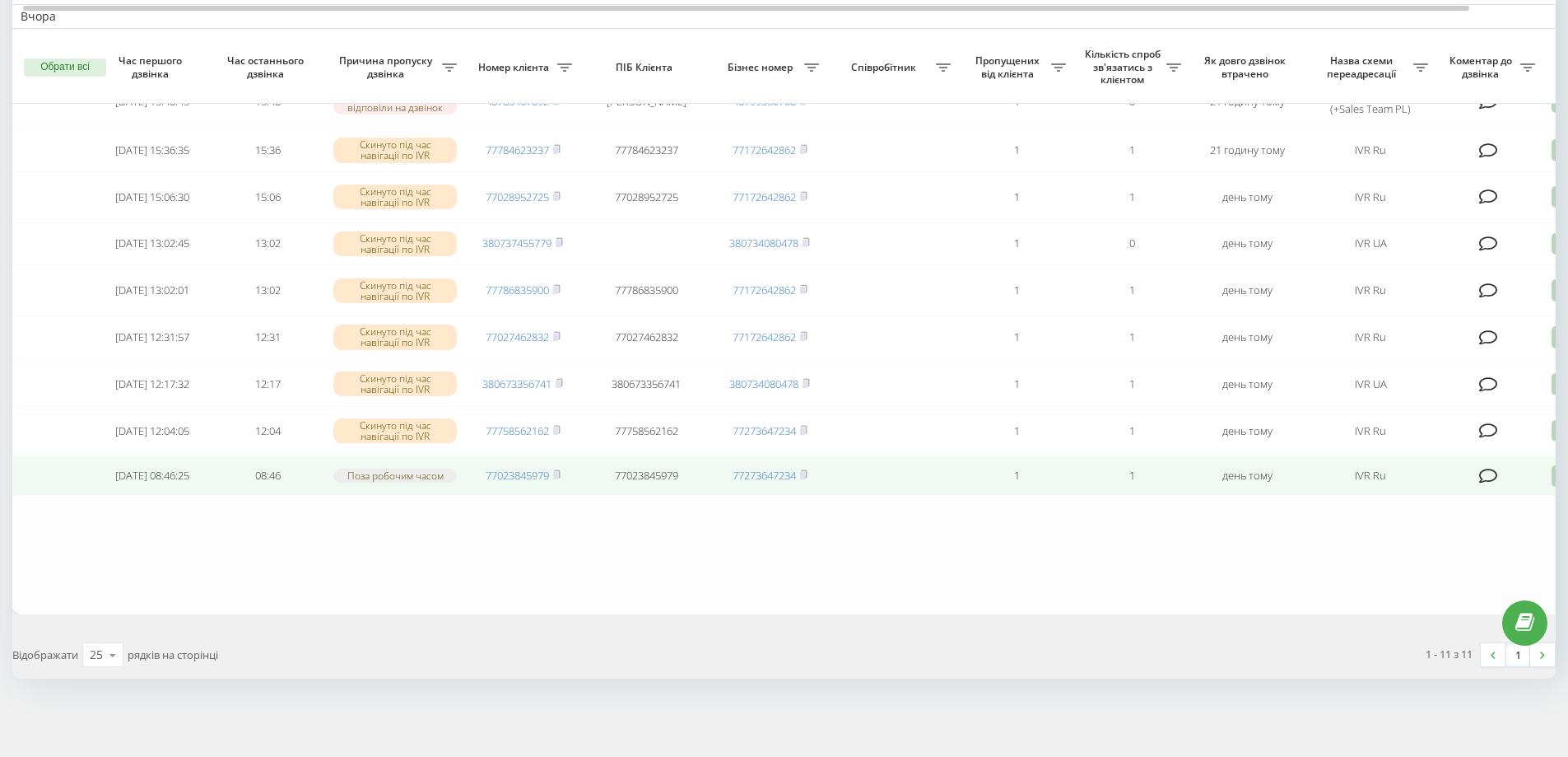
scroll to position [303, 0]
click at [558, 473] on rect at bounding box center [556, 476] width 5 height 8
click at [1553, 474] on icon at bounding box center [1561, 477] width 20 height 22
click at [1419, 499] on span "Не вдалося зв'язатися" at bounding box center [1414, 502] width 126 height 15
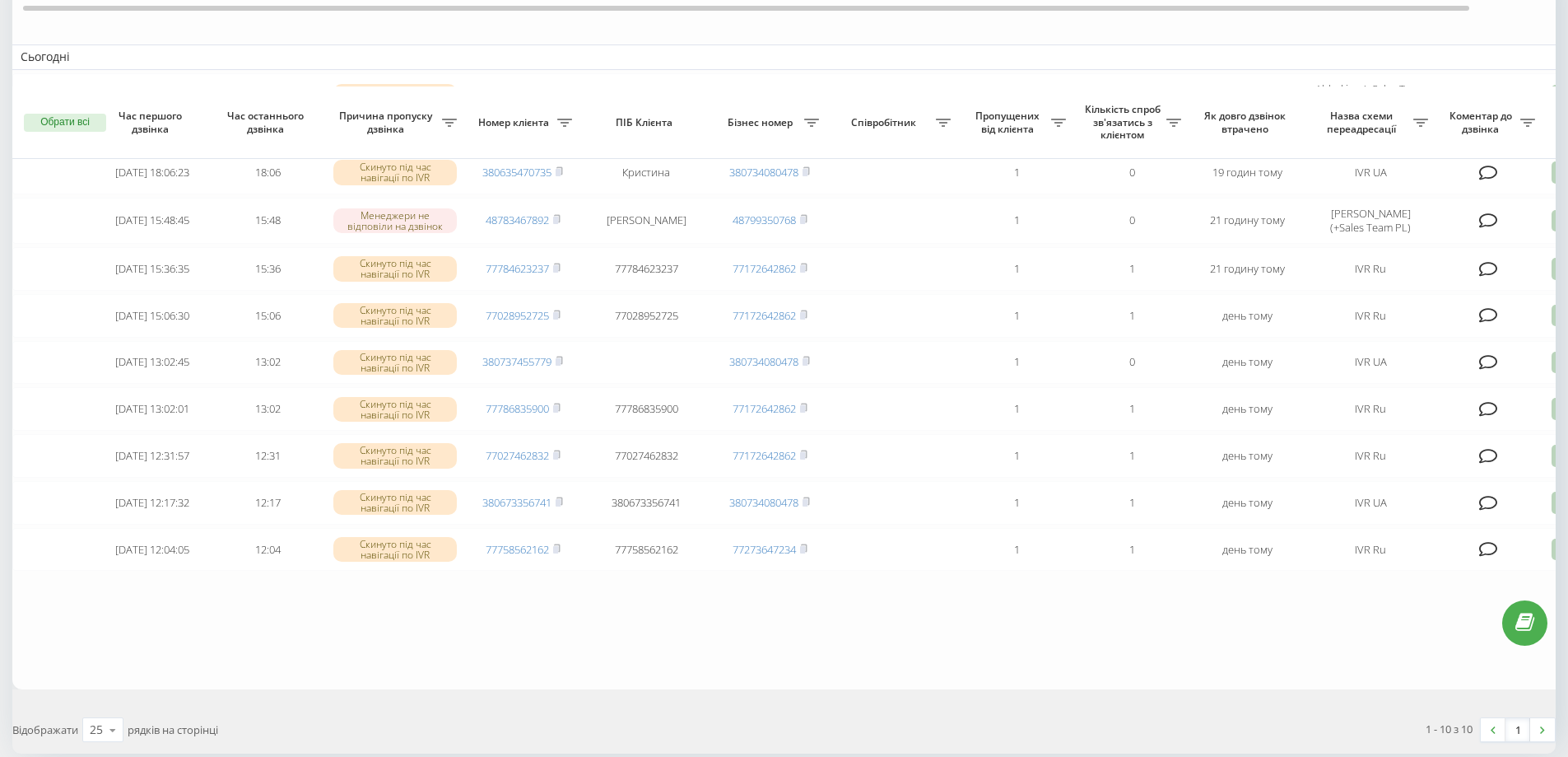
scroll to position [253, 0]
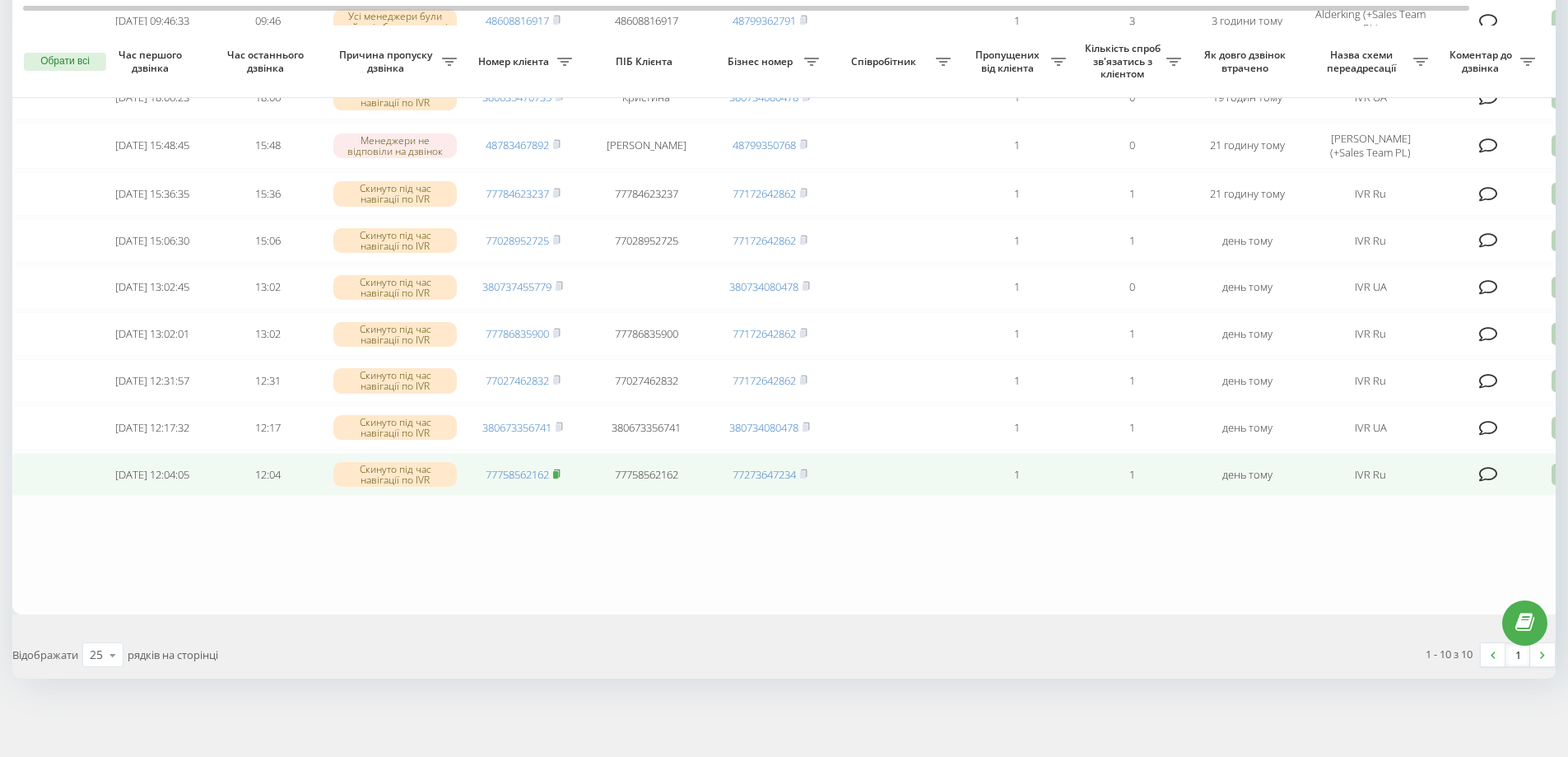
click at [560, 471] on icon at bounding box center [556, 472] width 6 height 8
click at [1555, 470] on icon at bounding box center [1561, 475] width 20 height 22
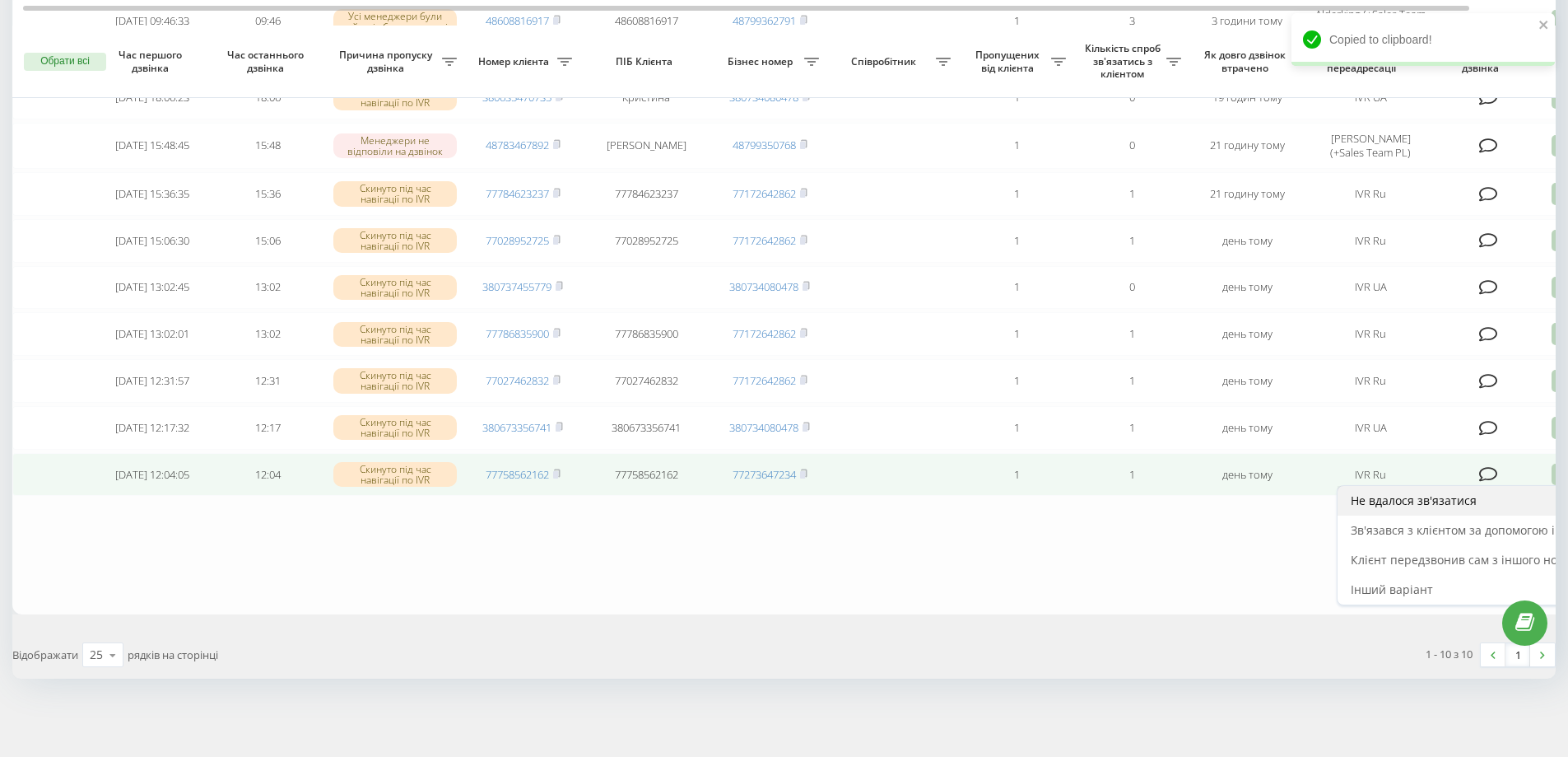
click at [1406, 499] on span "Не вдалося зв'язатися" at bounding box center [1414, 500] width 126 height 15
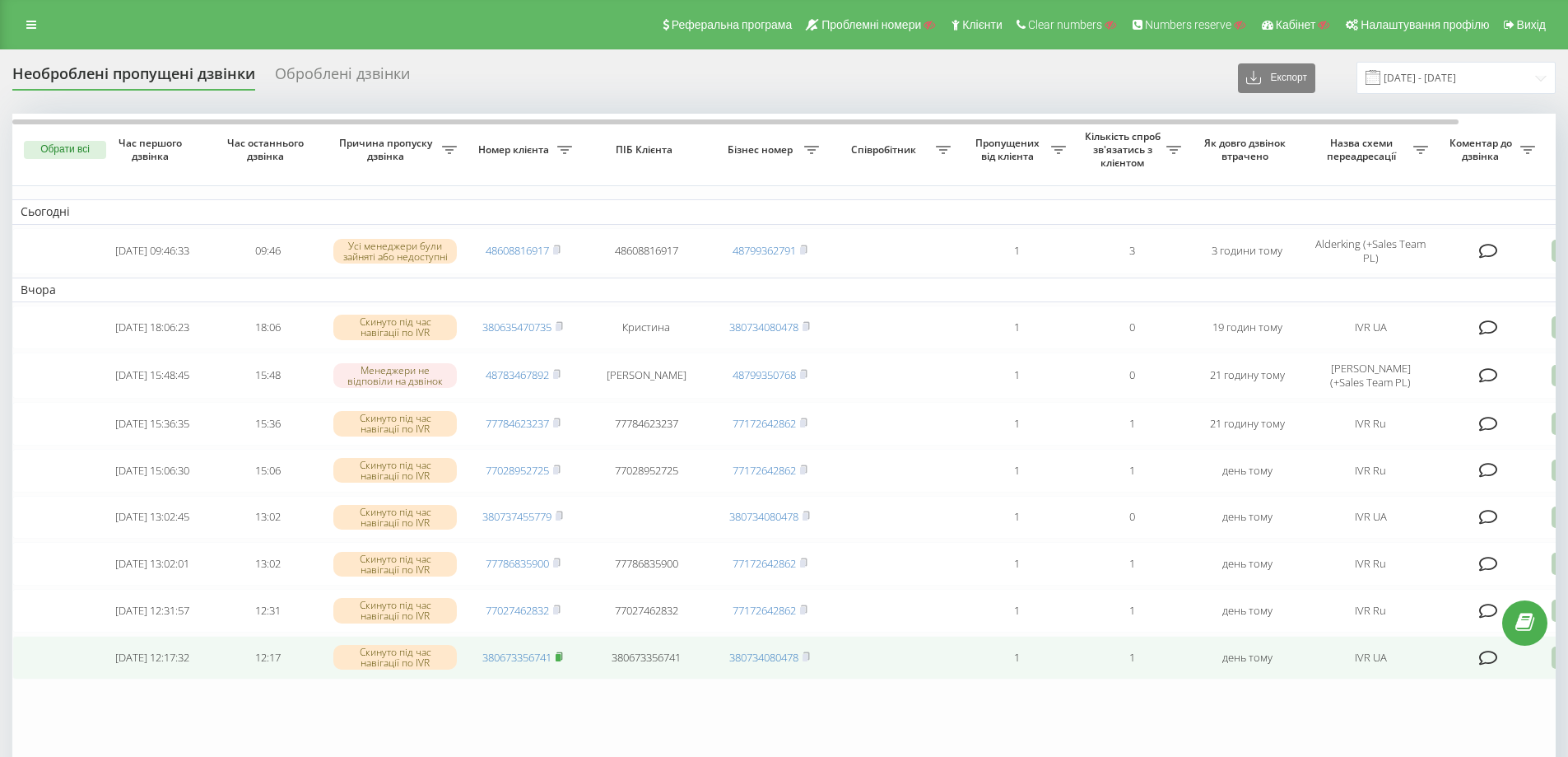
click at [563, 662] on icon at bounding box center [559, 656] width 8 height 10
click at [1554, 668] on icon at bounding box center [1561, 657] width 20 height 22
click at [1410, 549] on span "Не вдалося зв'язатися" at bounding box center [1414, 541] width 126 height 15
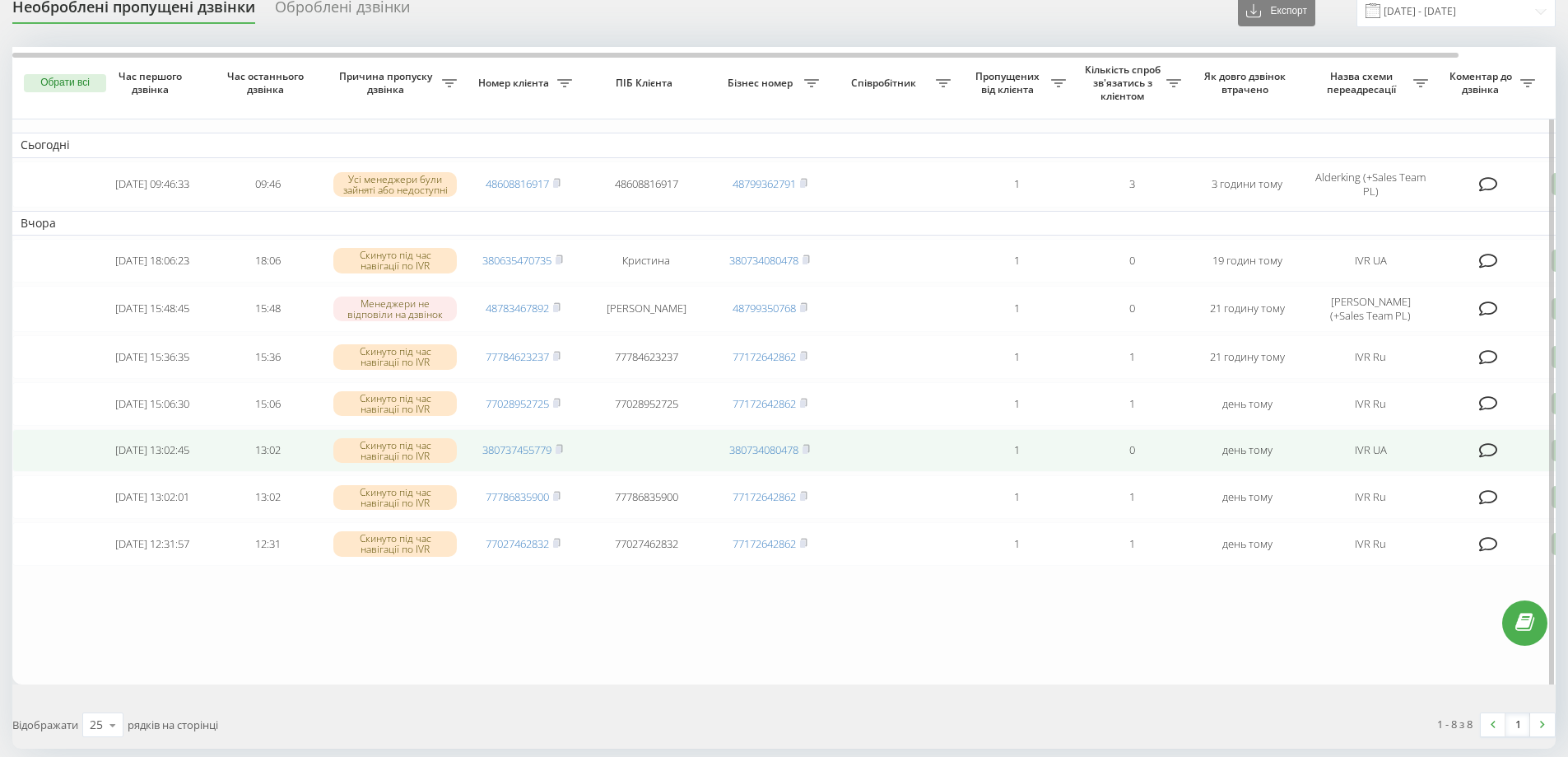
scroll to position [153, 0]
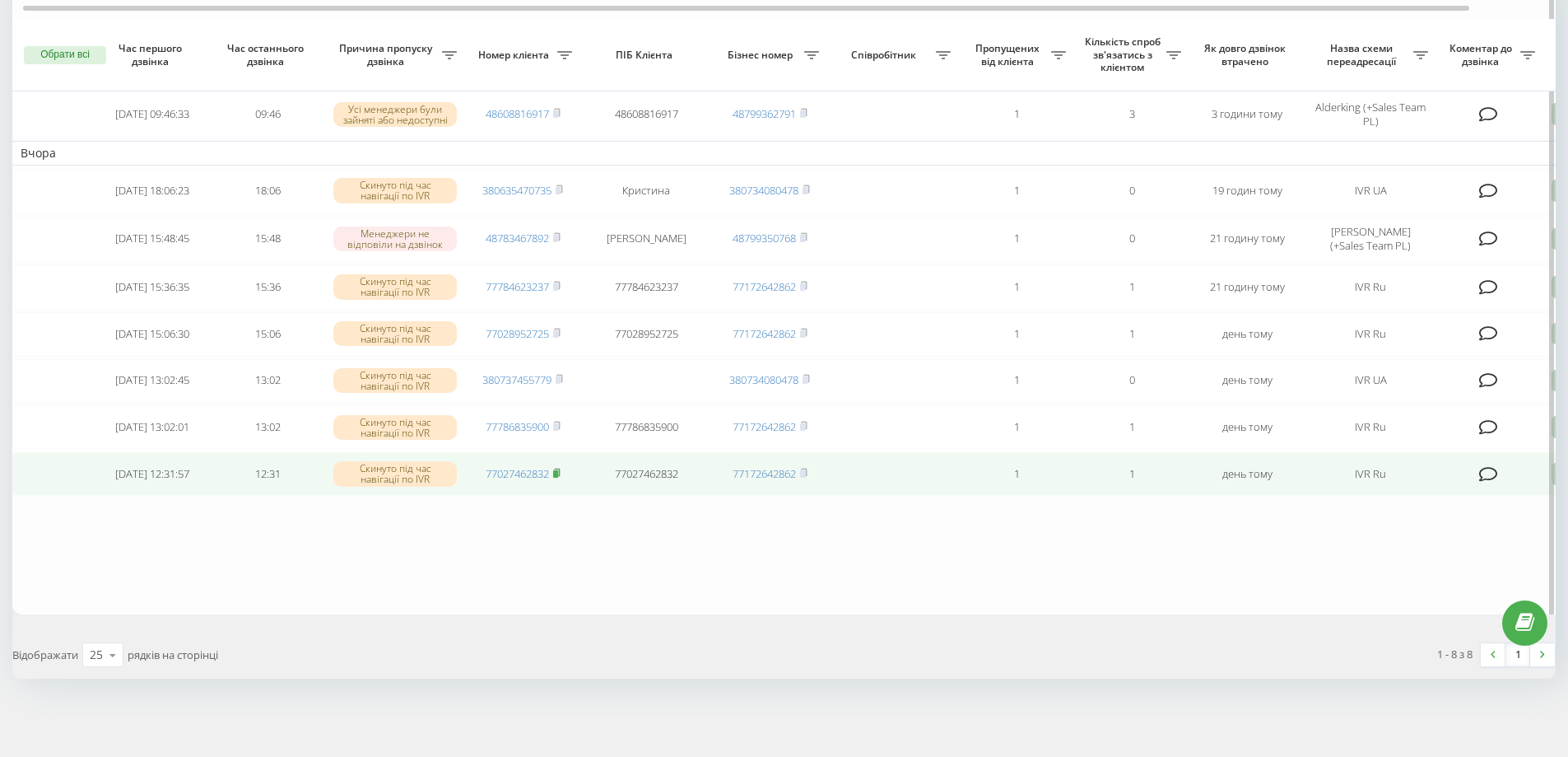
click at [558, 472] on rect at bounding box center [556, 474] width 5 height 8
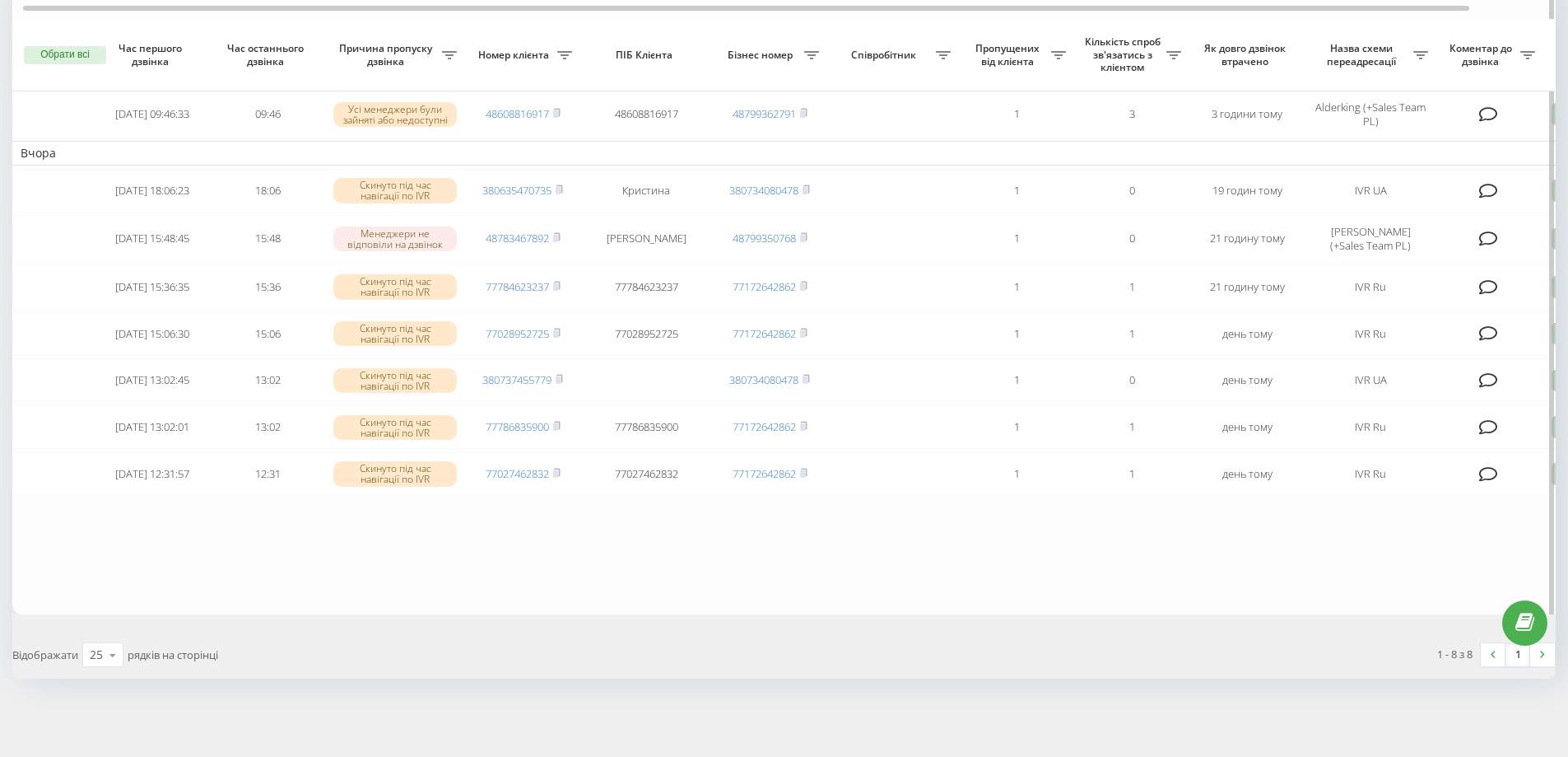
scroll to position [0, 103]
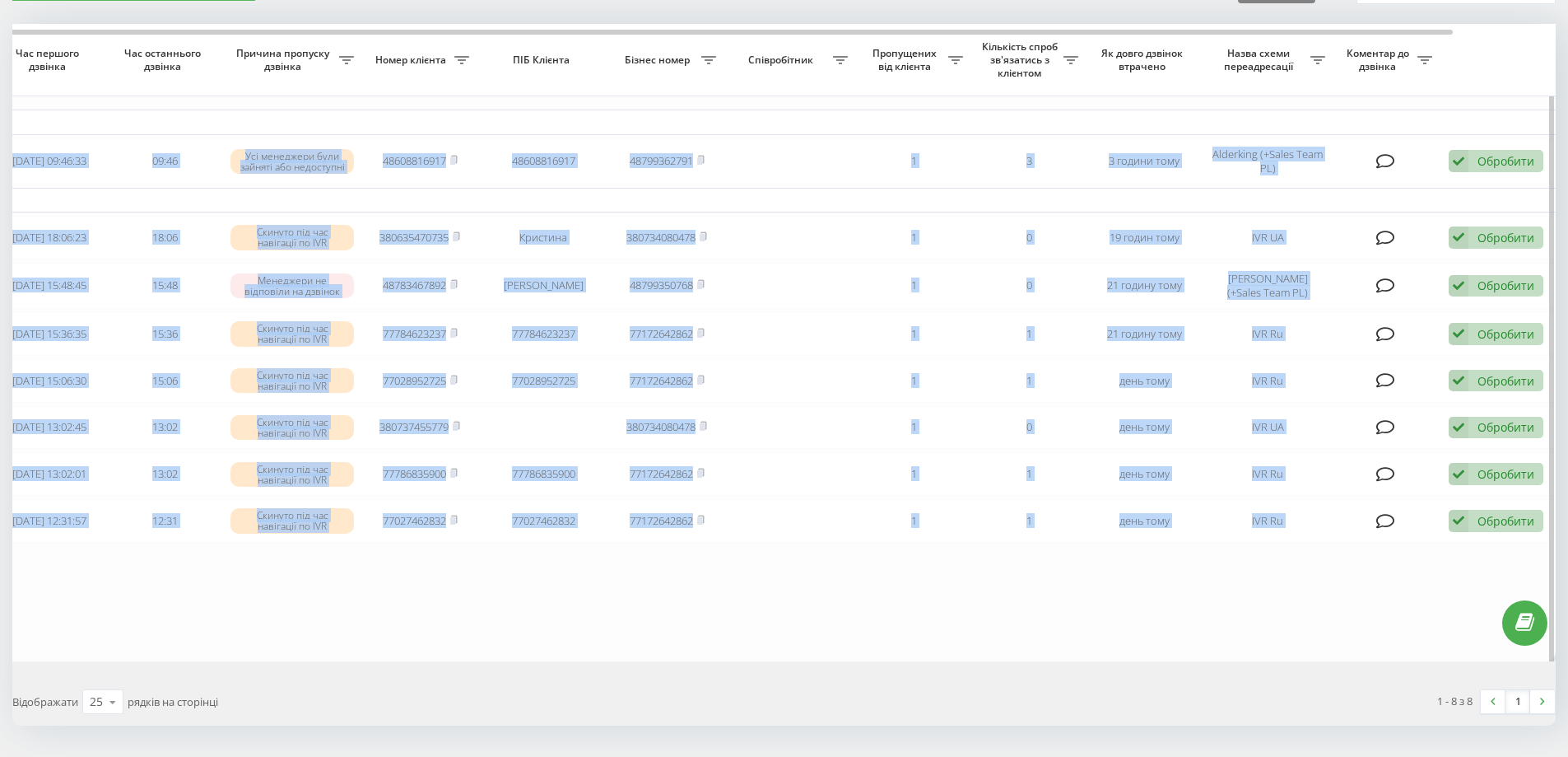
drag, startPoint x: 1033, startPoint y: 5, endPoint x: 1147, endPoint y: 14, distance: 114.4
click at [1147, 14] on div "Необроблені пропущені дзвінки Оброблені дзвінки Експорт .csv .xlsx 15.08.2025 -…" at bounding box center [783, 349] width 1543 height 754
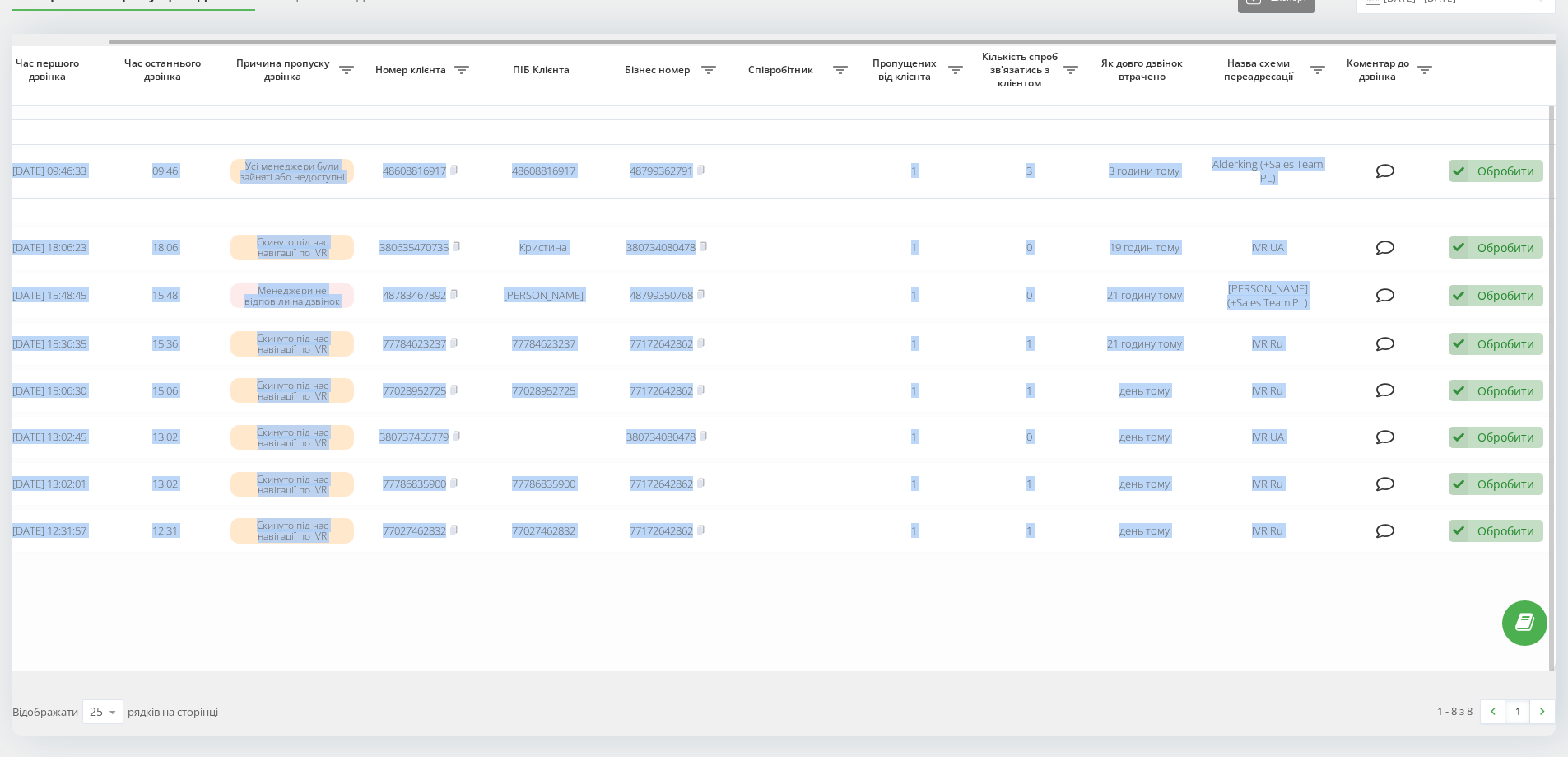
drag, startPoint x: 1127, startPoint y: 43, endPoint x: 1331, endPoint y: 87, distance: 208.7
click at [1317, 43] on div at bounding box center [832, 42] width 1446 height 5
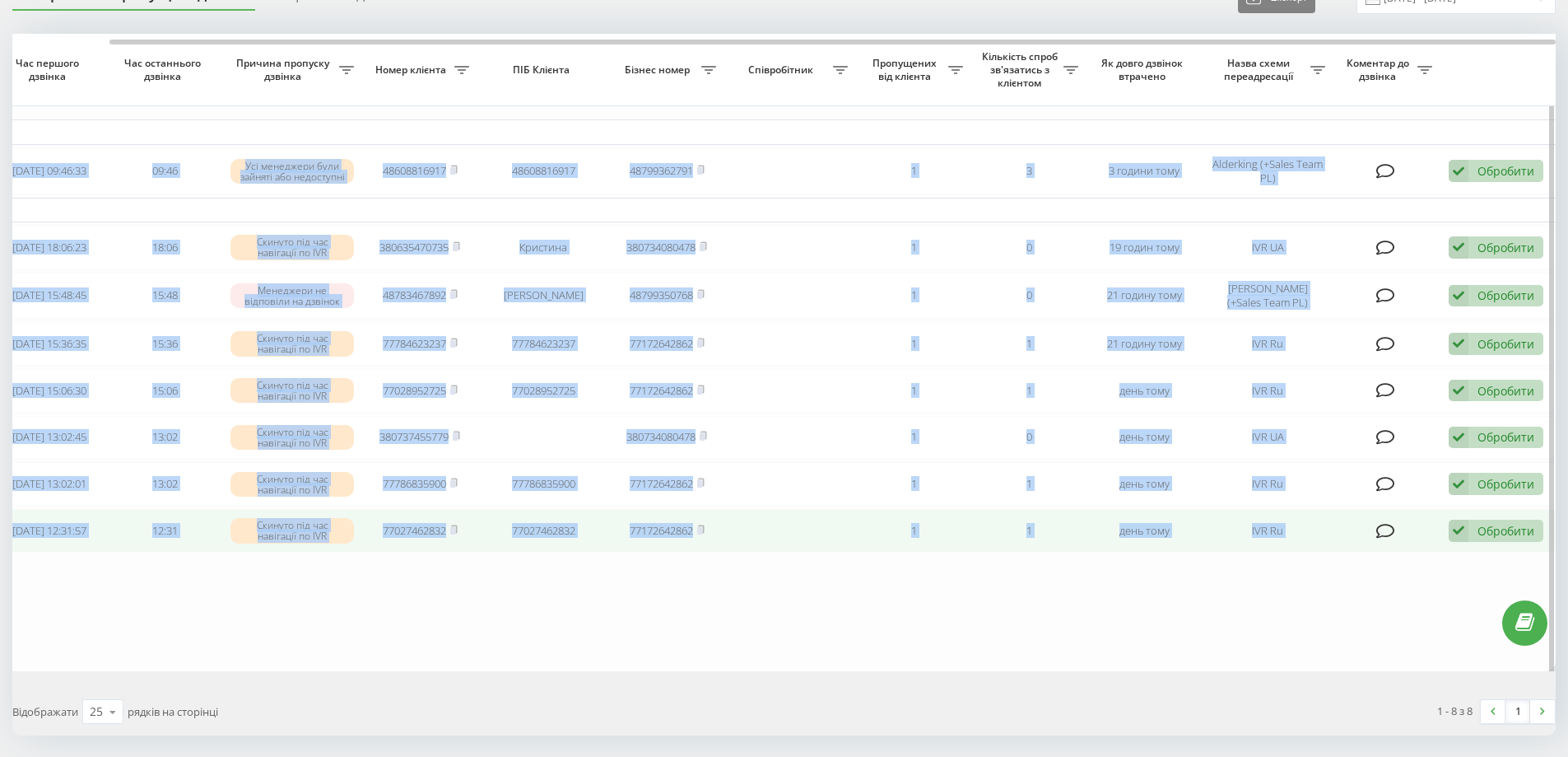
click at [1494, 539] on div "Обробити" at bounding box center [1506, 530] width 57 height 15
click at [1296, 572] on div "Не вдалося зв'язатися" at bounding box center [1388, 558] width 308 height 30
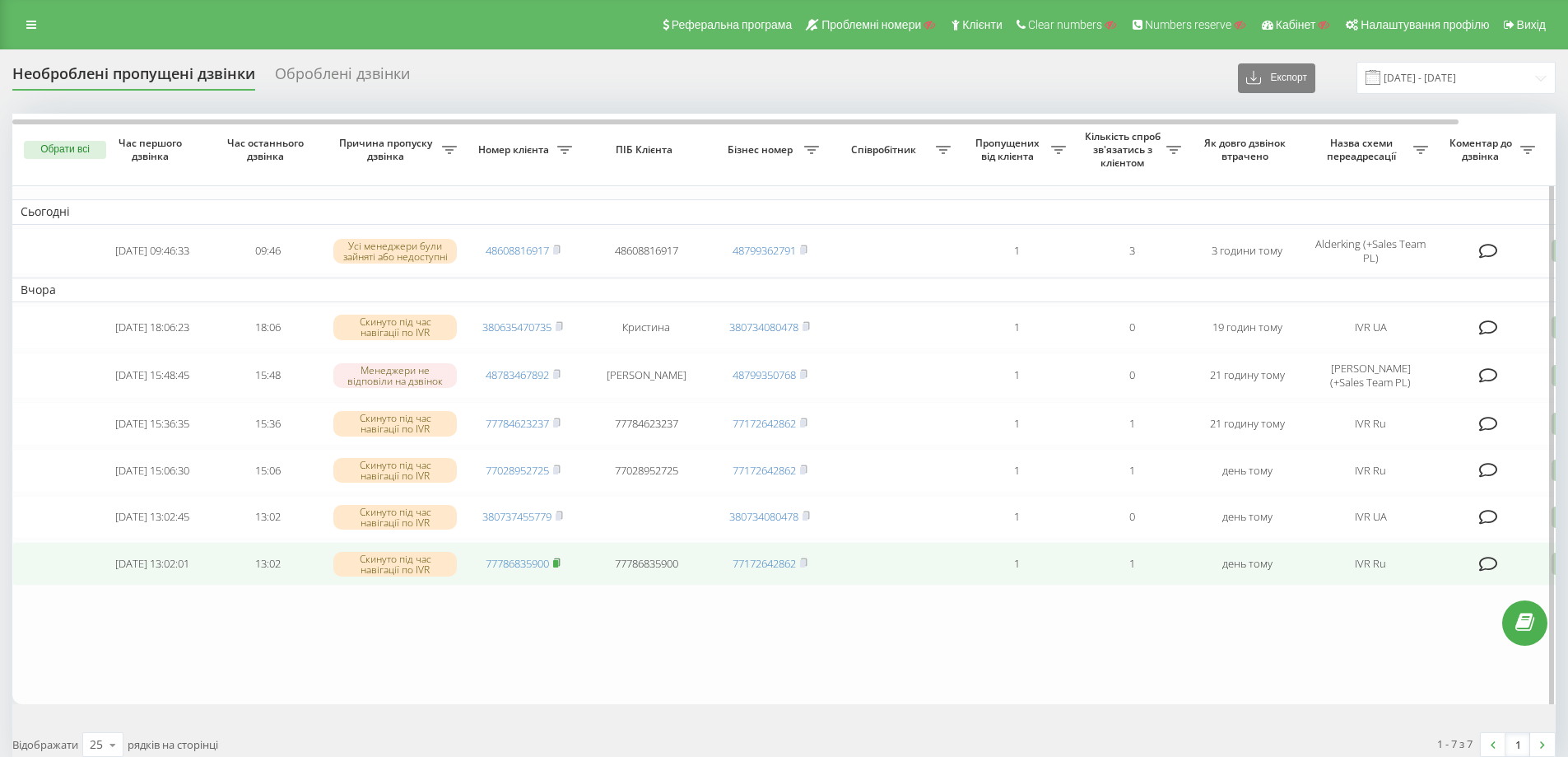
click at [558, 568] on rect at bounding box center [556, 563] width 5 height 8
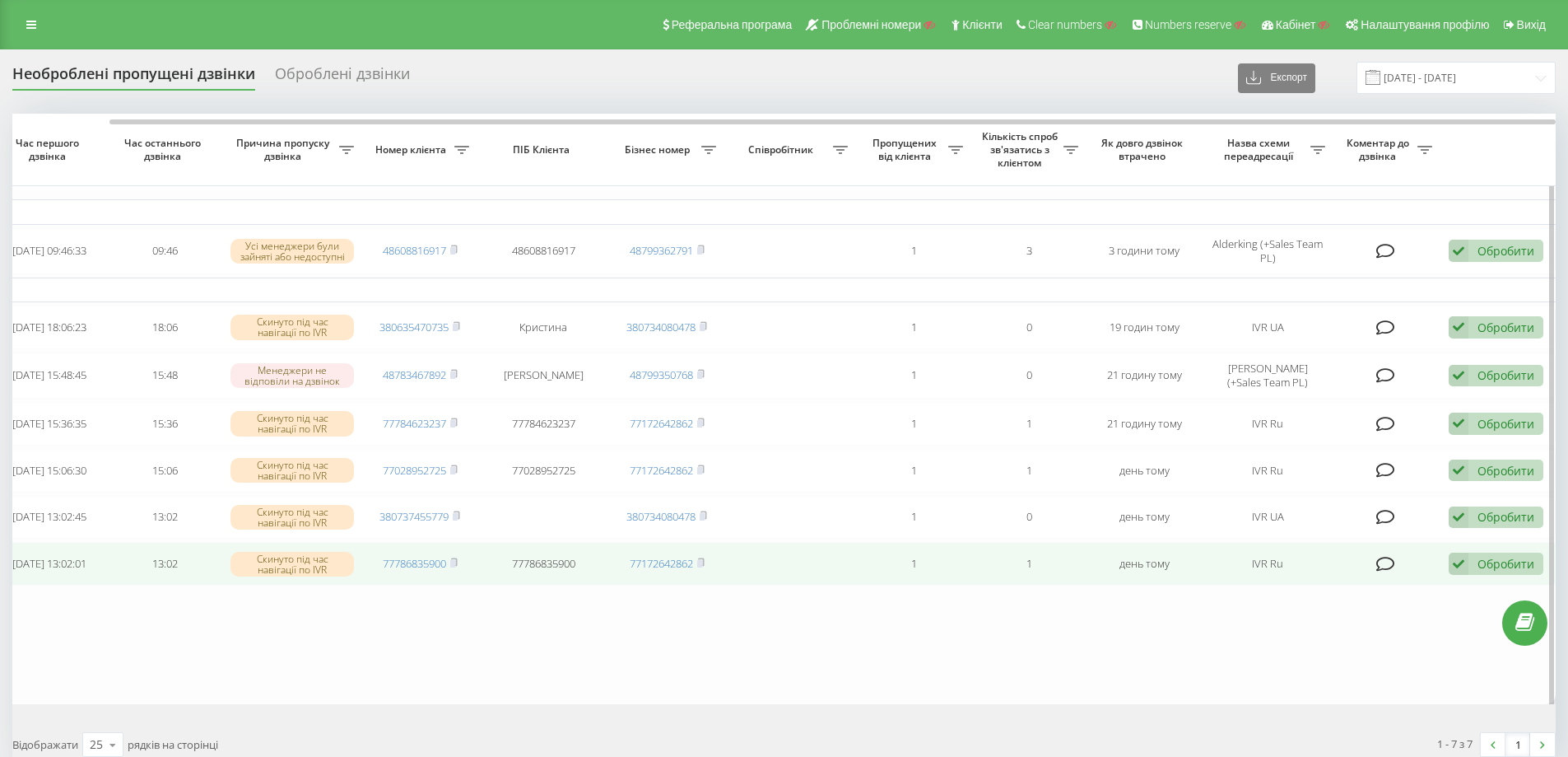
click at [1490, 571] on div "Обробити" at bounding box center [1506, 563] width 57 height 15
click at [1300, 598] on span "Не вдалося зв'язатися" at bounding box center [1311, 590] width 126 height 15
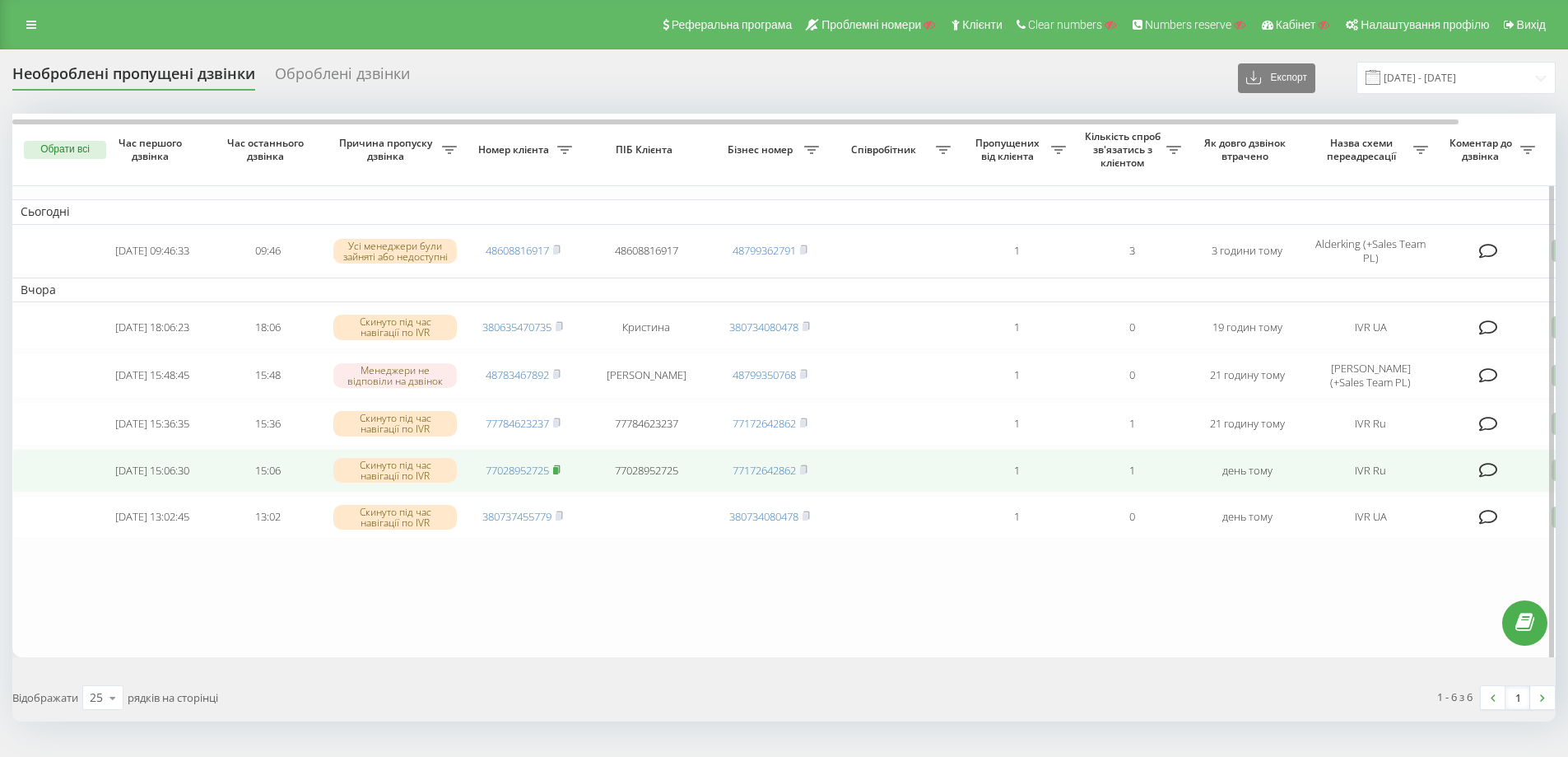
click at [558, 474] on rect at bounding box center [556, 471] width 5 height 8
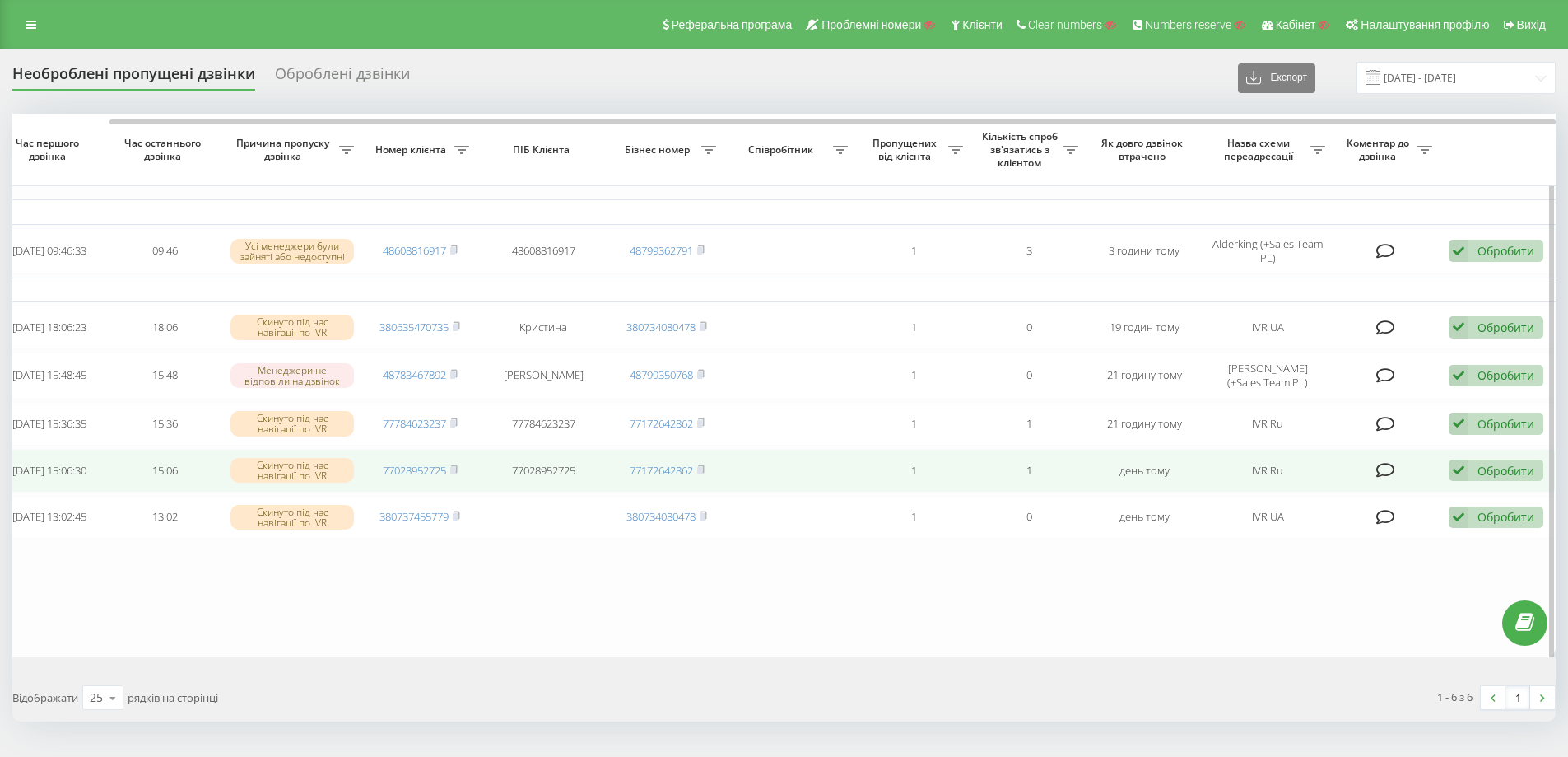
click at [1474, 477] on div "Обробити Не вдалося зв'язатися Зв'язався з клієнтом за допомогою іншого каналу …" at bounding box center [1496, 471] width 95 height 22
click at [1320, 504] on span "Не вдалося зв'язатися" at bounding box center [1311, 496] width 126 height 15
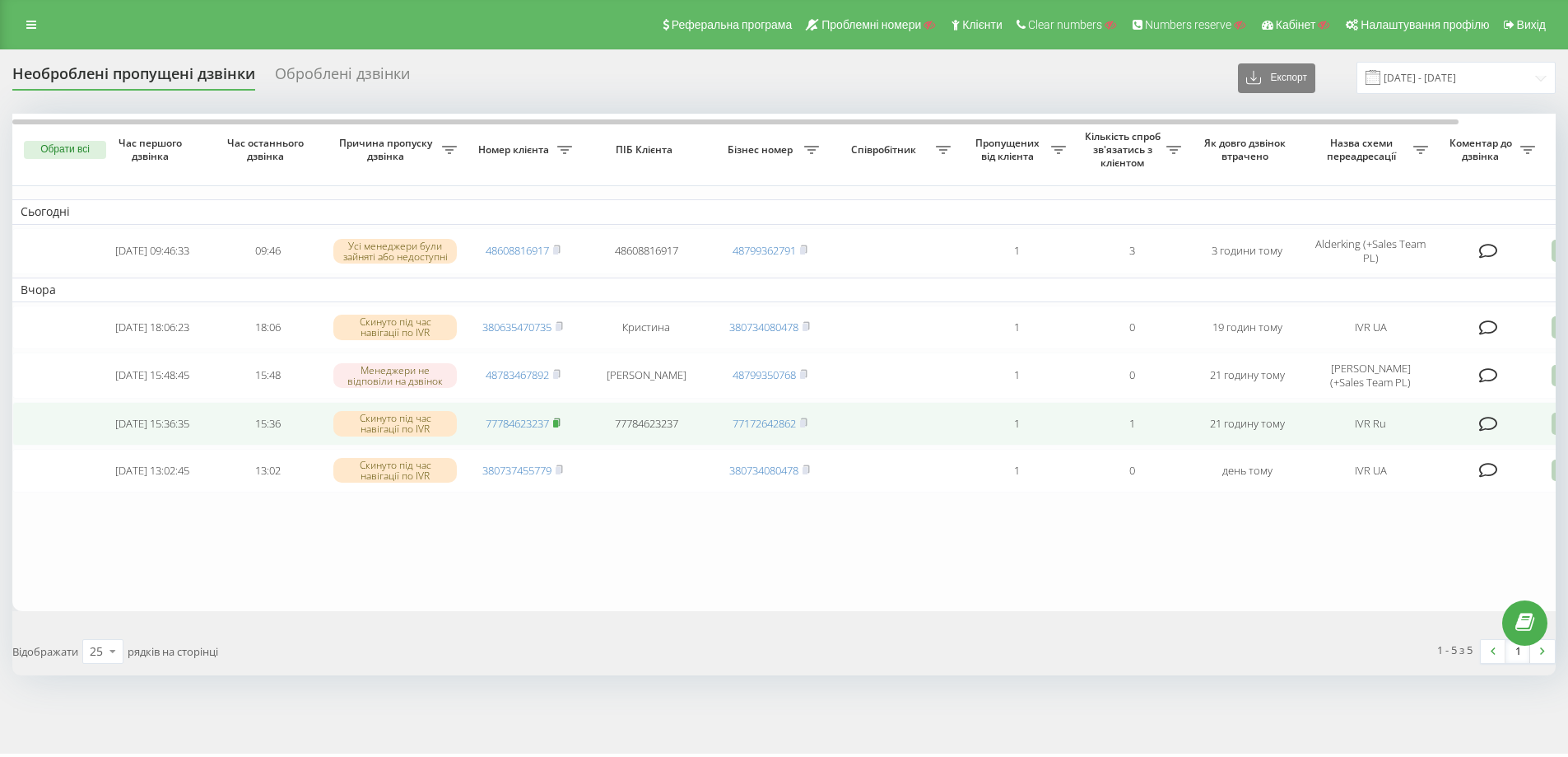
click at [555, 427] on rect at bounding box center [556, 424] width 5 height 8
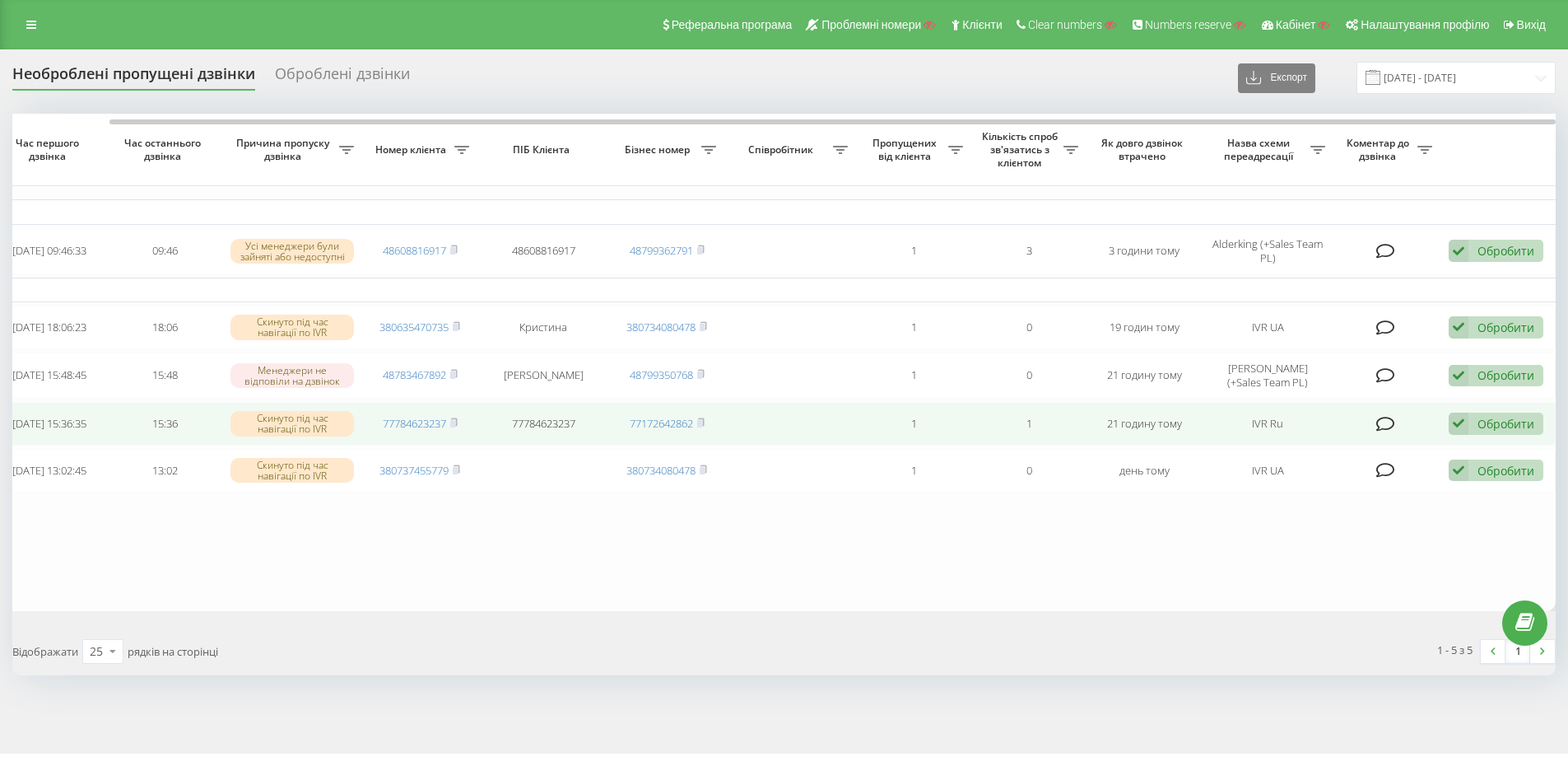
click at [1525, 429] on div "Обробити" at bounding box center [1506, 424] width 57 height 15
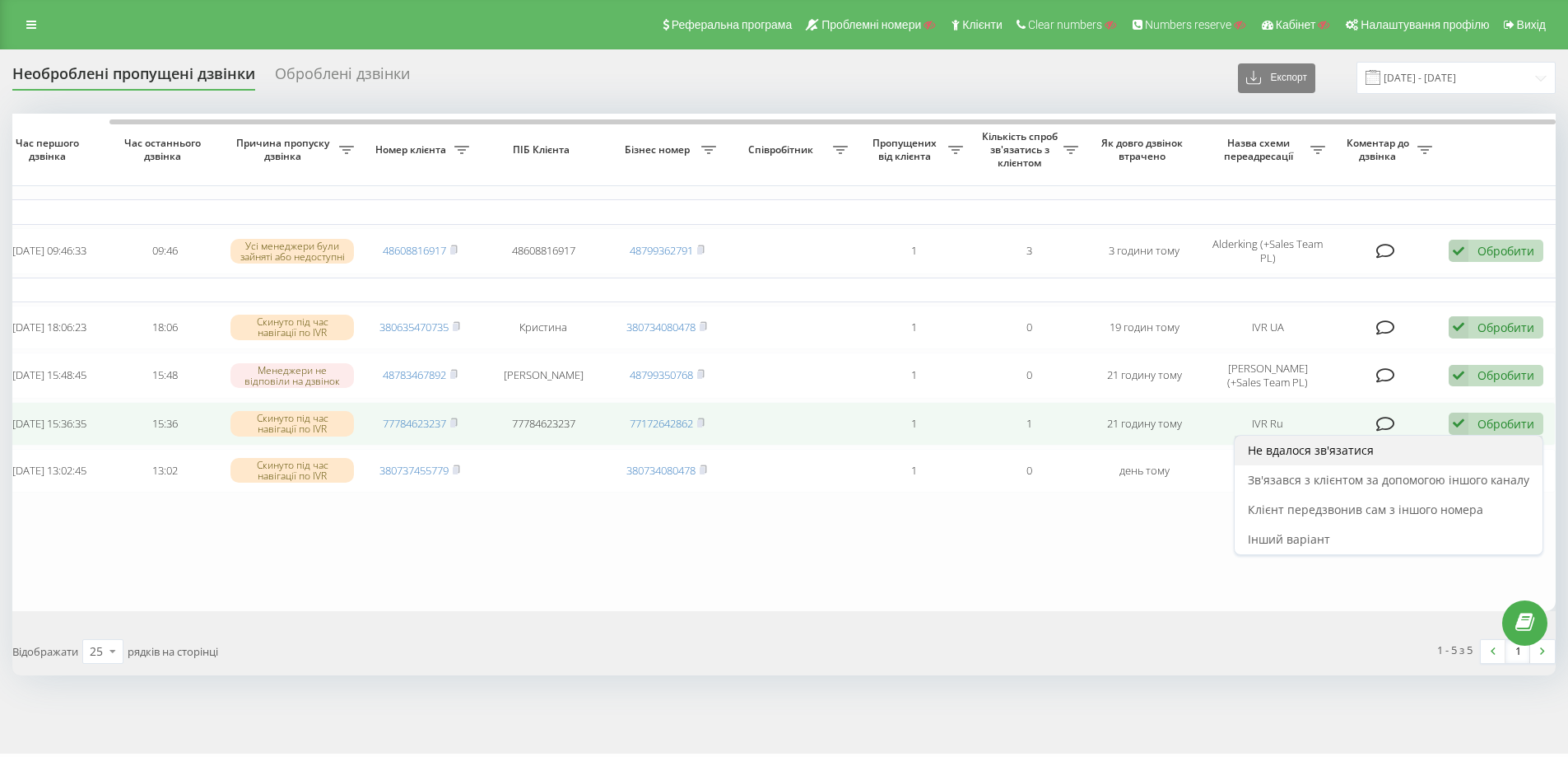
click at [1300, 458] on span "Не вдалося зв'язатися" at bounding box center [1311, 450] width 126 height 15
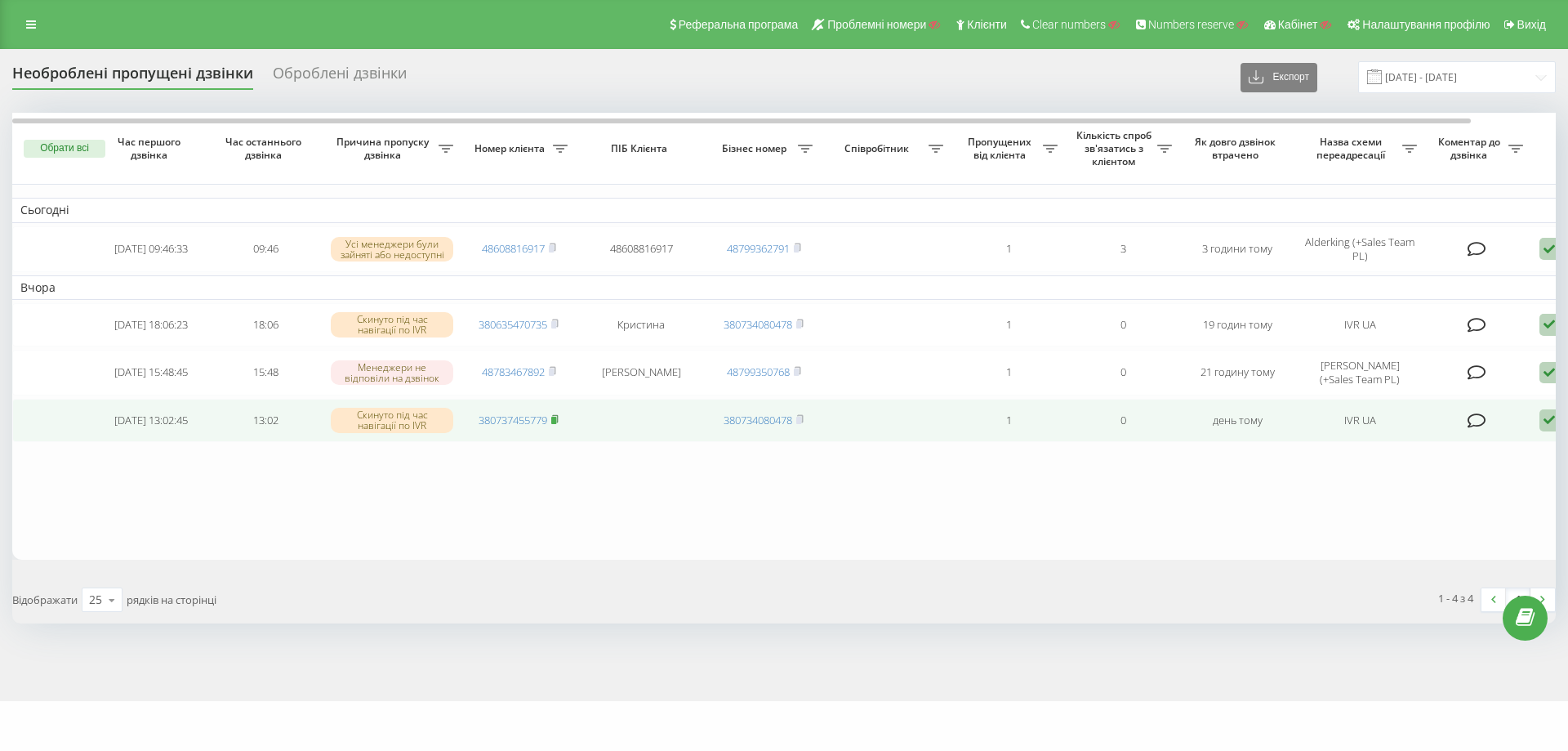
click at [556, 421] on rect at bounding box center [554, 420] width 5 height 8
click at [1550, 421] on icon at bounding box center [1549, 420] width 19 height 22
click at [1374, 542] on span "Інший варіант" at bounding box center [1380, 534] width 82 height 15
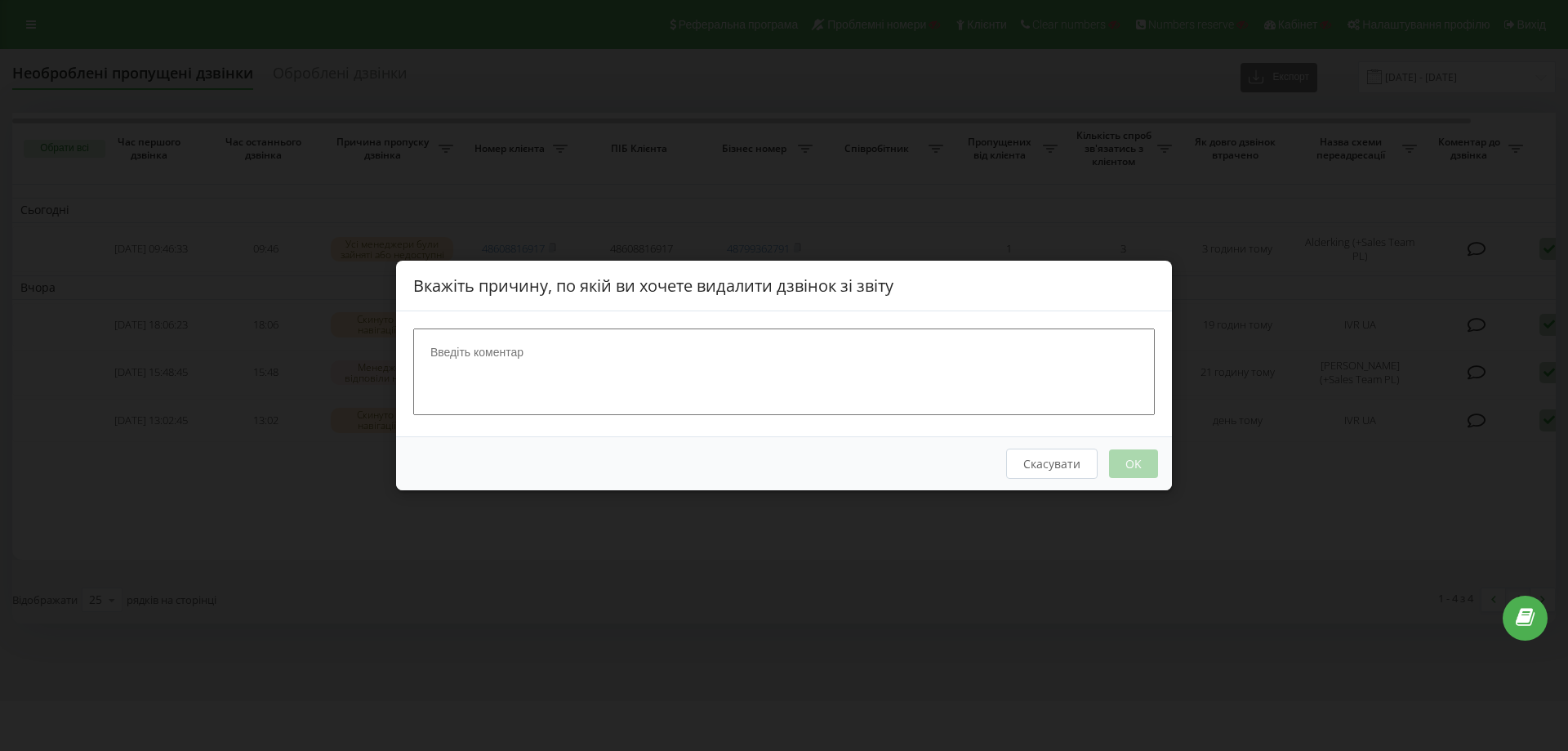
click at [559, 377] on textarea at bounding box center [784, 371] width 741 height 86
type textarea "тест"
click at [1127, 461] on button "OK" at bounding box center [1134, 463] width 49 height 29
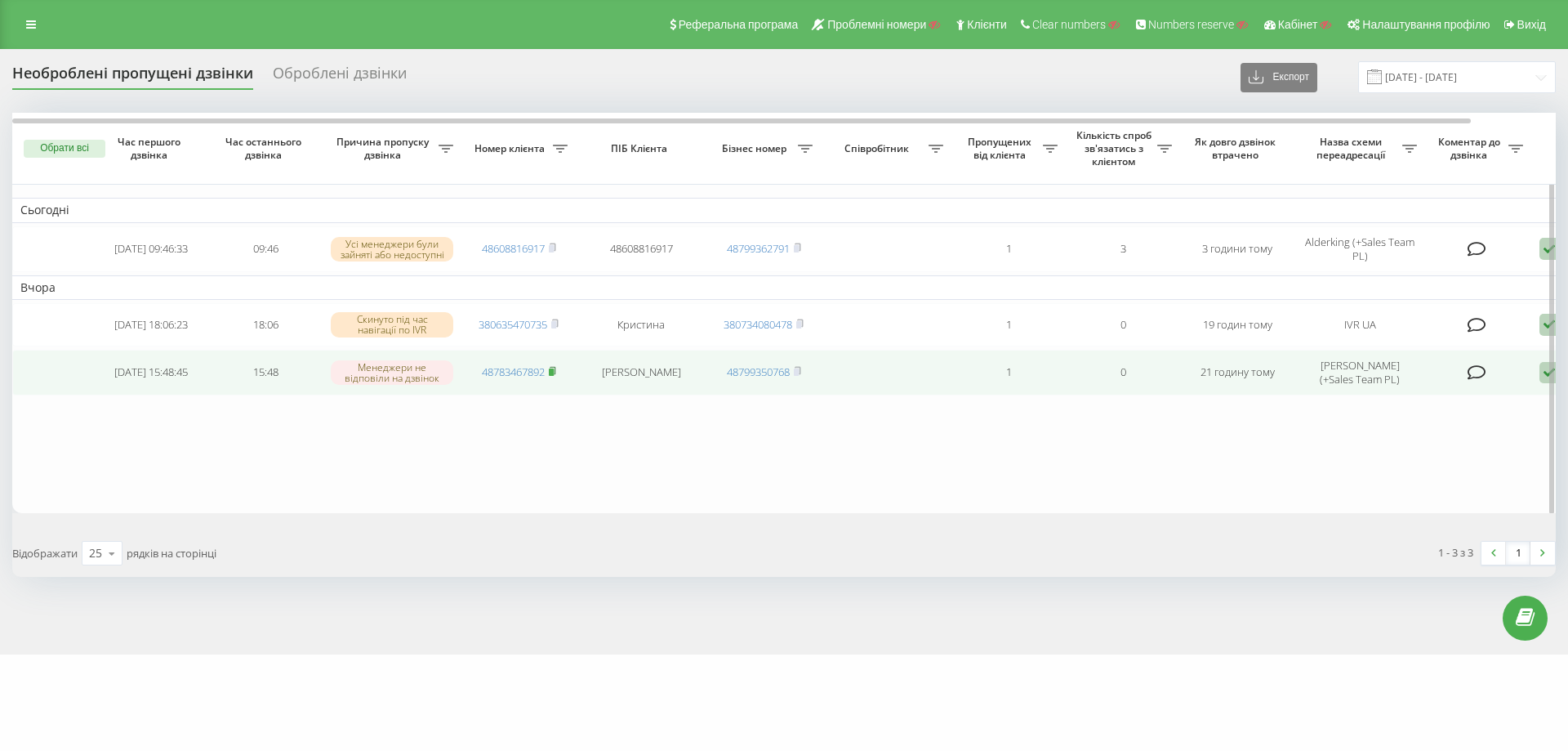
click at [554, 374] on rect at bounding box center [551, 372] width 5 height 8
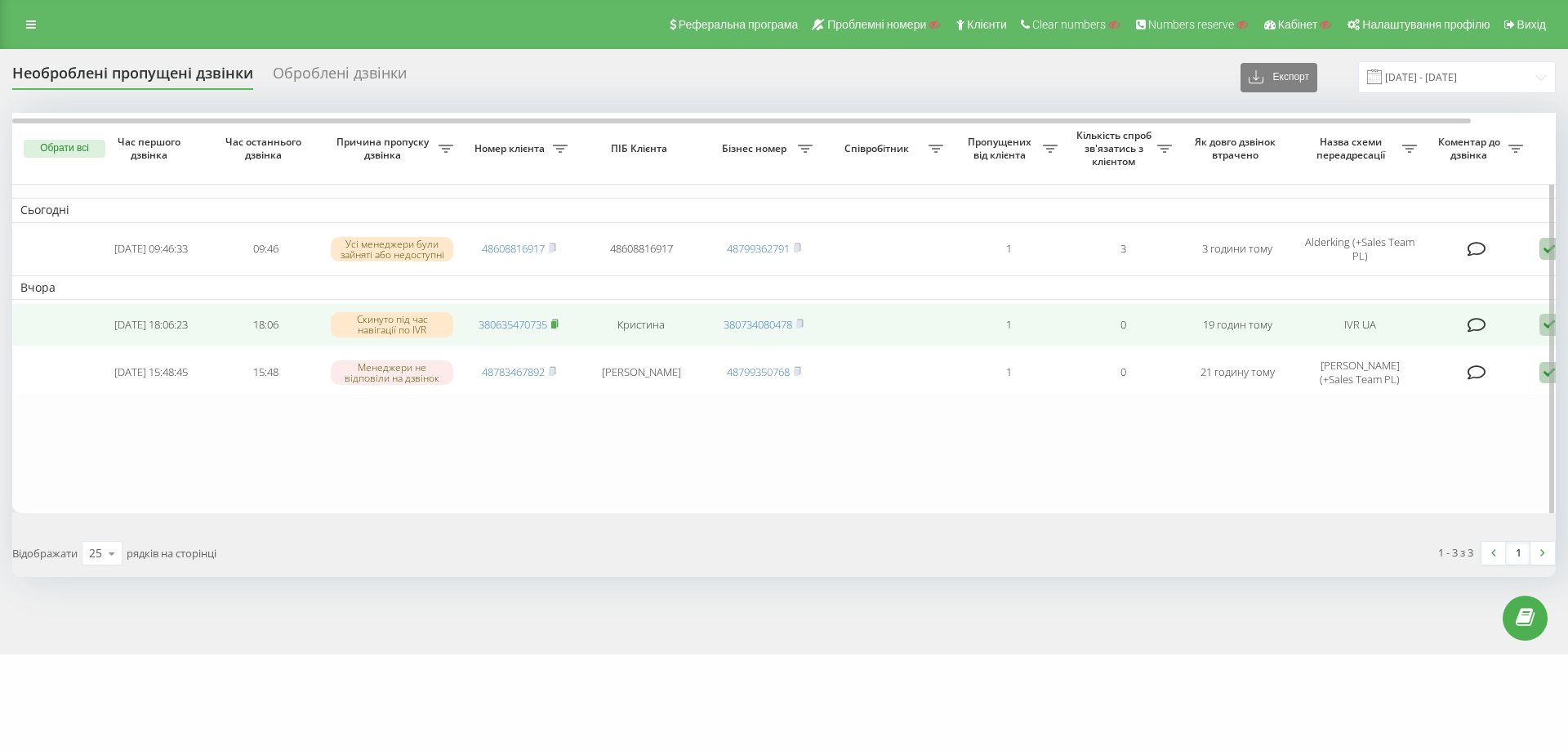
click at [555, 325] on rect at bounding box center [554, 325] width 5 height 8
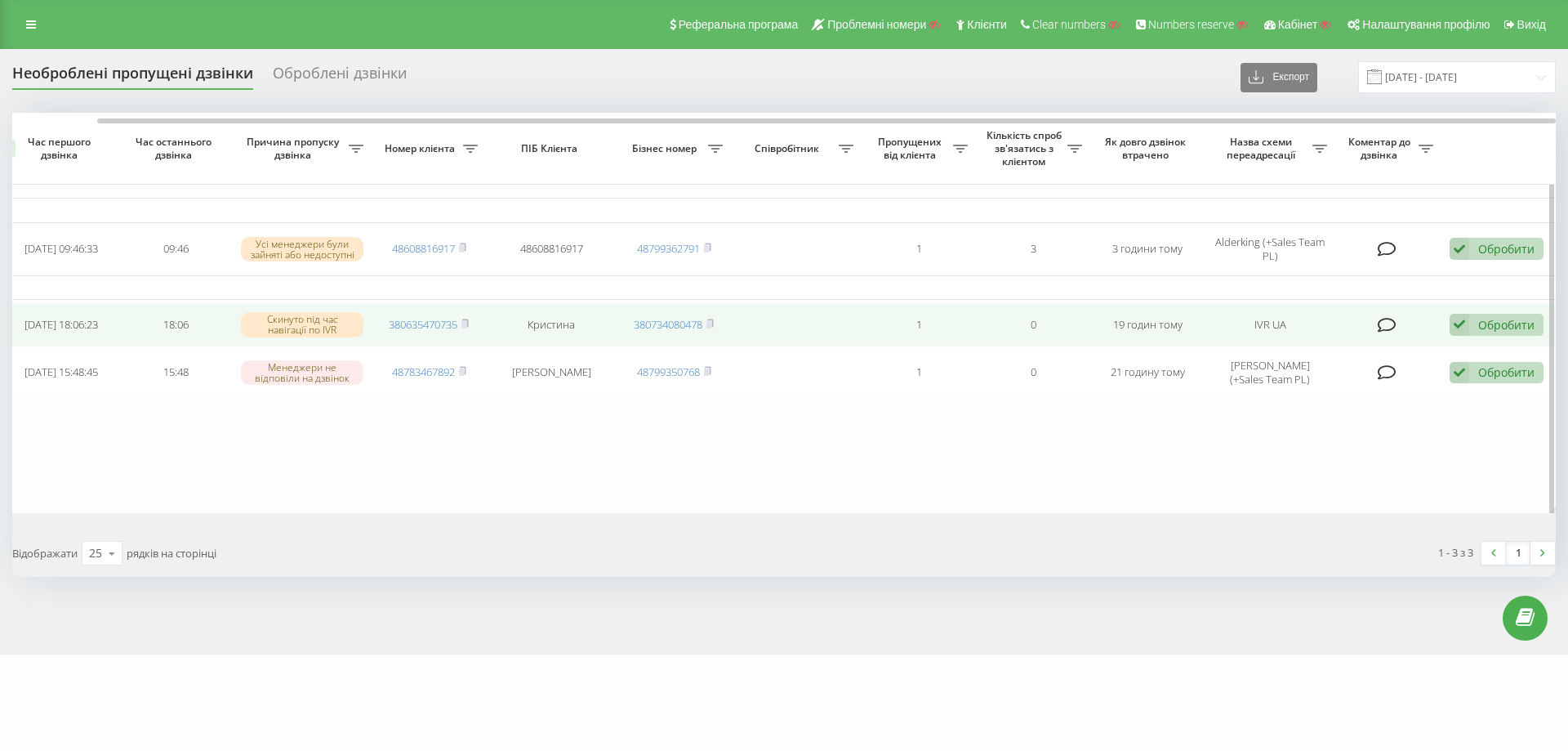
click at [1477, 323] on div "Обробити Не вдалося зв'язатися Зв'язався з клієнтом за допомогою іншого каналу …" at bounding box center [1496, 325] width 94 height 22
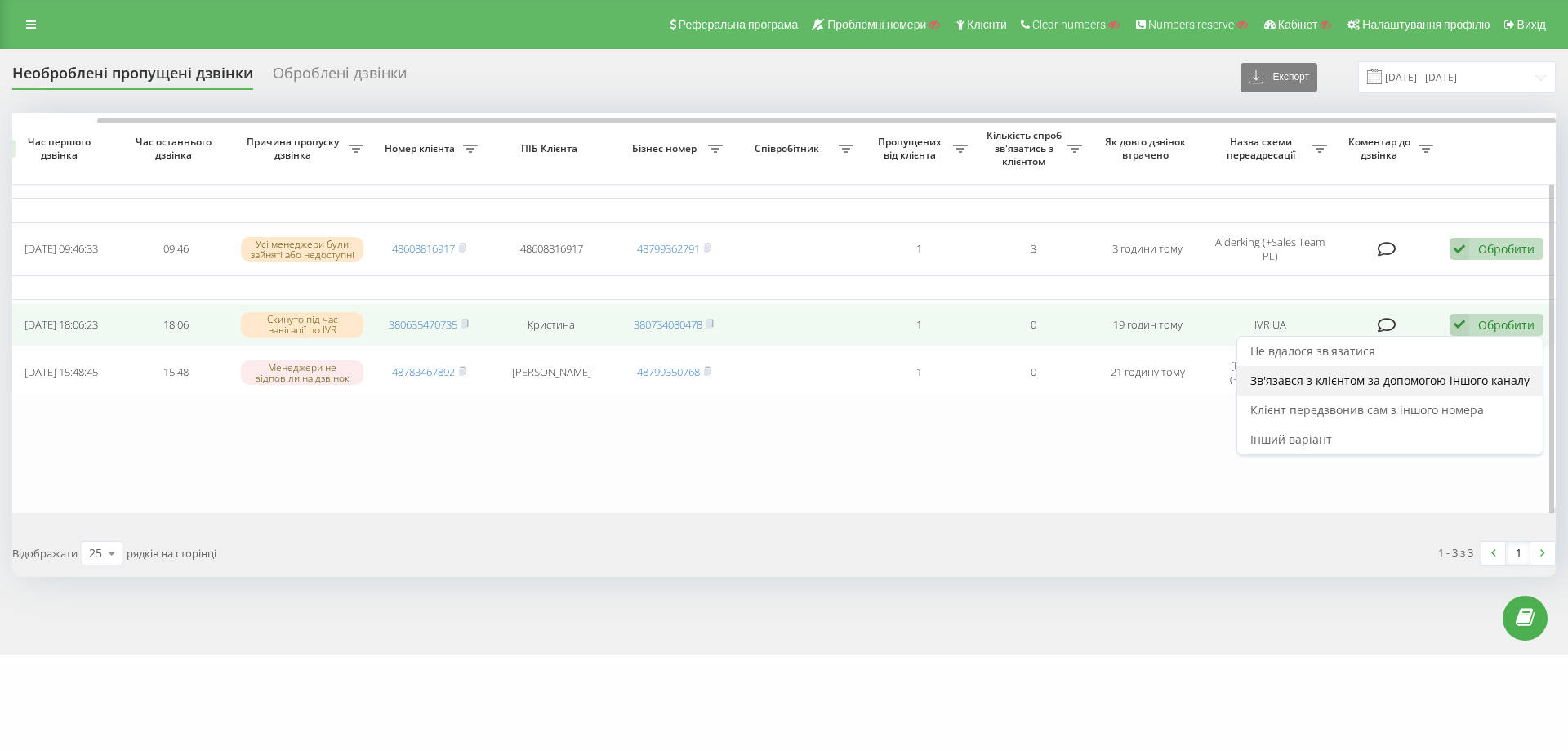
click at [1397, 382] on span "Зв'язався з клієнтом за допомогою іншого каналу" at bounding box center [1390, 381] width 279 height 15
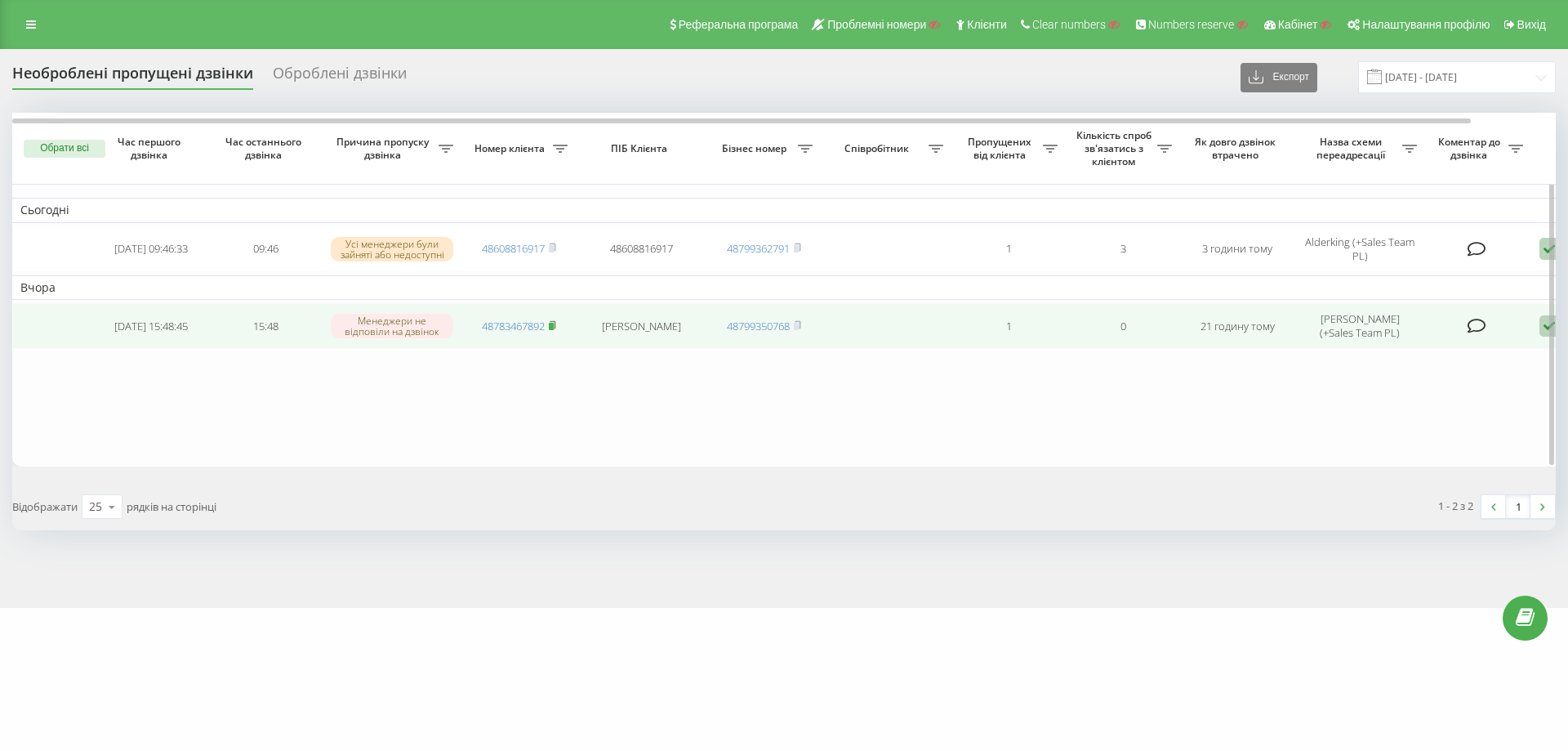
click at [554, 326] on rect at bounding box center [551, 326] width 5 height 8
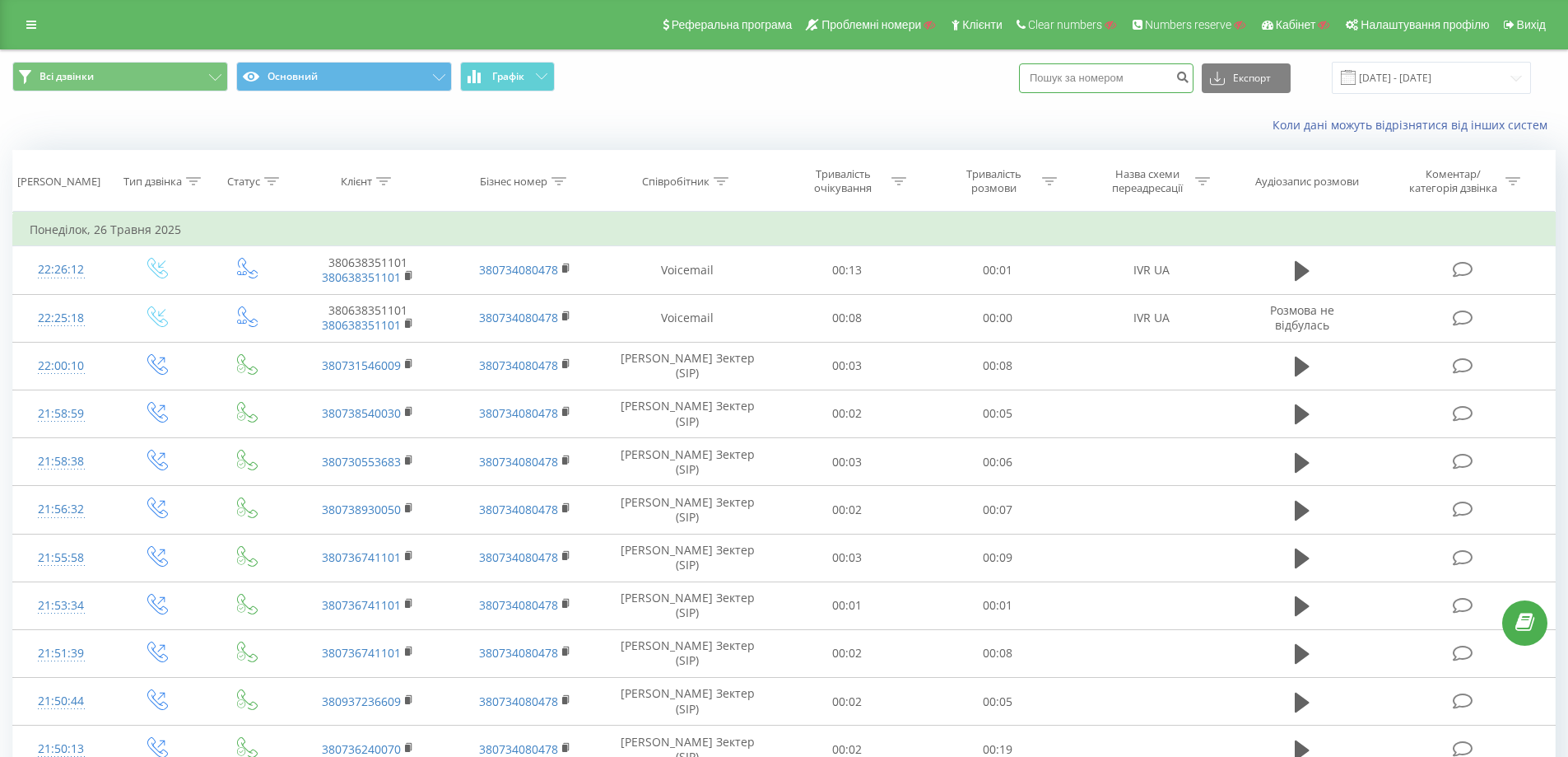
drag, startPoint x: 1156, startPoint y: 80, endPoint x: 1124, endPoint y: 80, distance: 32.0
click at [1127, 80] on input at bounding box center [1106, 78] width 175 height 30
paste input "380673356741"
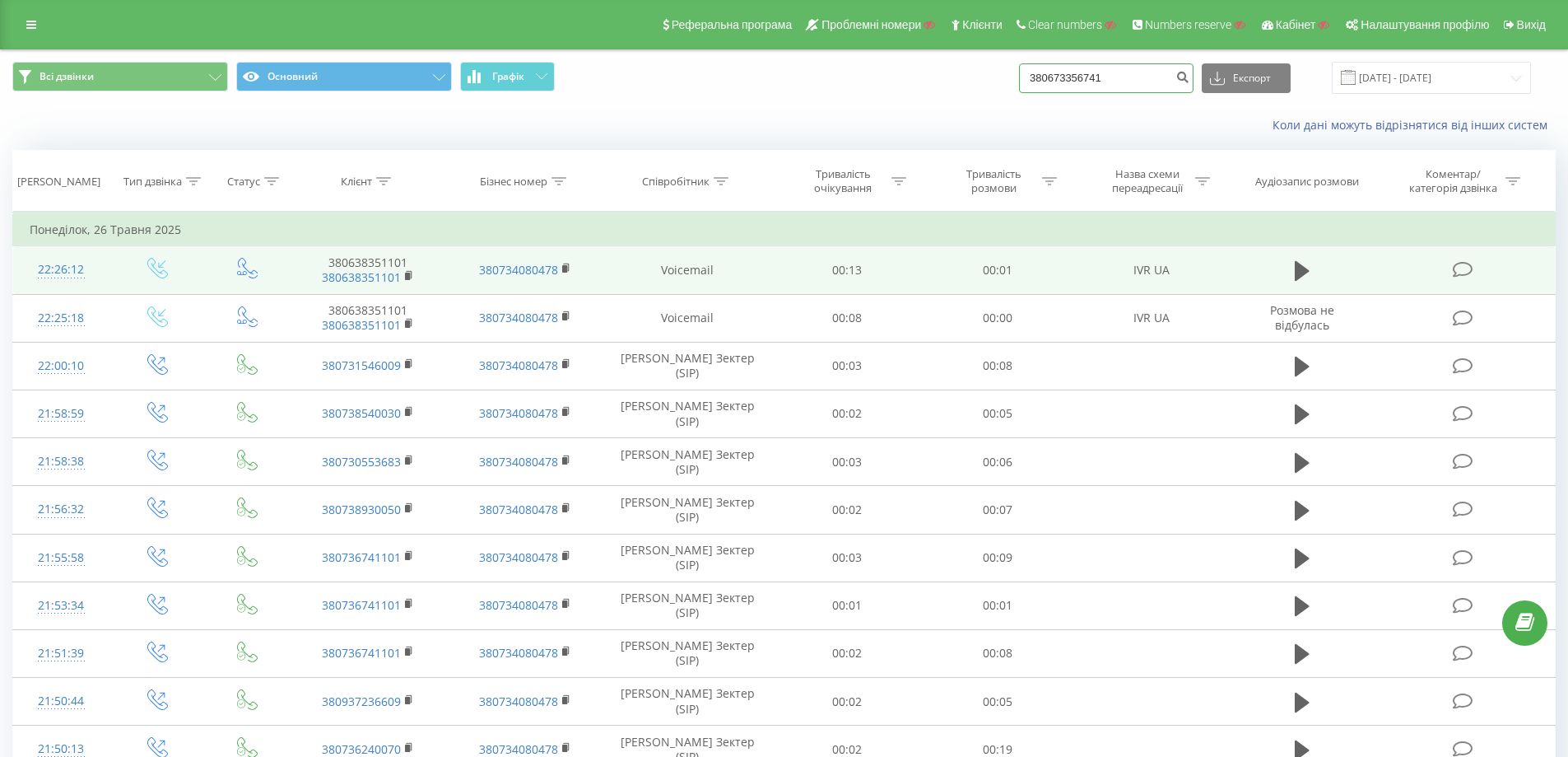
type input "380673356741"
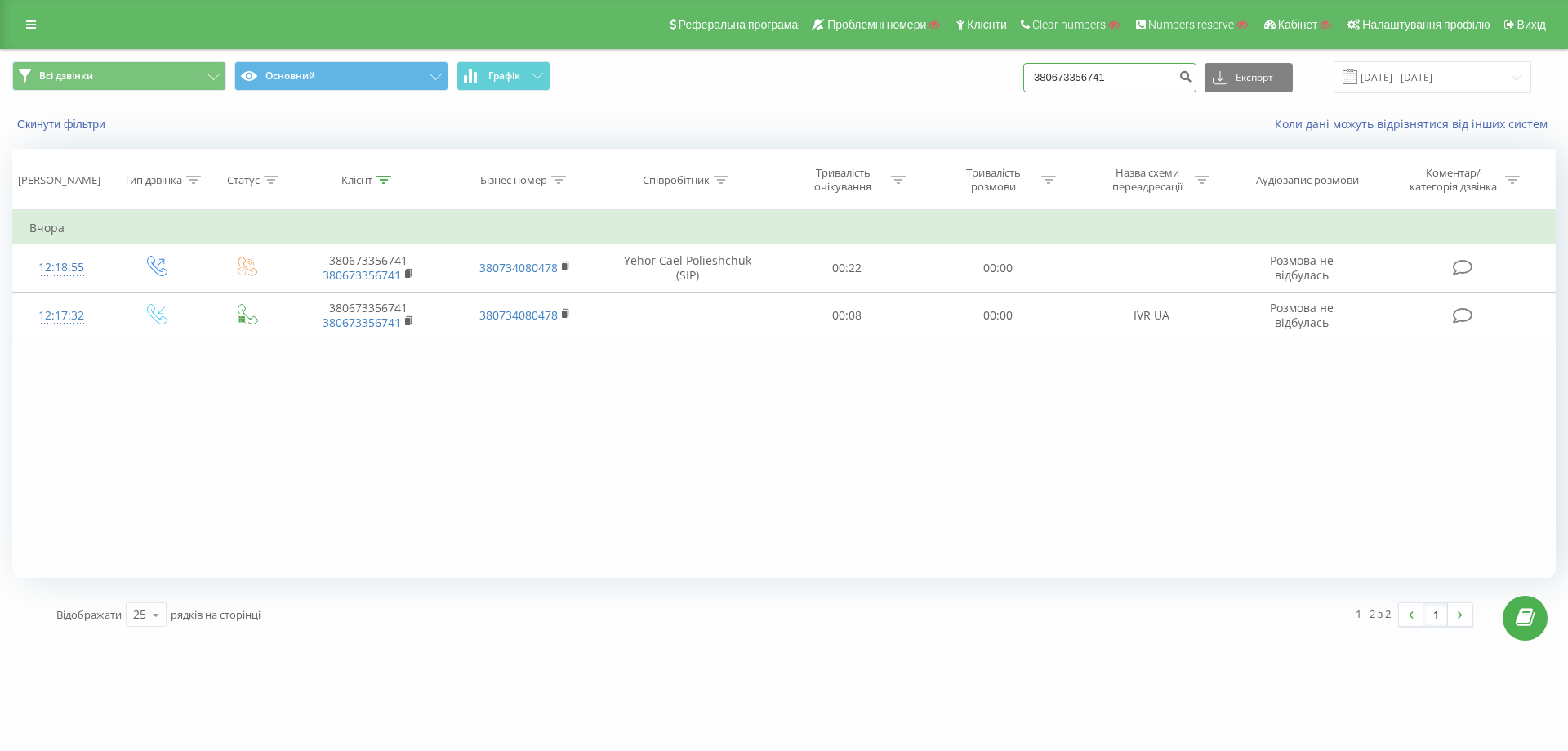
click at [1099, 68] on input "380673356741" at bounding box center [1109, 77] width 173 height 30
drag, startPoint x: 1137, startPoint y: 70, endPoint x: 982, endPoint y: 68, distance: 155.0
click at [982, 68] on div "Всі дзвінки Основний Графік 380673356741 Експорт .csv .xls .xlsx [DATE] - [DATE]" at bounding box center [784, 77] width 1543 height 32
paste input "737455779"
type input "380737455779"
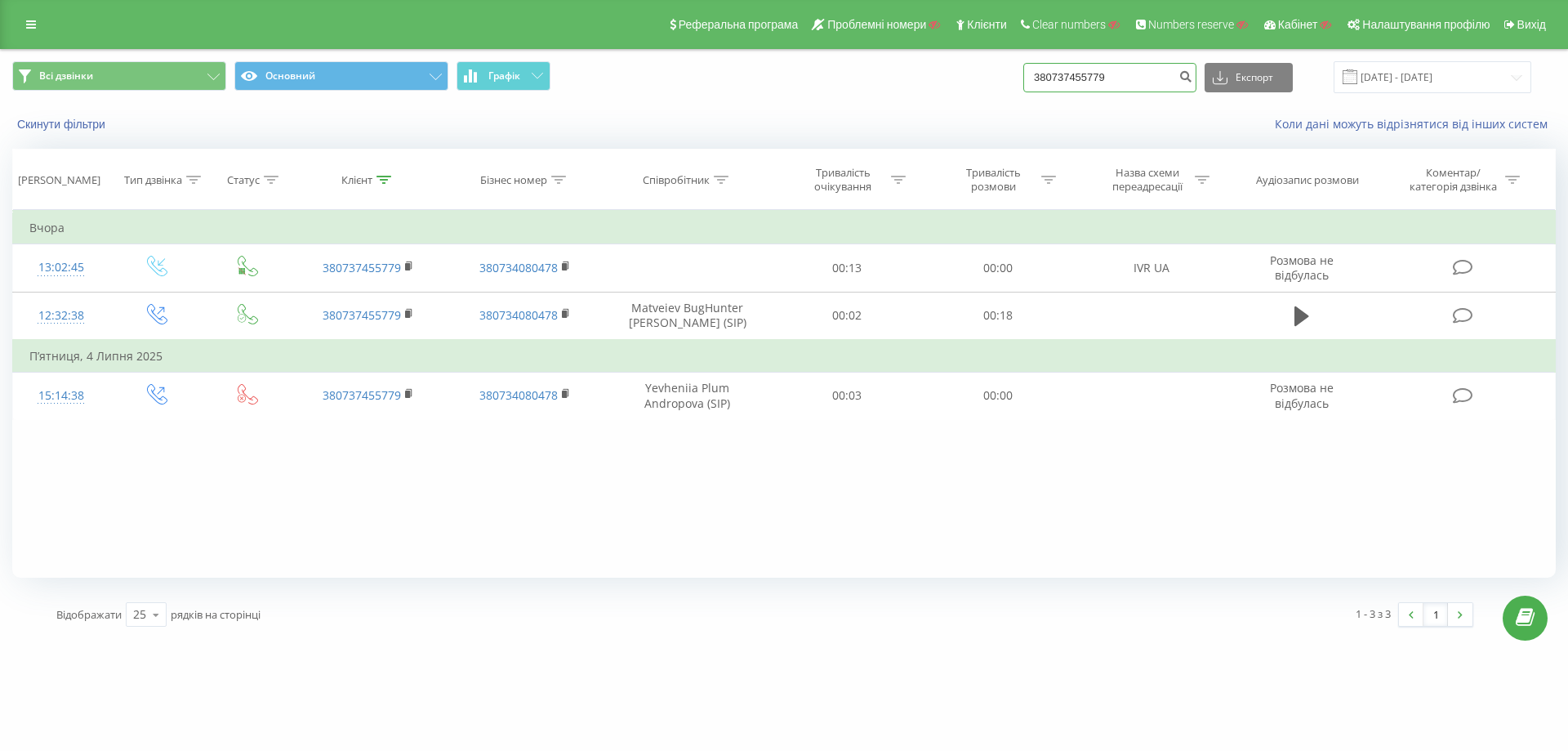
drag, startPoint x: 1144, startPoint y: 76, endPoint x: 1047, endPoint y: 69, distance: 97.3
click at [1047, 69] on input "380737455779" at bounding box center [1109, 77] width 173 height 30
paste input "48783467892"
type input "48783467892"
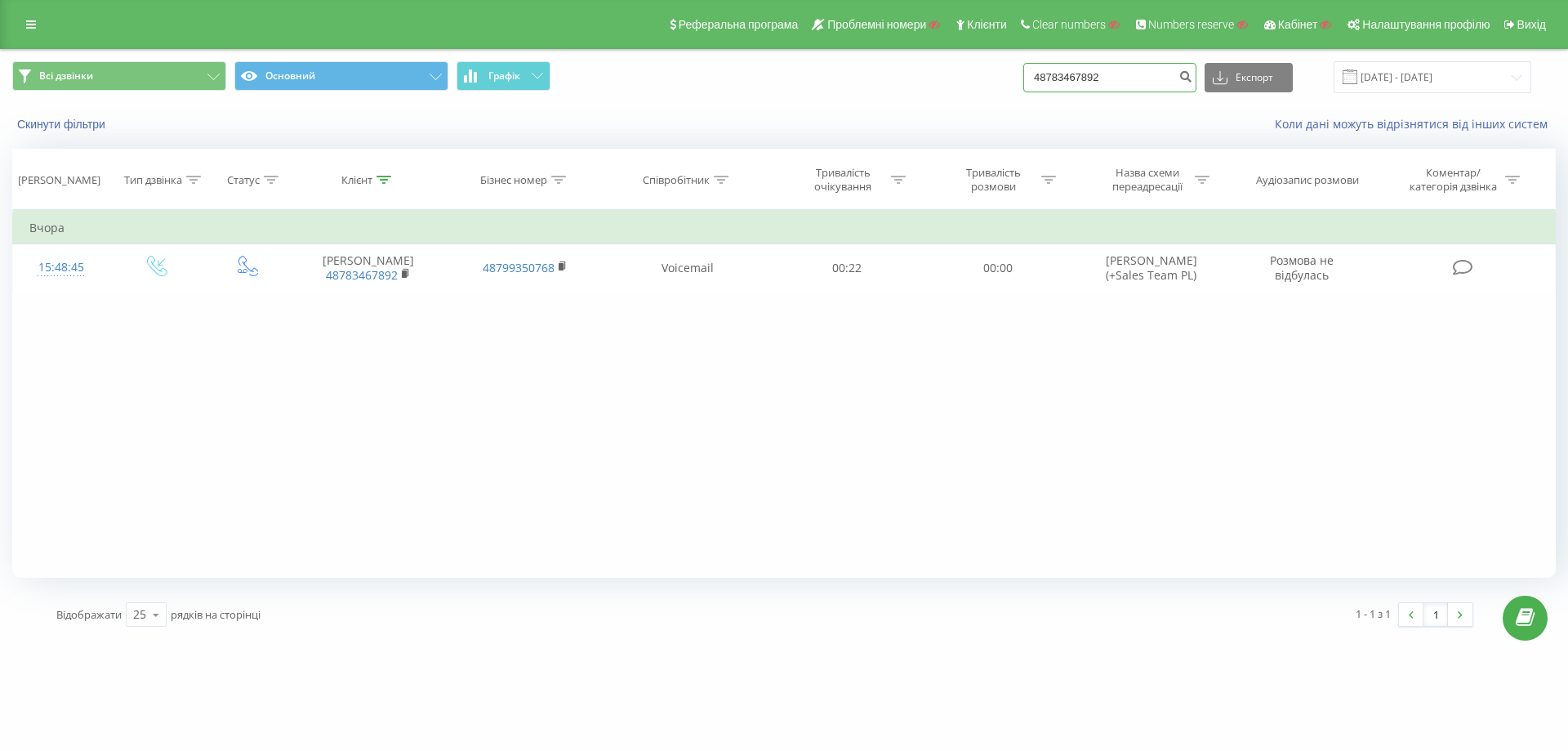
click at [1146, 76] on input "48783467892" at bounding box center [1109, 77] width 173 height 30
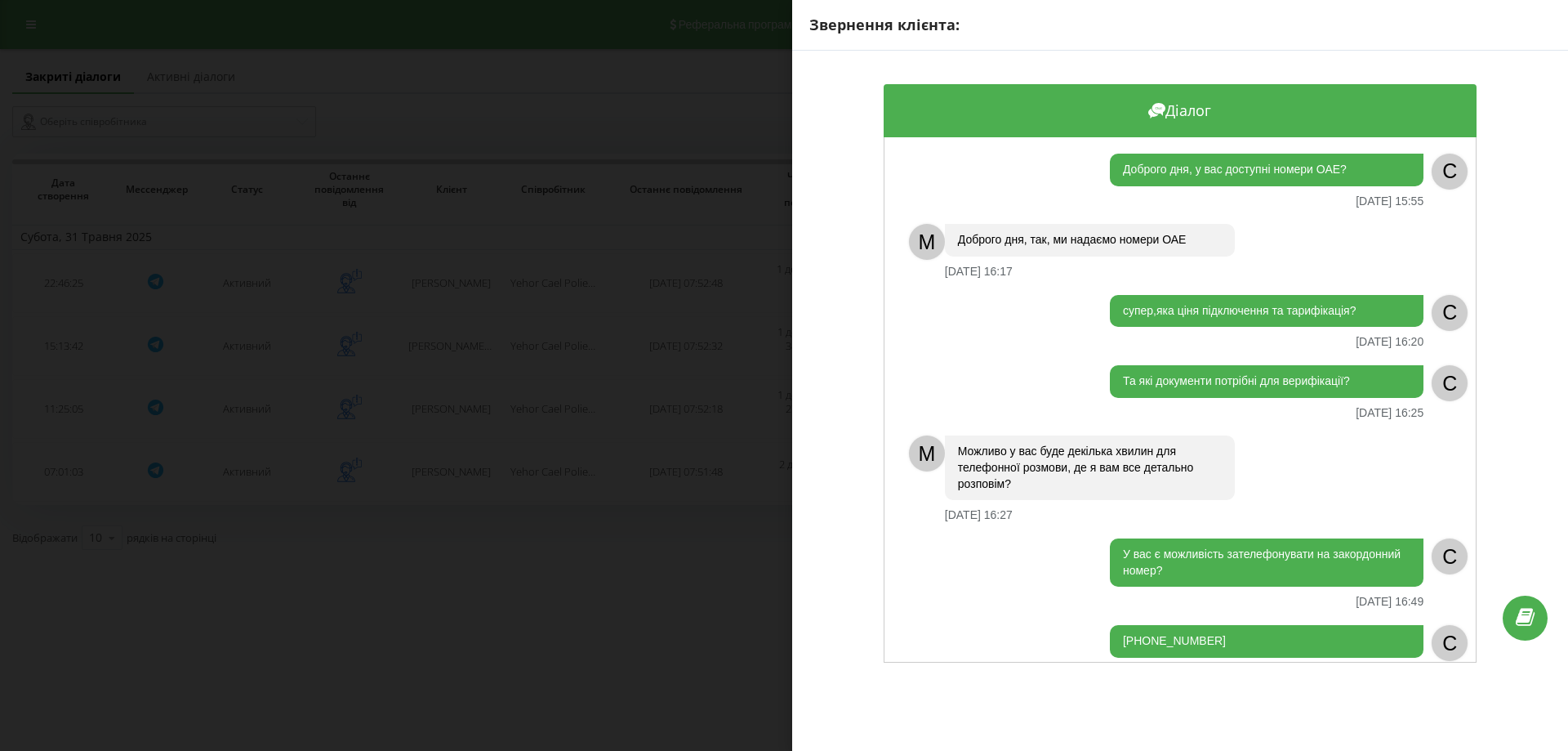
click at [639, 556] on div "Звернення клієнта: Діалог Доброго дня, у вас доступні номери ОАЕ? [DATE] 15:55 …" at bounding box center [784, 376] width 1568 height 751
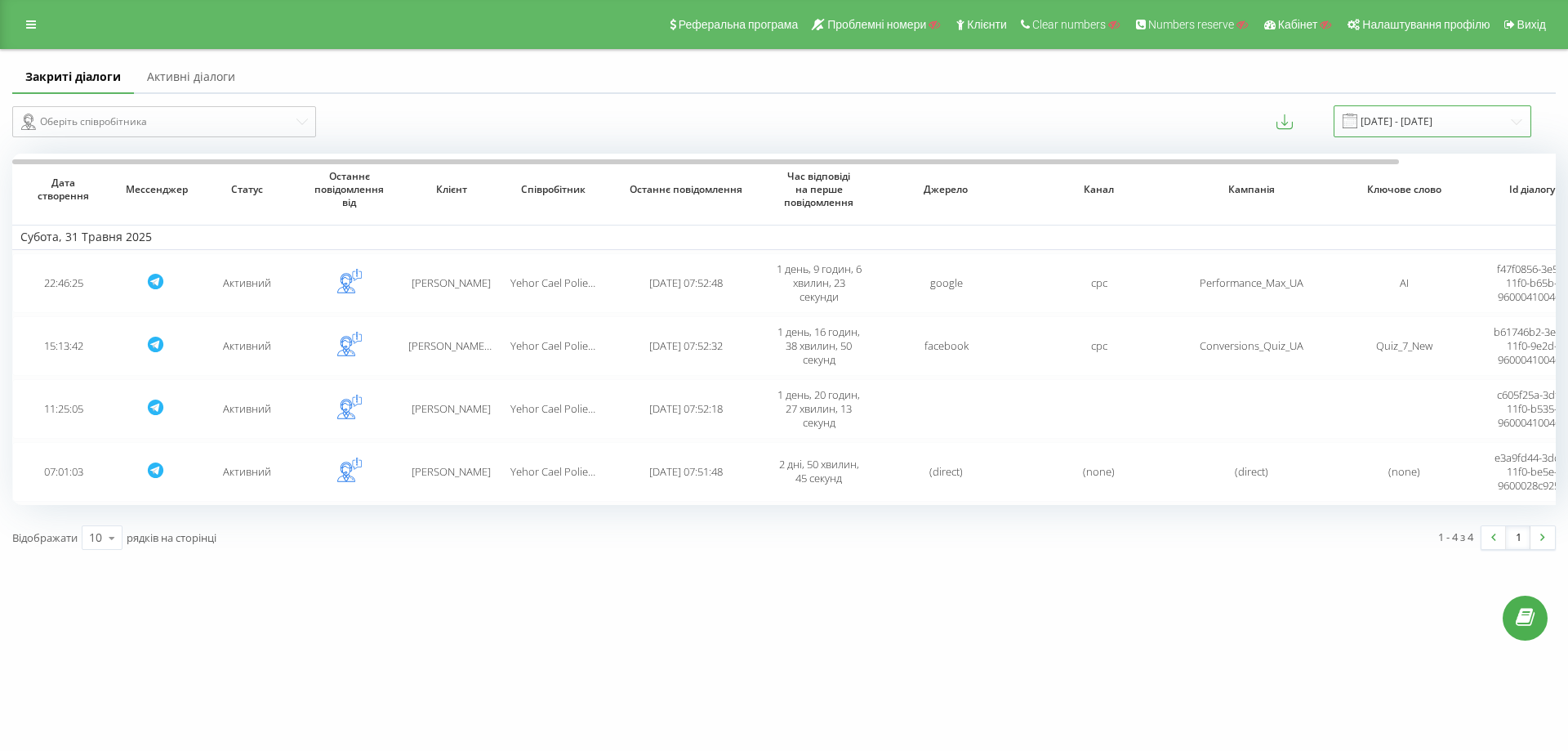
click at [1472, 119] on input "[DATE] - [DATE]" at bounding box center [1433, 122] width 198 height 32
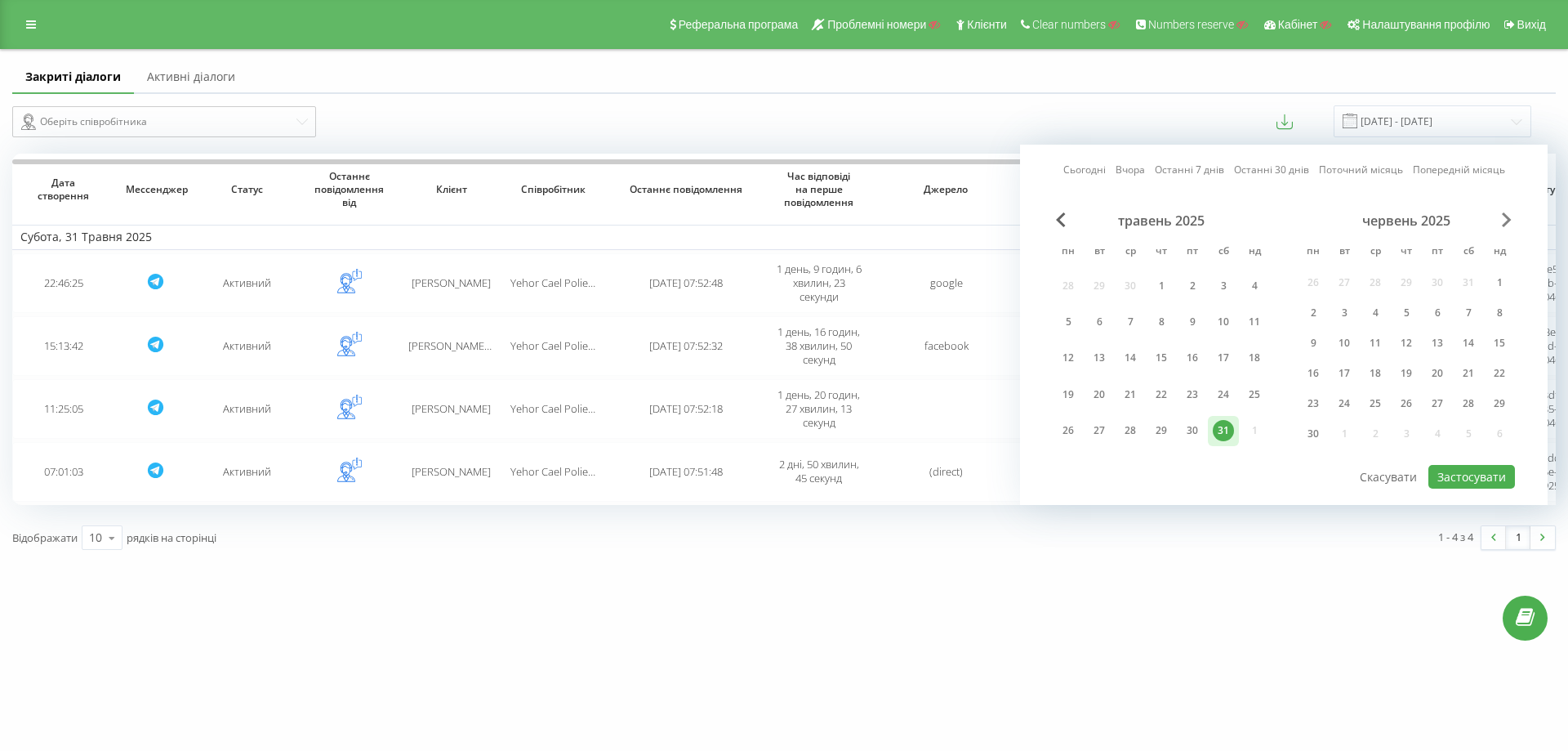
click at [1507, 220] on span "Next Month" at bounding box center [1507, 219] width 10 height 14
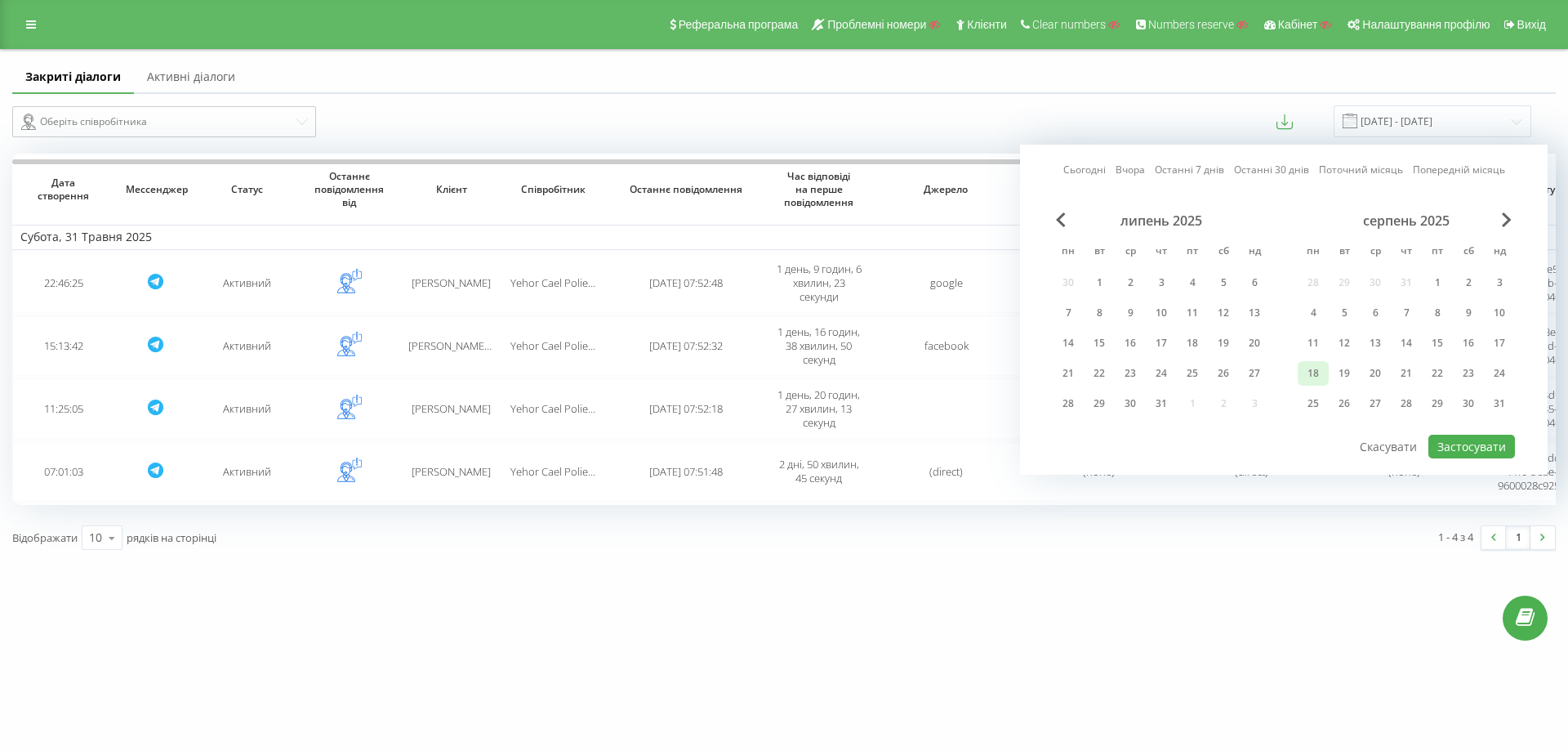
click at [1314, 376] on div "18" at bounding box center [1313, 373] width 21 height 21
click at [1463, 438] on button "Застосувати" at bounding box center [1472, 447] width 86 height 24
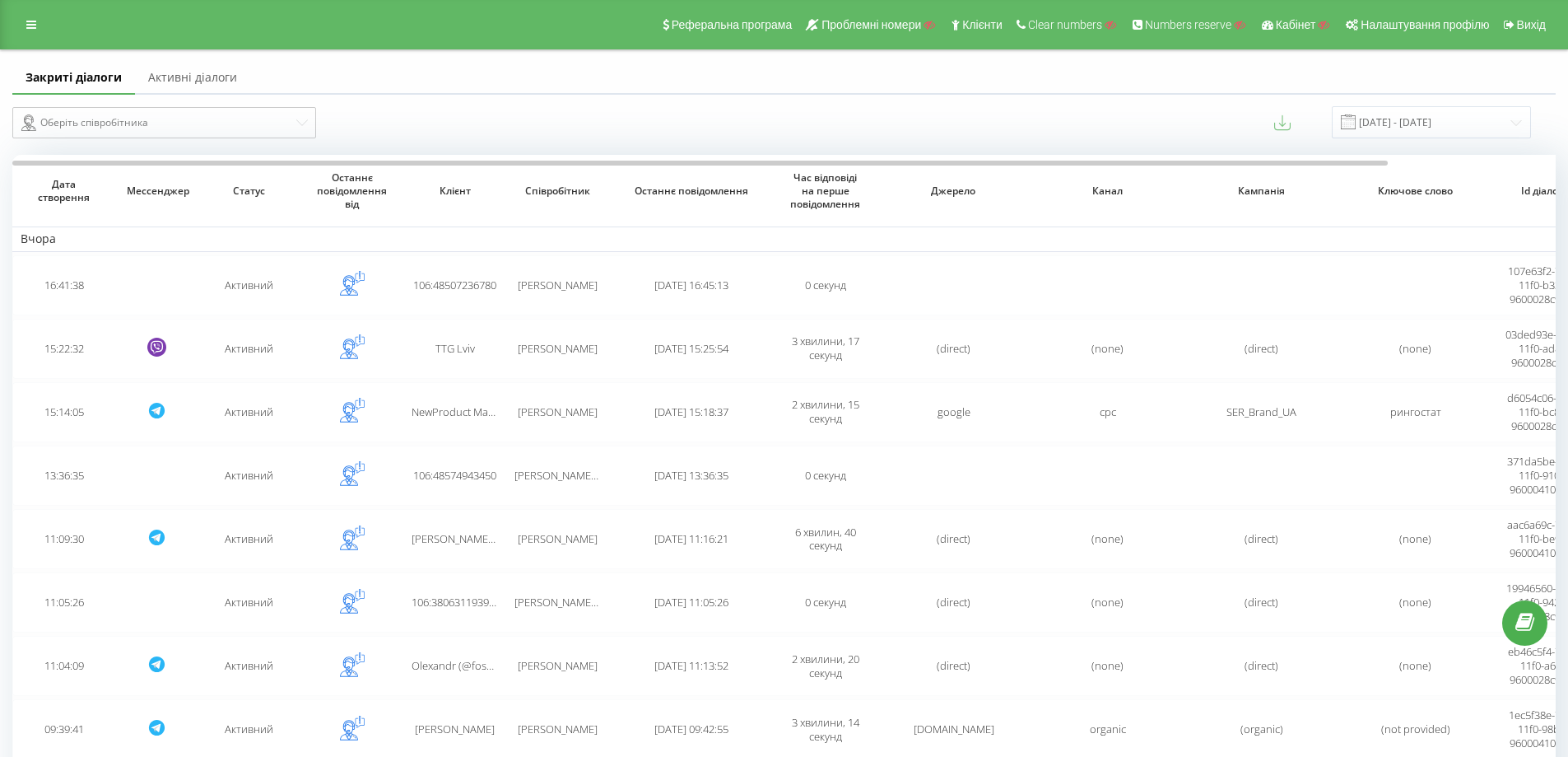
click at [1291, 125] on icon at bounding box center [1282, 126] width 16 height 9
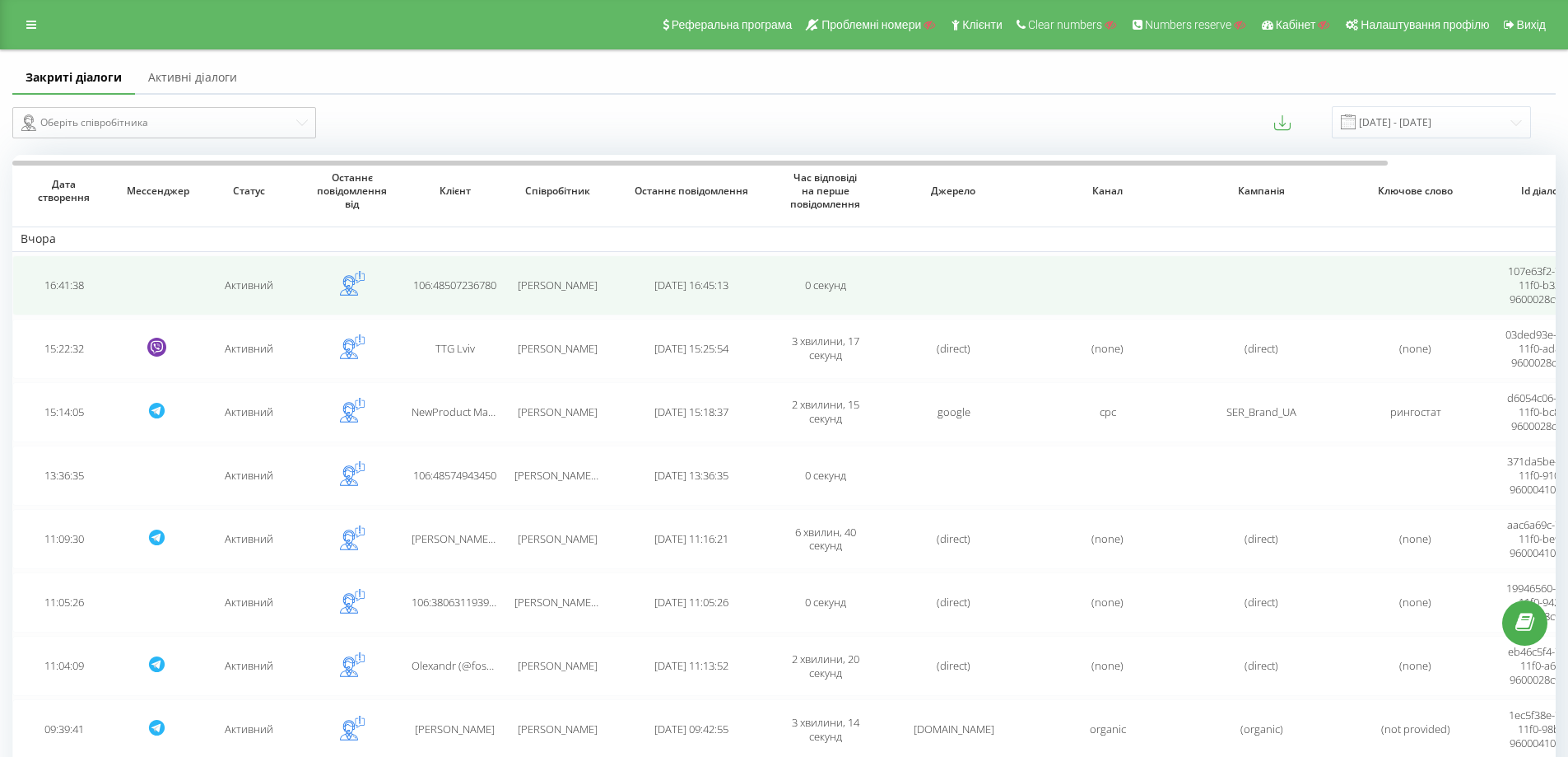
click at [418, 298] on td "106:48507236780" at bounding box center [454, 285] width 103 height 61
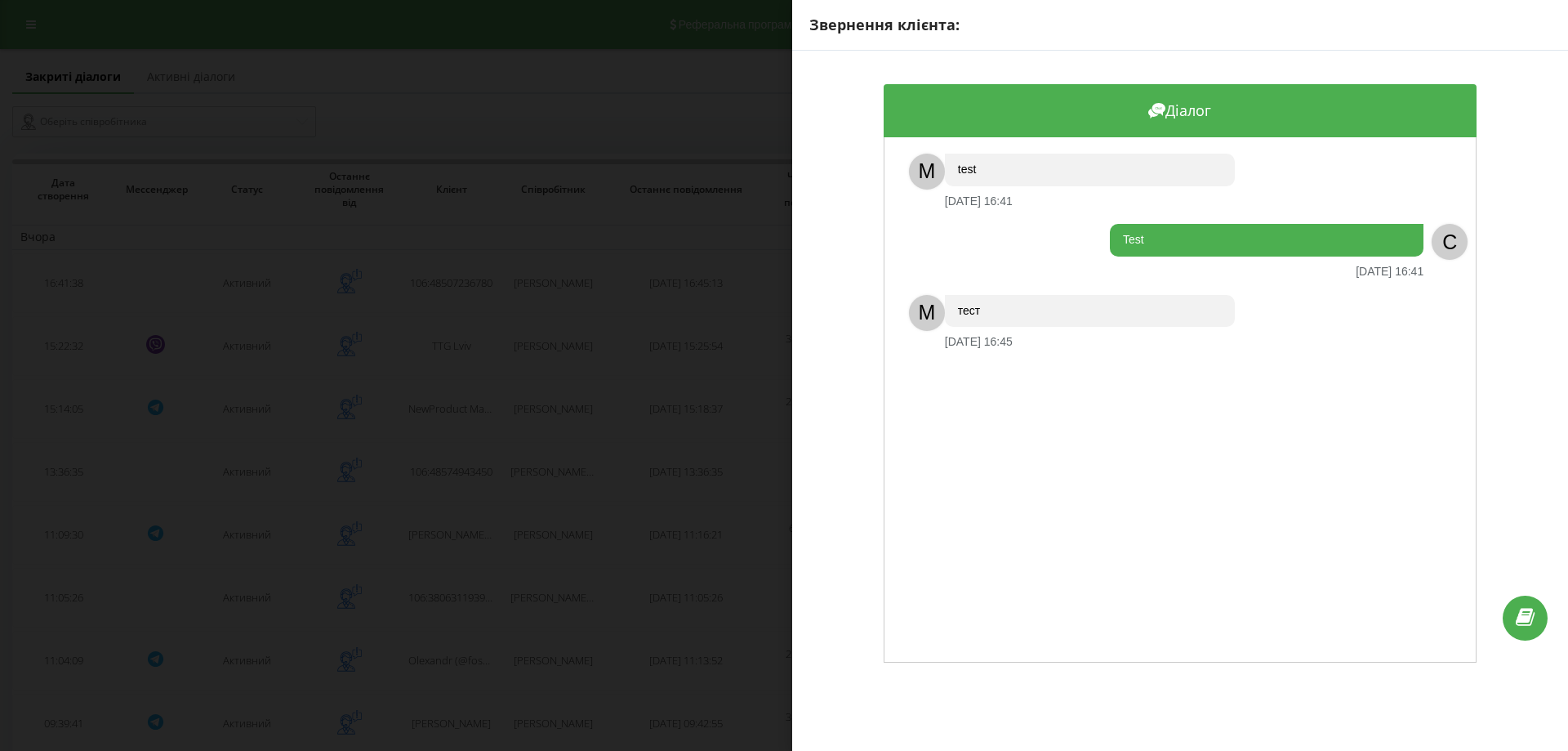
click at [540, 386] on div "Звернення клієнта: Діалог M test 18.08.2025 16:41 Test 18.08.2025 16:41 C M тес…" at bounding box center [784, 376] width 1568 height 751
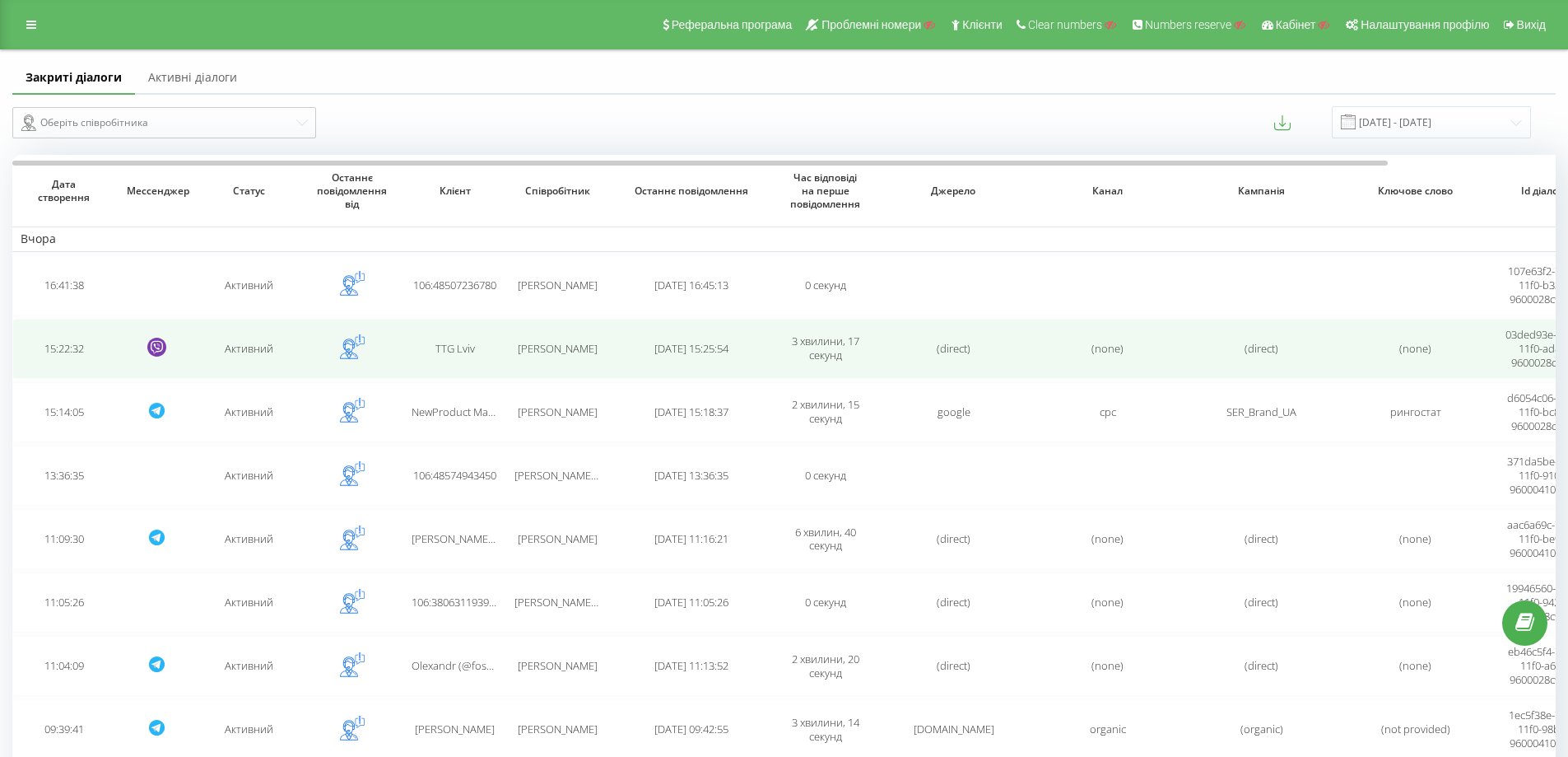
click at [481, 356] on td "TTG Lviv" at bounding box center [454, 349] width 103 height 61
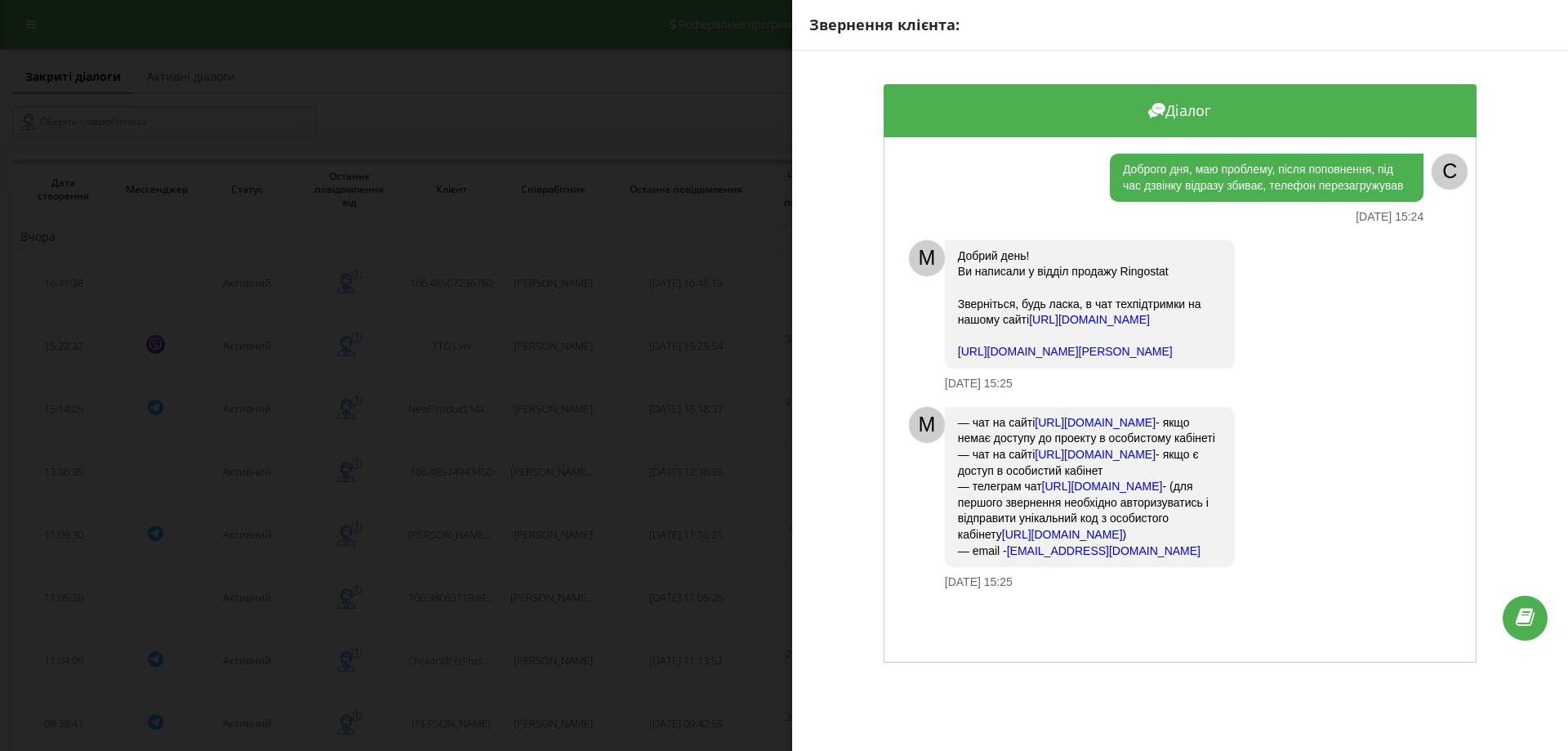
scroll to position [8, 0]
click at [558, 419] on div "Звернення клієнта: Діалог Доброго дня, маю проблему, після поповнення, під час …" at bounding box center [784, 376] width 1568 height 751
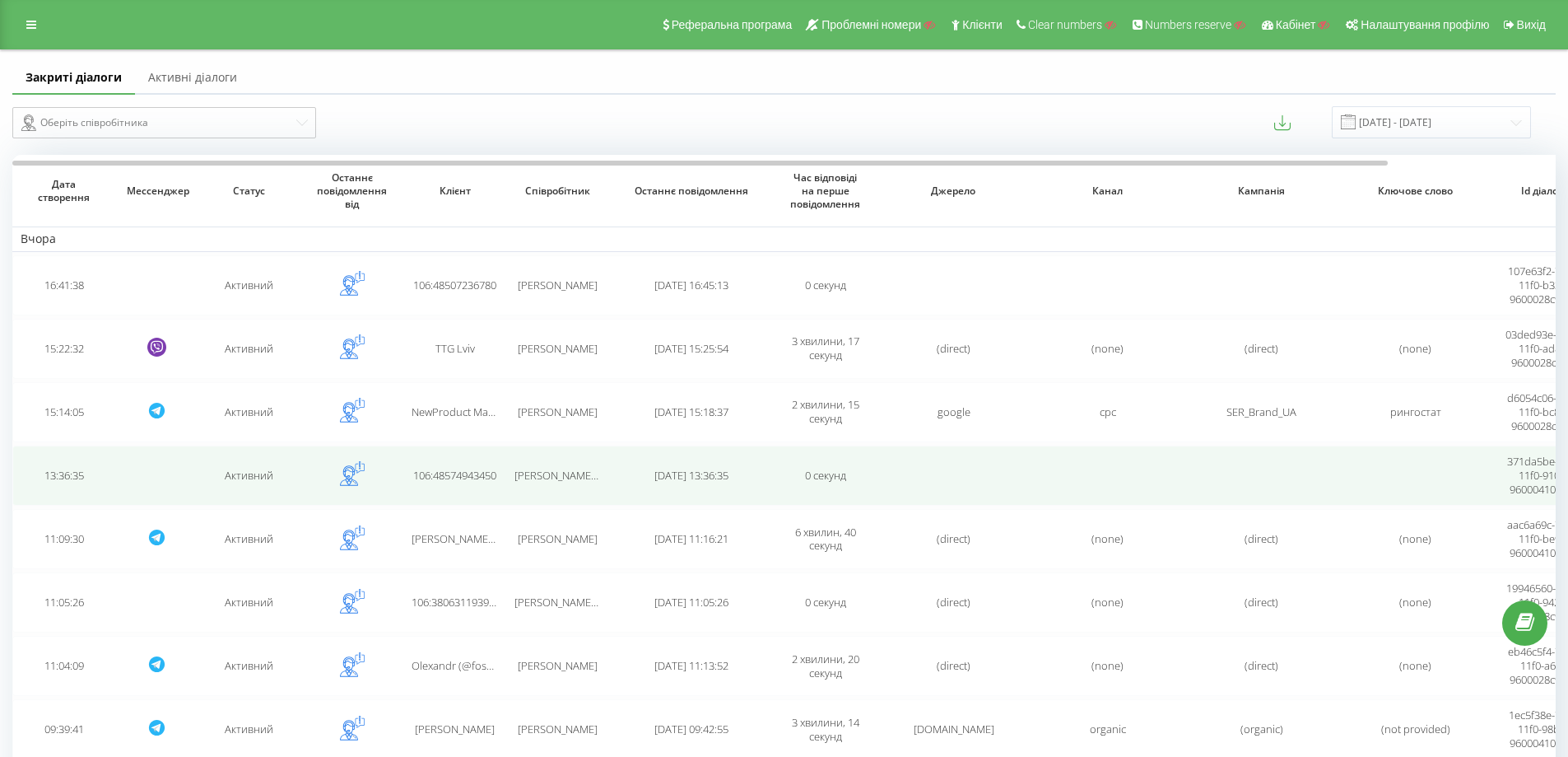
click at [470, 446] on td "106:48574943450" at bounding box center [454, 476] width 103 height 61
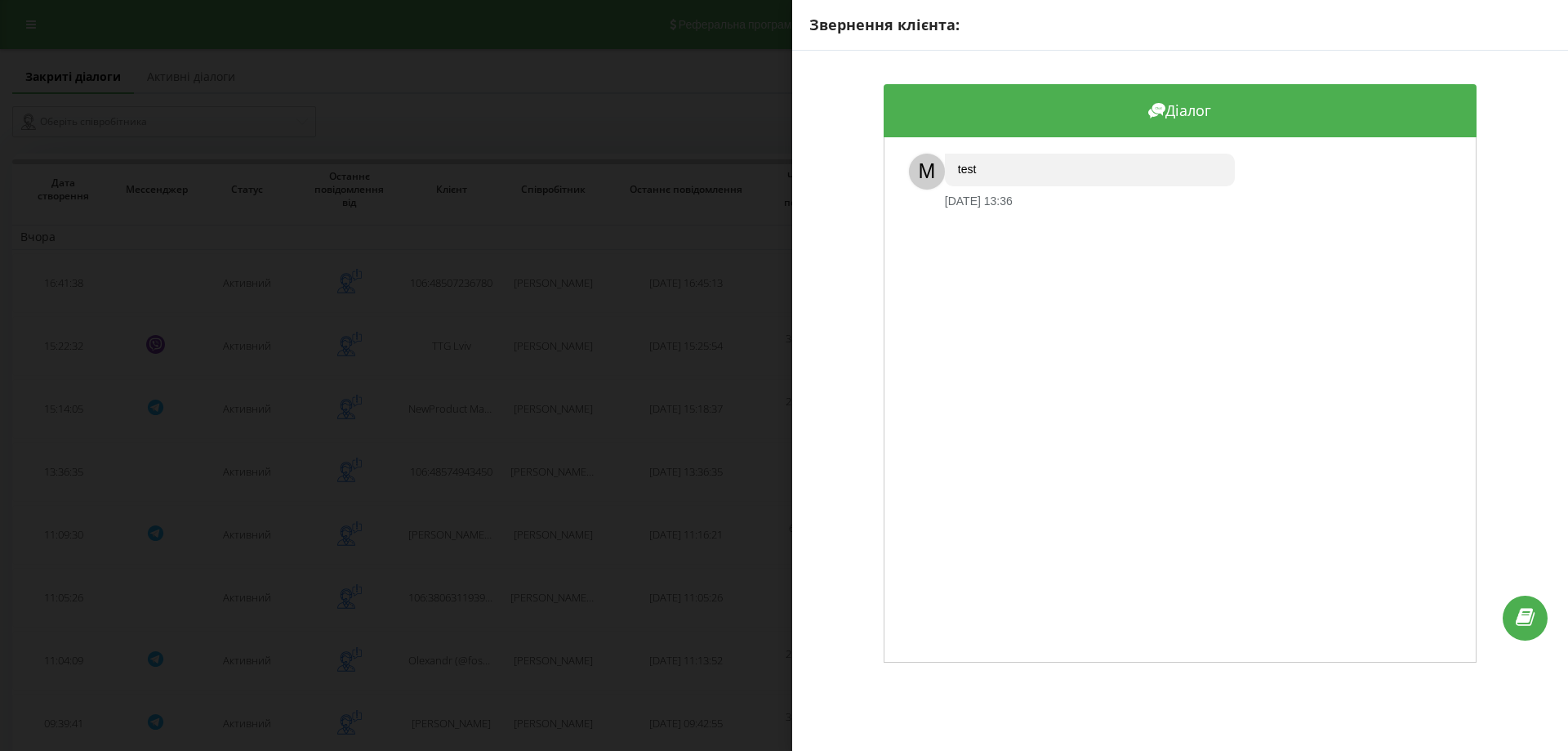
click at [483, 461] on div "Звернення клієнта: Діалог M test 18.08.2025 13:36" at bounding box center [784, 376] width 1568 height 751
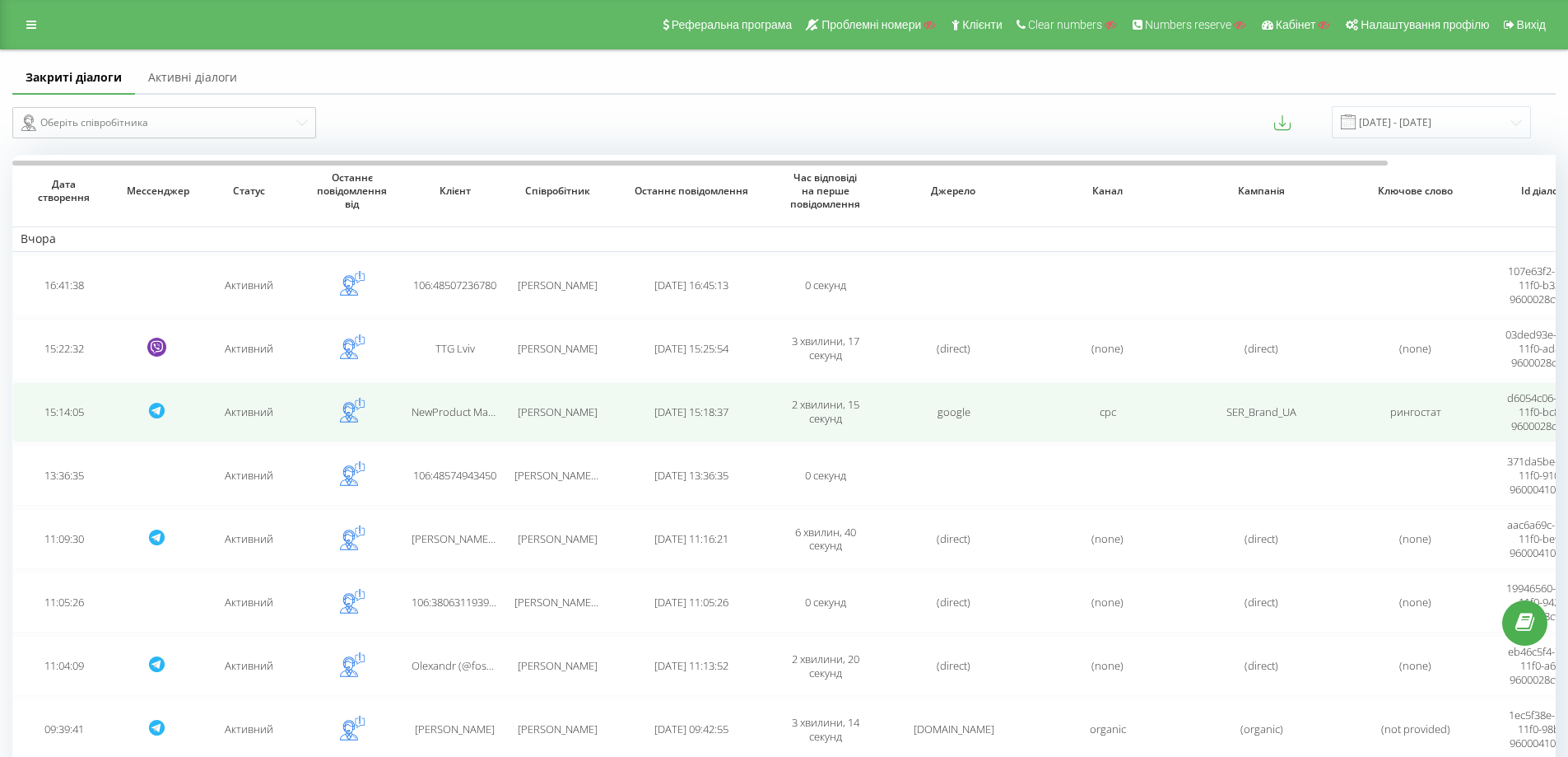
click at [482, 409] on span "NewProduct Manager Максим" at bounding box center [504, 411] width 187 height 14
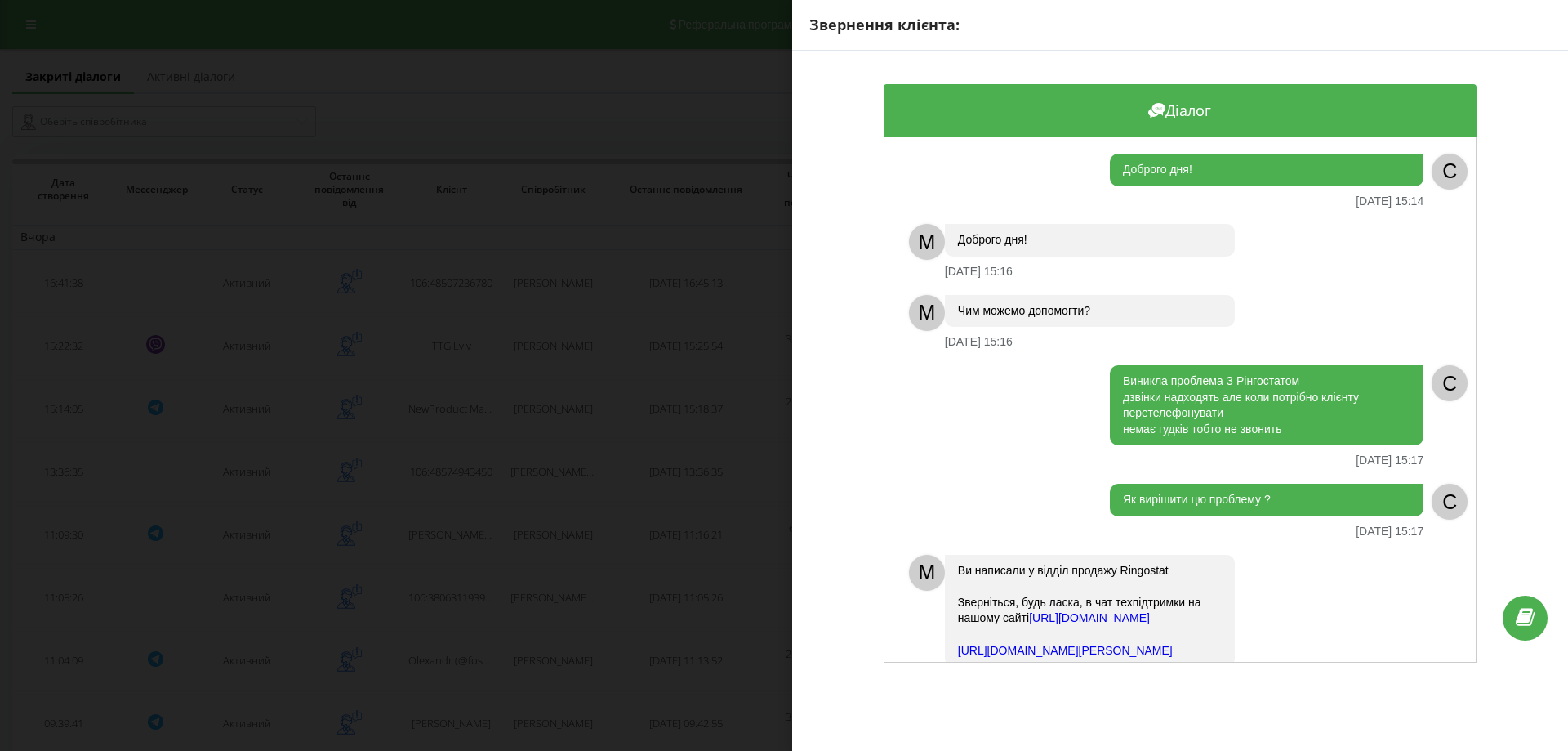
click at [489, 411] on div "Звернення клієнта: Діалог Доброго дня! 18.08.2025 15:14 C M Доброго дня! 18.08.…" at bounding box center [784, 376] width 1568 height 751
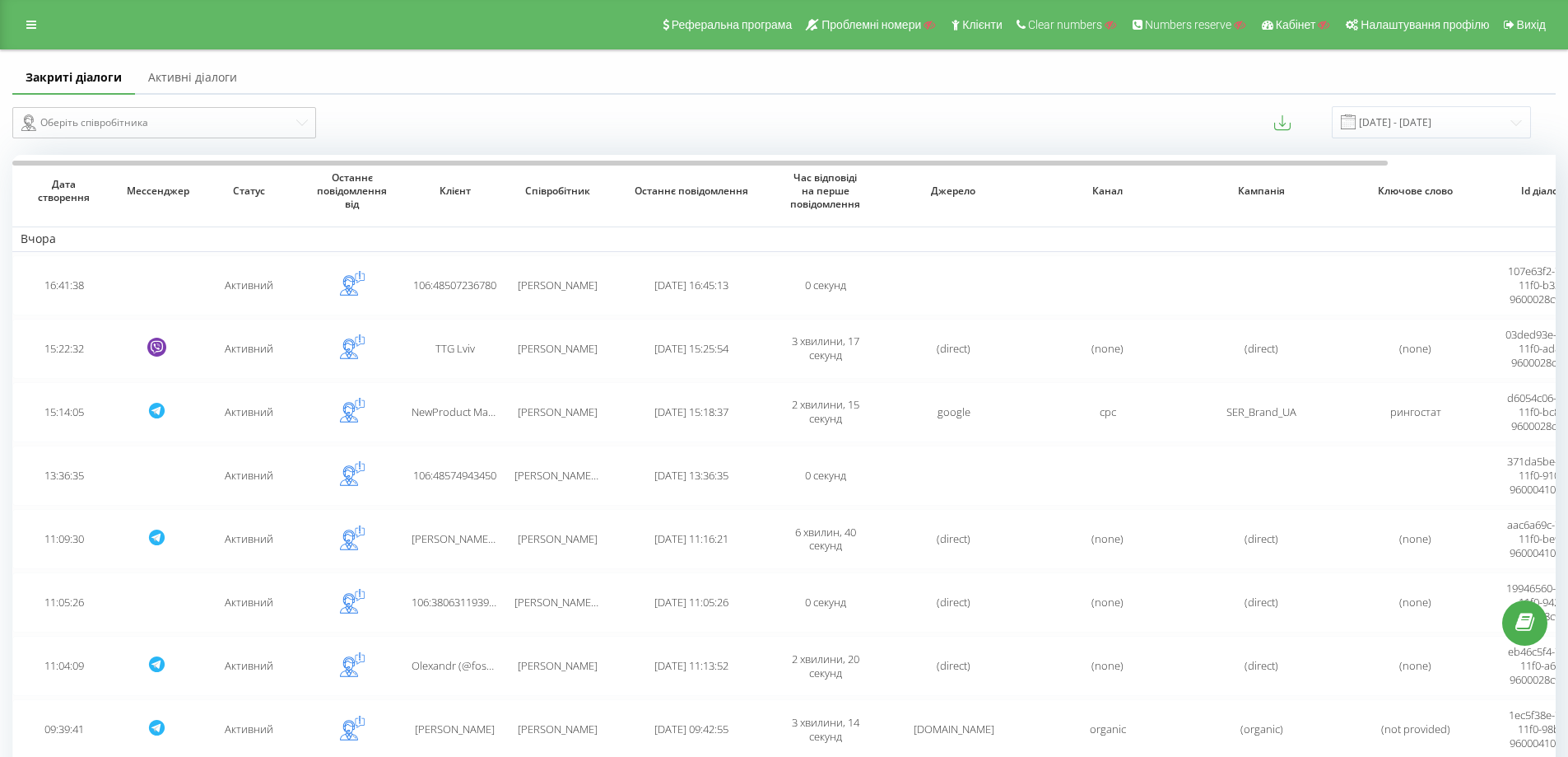
click at [493, 414] on span "NewProduct Manager Максим" at bounding box center [504, 411] width 187 height 14
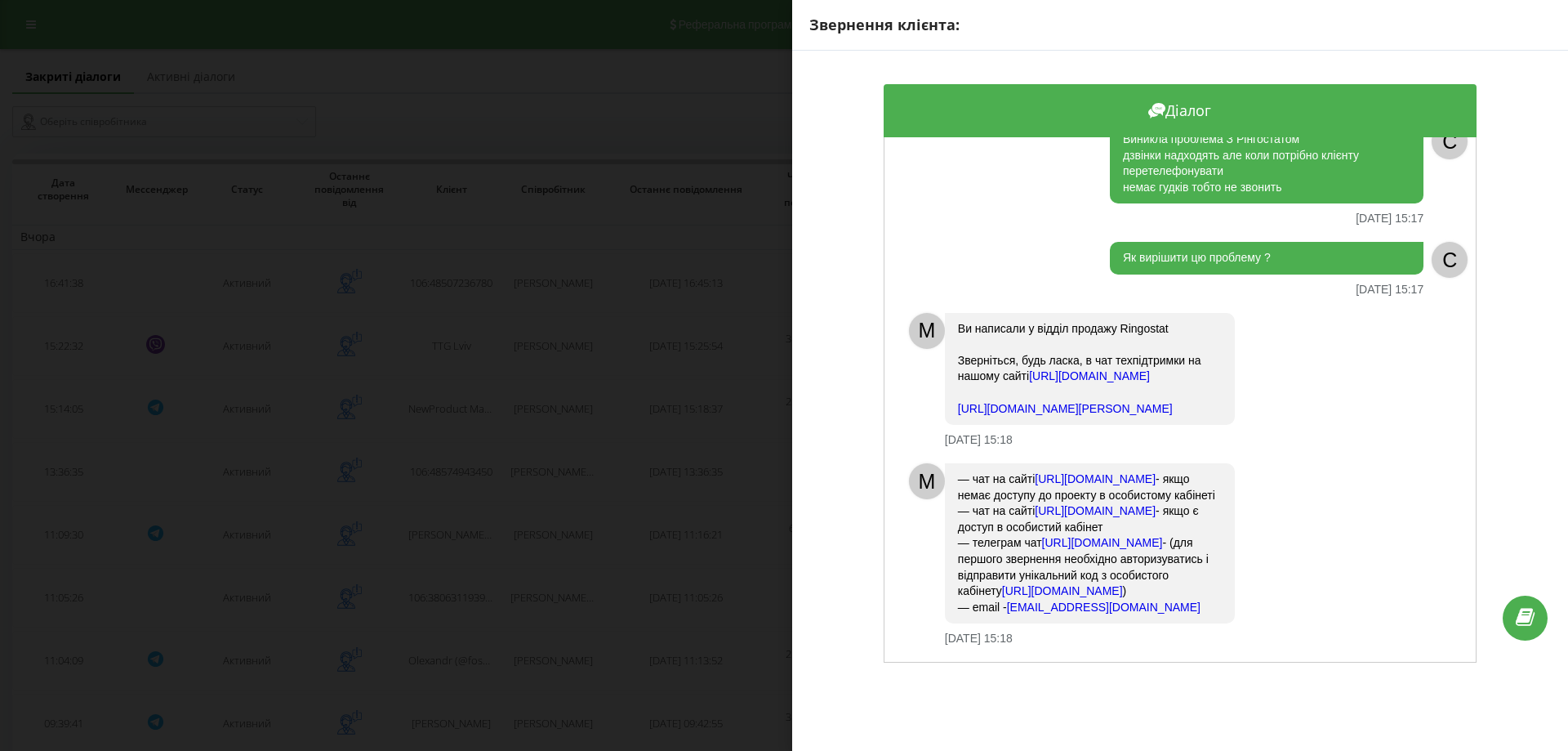
scroll to position [290, 0]
click at [477, 481] on div "Звернення клієнта: Діалог Доброго дня! 18.08.2025 15:14 C M Доброго дня! 18.08.…" at bounding box center [784, 376] width 1568 height 751
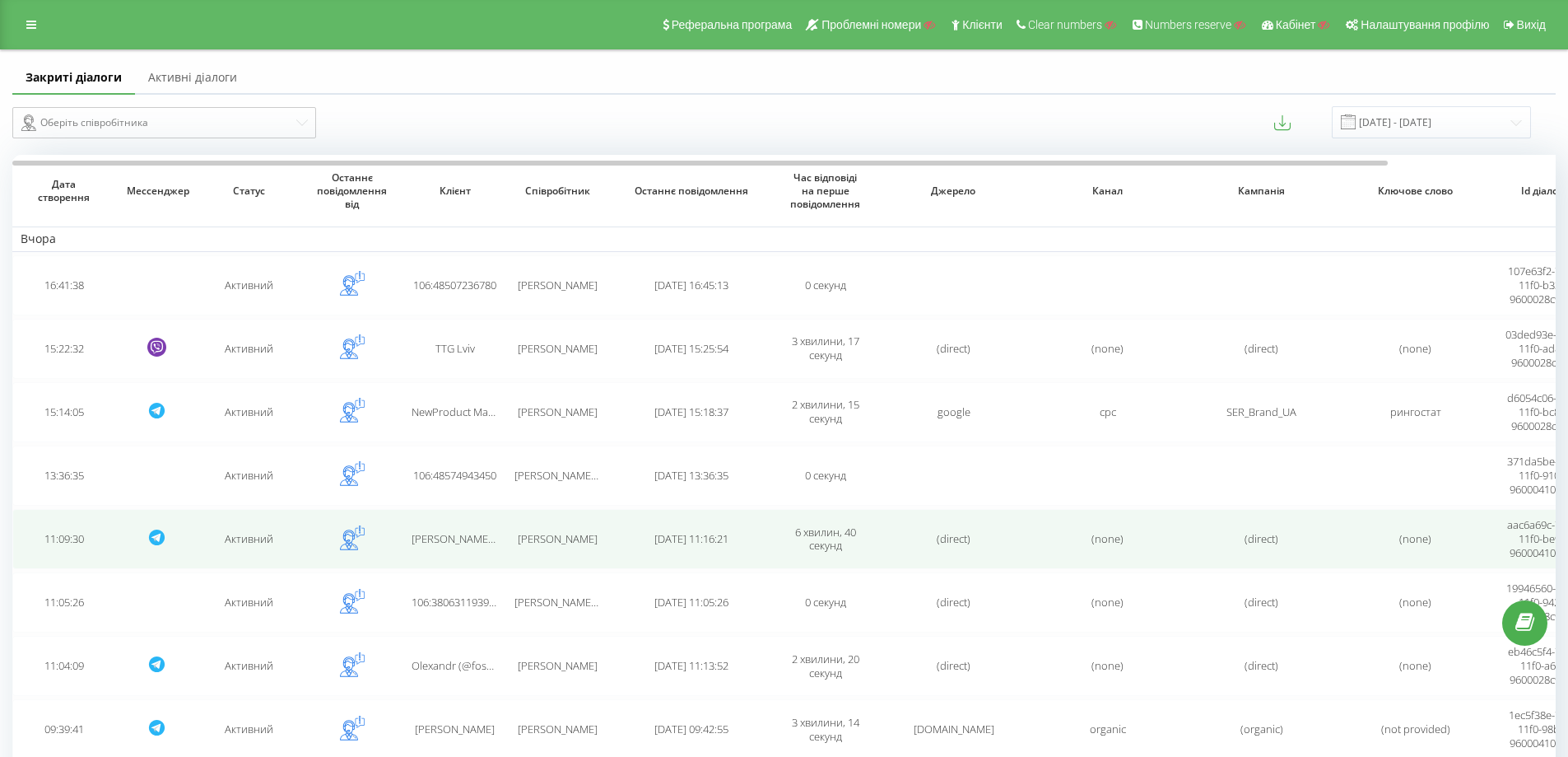
click at [443, 515] on td "Velviq-Комерційний директор Ігор Вікторович (@Velviq0)" at bounding box center [454, 539] width 103 height 61
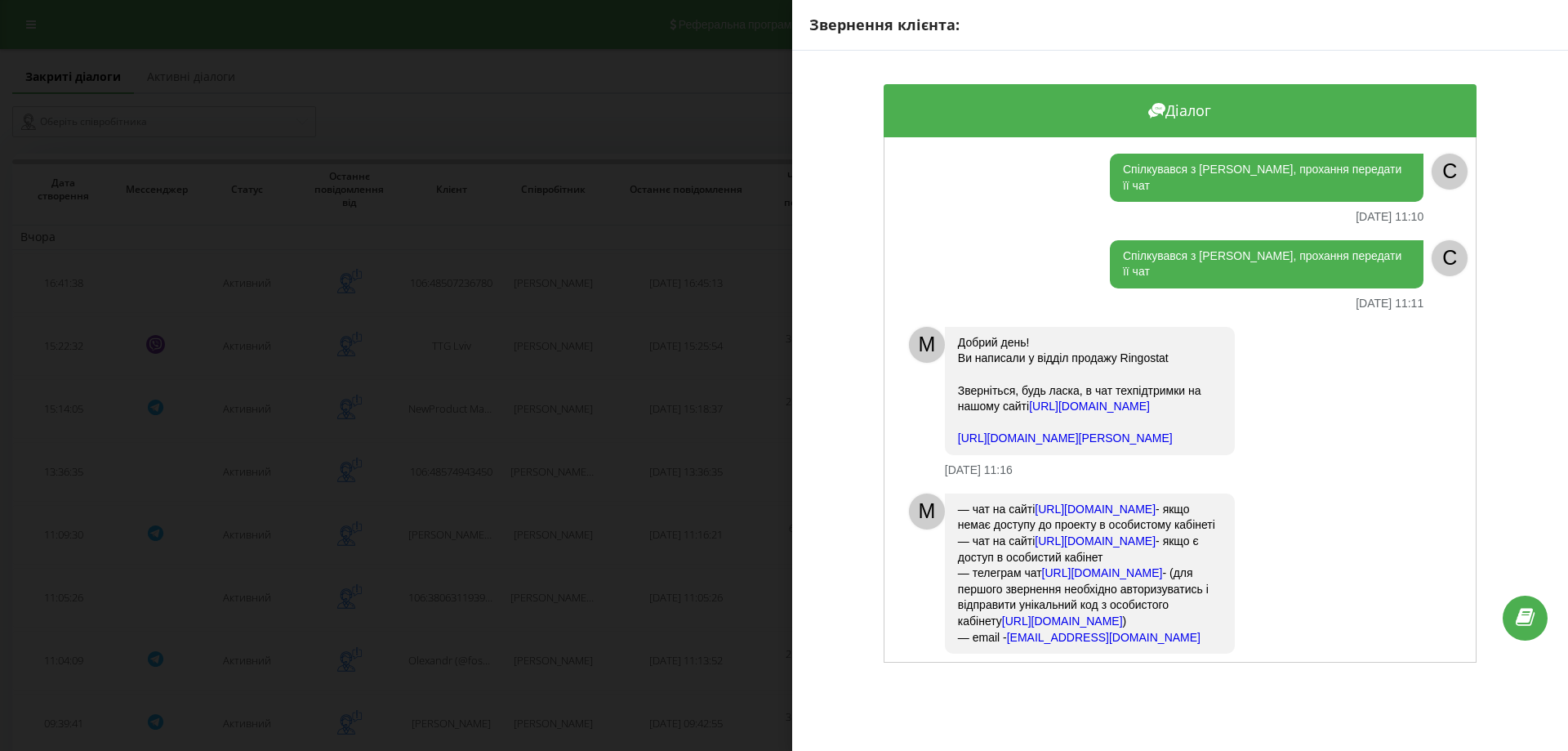
click at [458, 517] on div "Звернення клієнта: Діалог Спілкувався з Євою, прохання передати її чат 18.08.20…" at bounding box center [784, 376] width 1568 height 751
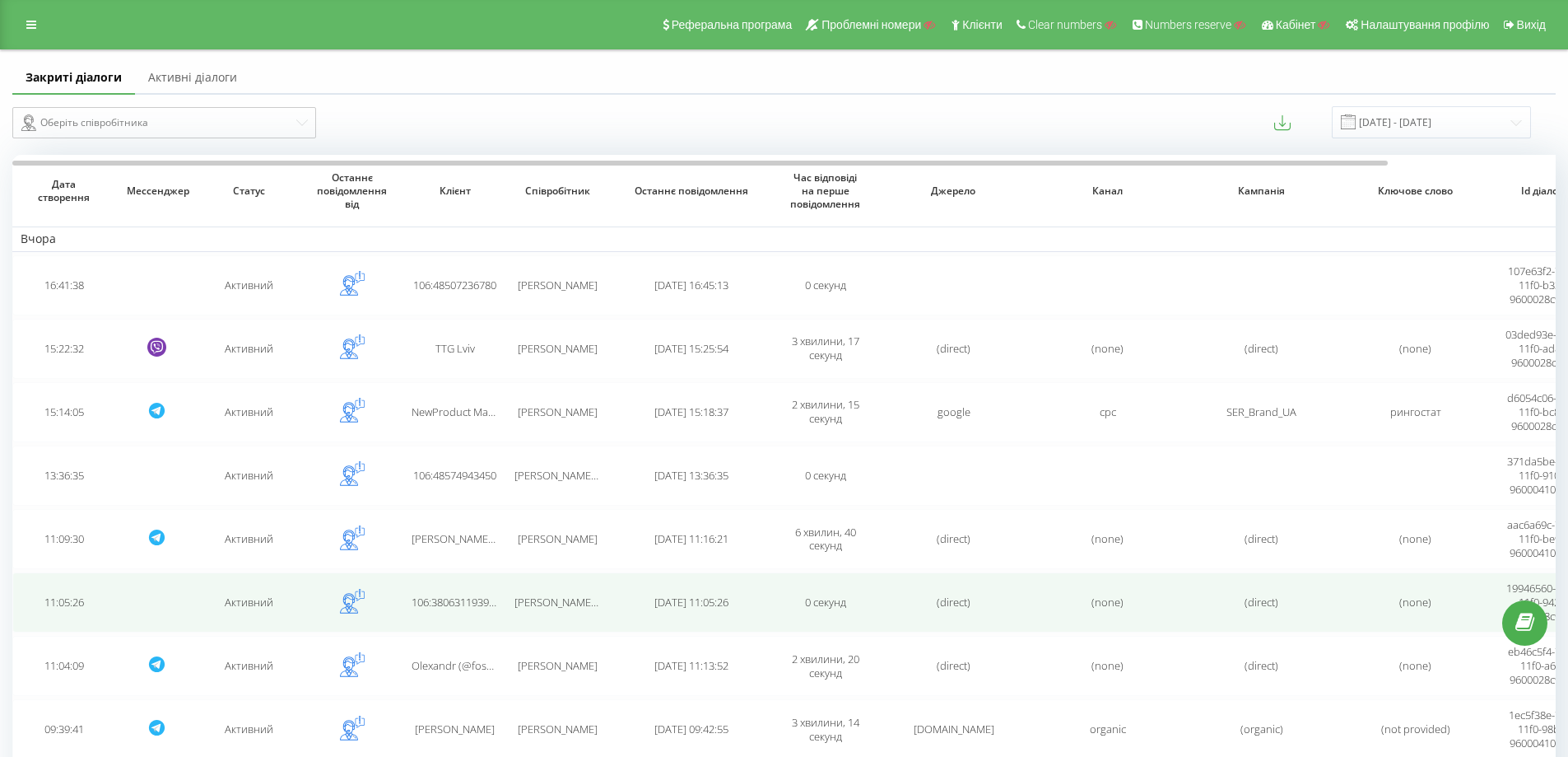
click at [460, 601] on span "106:380631193905" at bounding box center [456, 601] width 89 height 14
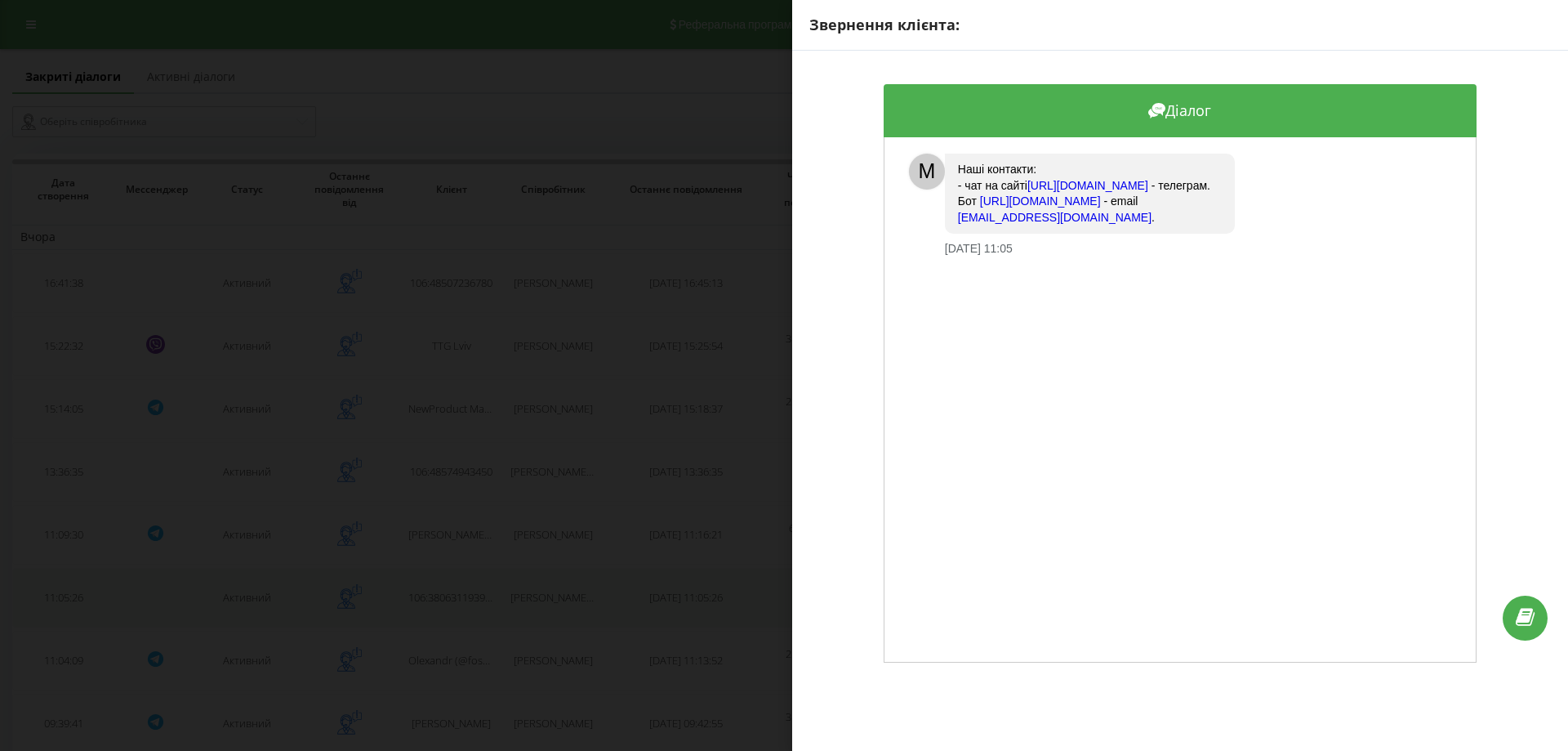
click at [456, 596] on div "Звернення клієнта: Діалог M Наші контакти: ﻿- чат на сайті https://app.ringosta…" at bounding box center [784, 376] width 1568 height 751
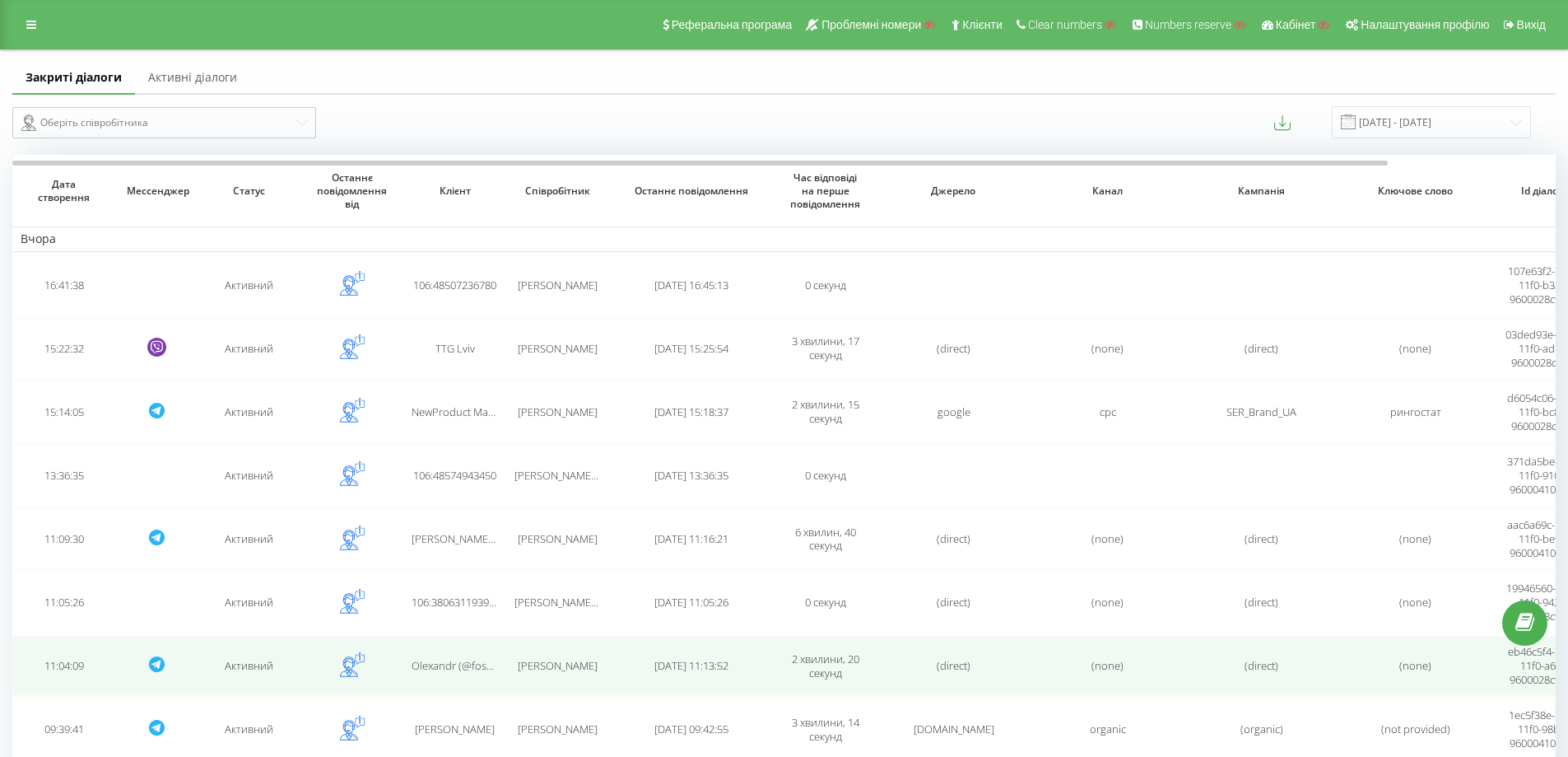
click at [475, 691] on td "Olexandr (@fossa1512) Korniychuk" at bounding box center [454, 666] width 103 height 61
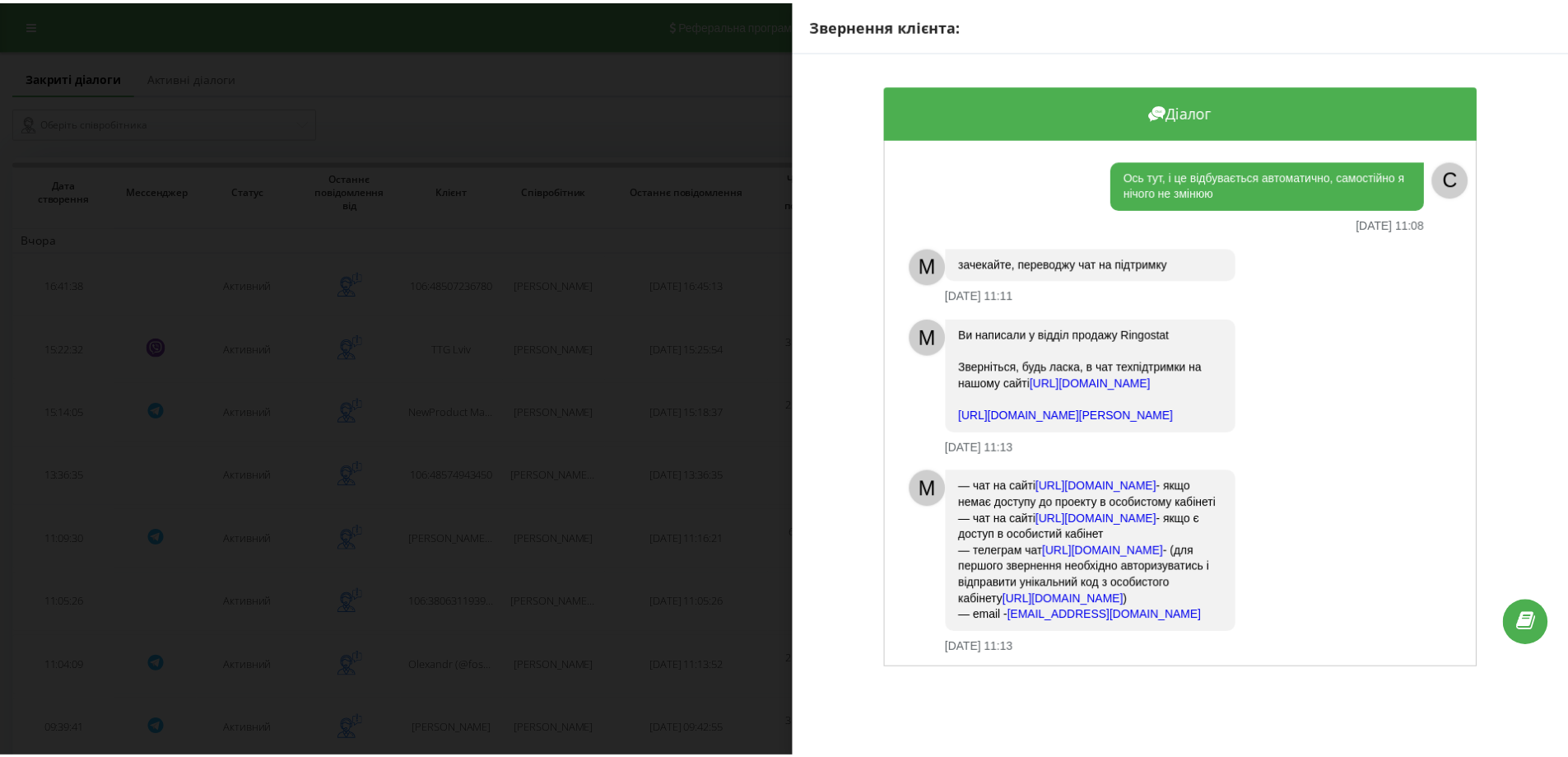
scroll to position [729, 0]
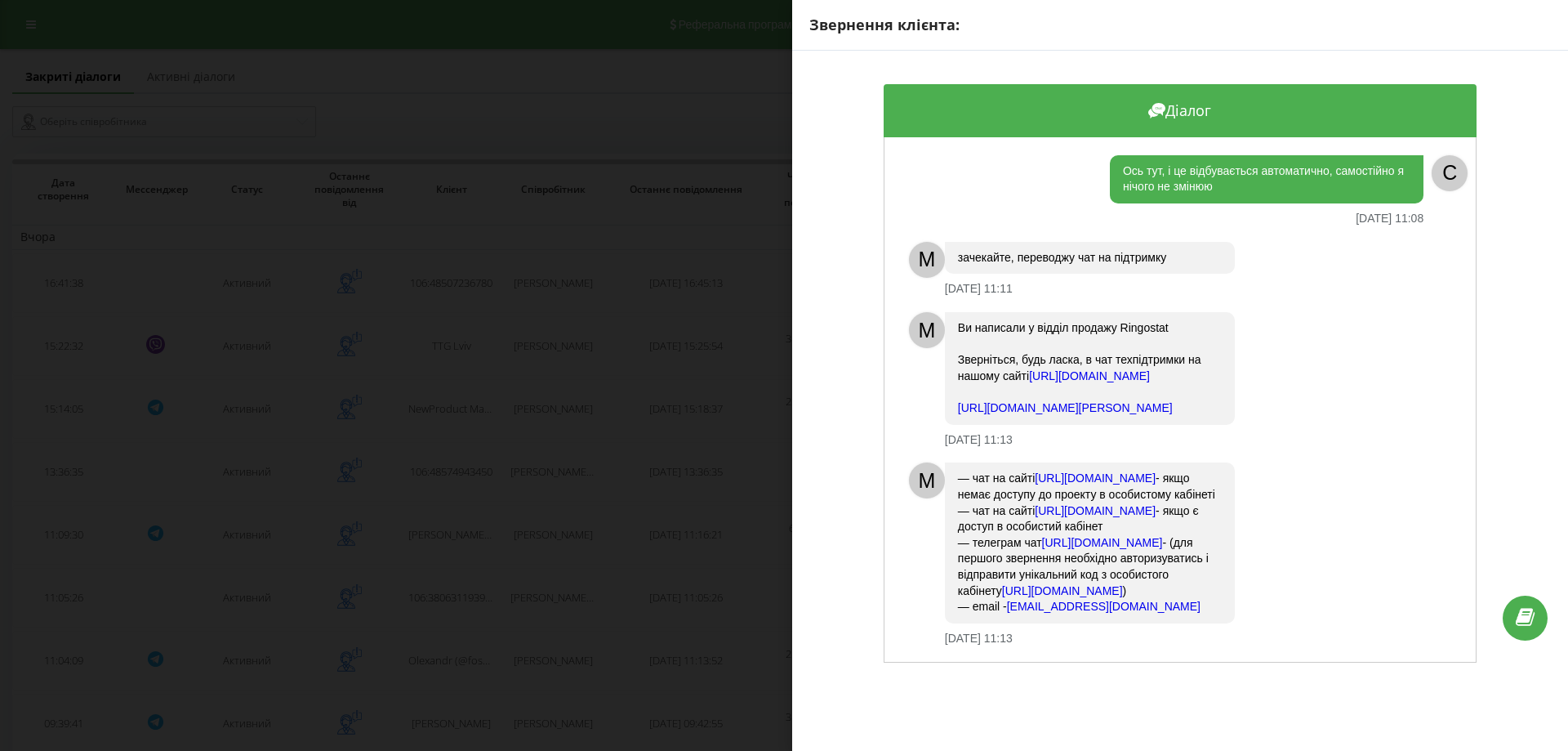
click at [476, 589] on div "Звернення клієнта: Діалог M Доброго дня! Чим можемо допомогти? 18.08.2025 11:06…" at bounding box center [784, 376] width 1568 height 751
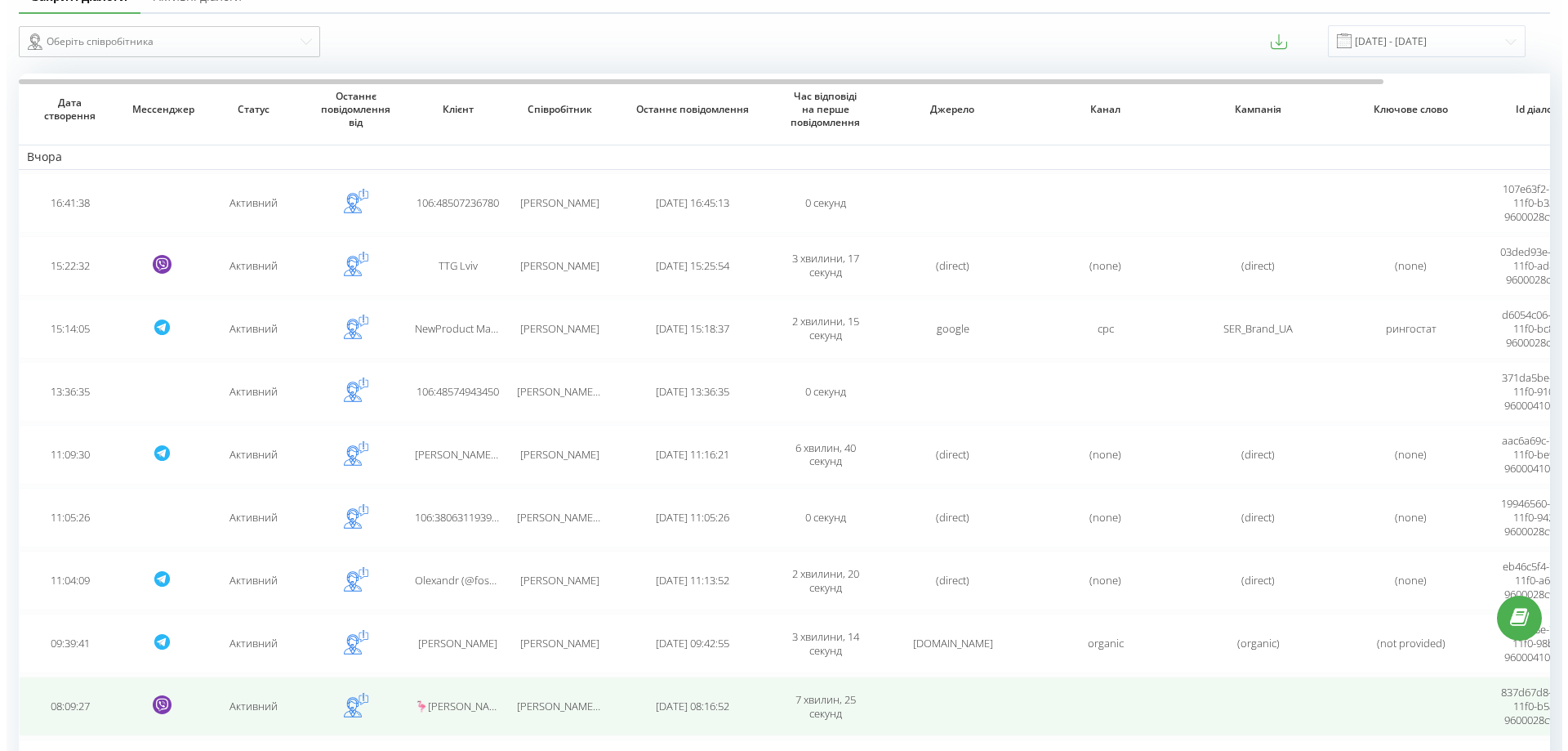
scroll to position [163, 0]
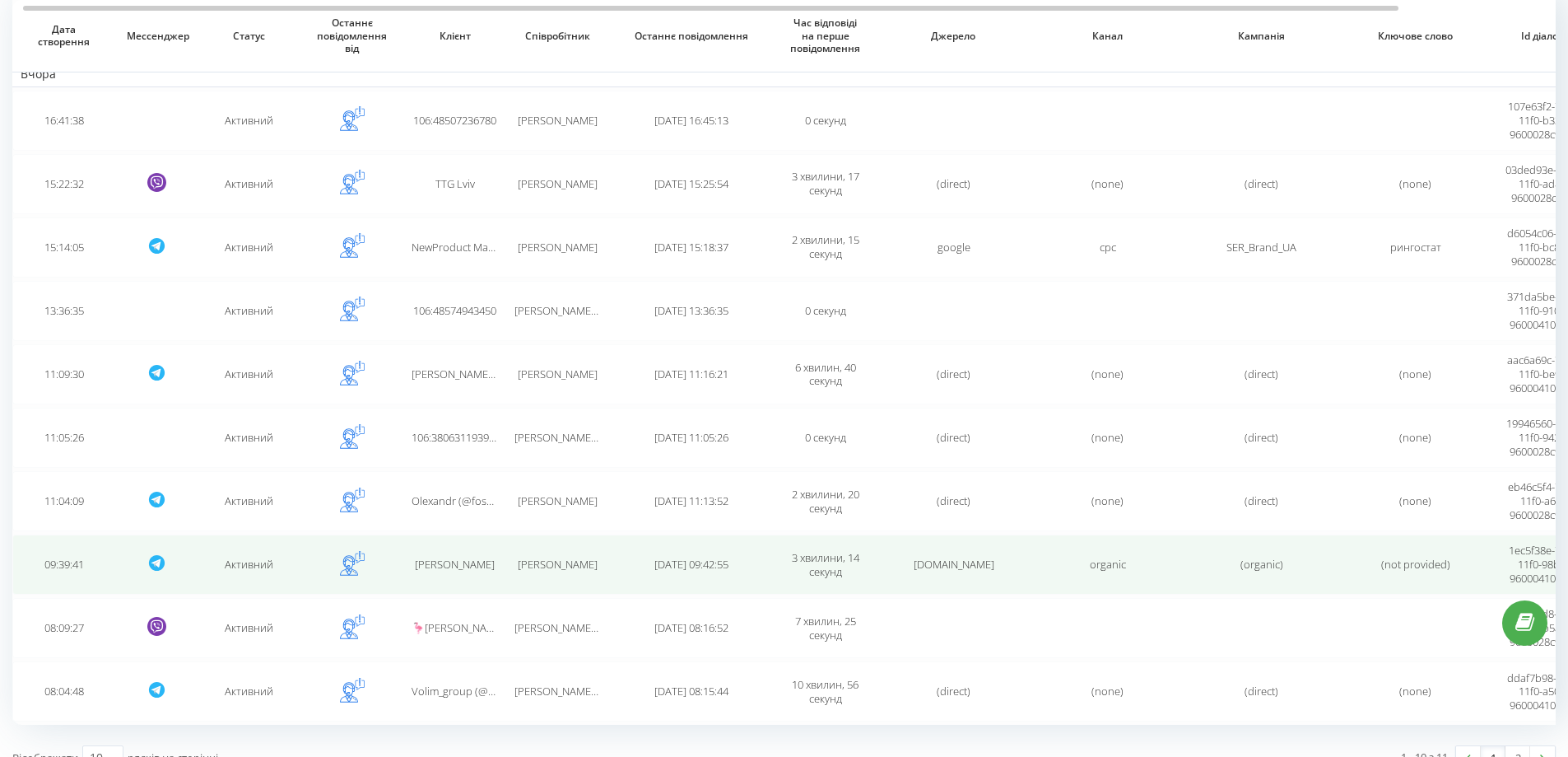
click at [547, 560] on span "Yehor Giovanni Sofrin" at bounding box center [558, 563] width 80 height 14
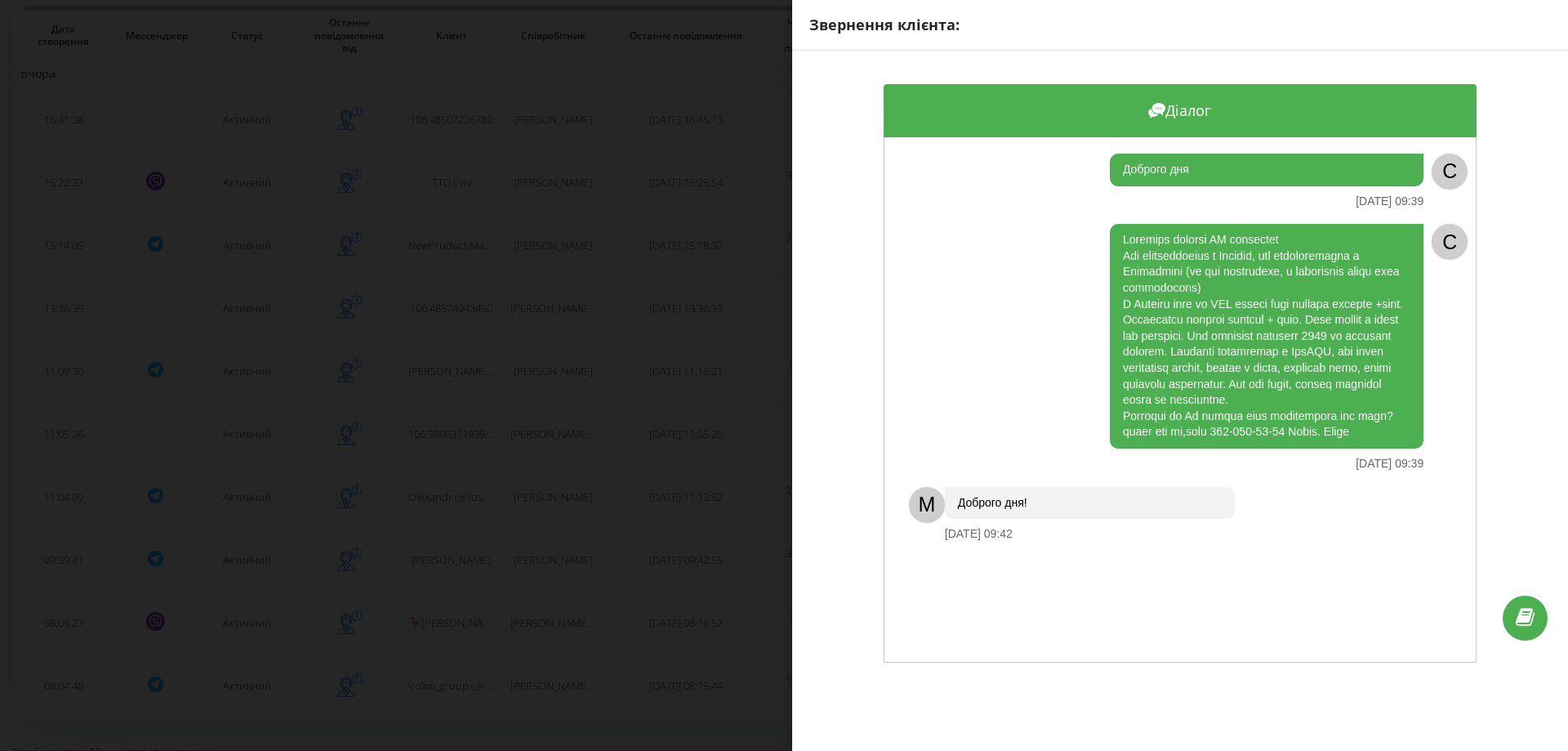
click at [564, 550] on div "Звернення клієнта: Діалог Доброго дня 18.08.2025 09:39 C 18.08.2025 09:39 C M Д…" at bounding box center [784, 376] width 1568 height 751
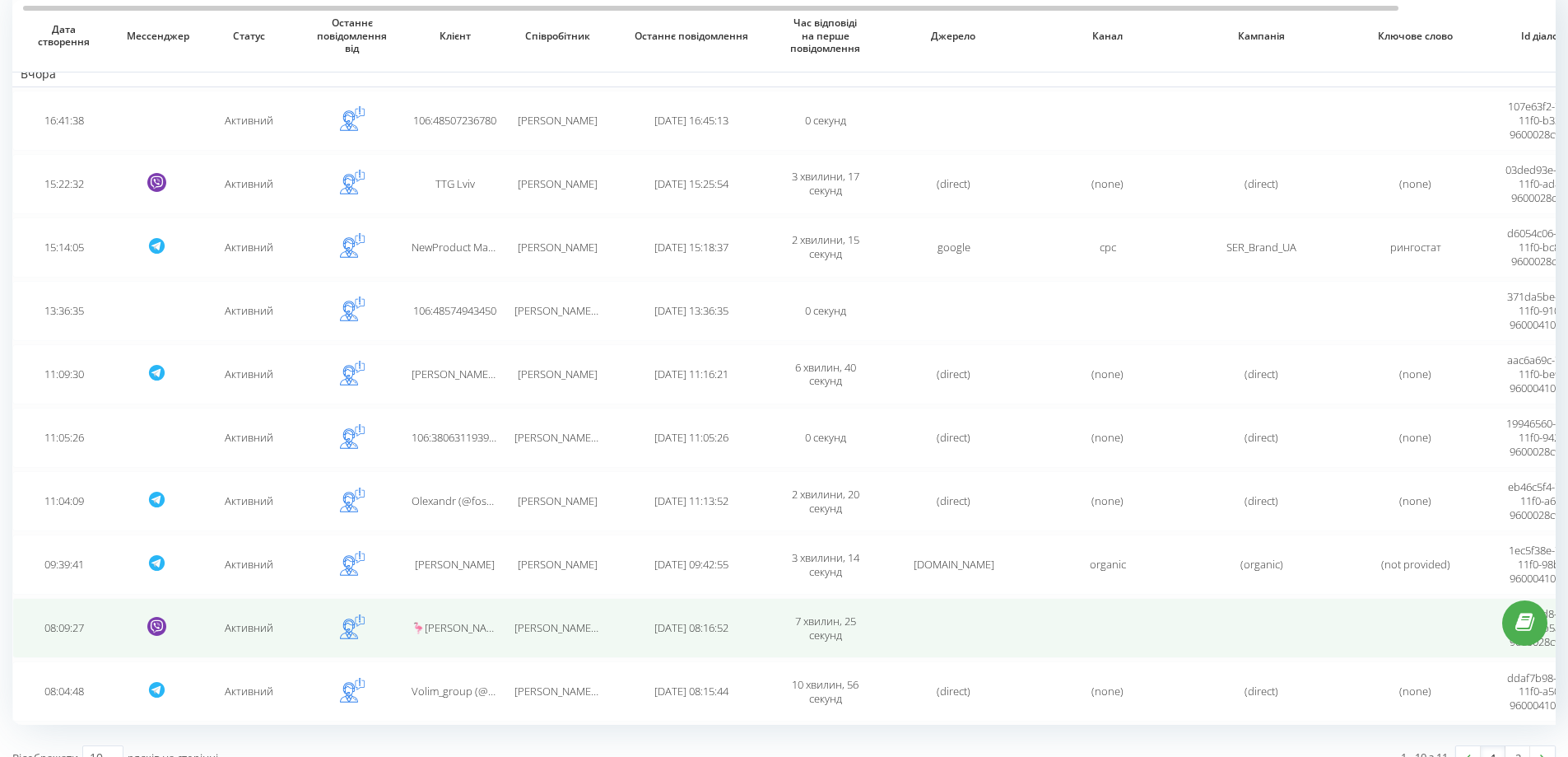
click at [559, 643] on td "Serhii Jared Ruban" at bounding box center [557, 627] width 103 height 61
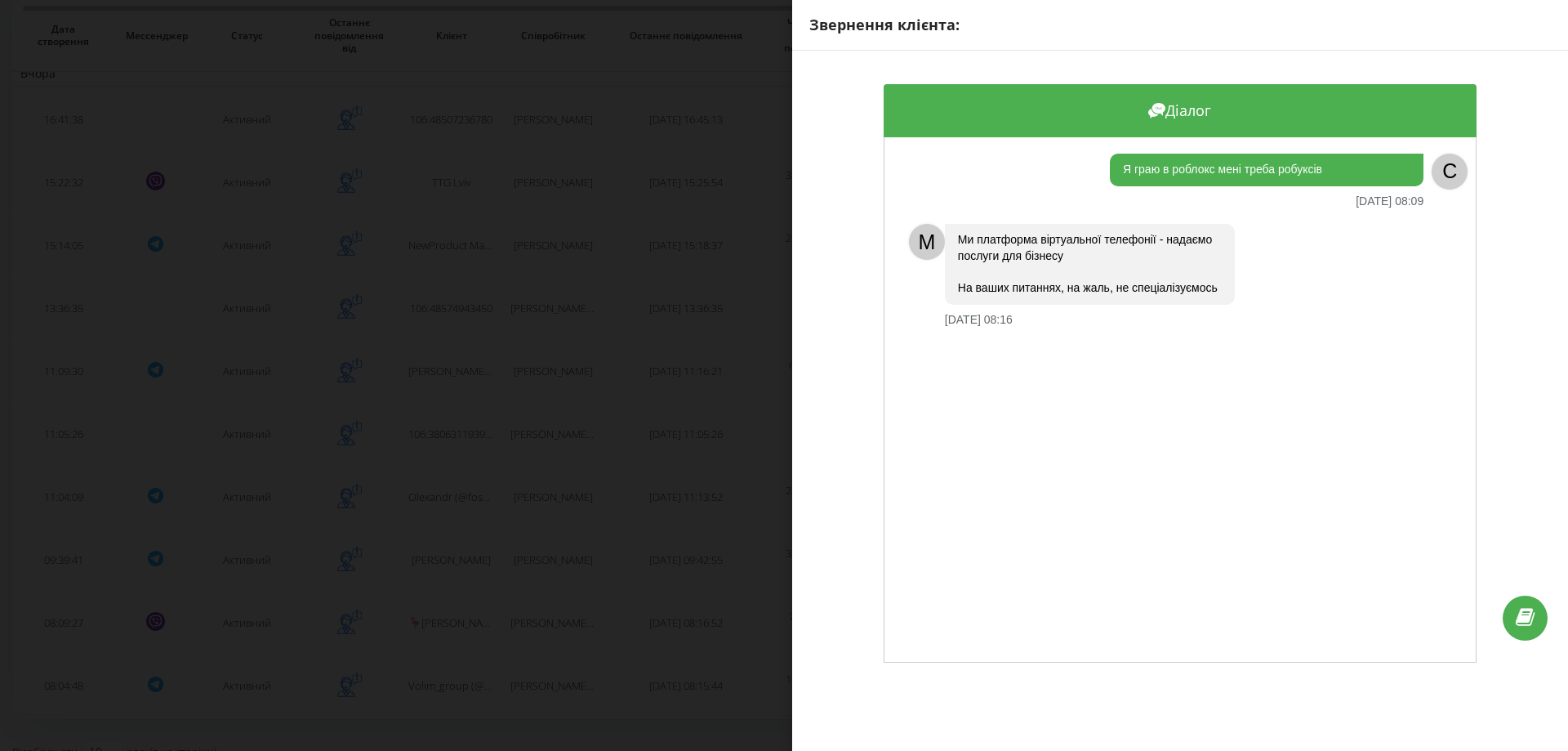
click at [555, 633] on div "Звернення клієнта: Діалог Я граю в роблокс мені треба робуксів 18.08.2025 08:09…" at bounding box center [784, 376] width 1568 height 751
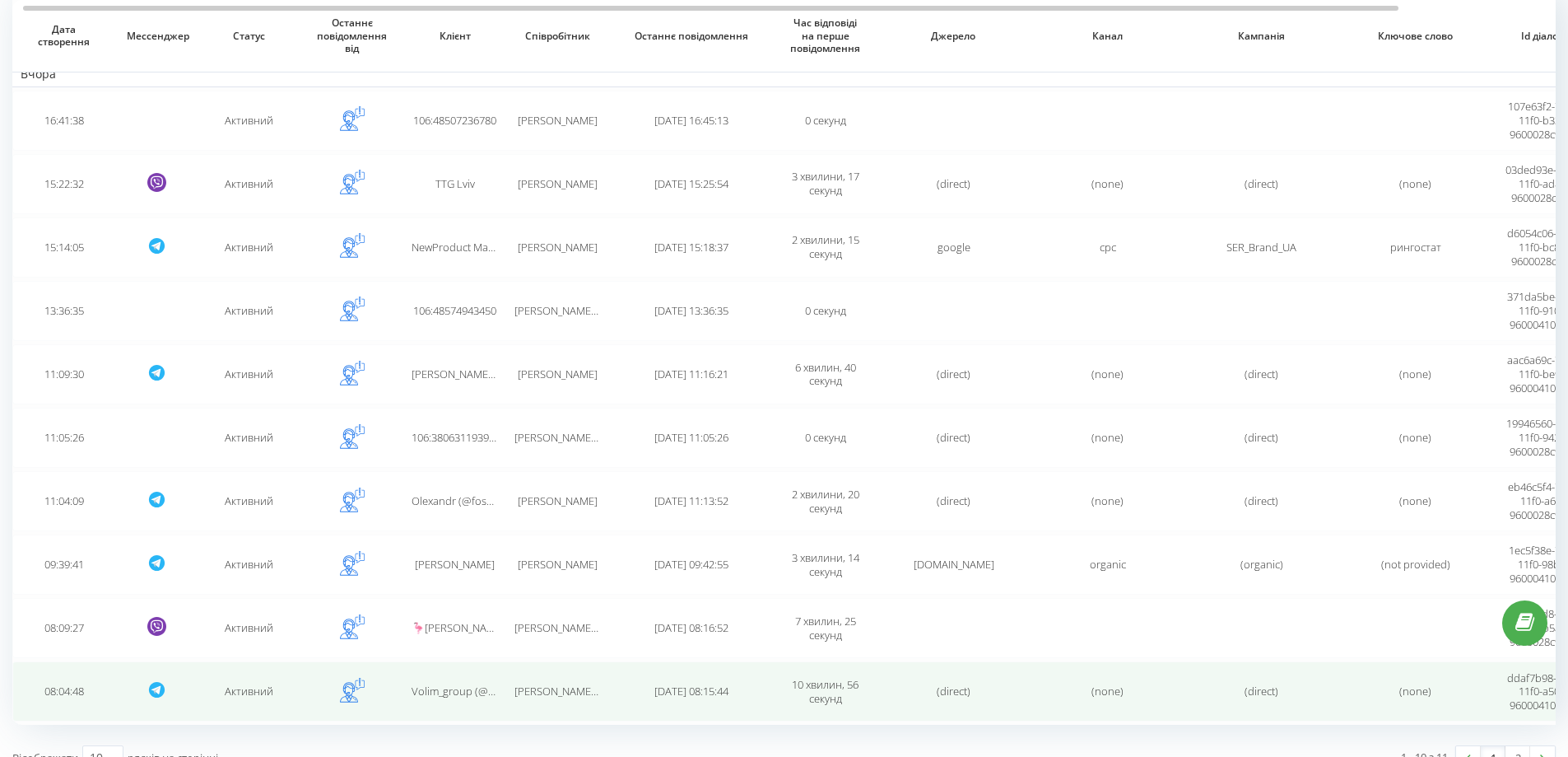
click at [569, 694] on span "Serhii Jared Ruban" at bounding box center [596, 691] width 162 height 14
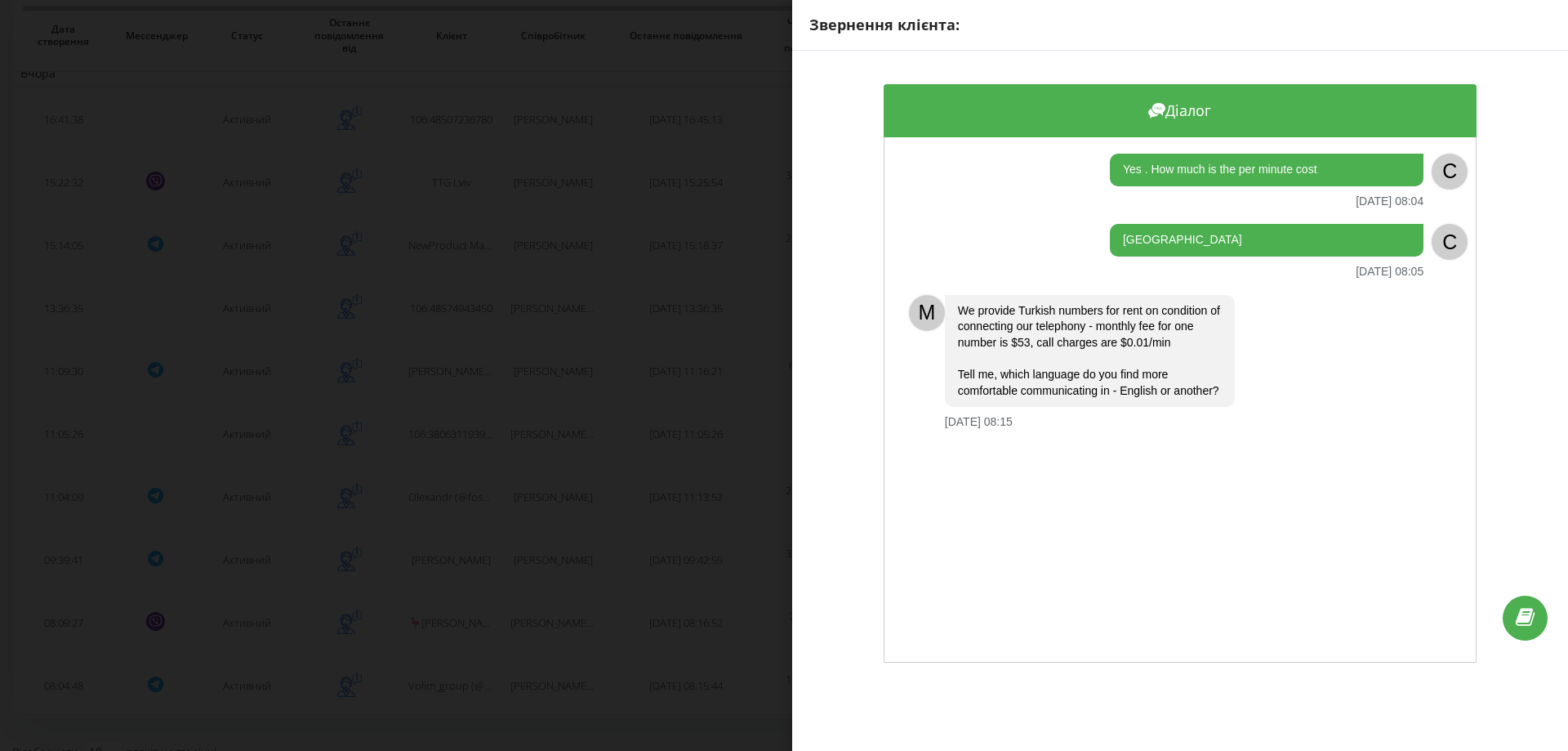
click at [576, 680] on div "Звернення клієнта: Діалог Yes . How much is the per minute cost 18.08.2025 08:0…" at bounding box center [784, 376] width 1568 height 751
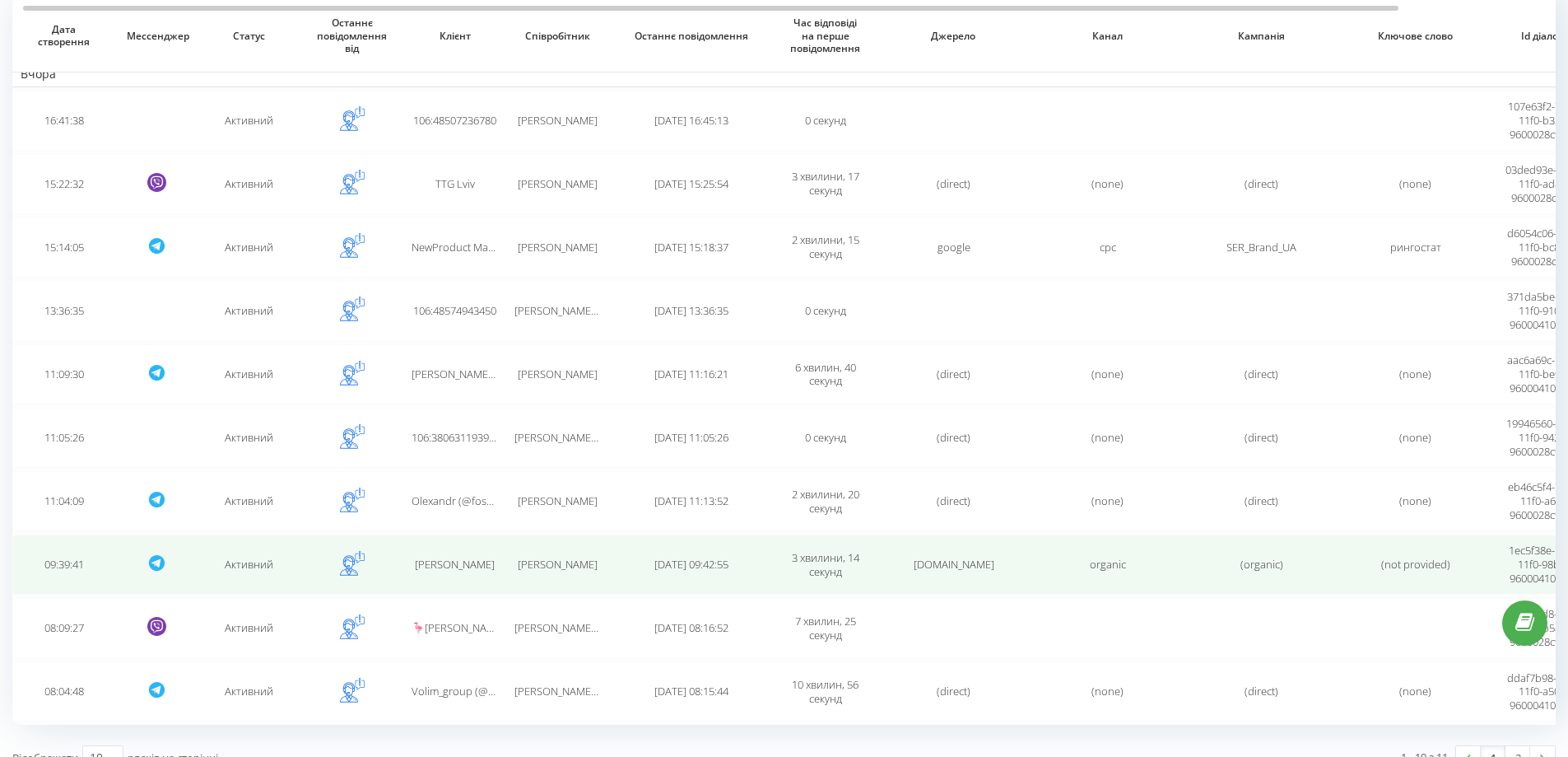
click at [564, 569] on span "Yehor Giovanni Sofrin" at bounding box center [558, 563] width 80 height 14
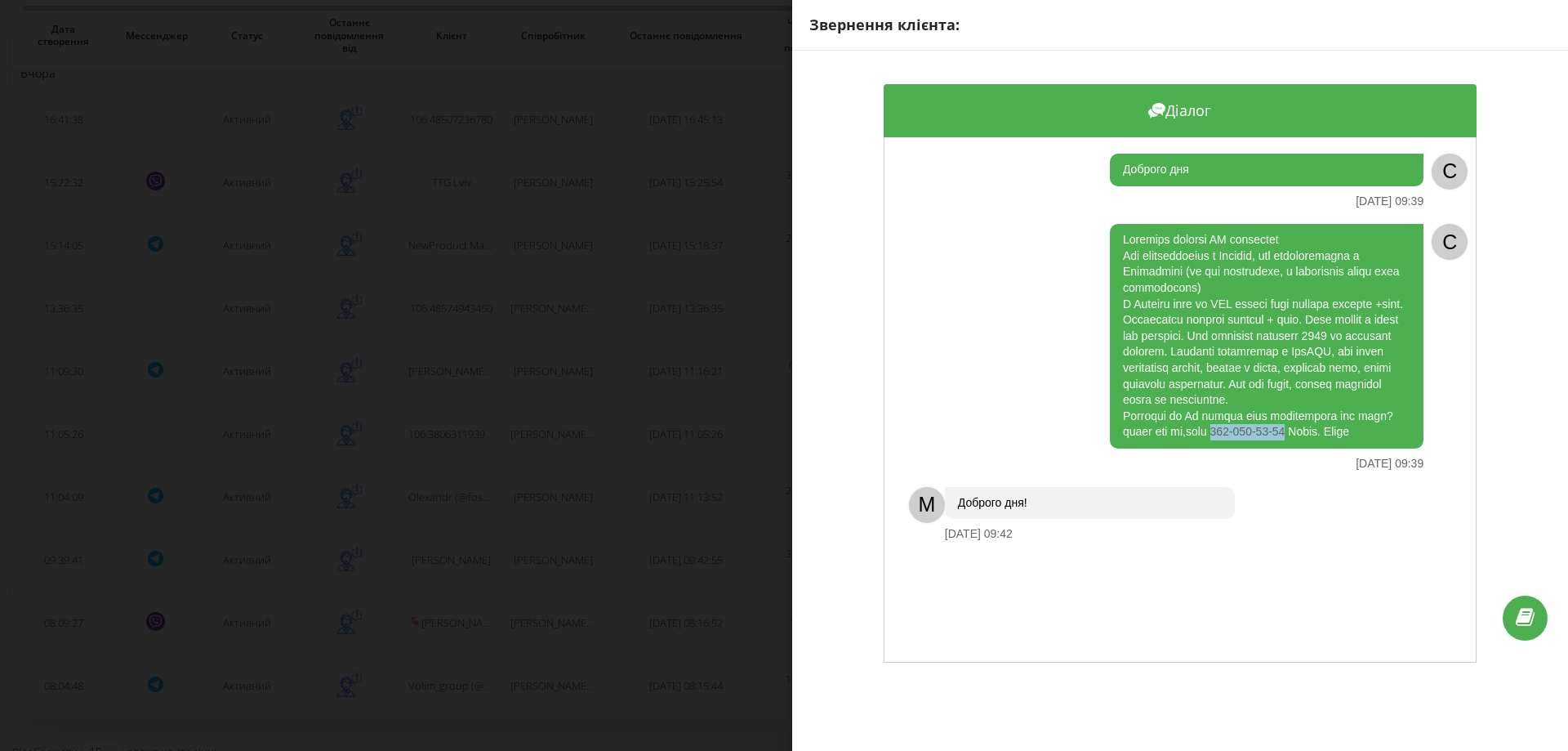
drag, startPoint x: 1216, startPoint y: 446, endPoint x: 1290, endPoint y: 443, distance: 74.1
click at [1290, 443] on div at bounding box center [1266, 337] width 314 height 225
copy div "050-557-68-82"
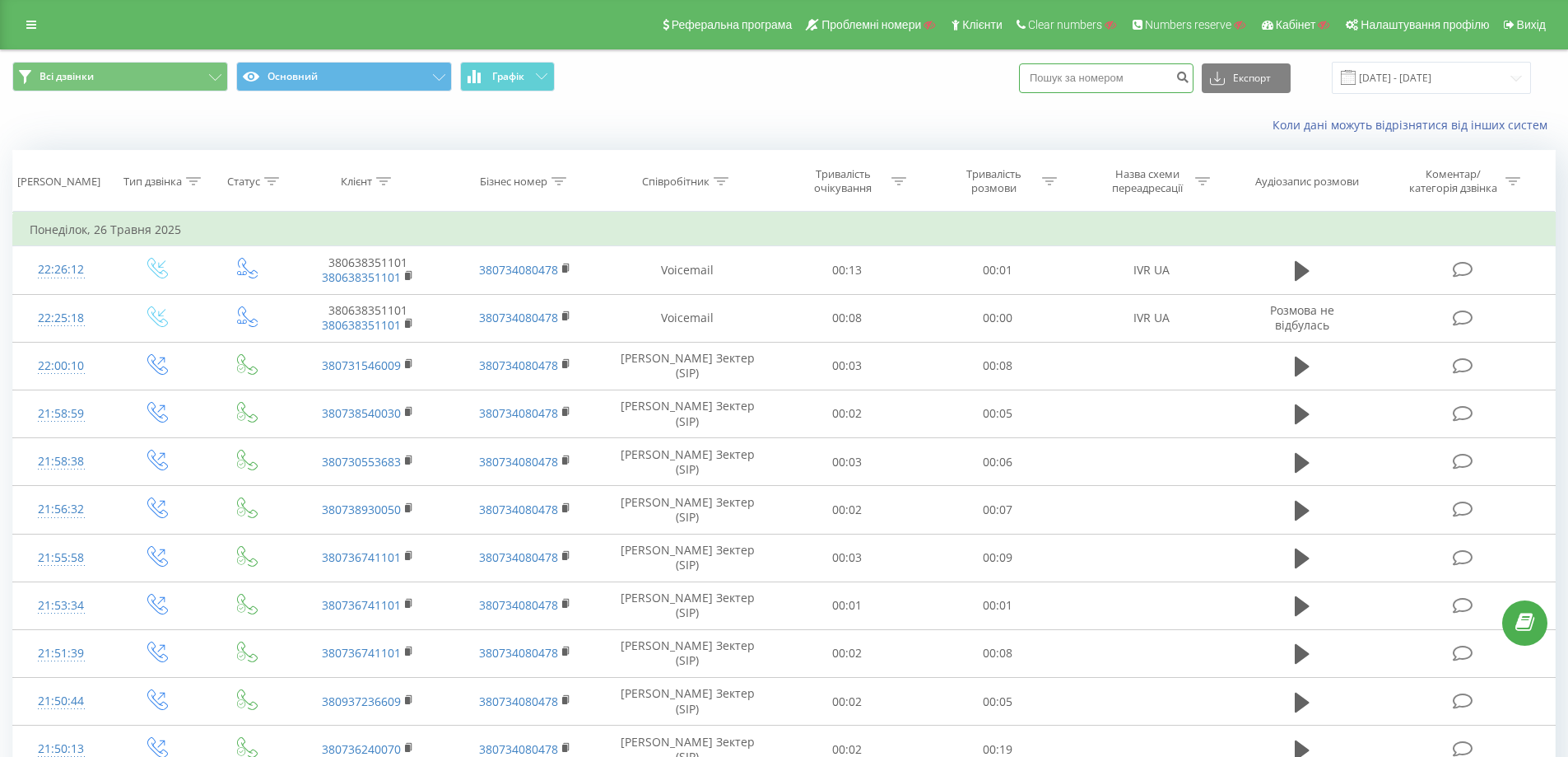
click at [1114, 78] on input at bounding box center [1106, 78] width 175 height 30
paste input "380505576882"
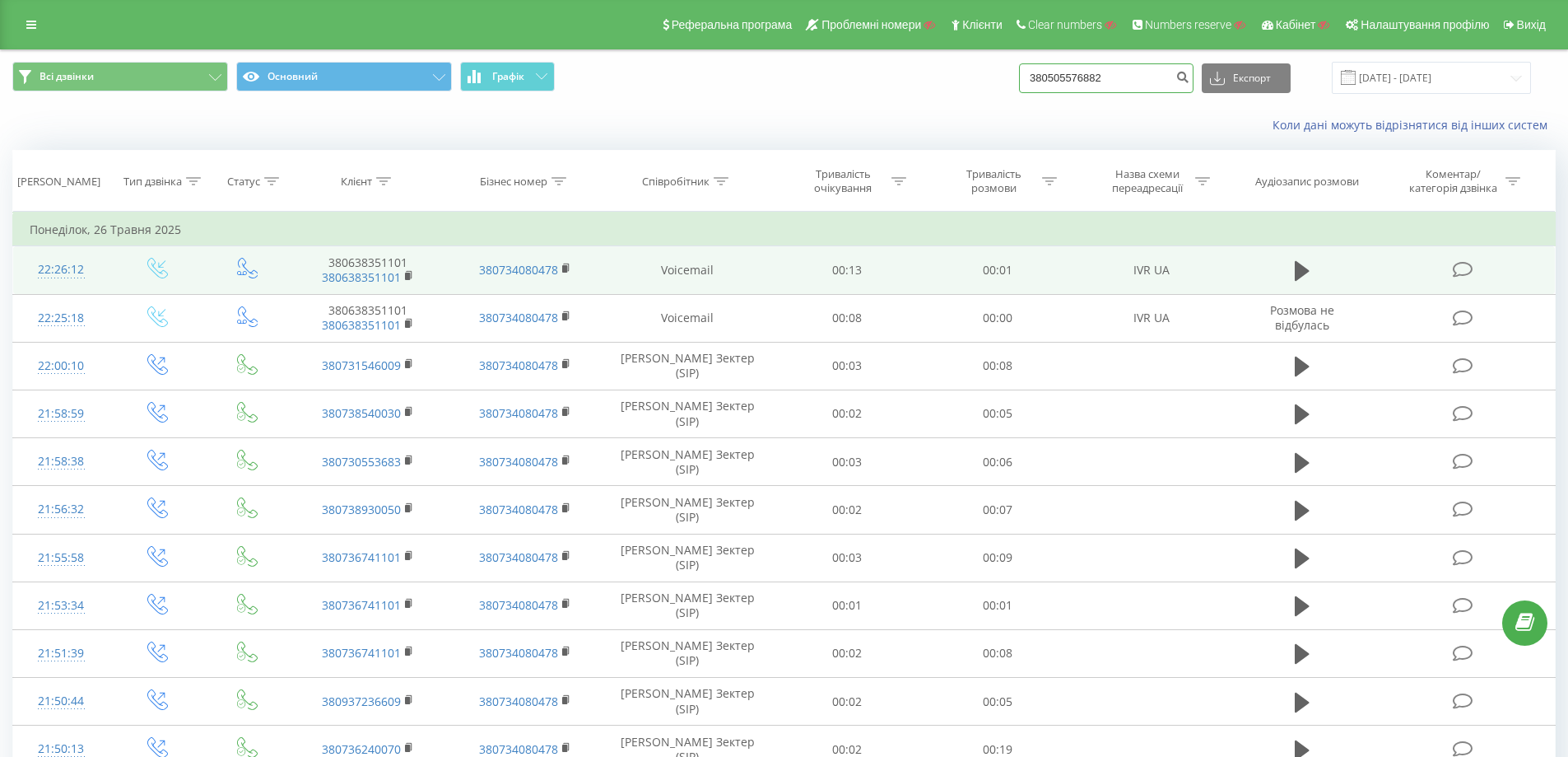
type input "380505576882"
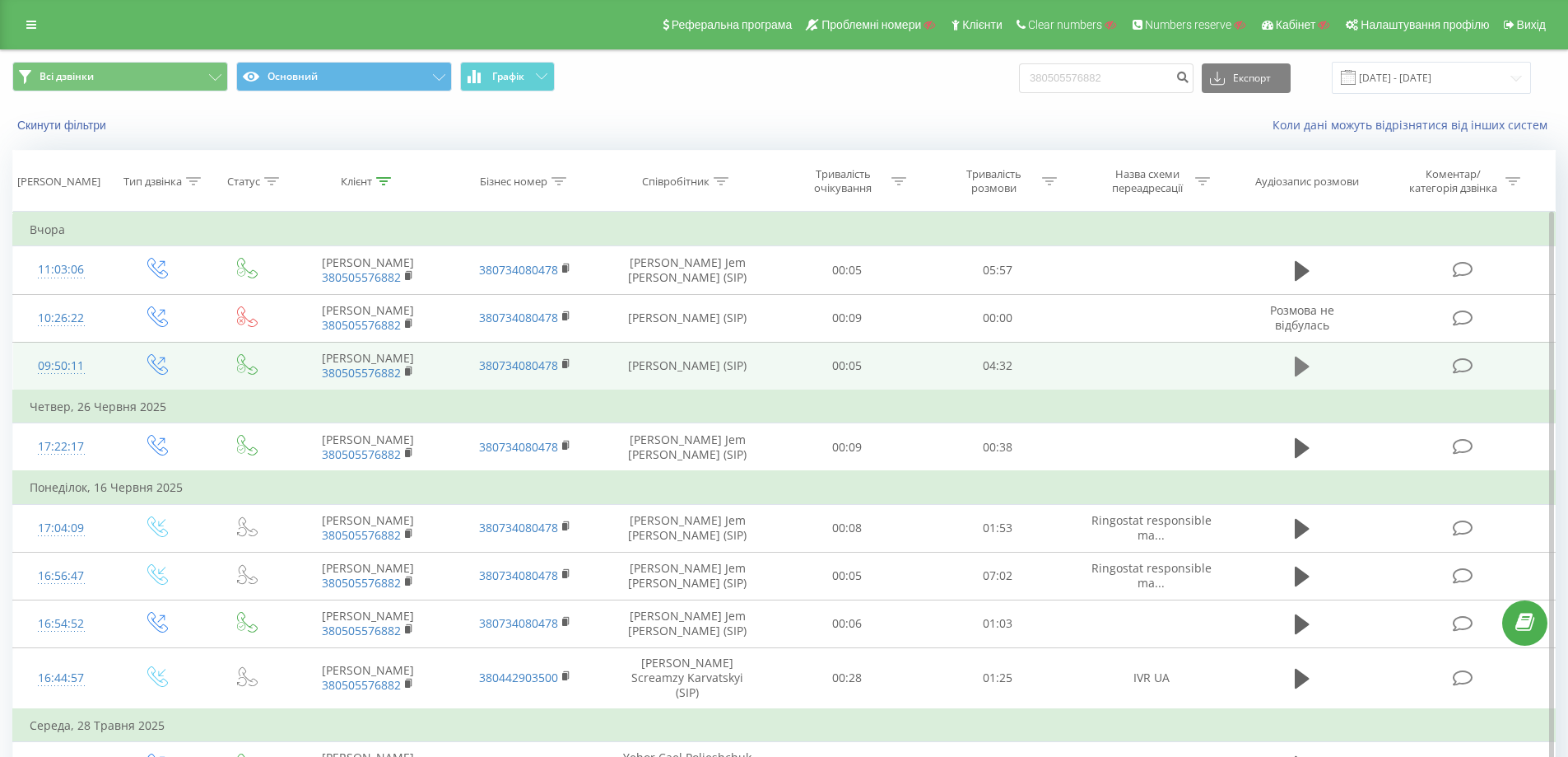
click at [1297, 362] on icon at bounding box center [1302, 366] width 14 height 20
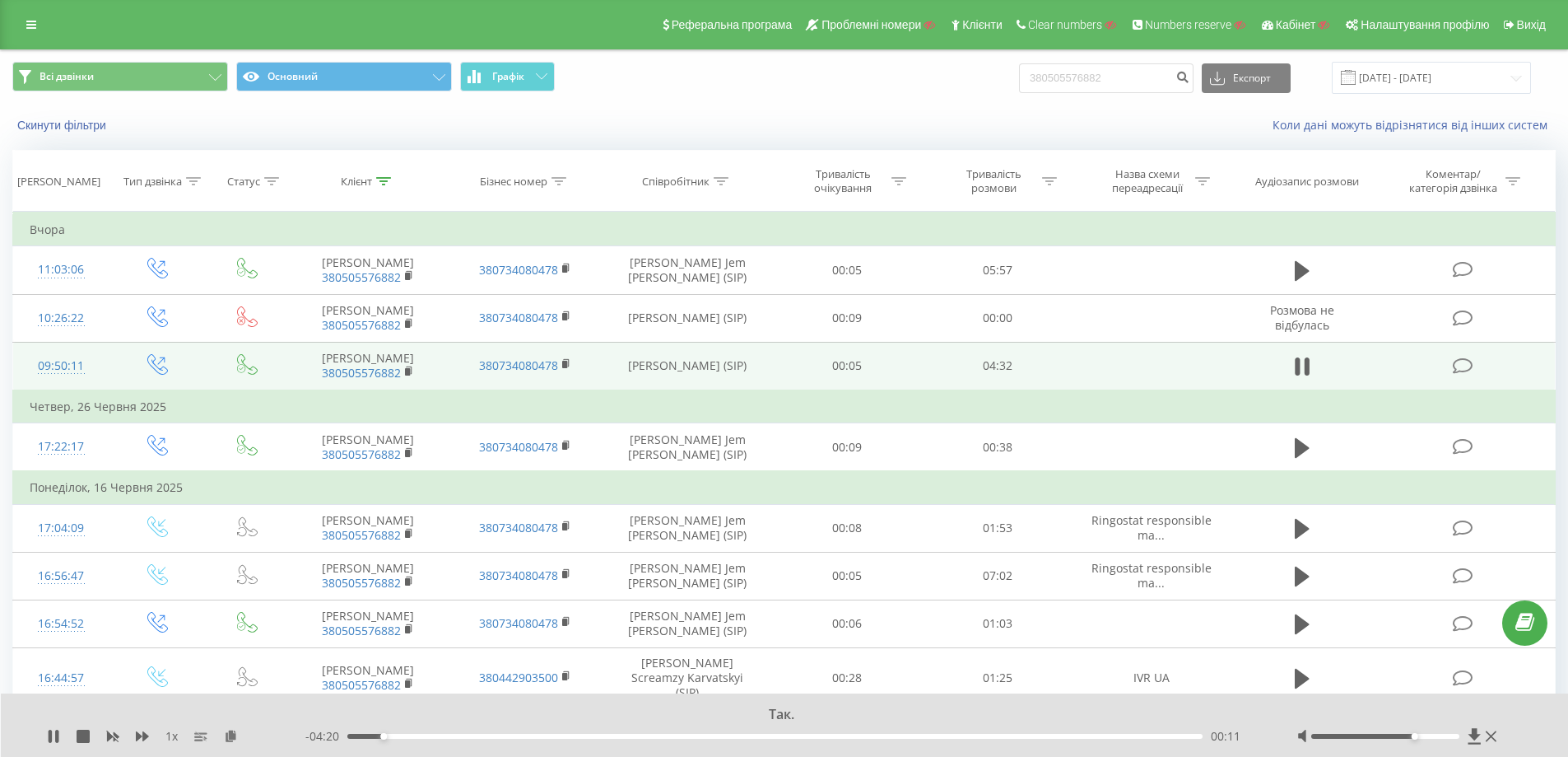
drag, startPoint x: 1392, startPoint y: 735, endPoint x: 1412, endPoint y: 741, distance: 20.9
click at [1412, 741] on div at bounding box center [1399, 736] width 205 height 16
